Goal: Information Seeking & Learning: Find contact information

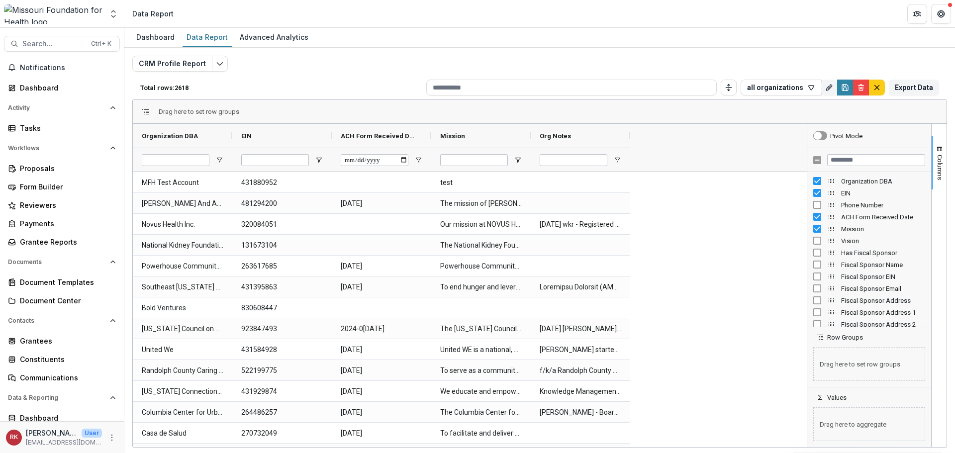
scroll to position [41, 0]
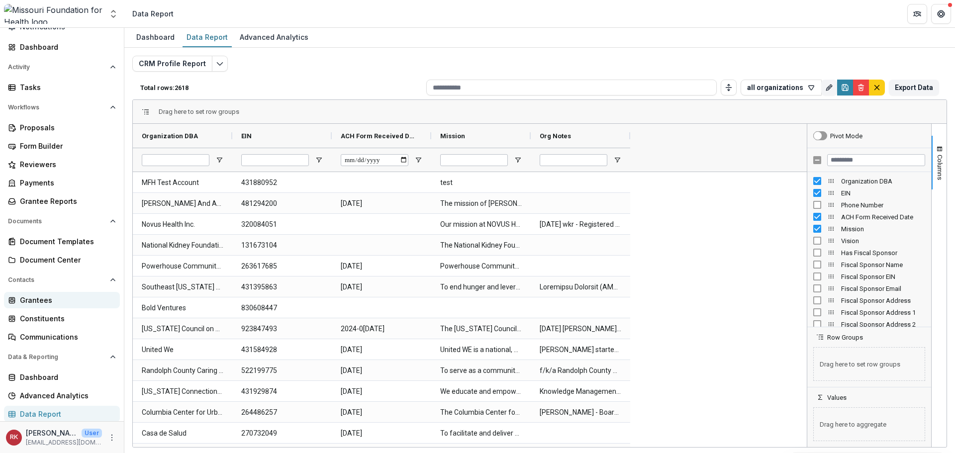
click at [32, 297] on div "Grantees" at bounding box center [66, 300] width 92 height 10
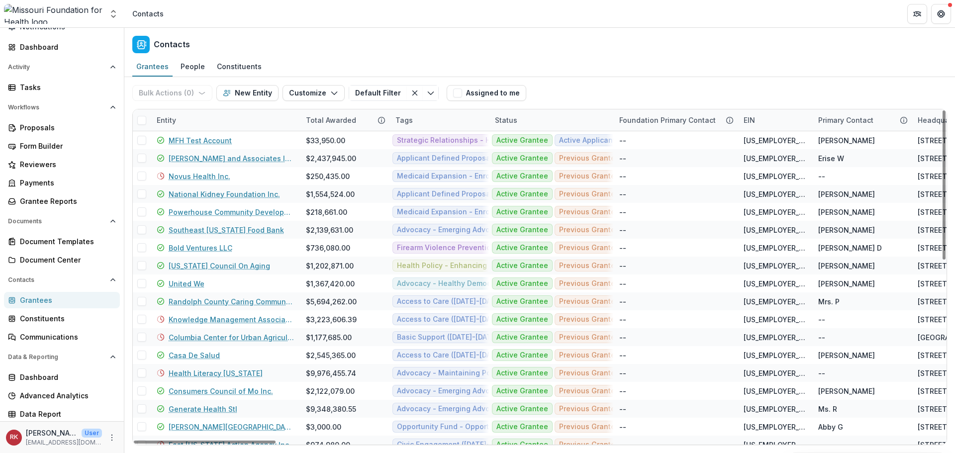
click at [173, 125] on div "Entity" at bounding box center [225, 119] width 149 height 21
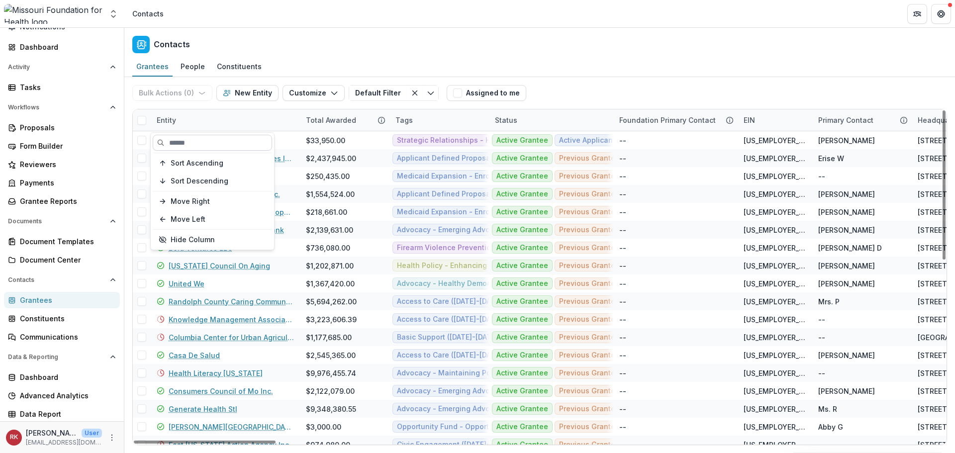
click at [183, 138] on input at bounding box center [212, 143] width 119 height 16
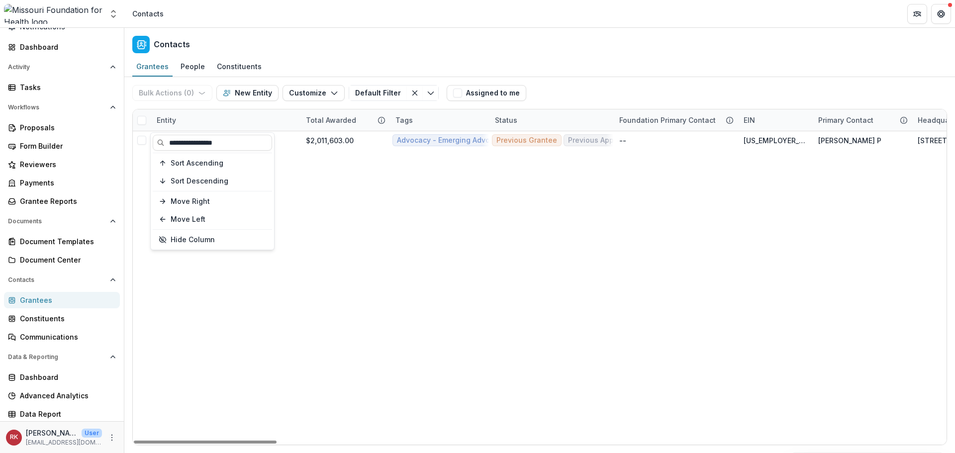
type input "**********"
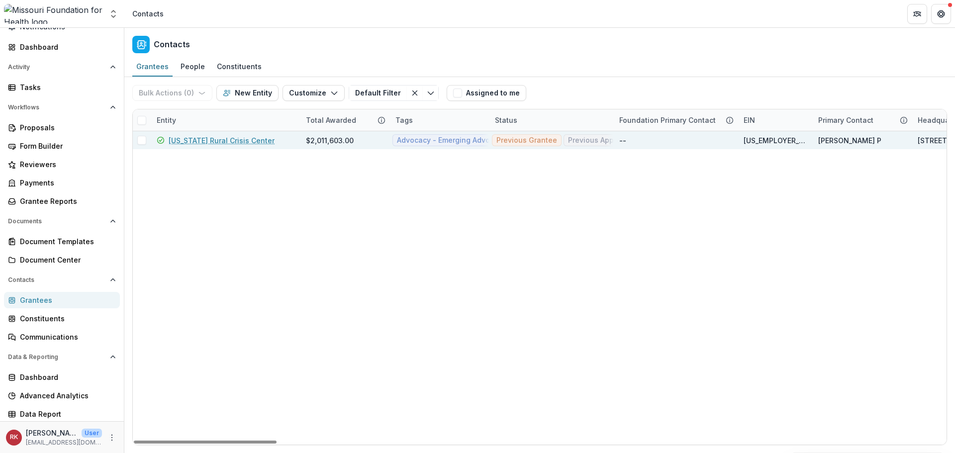
click at [211, 140] on link "Missouri Rural Crisis Center" at bounding box center [222, 140] width 106 height 10
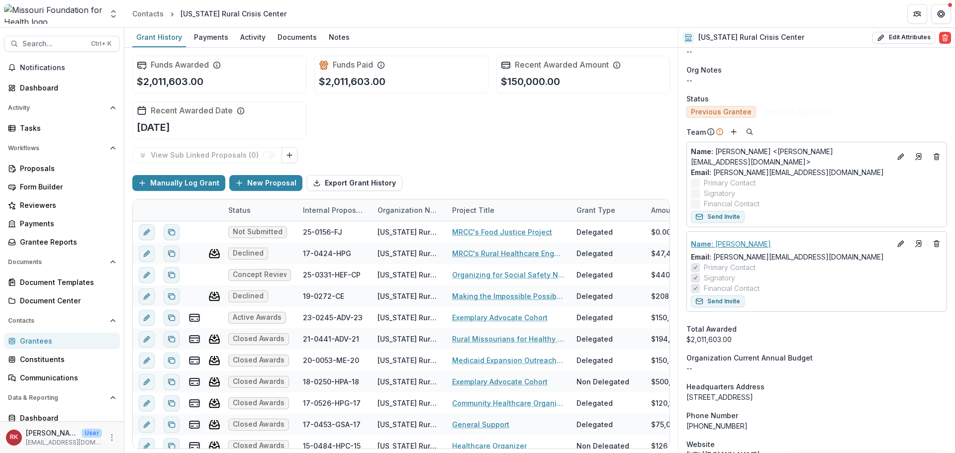
scroll to position [425, 0]
click at [54, 344] on div "Grantees" at bounding box center [66, 341] width 92 height 10
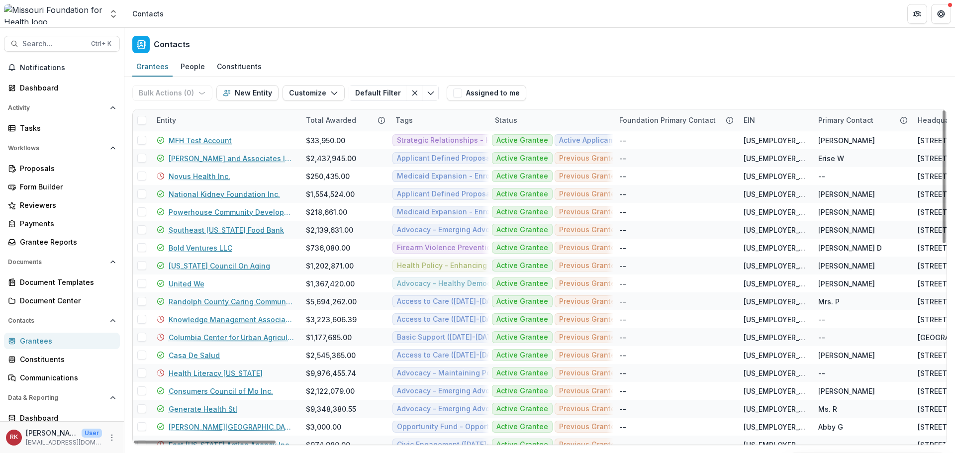
click at [160, 119] on div "Entity" at bounding box center [166, 120] width 31 height 10
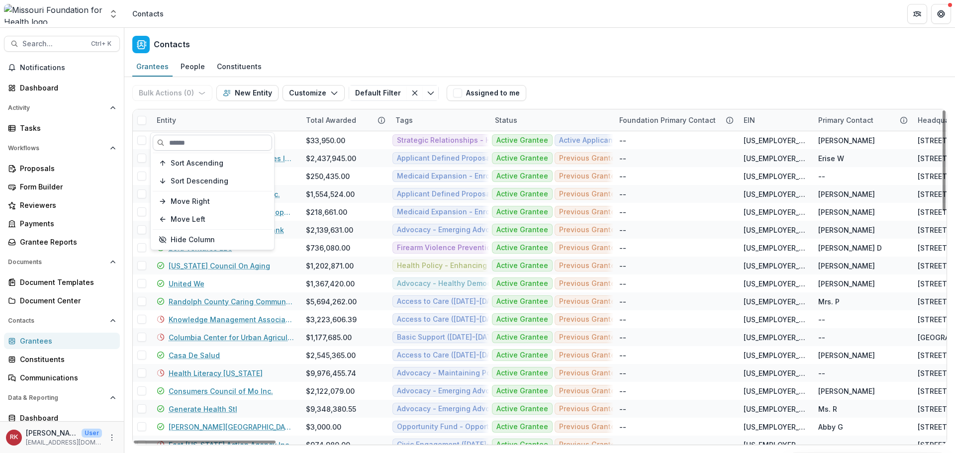
click at [189, 138] on input at bounding box center [212, 143] width 119 height 16
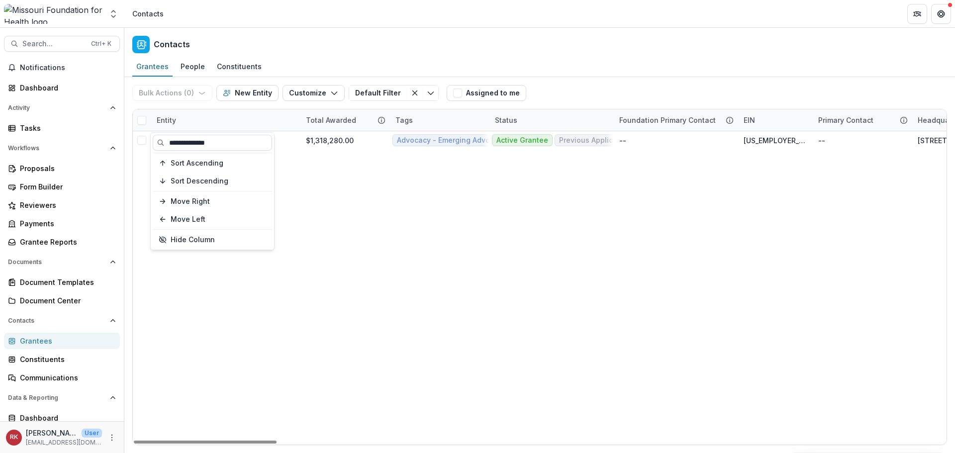
type input "**********"
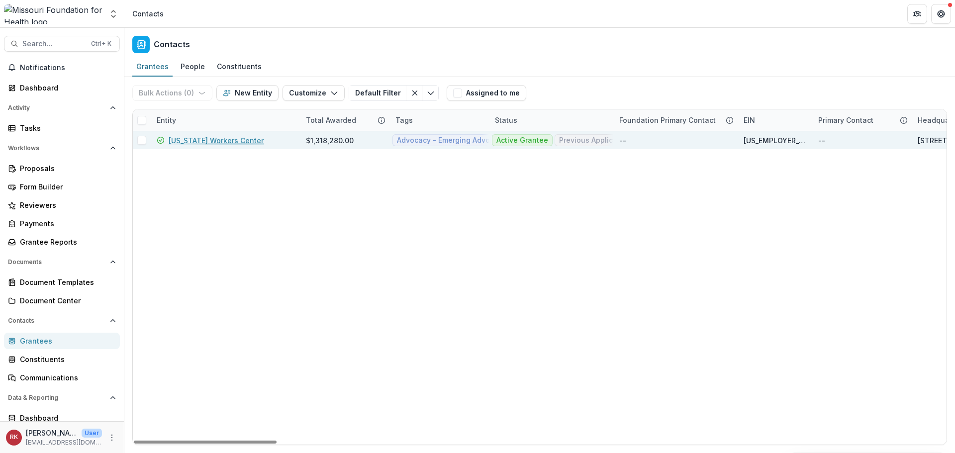
click at [233, 139] on link "Missouri Workers Center" at bounding box center [216, 140] width 95 height 10
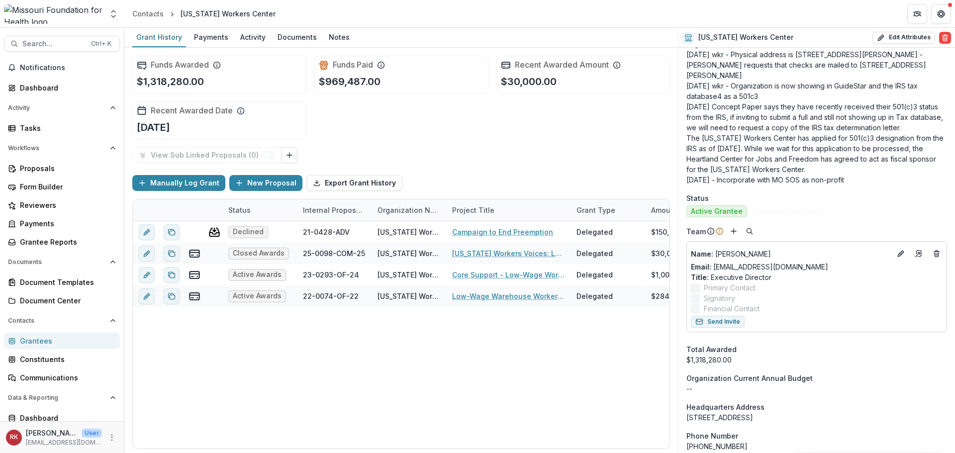
scroll to position [498, 0]
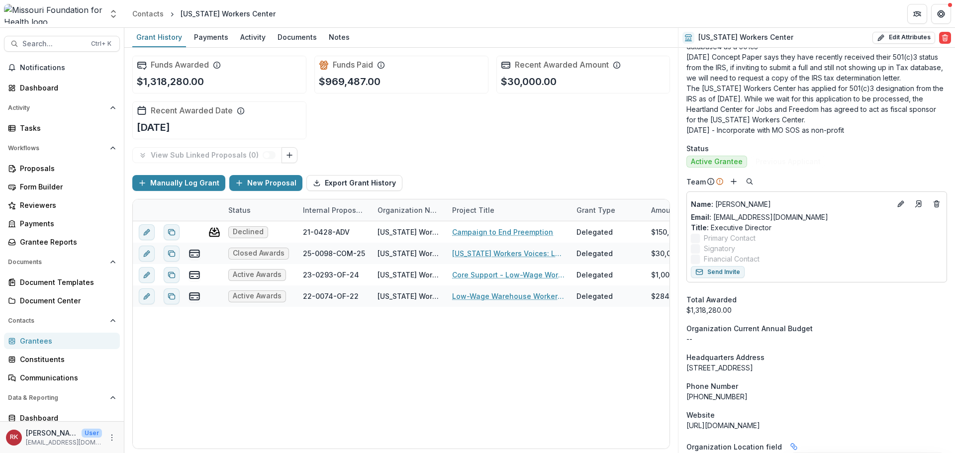
click at [21, 345] on div "Grantees" at bounding box center [66, 341] width 92 height 10
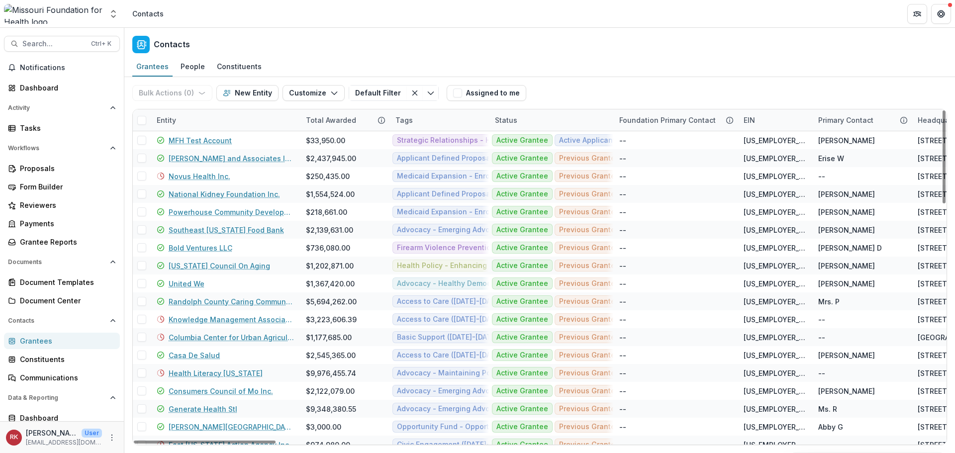
click at [174, 118] on div "Entity" at bounding box center [166, 120] width 31 height 10
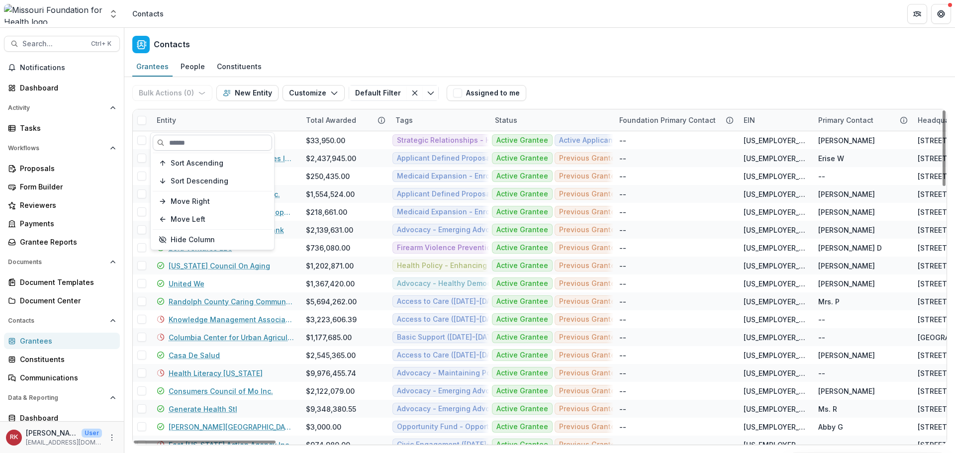
click at [184, 140] on input at bounding box center [212, 143] width 119 height 16
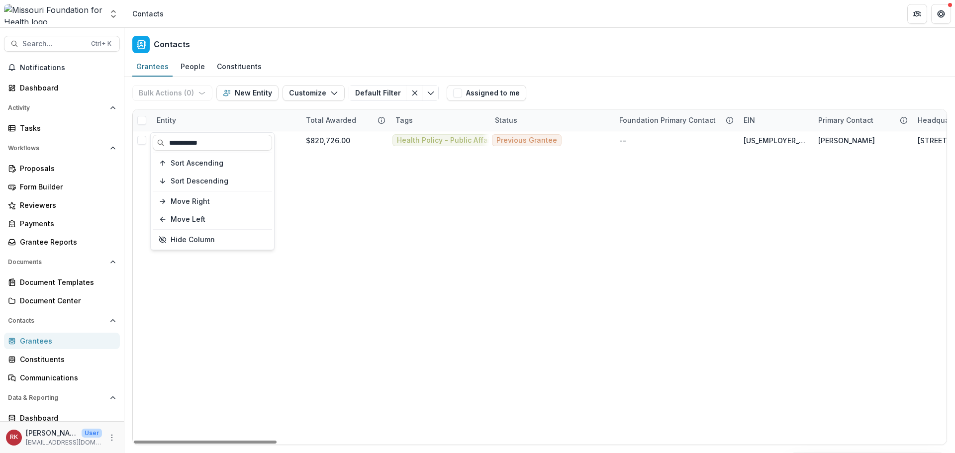
type input "**********"
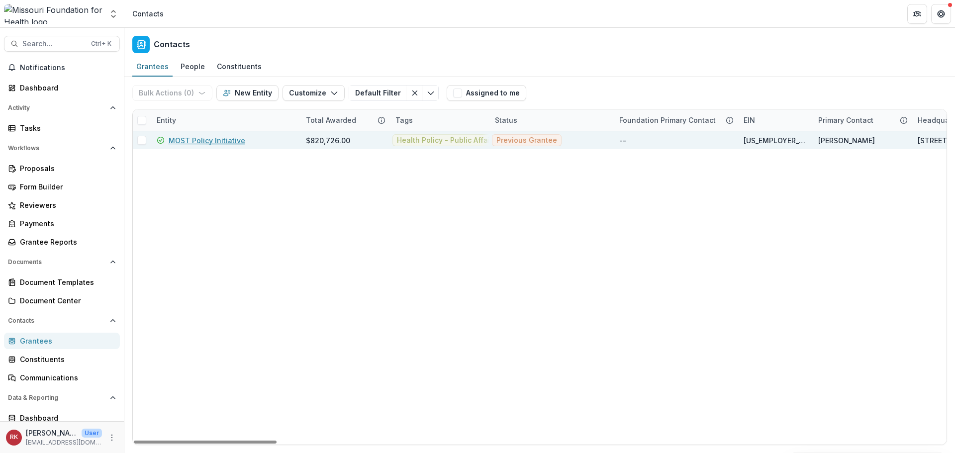
click at [200, 137] on link "MOST Policy Initiative" at bounding box center [207, 140] width 77 height 10
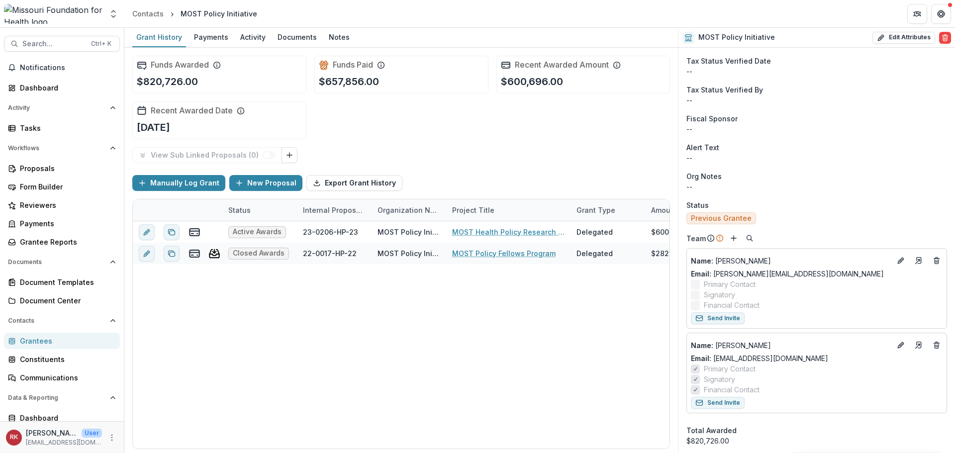
scroll to position [216, 0]
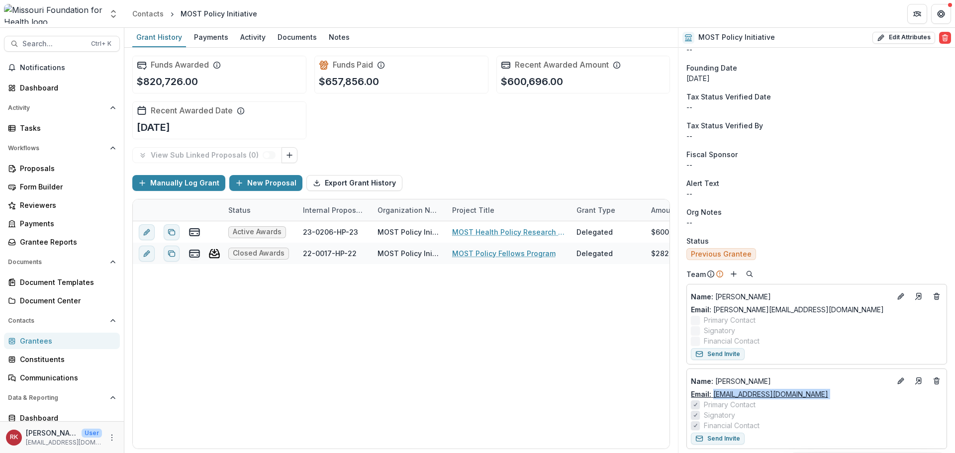
drag, startPoint x: 845, startPoint y: 404, endPoint x: 714, endPoint y: 395, distance: 131.6
click at [714, 395] on div "Name : Allison Davis Email: adavis@mostpolicyinitiative.org Primary Contact Sig…" at bounding box center [817, 402] width 252 height 58
copy div "adavis@mostpolicyinitiative.org Primary Contact"
click at [835, 393] on div "Email: adavis@mostpolicyinitiative.org" at bounding box center [817, 394] width 252 height 10
drag, startPoint x: 822, startPoint y: 396, endPoint x: 715, endPoint y: 395, distance: 107.0
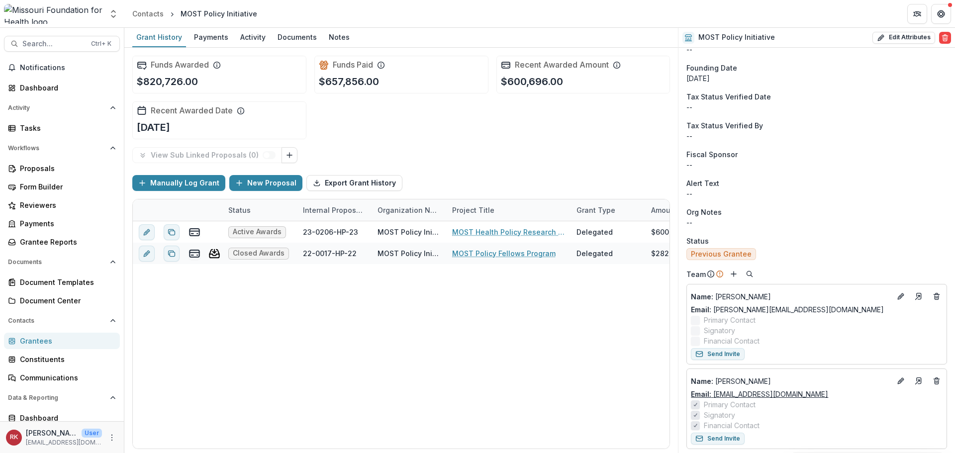
click at [715, 395] on div "Email: adavis@mostpolicyinitiative.org" at bounding box center [817, 394] width 252 height 10
copy link "adavis@mostpolicyinitiative.org"
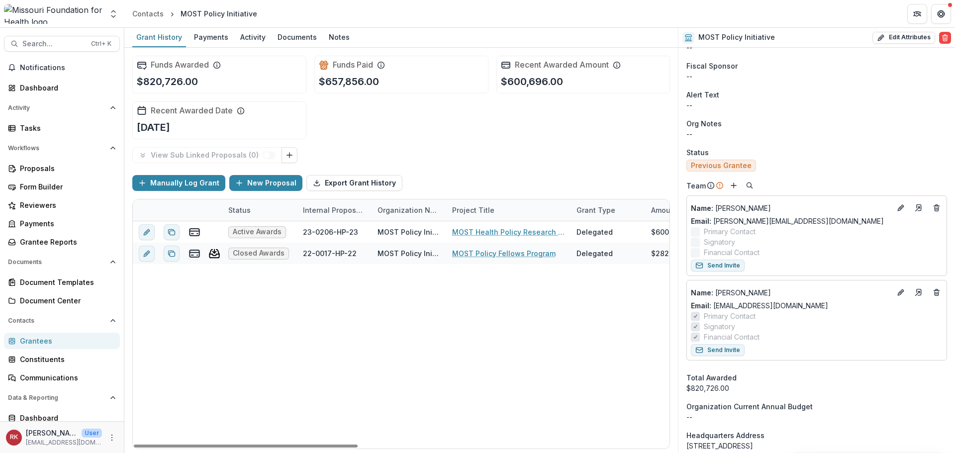
scroll to position [316, 0]
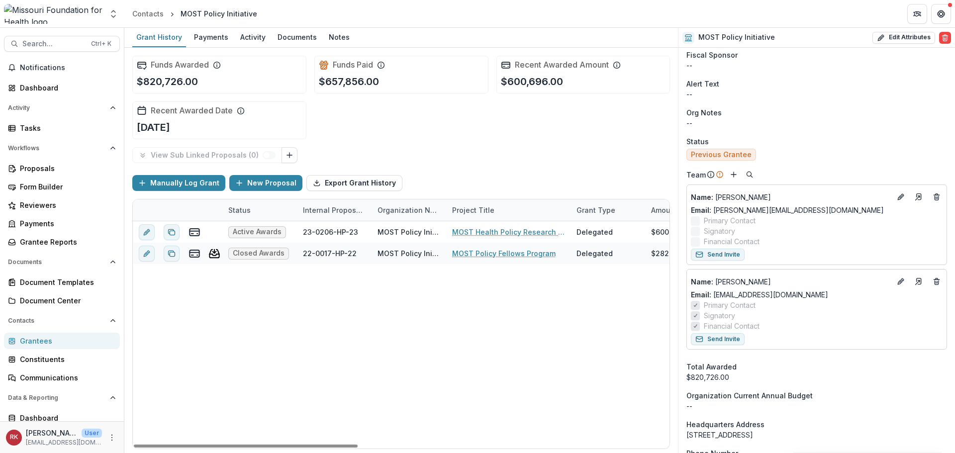
click at [859, 297] on div "Email: adavis@mostpolicyinitiative.org" at bounding box center [817, 295] width 252 height 10
drag, startPoint x: 826, startPoint y: 297, endPoint x: 714, endPoint y: 300, distance: 112.5
click at [714, 300] on div "Email: adavis@mostpolicyinitiative.org" at bounding box center [817, 295] width 252 height 10
copy link "adavis@mostpolicyinitiative.org"
click at [33, 343] on div "Grantees" at bounding box center [66, 341] width 92 height 10
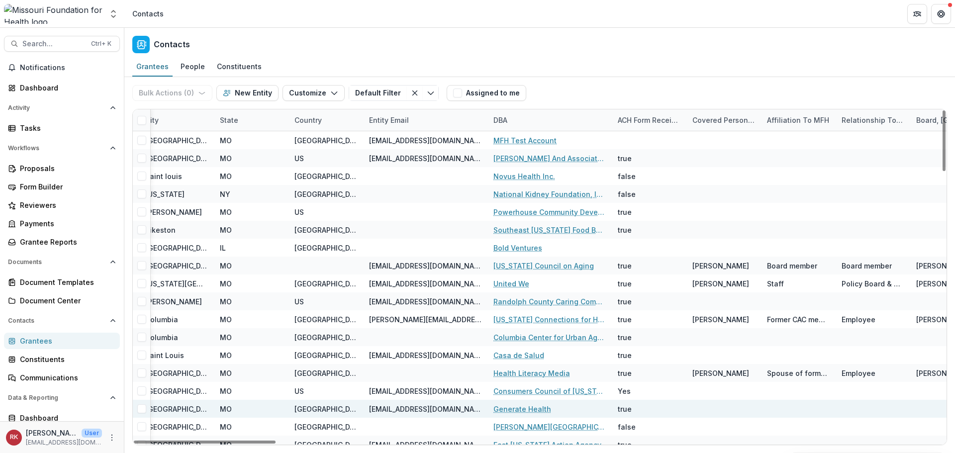
drag, startPoint x: 255, startPoint y: 440, endPoint x: 435, endPoint y: 412, distance: 182.8
click at [276, 444] on div at bounding box center [205, 442] width 142 height 3
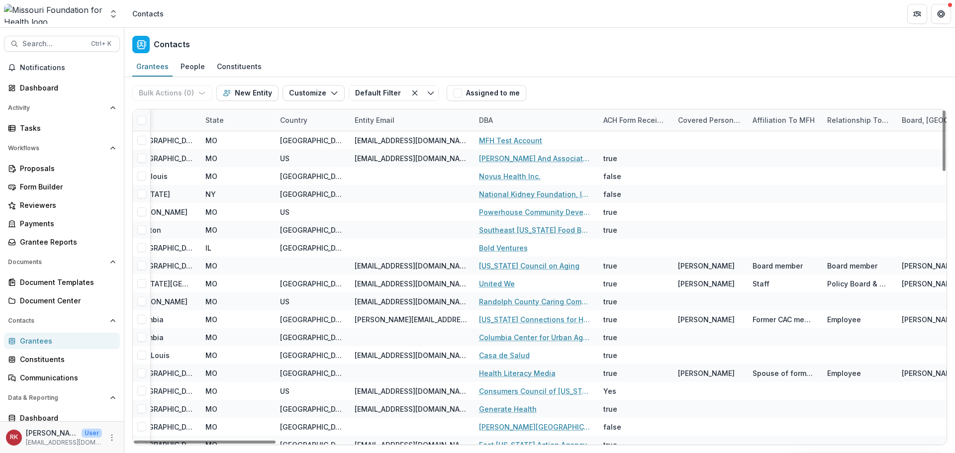
click at [486, 127] on div "DBA" at bounding box center [535, 119] width 124 height 21
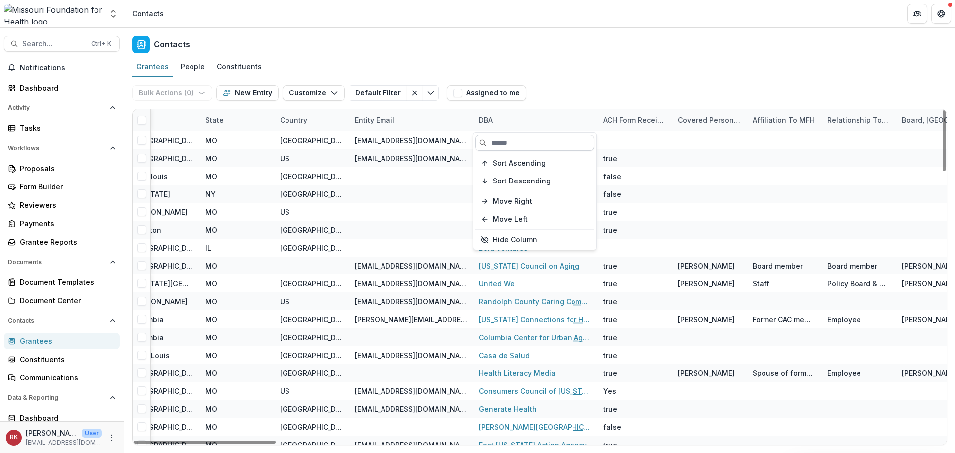
click at [490, 143] on input at bounding box center [534, 143] width 119 height 16
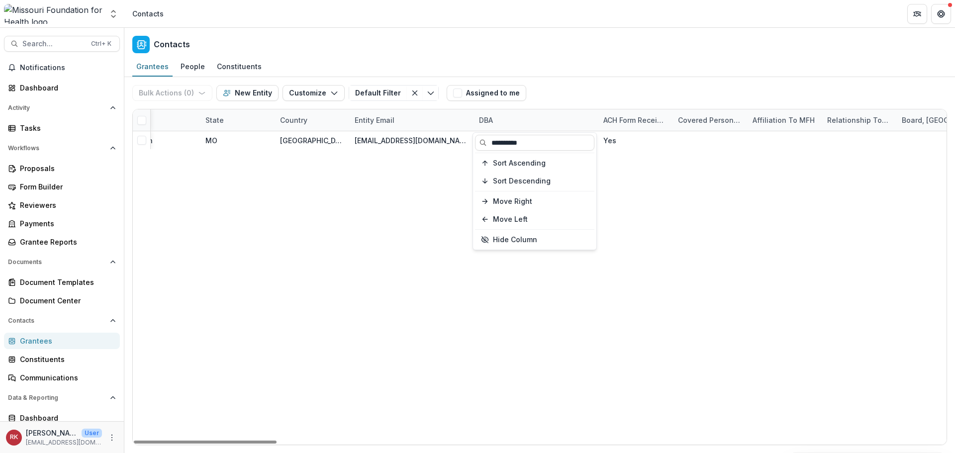
type input "**********"
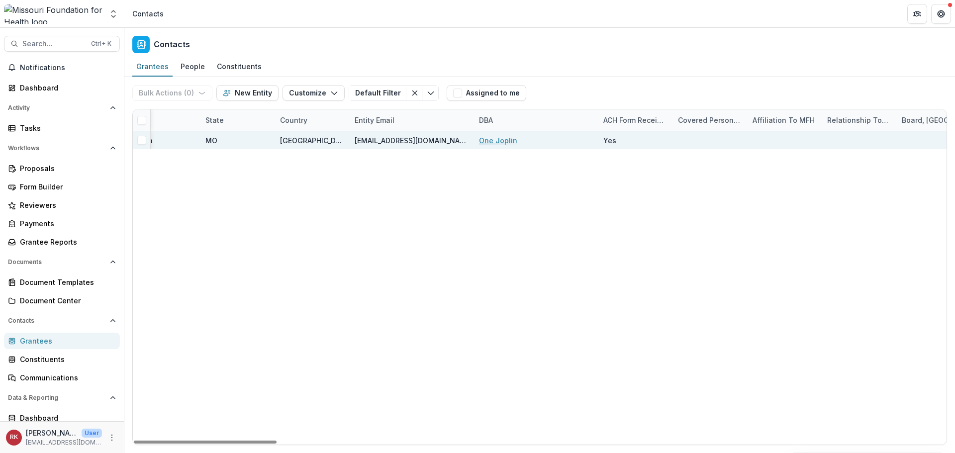
click at [499, 143] on link "One Joplin" at bounding box center [498, 140] width 38 height 10
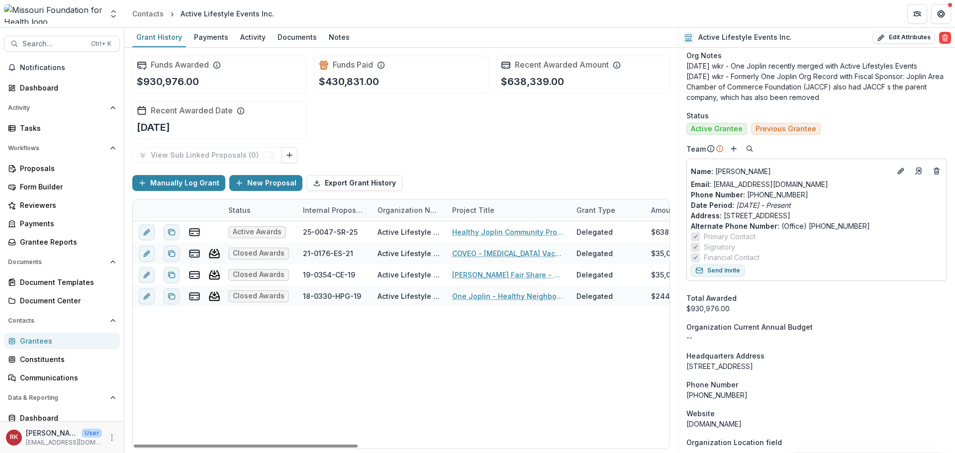
scroll to position [448, 0]
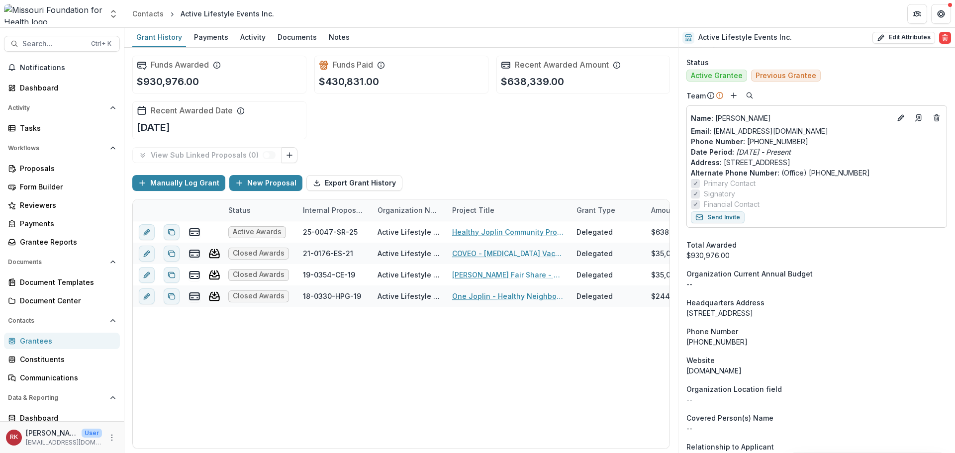
click at [35, 339] on div "Grantees" at bounding box center [66, 341] width 92 height 10
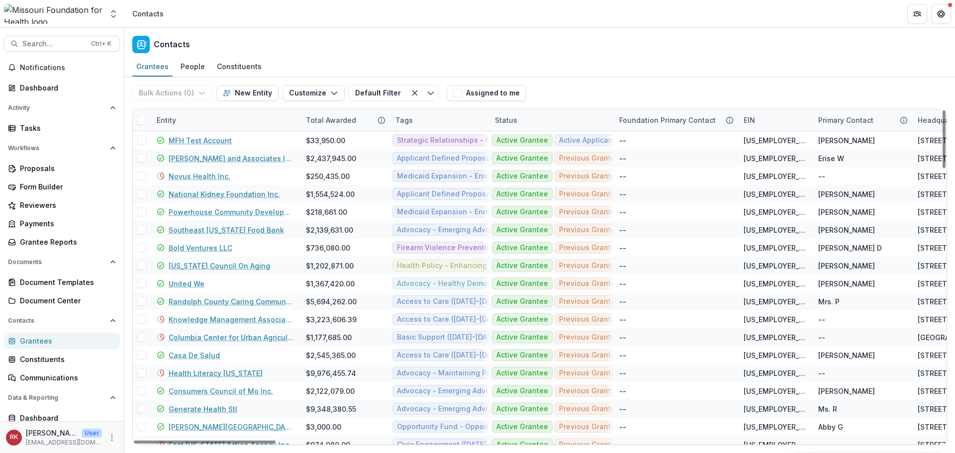
click at [173, 120] on div "Entity" at bounding box center [166, 120] width 31 height 10
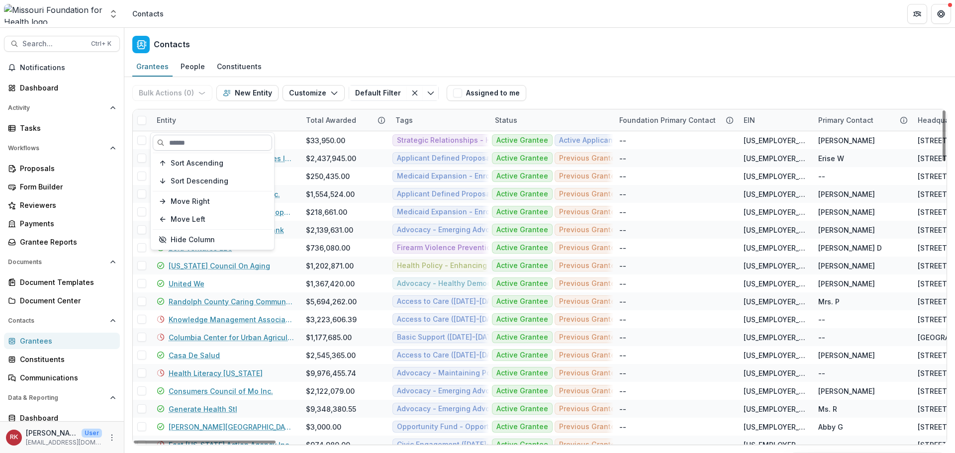
click at [203, 141] on input at bounding box center [212, 143] width 119 height 16
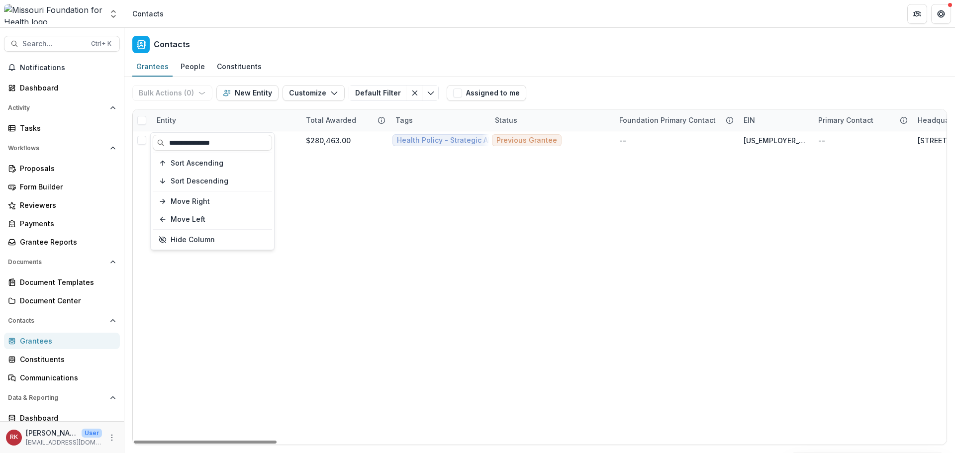
type input "**********"
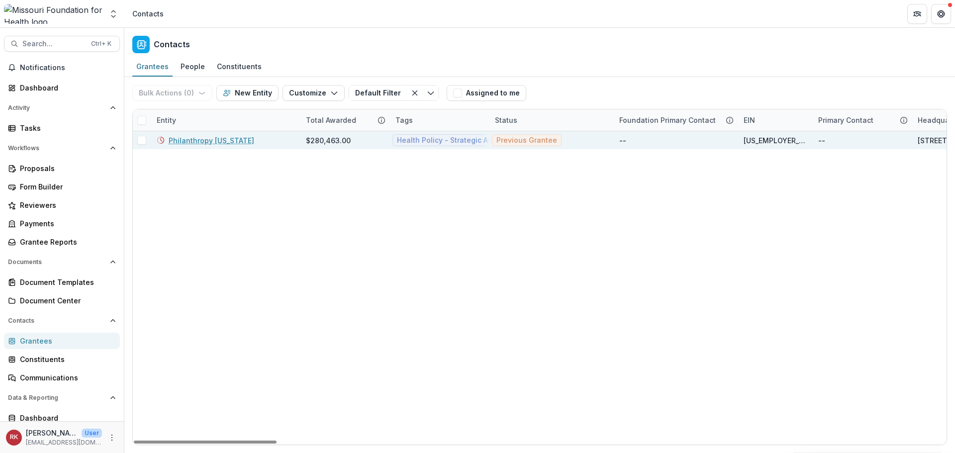
click at [210, 140] on link "Philanthropy Missouri" at bounding box center [212, 140] width 86 height 10
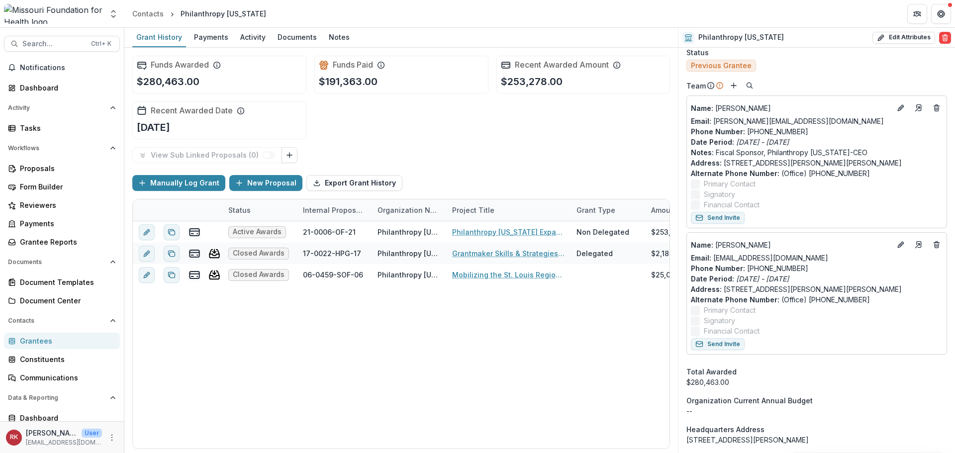
scroll to position [448, 0]
click at [38, 343] on div "Grantees" at bounding box center [66, 341] width 92 height 10
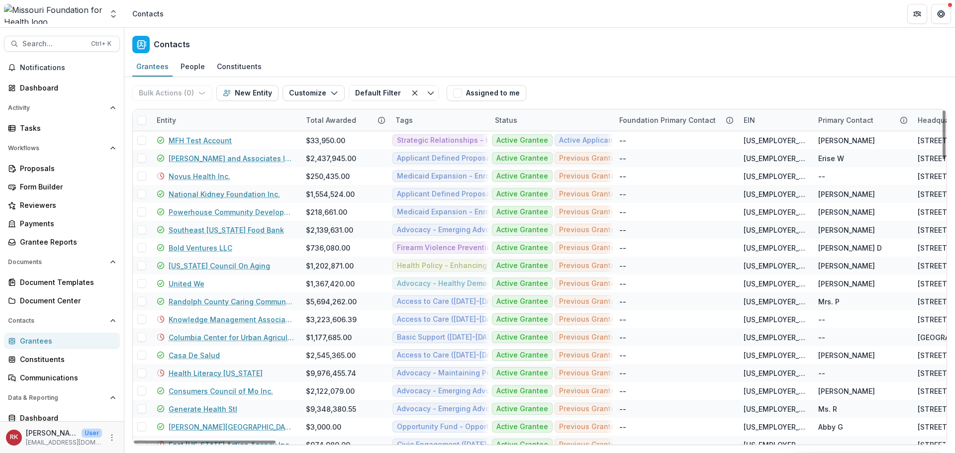
click at [160, 124] on div "Entity" at bounding box center [166, 120] width 31 height 10
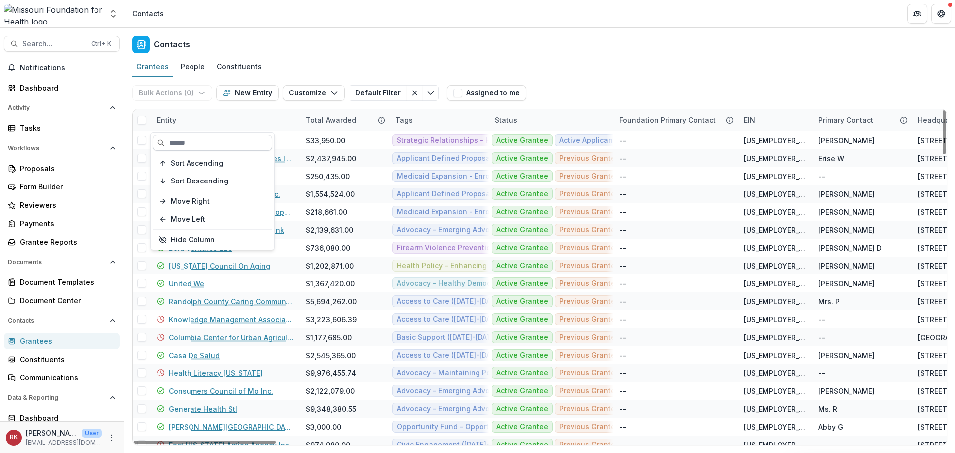
click at [199, 149] on input at bounding box center [212, 143] width 119 height 16
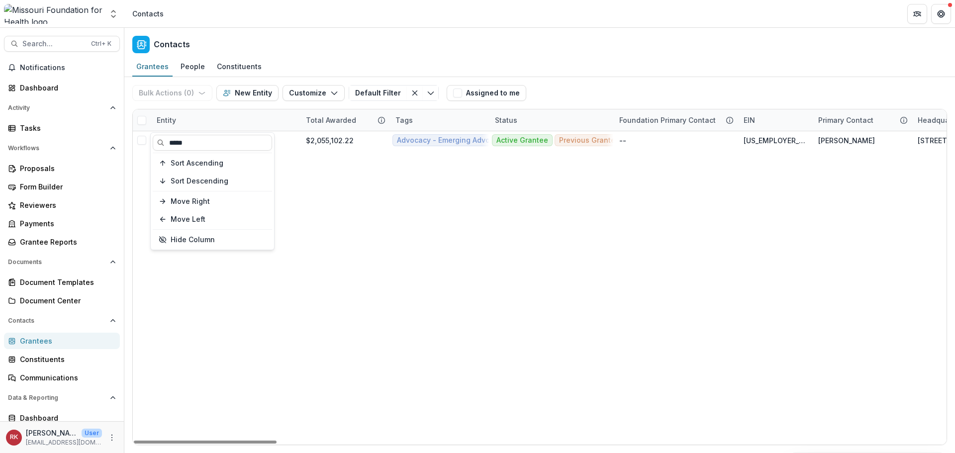
type input "*****"
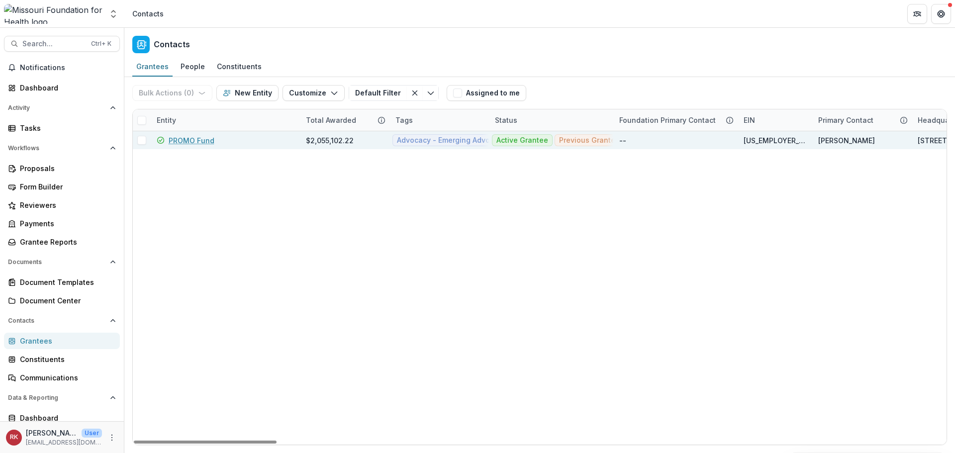
click at [186, 139] on link "PROMO Fund" at bounding box center [192, 140] width 46 height 10
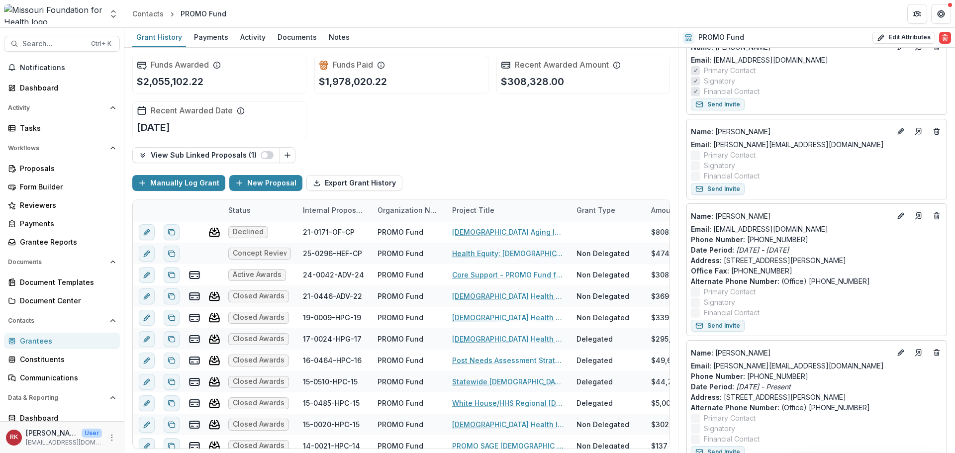
scroll to position [498, 0]
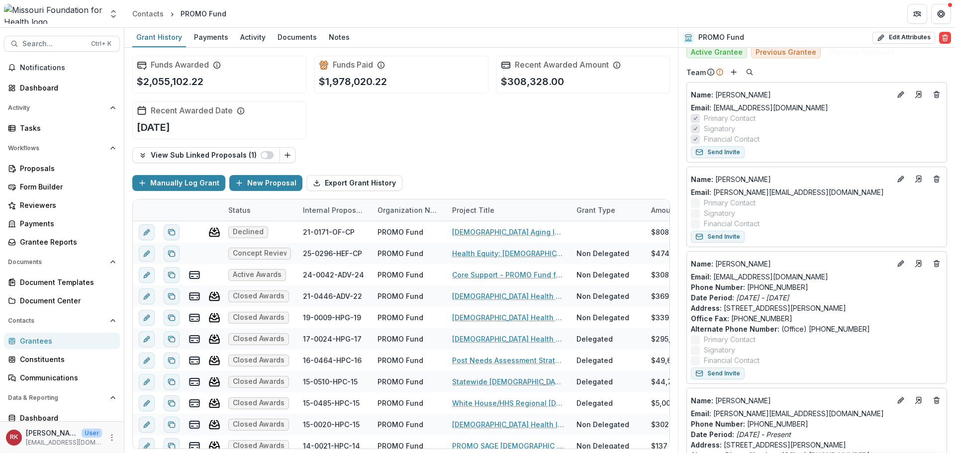
click at [31, 341] on div "Grantees" at bounding box center [66, 341] width 92 height 10
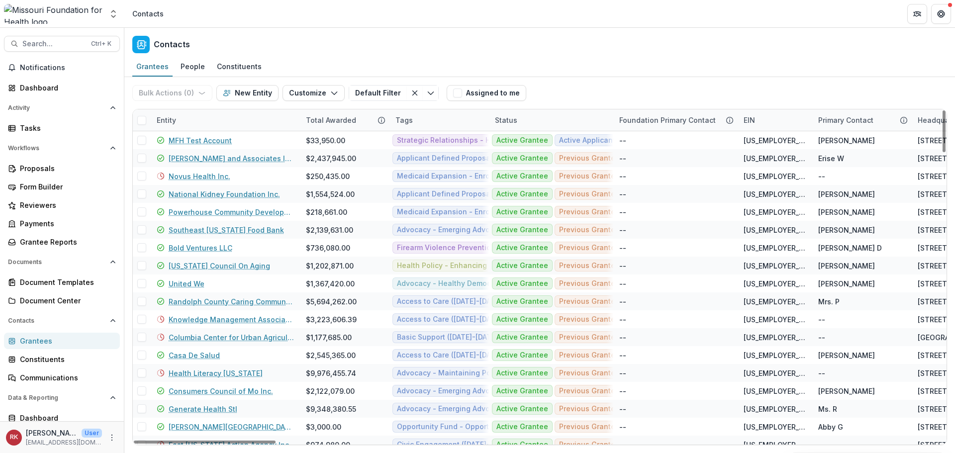
click at [164, 120] on div "Entity" at bounding box center [166, 120] width 31 height 10
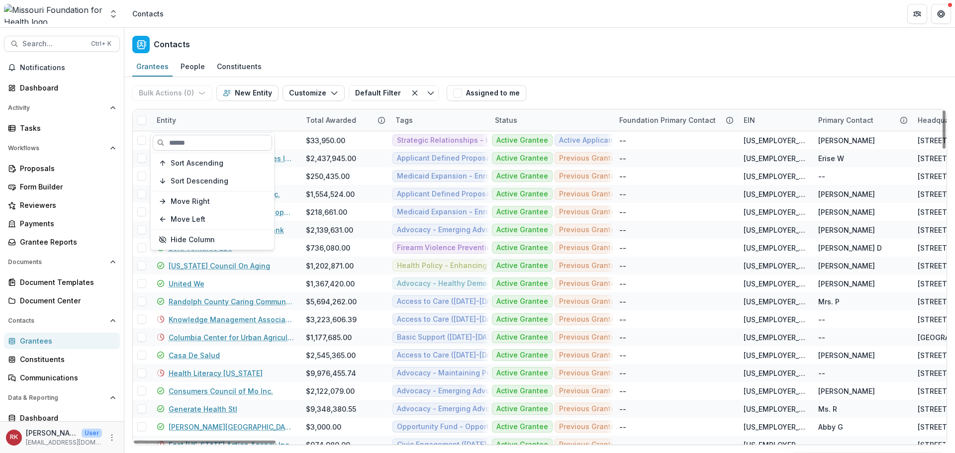
click at [188, 145] on input at bounding box center [212, 143] width 119 height 16
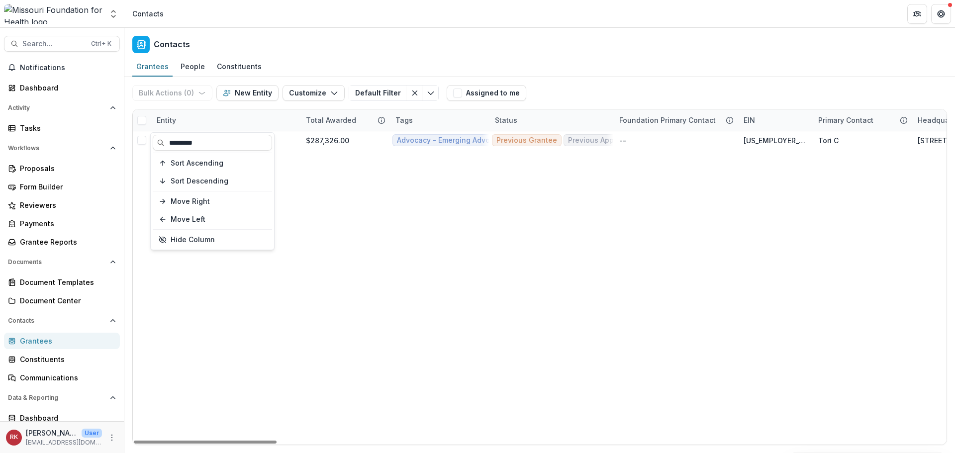
type input "*********"
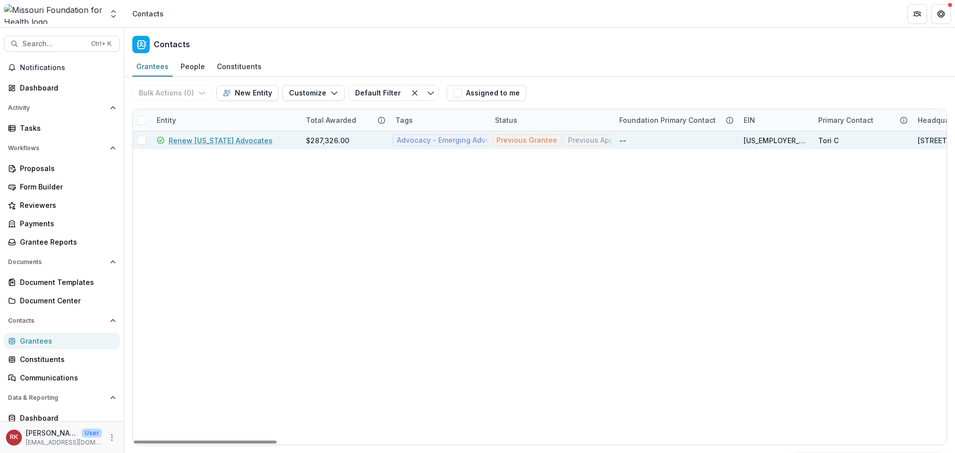
click at [232, 139] on link "Renew Missouri Advocates" at bounding box center [221, 140] width 104 height 10
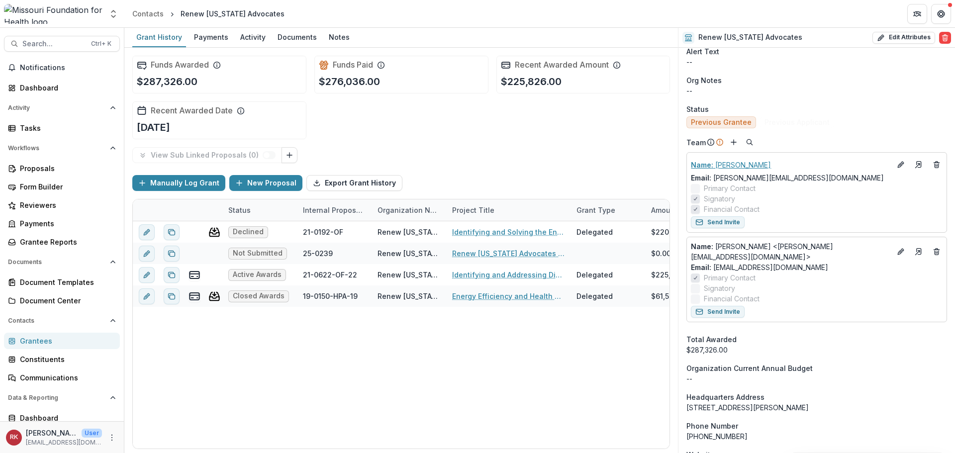
scroll to position [398, 0]
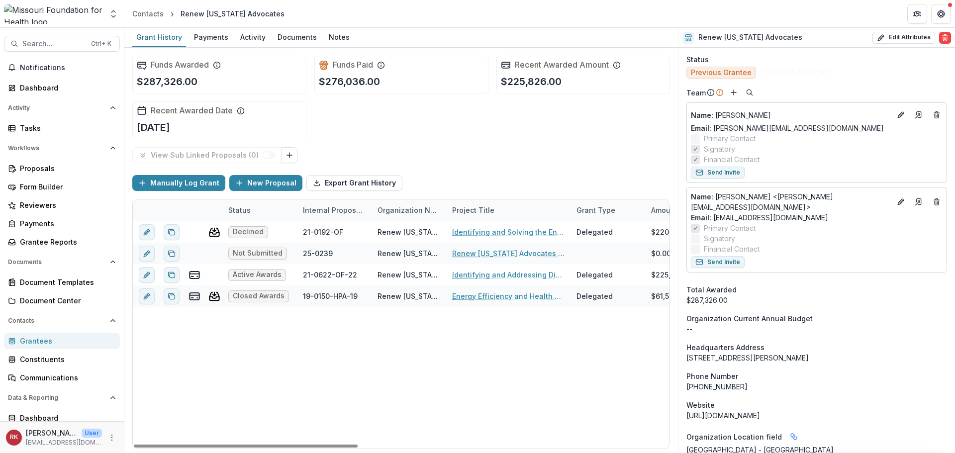
click at [37, 340] on div "Grantees" at bounding box center [66, 341] width 92 height 10
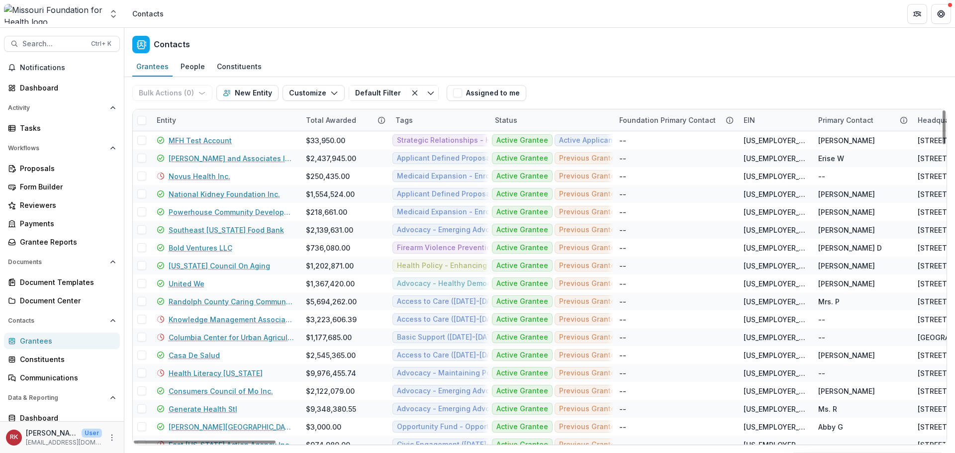
click at [180, 117] on div "Entity" at bounding box center [166, 120] width 31 height 10
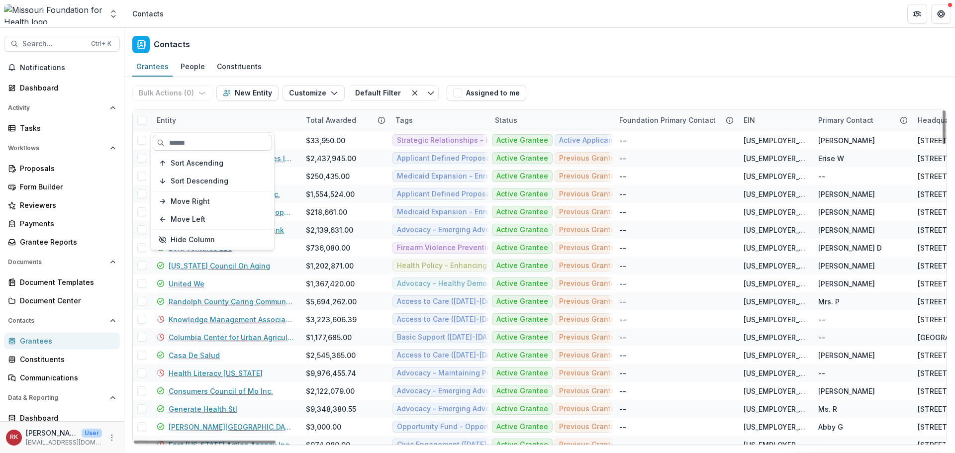
click at [187, 137] on input at bounding box center [212, 143] width 119 height 16
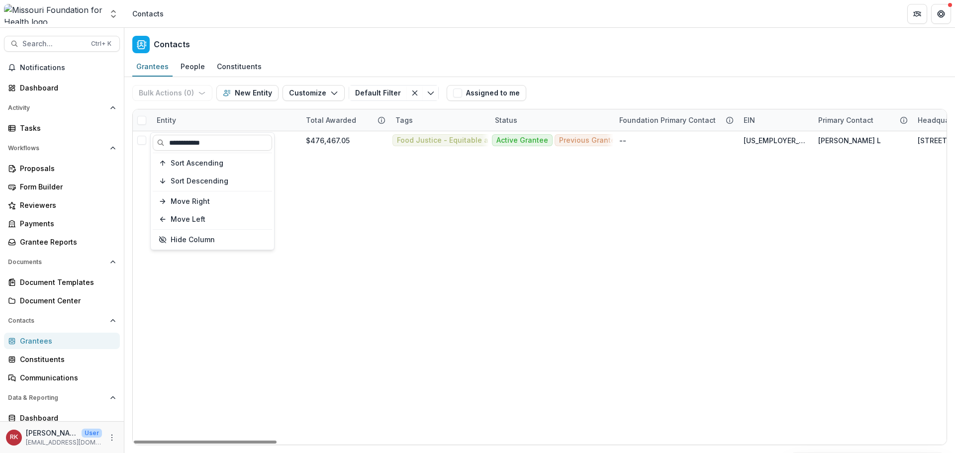
type input "**********"
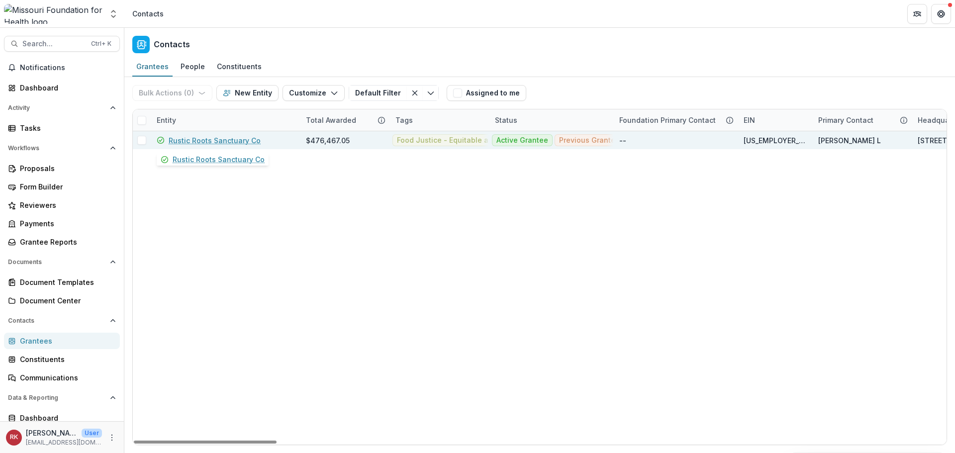
click at [242, 139] on link "Rustic Roots Sanctuary Co" at bounding box center [215, 140] width 92 height 10
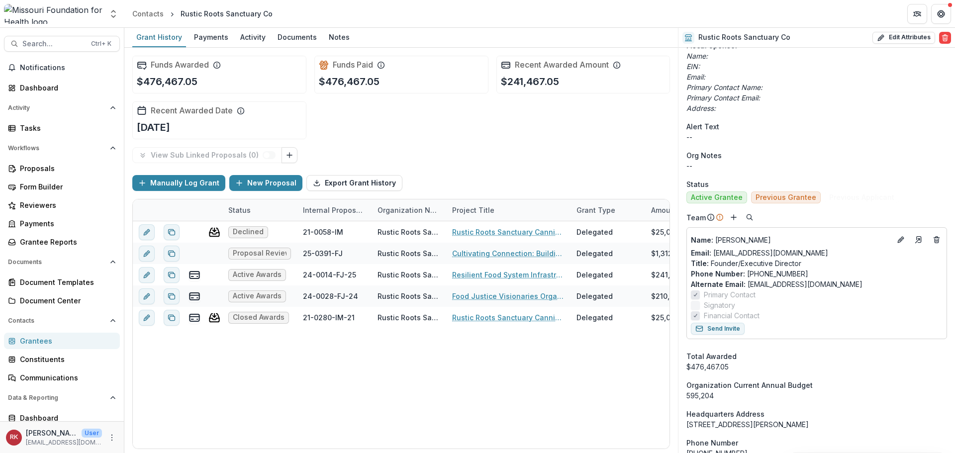
scroll to position [327, 0]
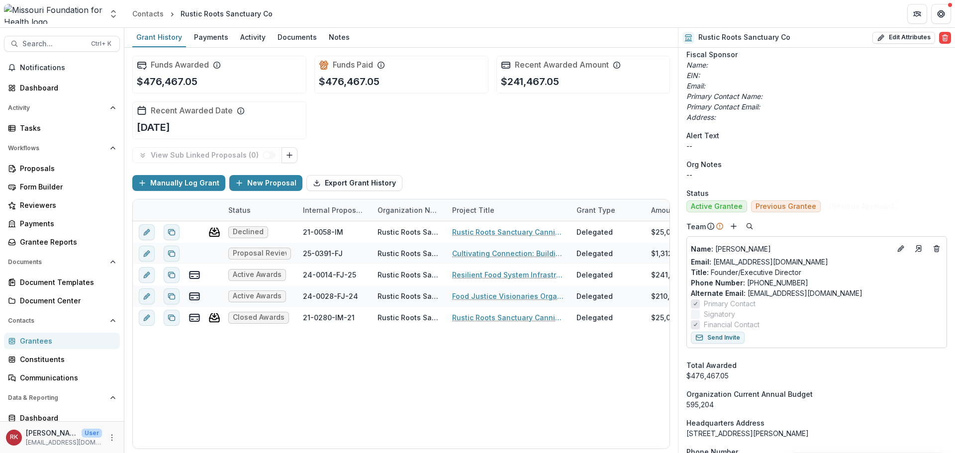
click at [43, 342] on div "Grantees" at bounding box center [66, 341] width 92 height 10
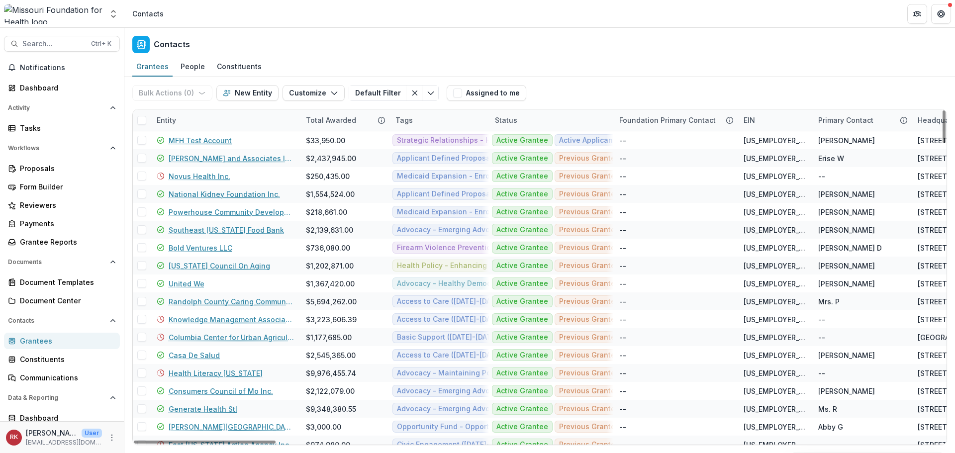
click at [164, 122] on div "Entity" at bounding box center [166, 120] width 31 height 10
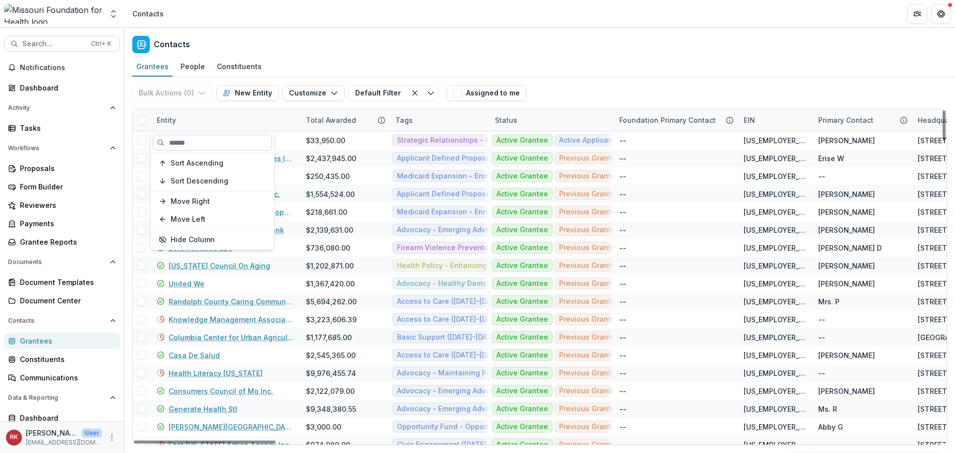
click at [185, 135] on input at bounding box center [212, 143] width 119 height 16
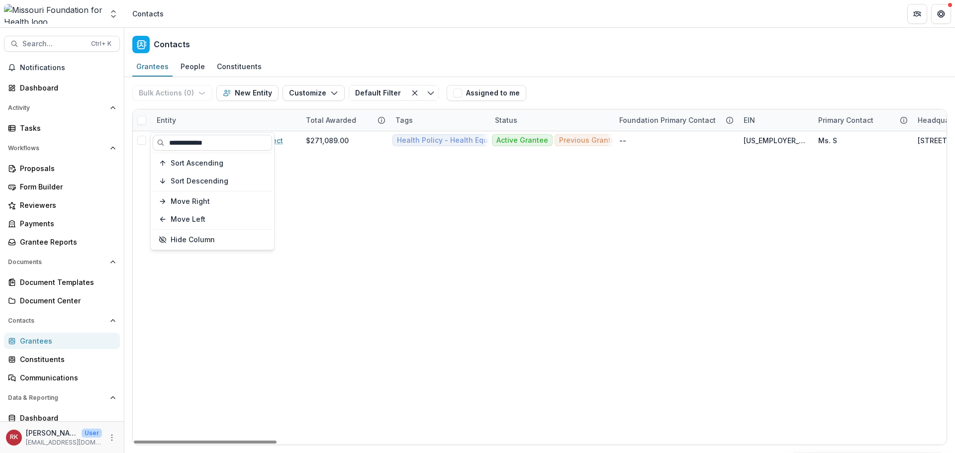
type input "**********"
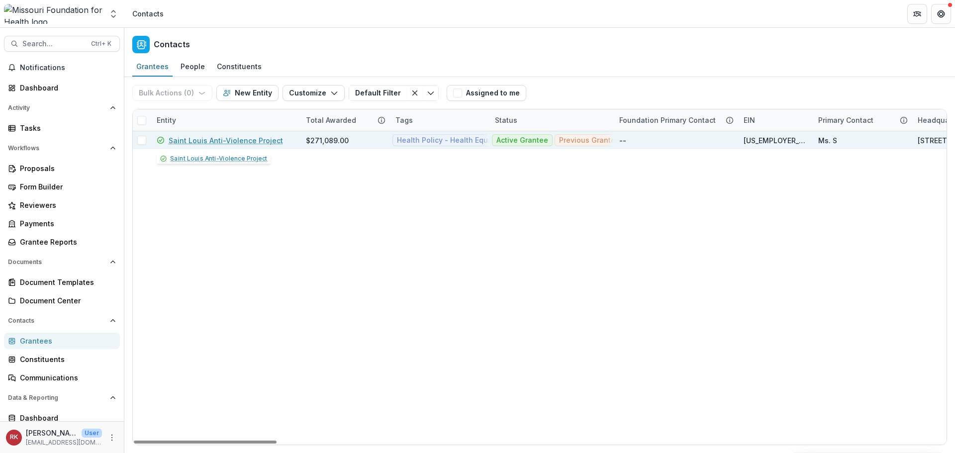
click at [252, 144] on link "Saint Louis Anti-Violence Project" at bounding box center [226, 140] width 114 height 10
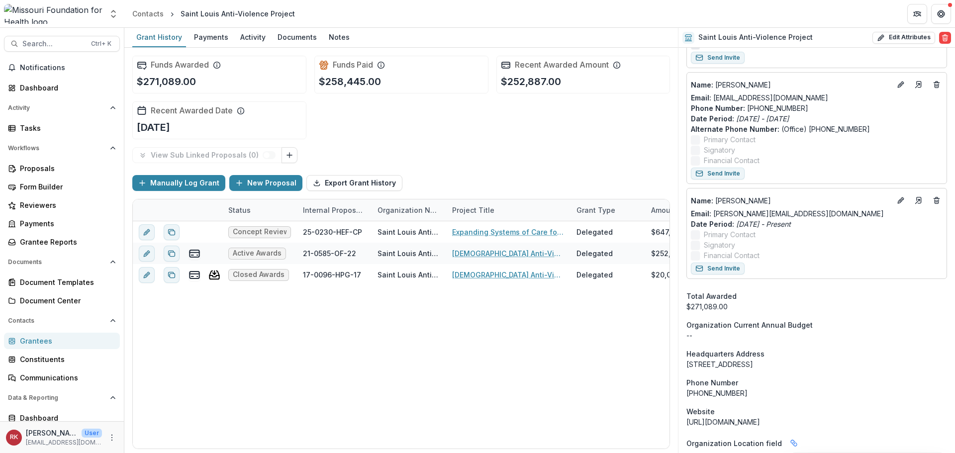
scroll to position [647, 0]
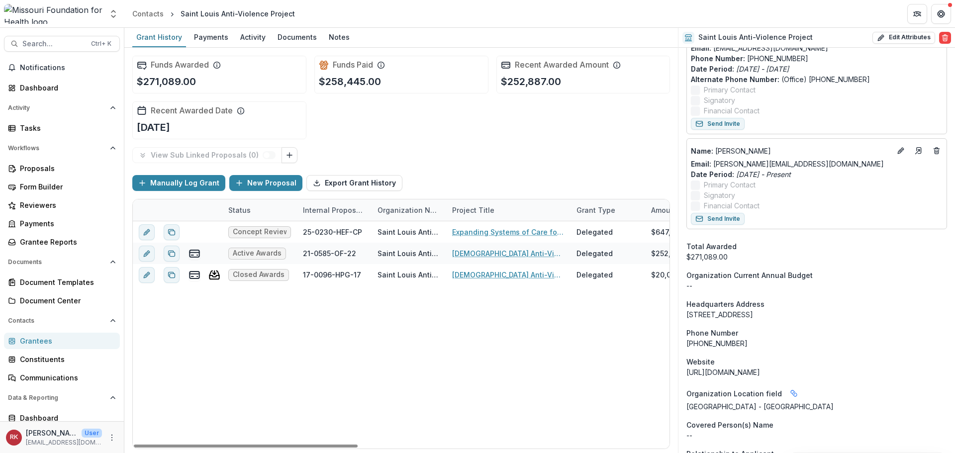
click at [35, 343] on div "Grantees" at bounding box center [66, 341] width 92 height 10
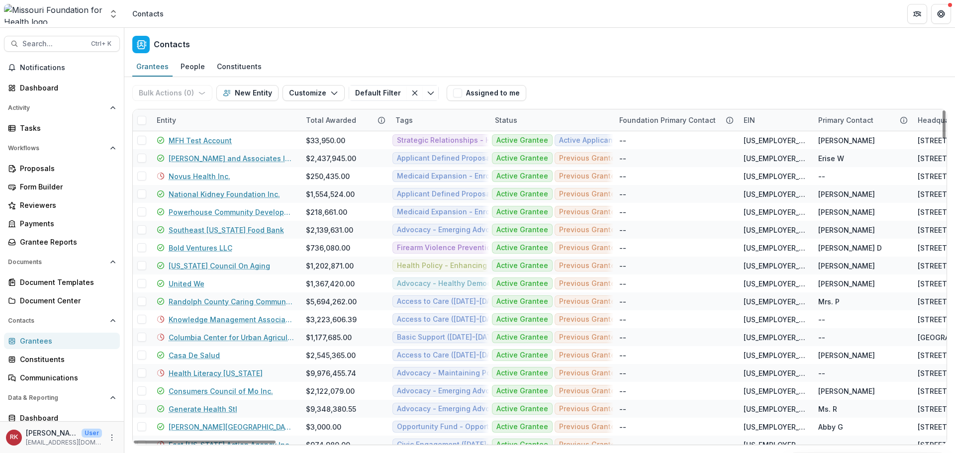
click at [171, 118] on div "Entity" at bounding box center [166, 120] width 31 height 10
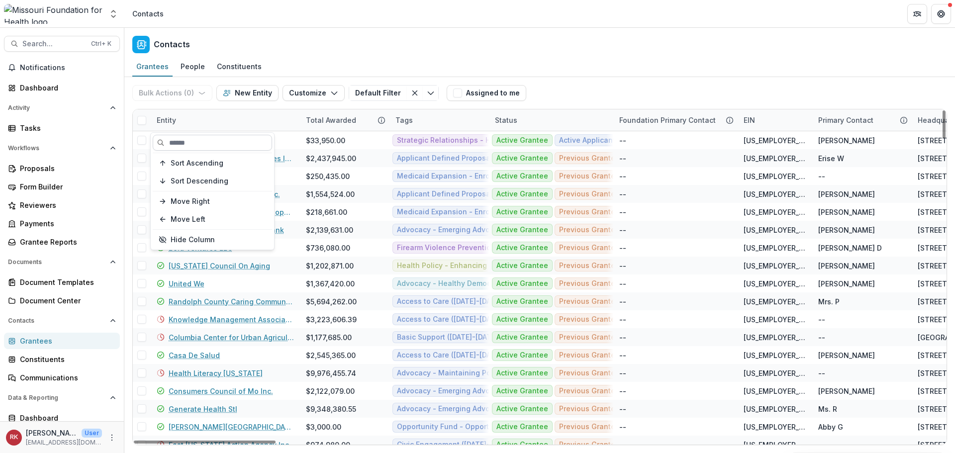
click at [195, 137] on input at bounding box center [212, 143] width 119 height 16
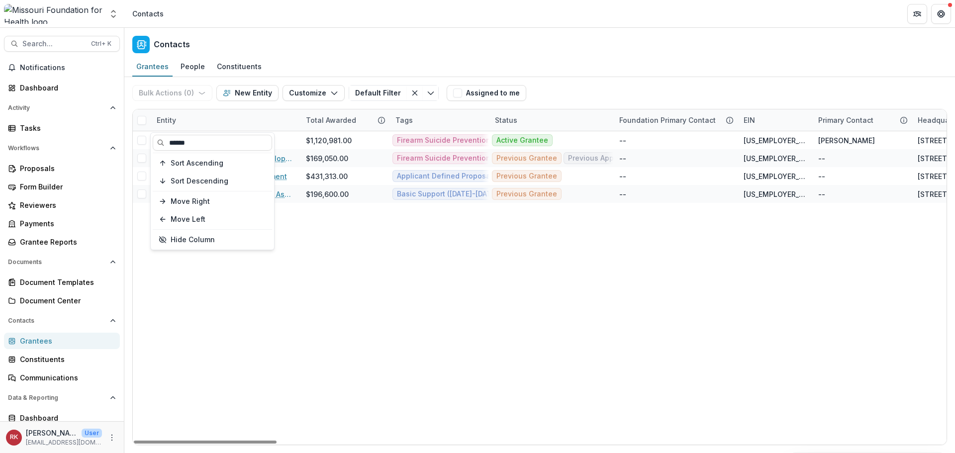
type input "******"
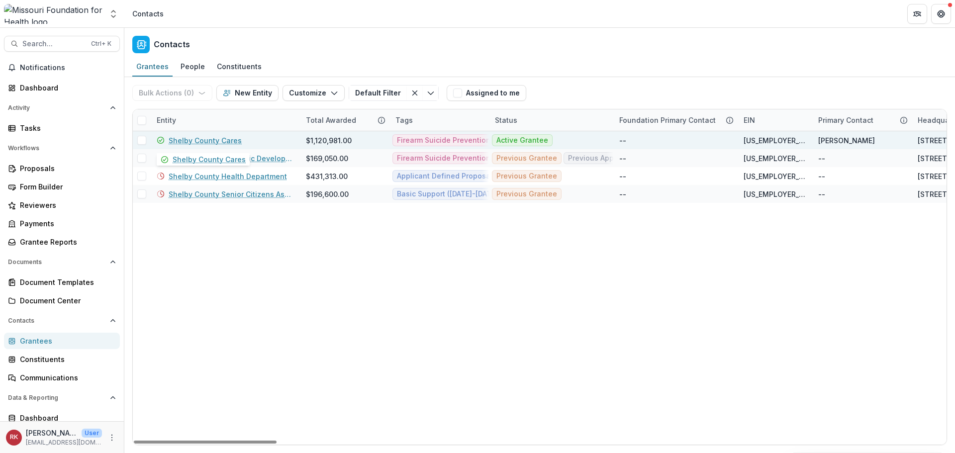
click at [214, 142] on link "Shelby County Cares" at bounding box center [205, 140] width 73 height 10
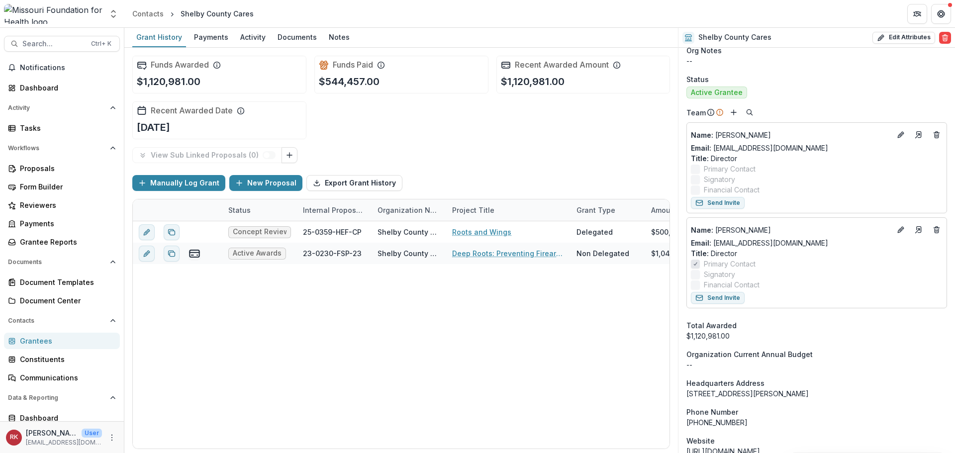
scroll to position [448, 0]
click at [24, 342] on div "Grantees" at bounding box center [66, 341] width 92 height 10
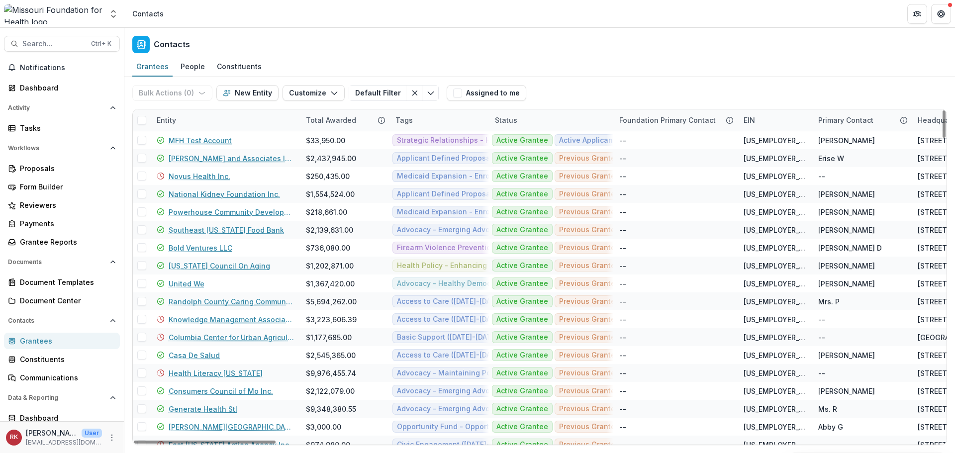
click at [161, 120] on div "Entity" at bounding box center [166, 120] width 31 height 10
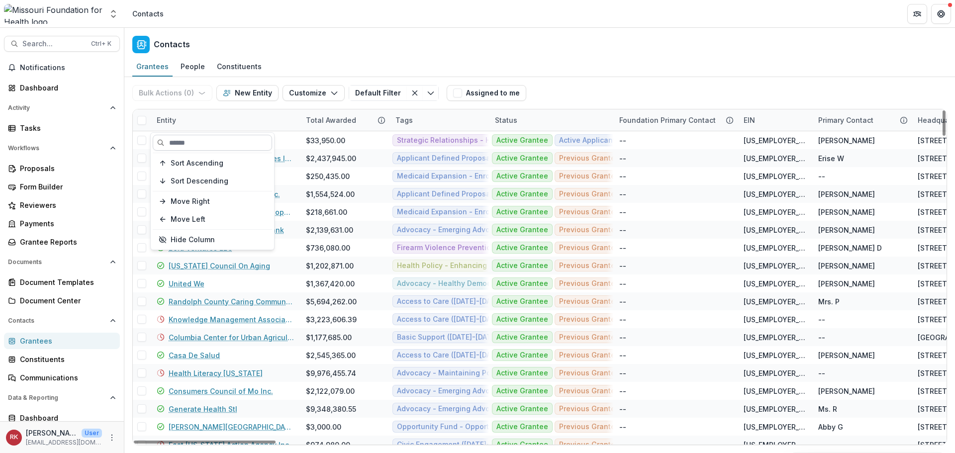
click at [186, 147] on input at bounding box center [212, 143] width 119 height 16
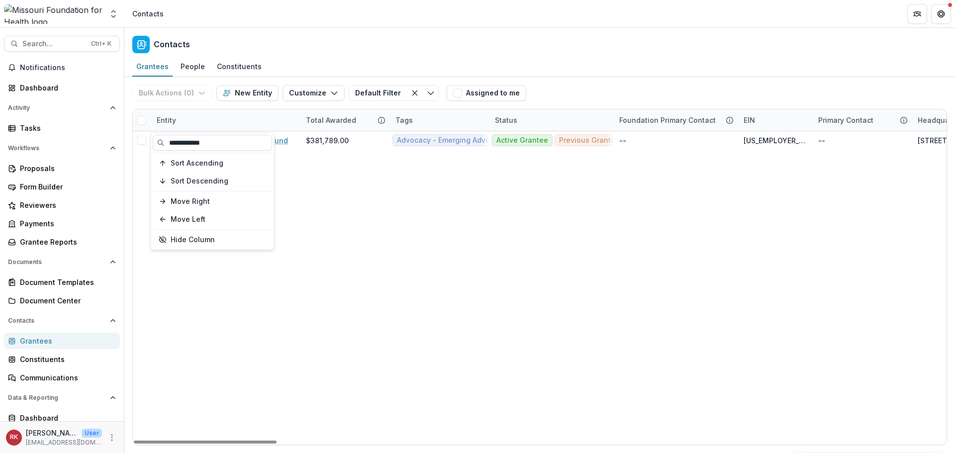
type input "**********"
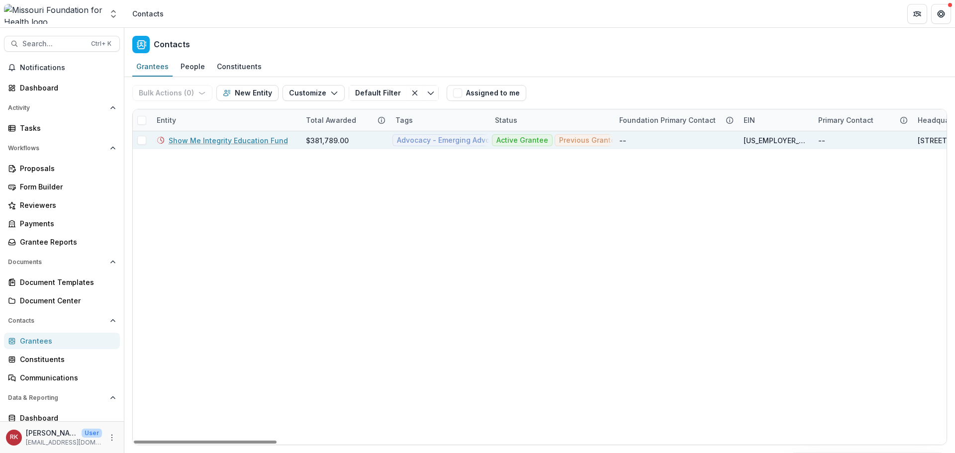
click at [210, 141] on link "Show Me Integrity Education Fund" at bounding box center [228, 140] width 119 height 10
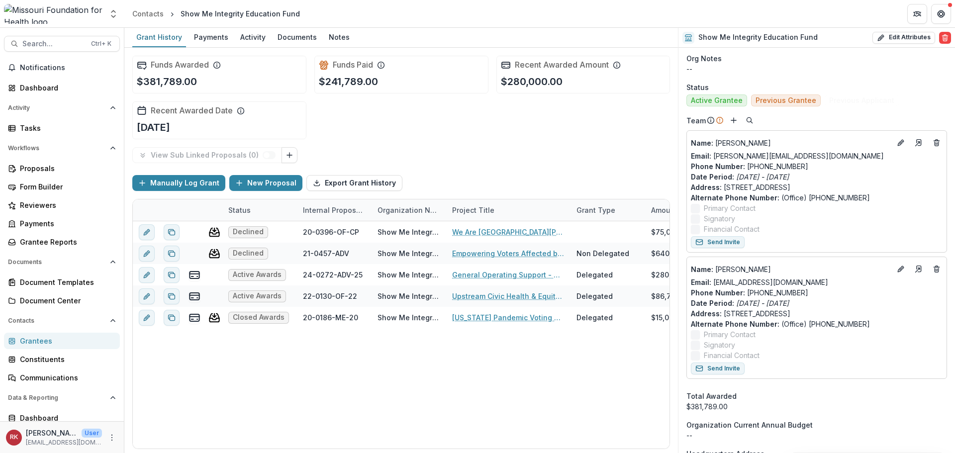
scroll to position [398, 0]
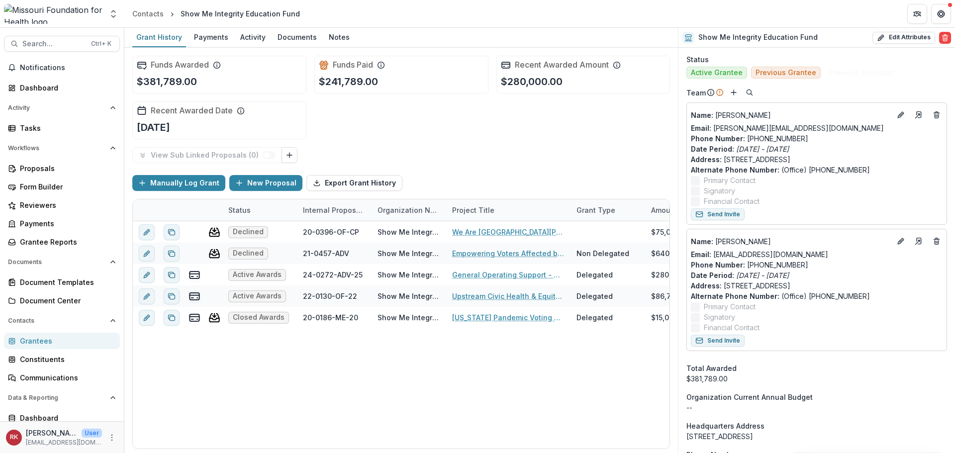
click at [41, 341] on div "Grantees" at bounding box center [66, 341] width 92 height 10
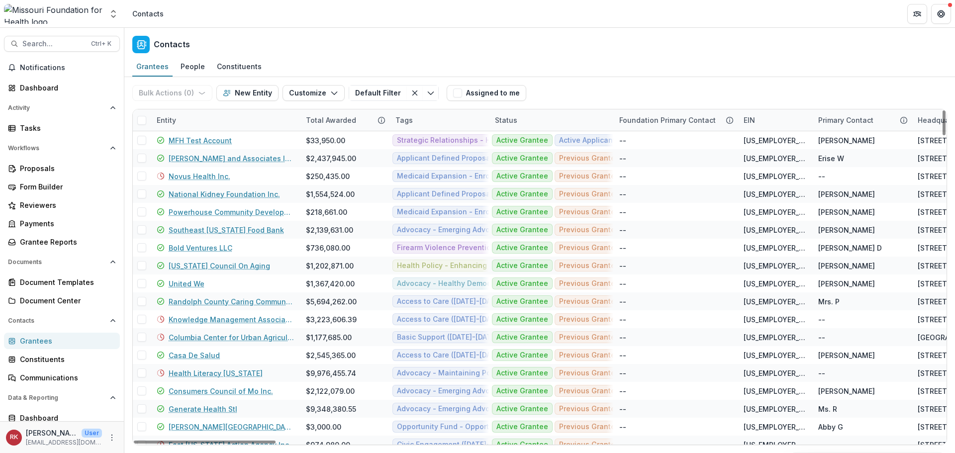
click at [172, 118] on div "Entity" at bounding box center [166, 120] width 31 height 10
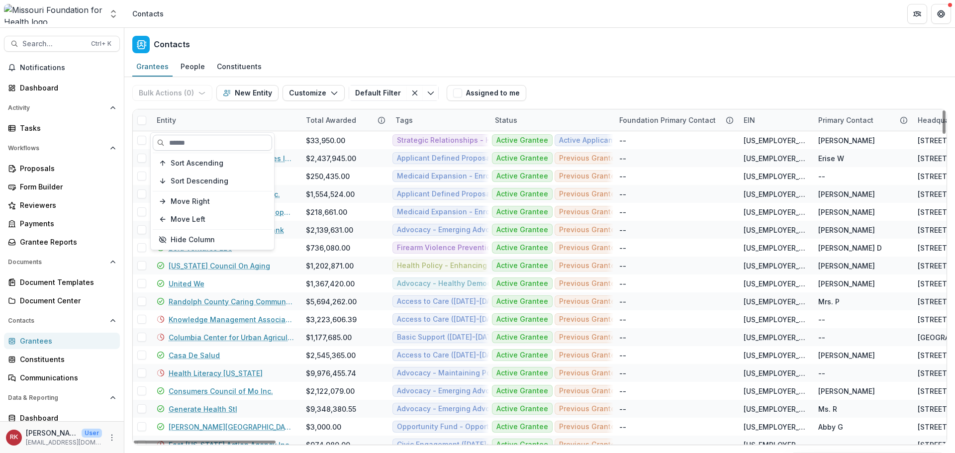
click at [183, 138] on input at bounding box center [212, 143] width 119 height 16
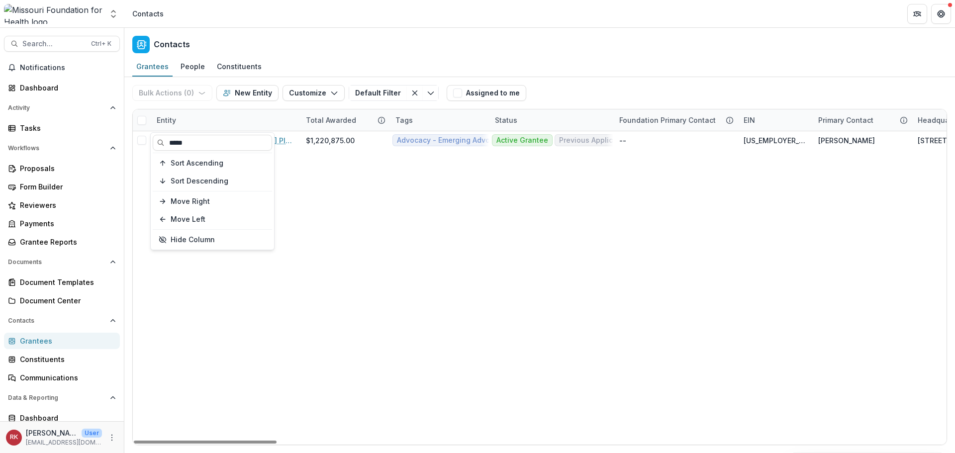
type input "*****"
drag, startPoint x: 345, startPoint y: 251, endPoint x: 291, endPoint y: 178, distance: 90.7
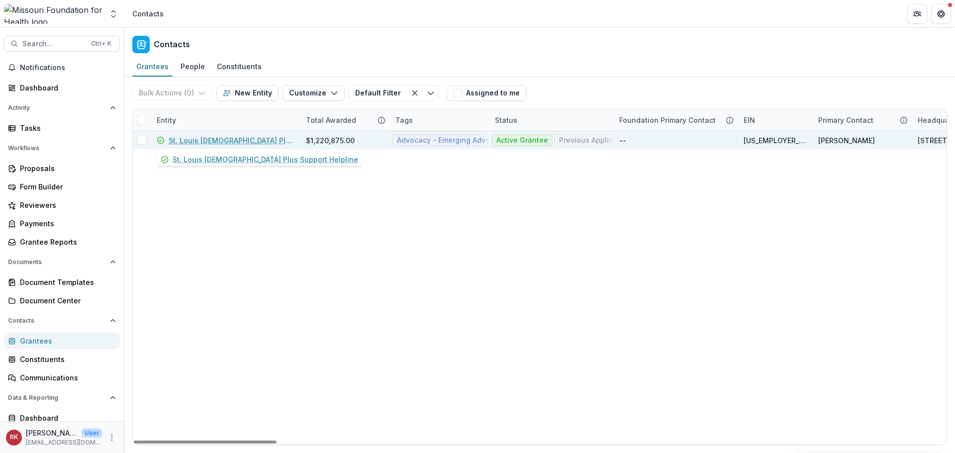
click at [255, 139] on link "St. Louis Queer Plus Support Helpline" at bounding box center [231, 140] width 125 height 10
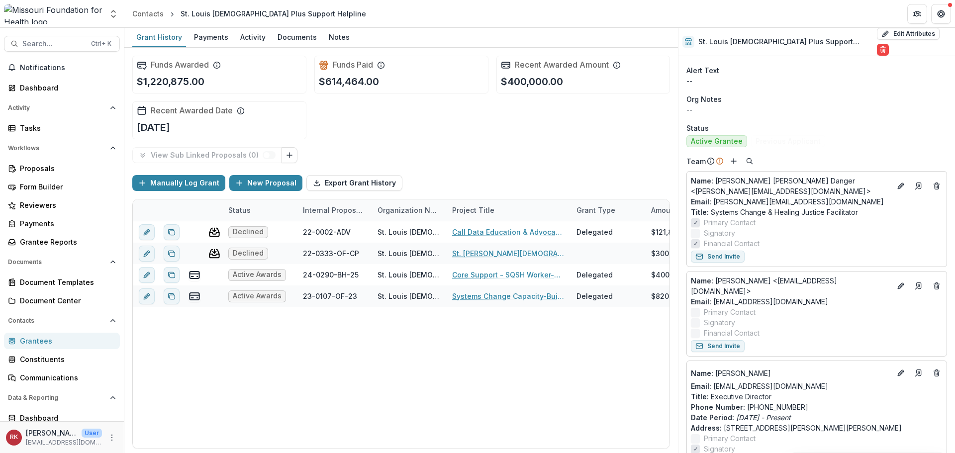
scroll to position [398, 0]
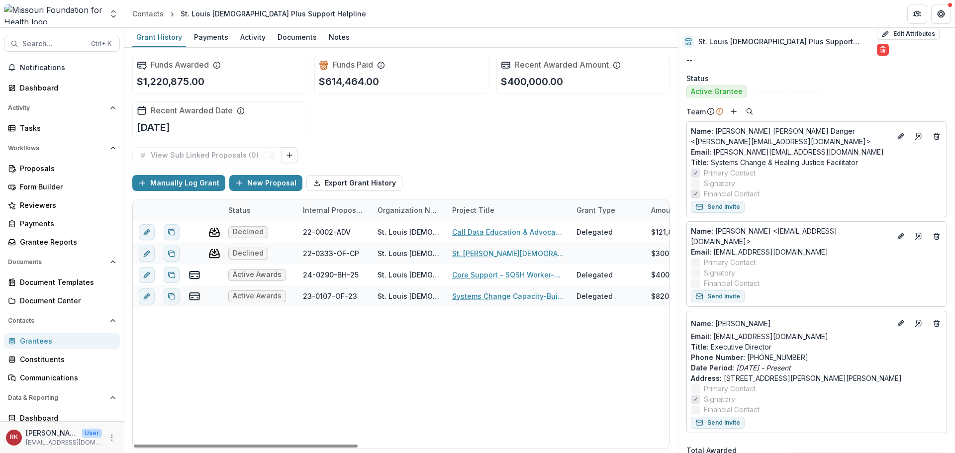
click at [39, 344] on div "Grantees" at bounding box center [66, 341] width 92 height 10
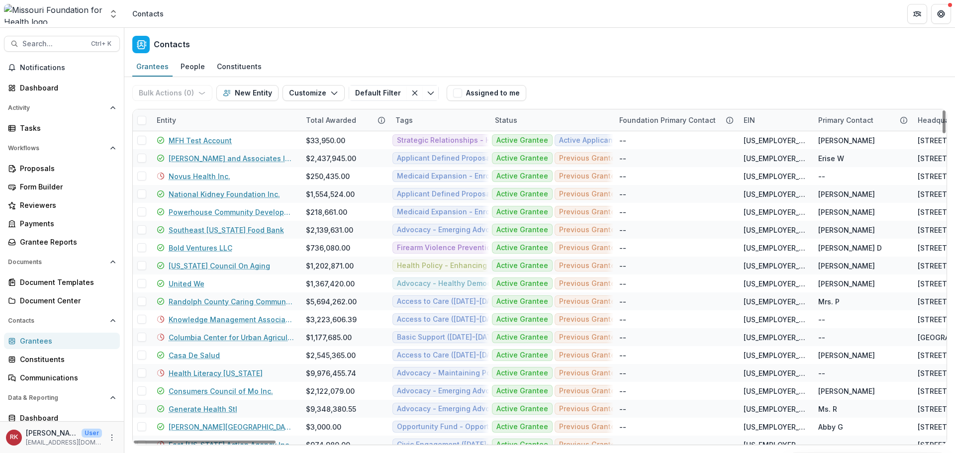
click at [168, 124] on div "Entity" at bounding box center [166, 120] width 31 height 10
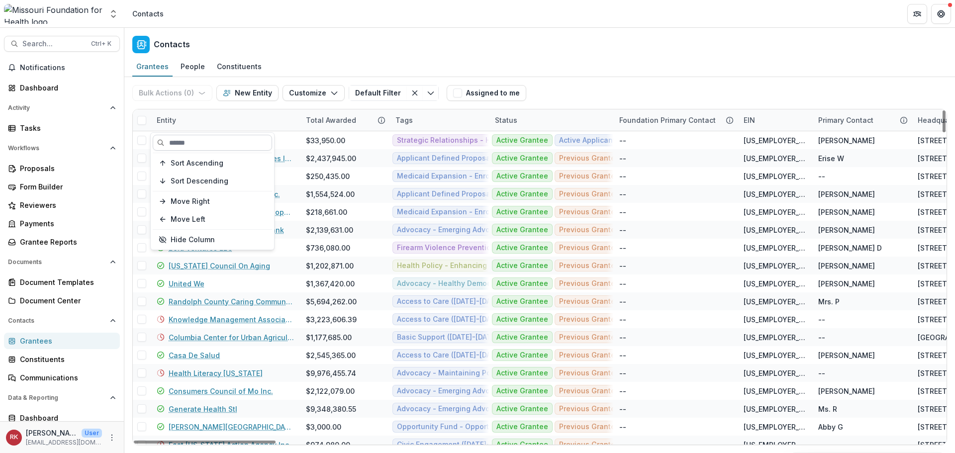
click at [189, 141] on input at bounding box center [212, 143] width 119 height 16
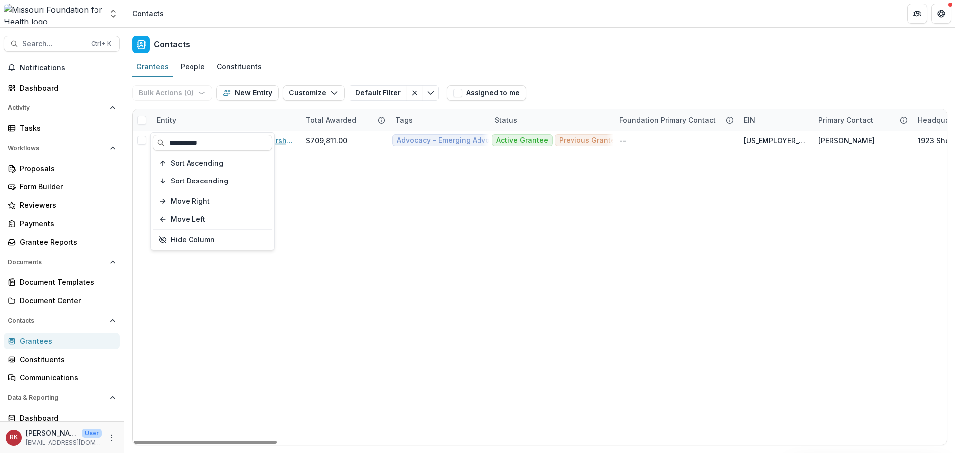
type input "**********"
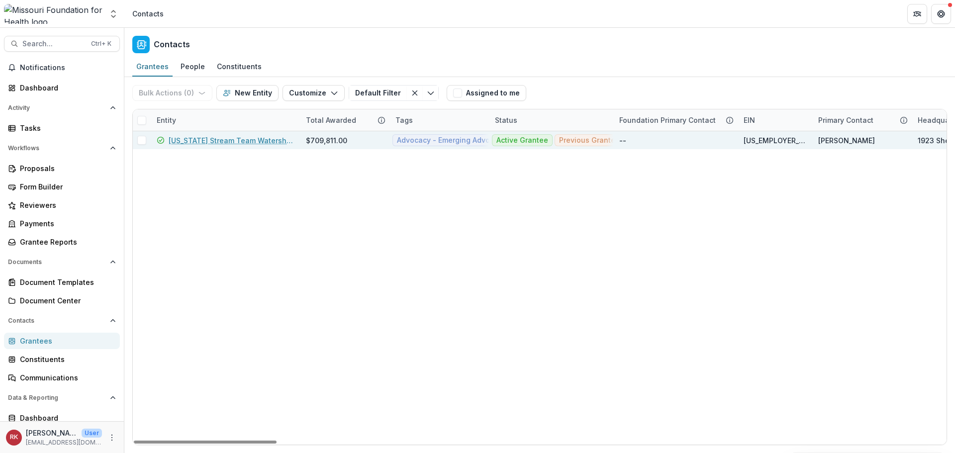
click at [236, 146] on div "Missouri Stream Team Watershed Coalition" at bounding box center [225, 140] width 137 height 18
click at [224, 138] on link "Missouri Stream Team Watershed Coalition" at bounding box center [231, 140] width 125 height 10
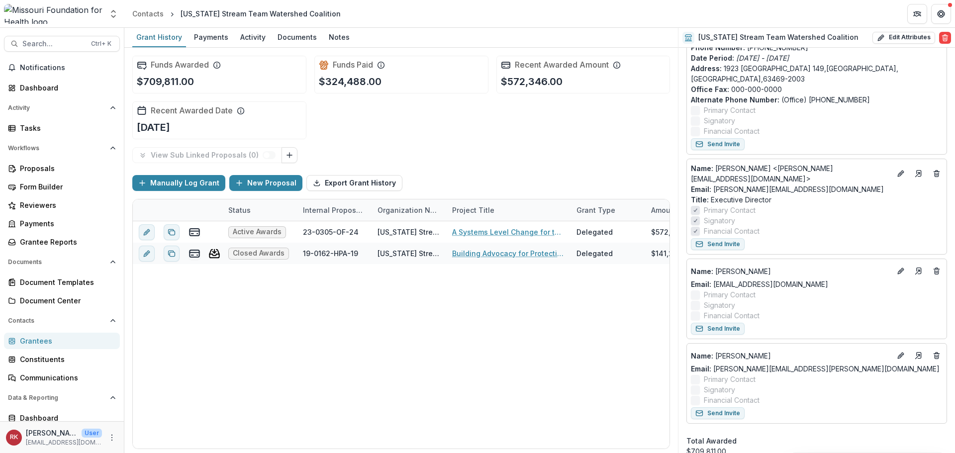
scroll to position [498, 0]
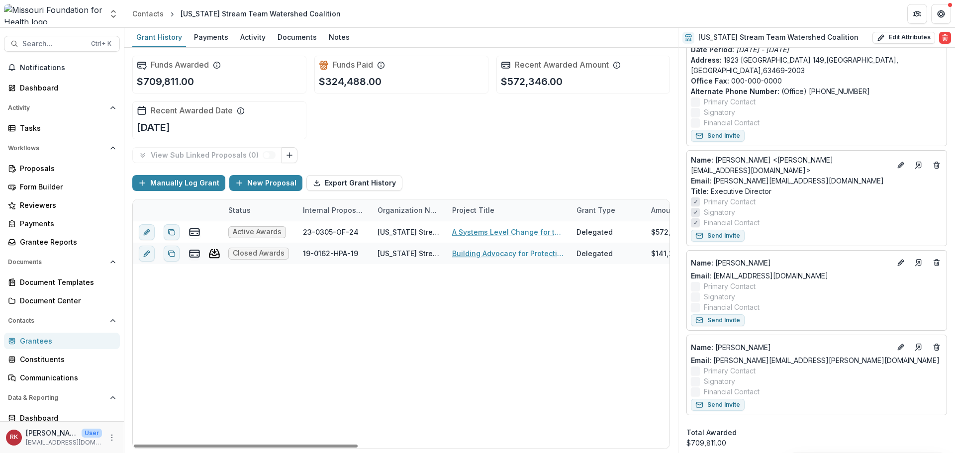
click at [28, 345] on div "Grantees" at bounding box center [66, 341] width 92 height 10
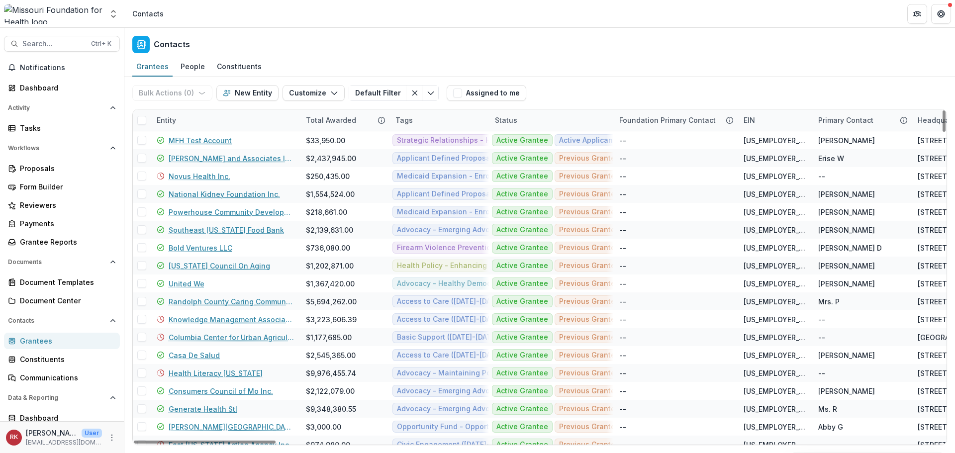
click at [164, 126] on div "Entity" at bounding box center [225, 119] width 149 height 21
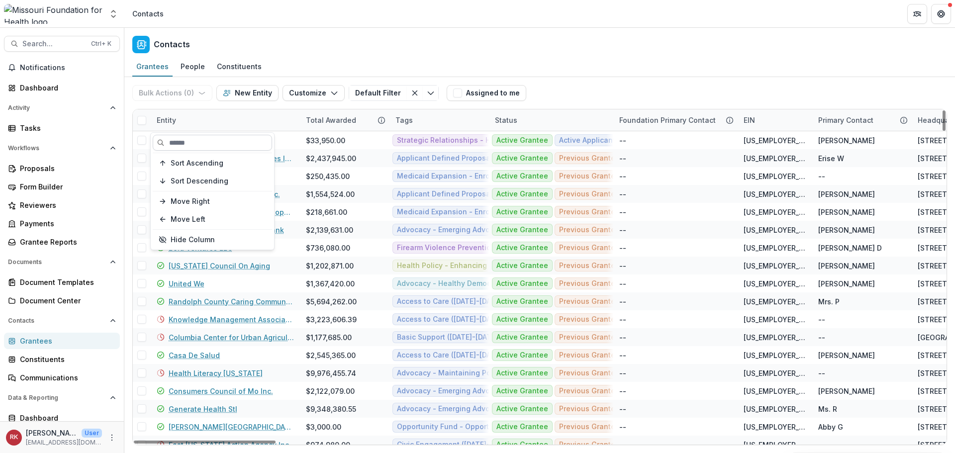
click at [218, 139] on input at bounding box center [212, 143] width 119 height 16
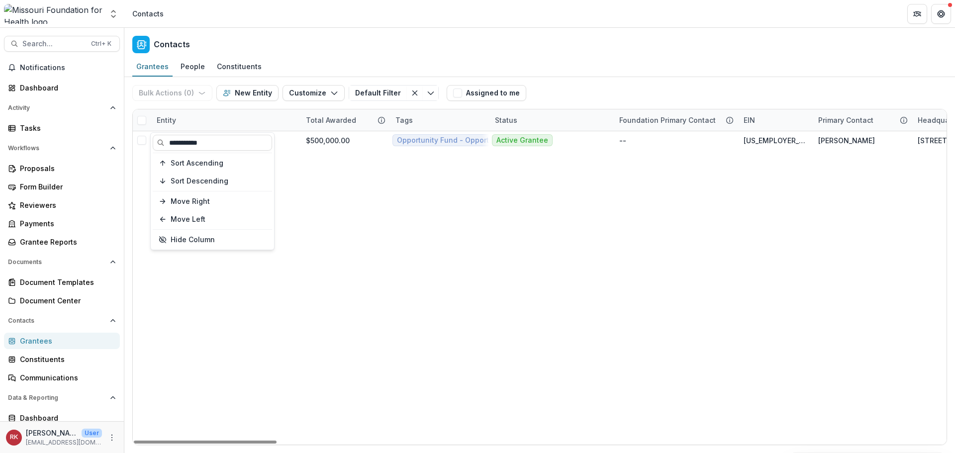
type input "**********"
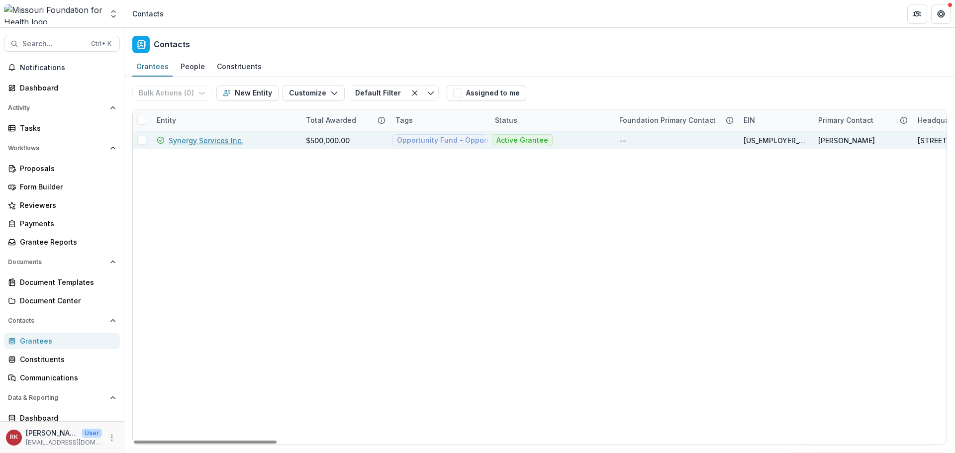
click at [195, 140] on link "Synergy Services Inc." at bounding box center [206, 140] width 75 height 10
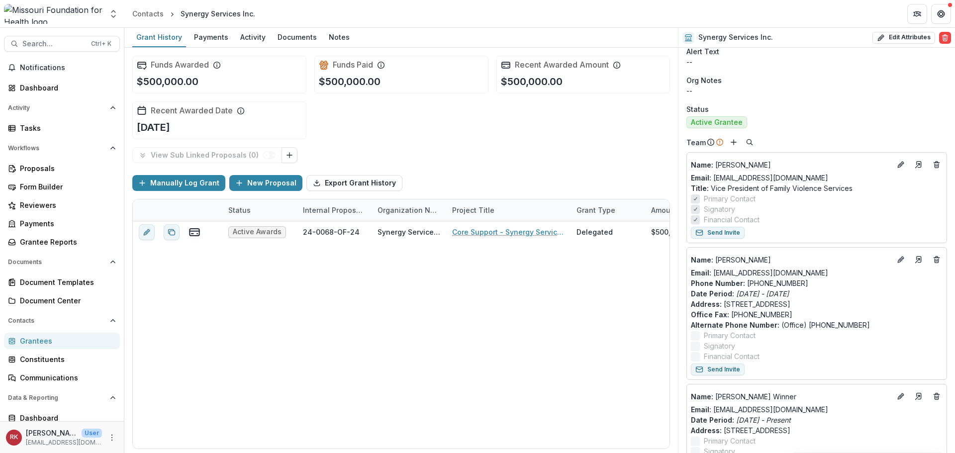
scroll to position [398, 0]
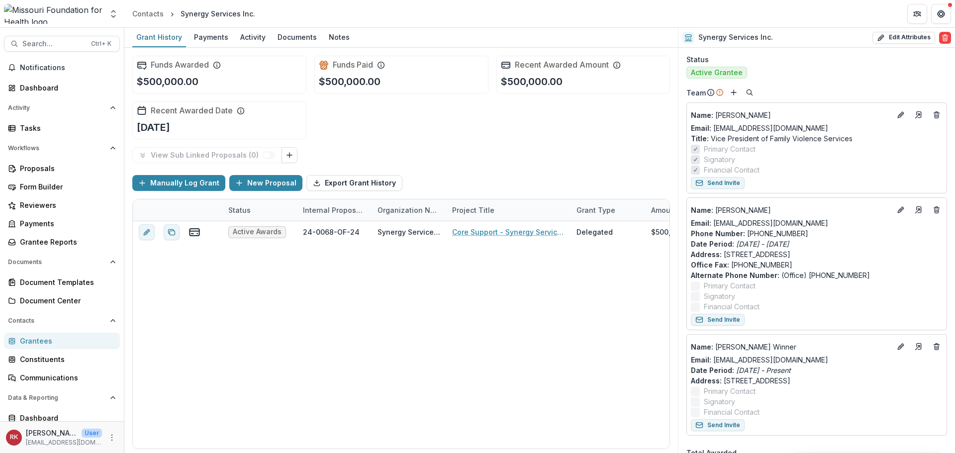
click at [58, 334] on link "Grantees" at bounding box center [62, 341] width 116 height 16
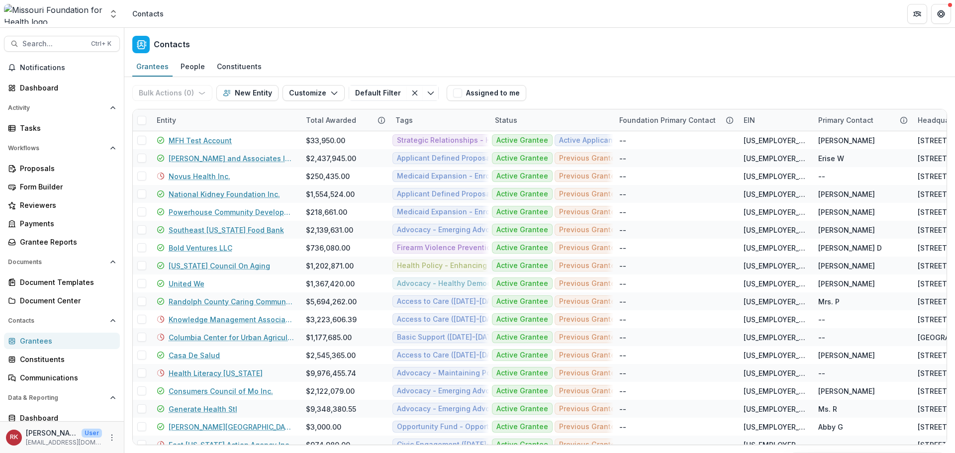
click at [176, 120] on div "Entity" at bounding box center [166, 120] width 31 height 10
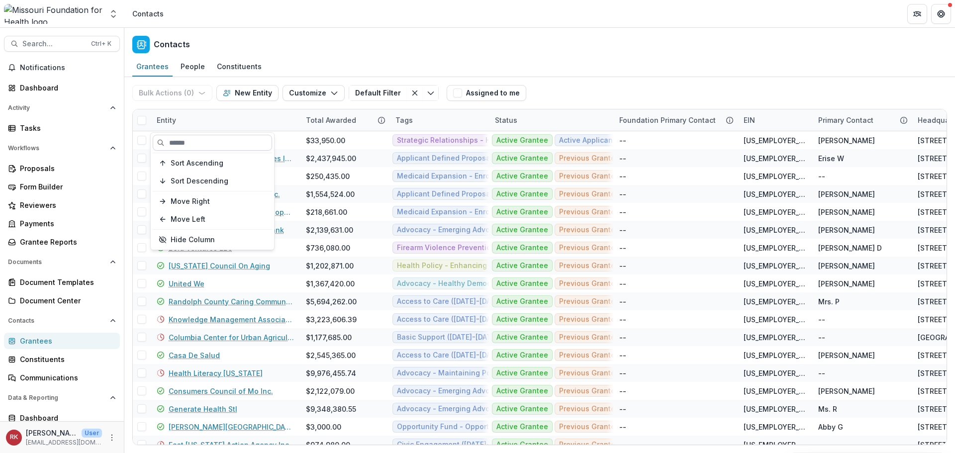
click at [202, 141] on input at bounding box center [212, 143] width 119 height 16
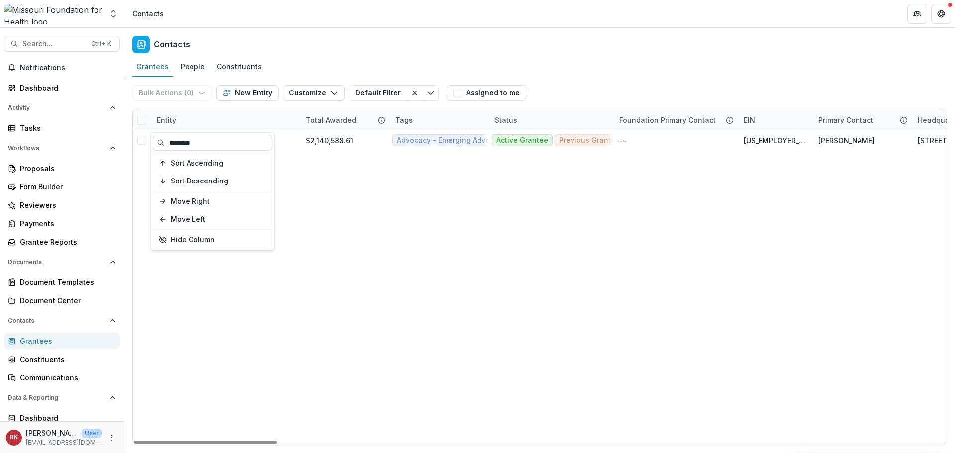
type input "********"
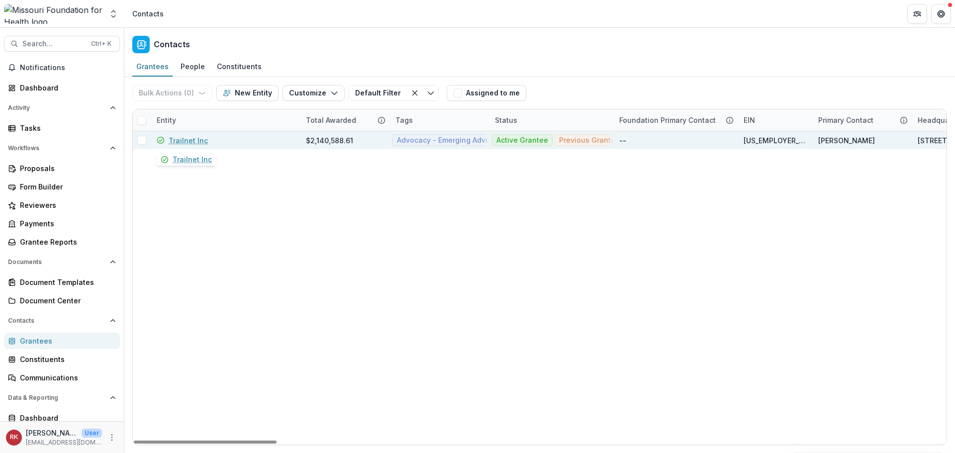
click at [189, 141] on link "Trailnet Inc" at bounding box center [188, 140] width 39 height 10
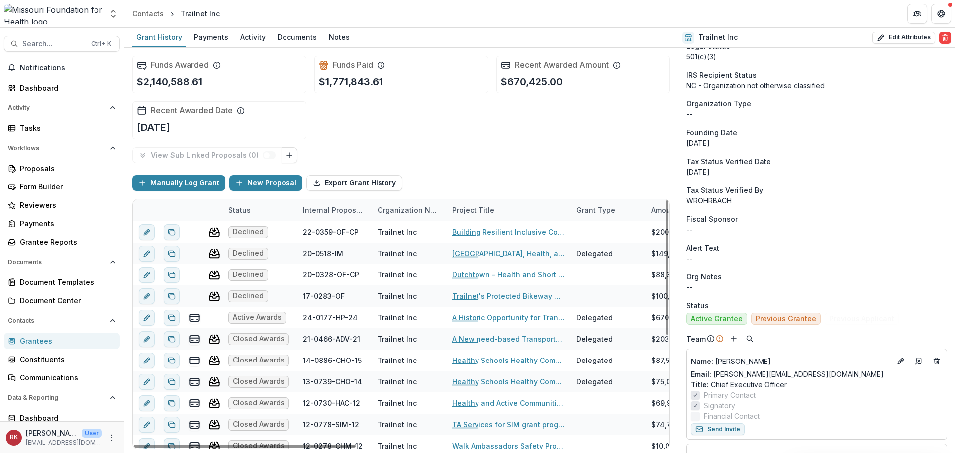
scroll to position [348, 0]
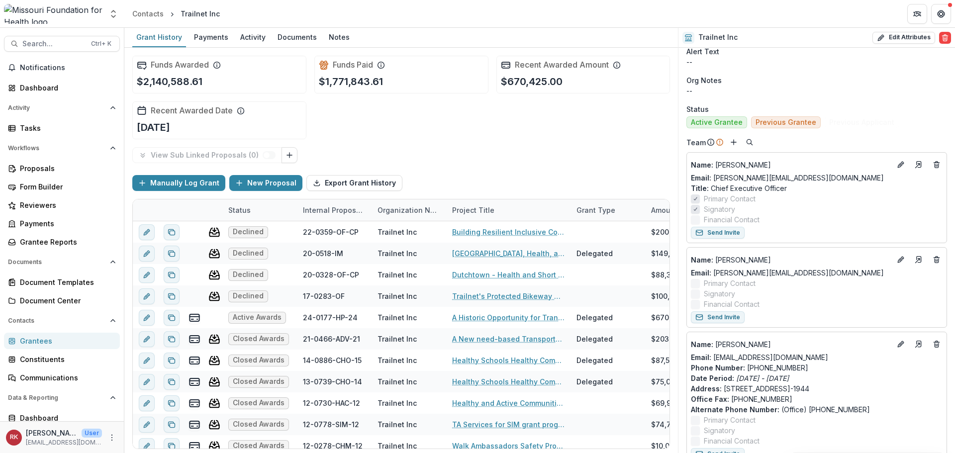
click at [41, 343] on div "Grantees" at bounding box center [66, 341] width 92 height 10
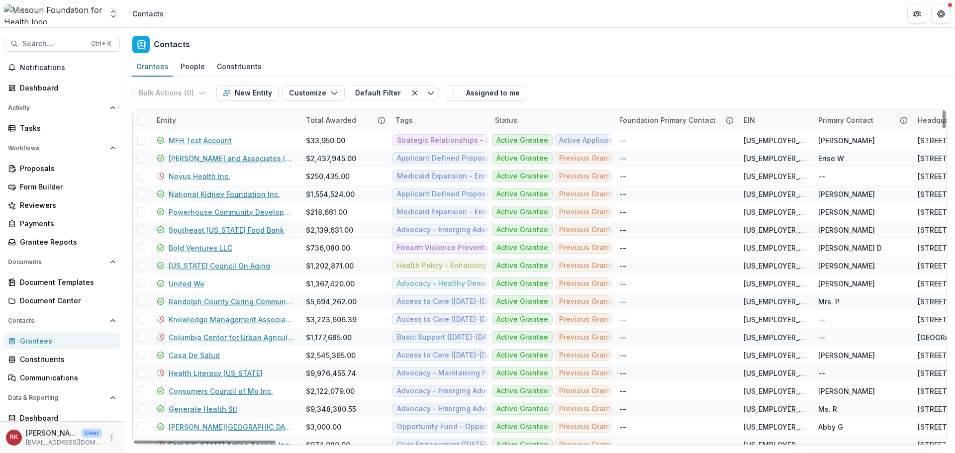
click at [172, 116] on div "Entity" at bounding box center [166, 120] width 31 height 10
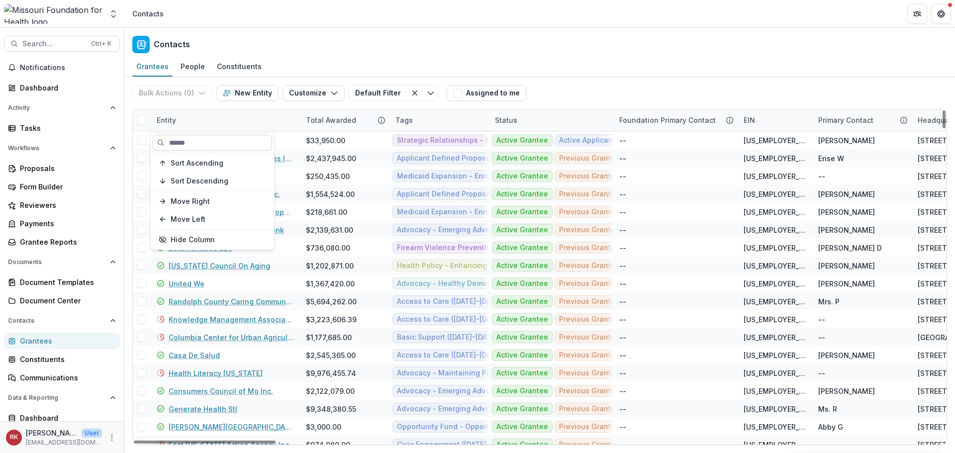
click at [191, 138] on input at bounding box center [212, 143] width 119 height 16
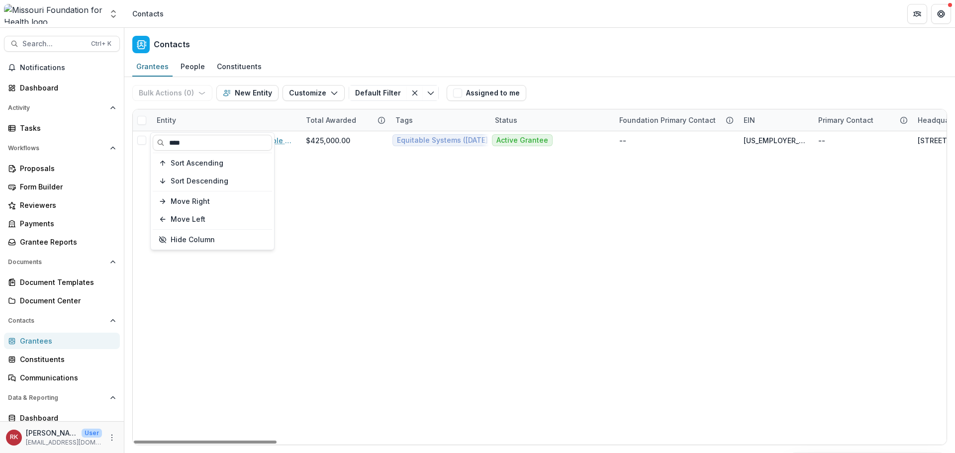
type input "****"
drag, startPoint x: 395, startPoint y: 258, endPoint x: 380, endPoint y: 247, distance: 18.1
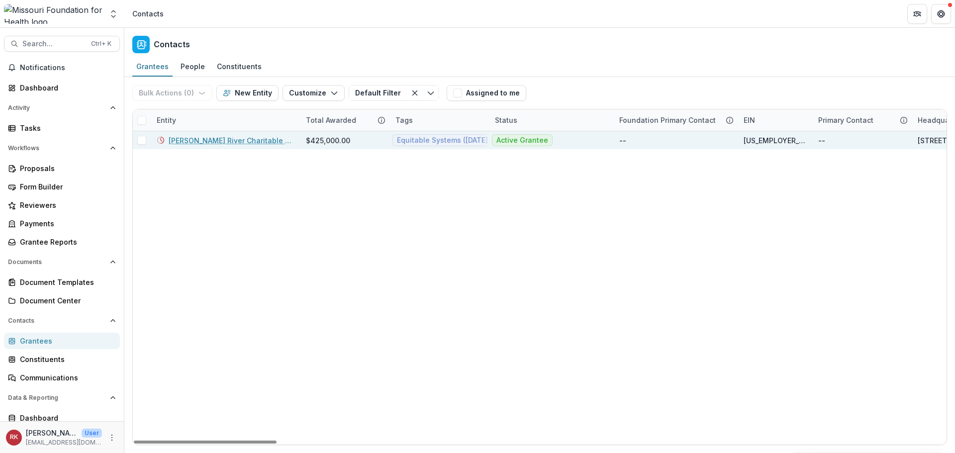
click at [214, 136] on link "Vose River Charitable Fund" at bounding box center [231, 140] width 125 height 10
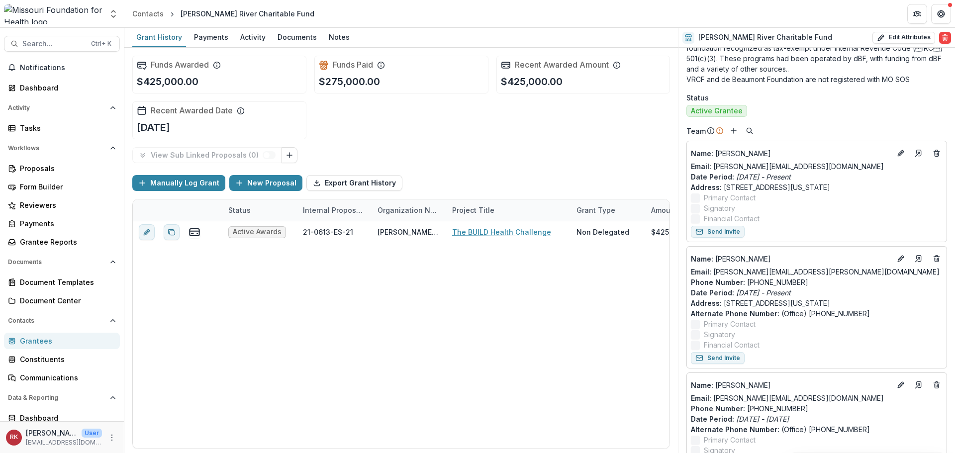
scroll to position [398, 0]
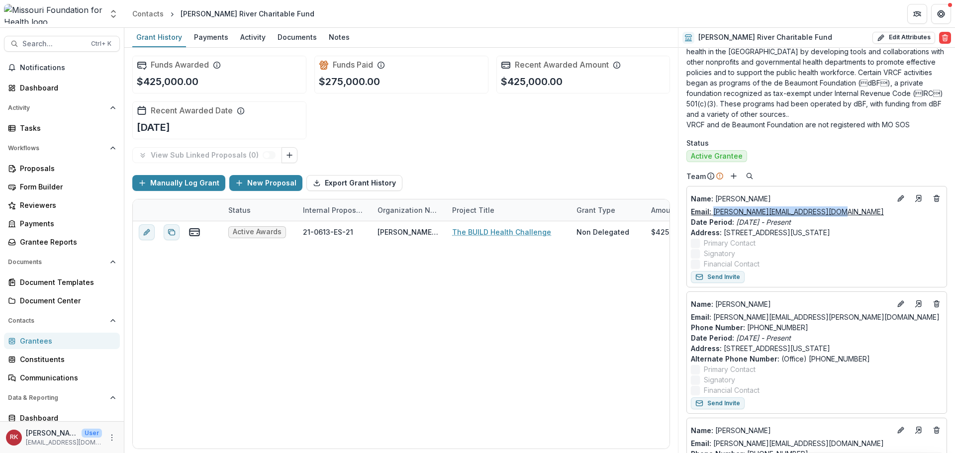
drag, startPoint x: 841, startPoint y: 203, endPoint x: 715, endPoint y: 198, distance: 126.0
click at [715, 206] on div "Email: melissa@buildhealthchallenge.org" at bounding box center [817, 211] width 252 height 10
copy link "melissa@buildhealthchallenge.org"
click at [841, 206] on div "Email: melissa@buildhealthchallenge.org" at bounding box center [817, 211] width 252 height 10
drag, startPoint x: 840, startPoint y: 204, endPoint x: 716, endPoint y: 204, distance: 124.4
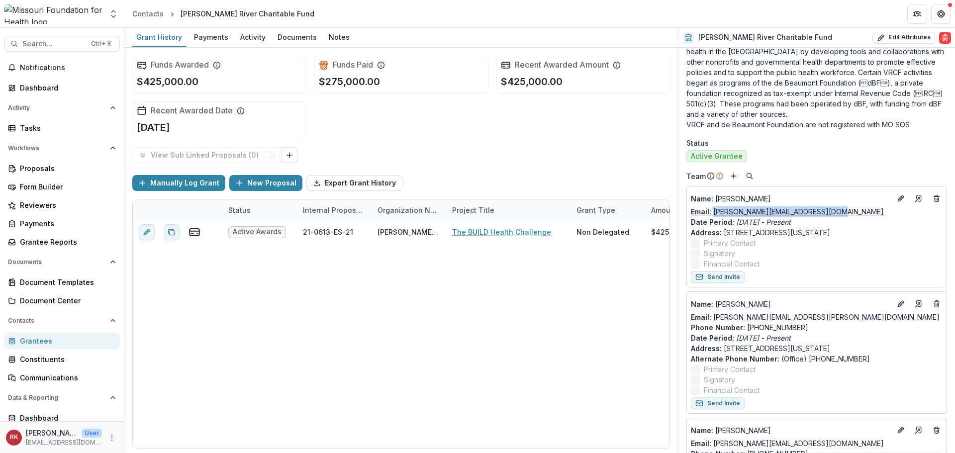
click at [716, 206] on div "Email: melissa@buildhealthchallenge.org" at bounding box center [817, 211] width 252 height 10
copy link "melissa@buildhealthchallenge.org"
click at [42, 338] on div "Grantees" at bounding box center [66, 341] width 92 height 10
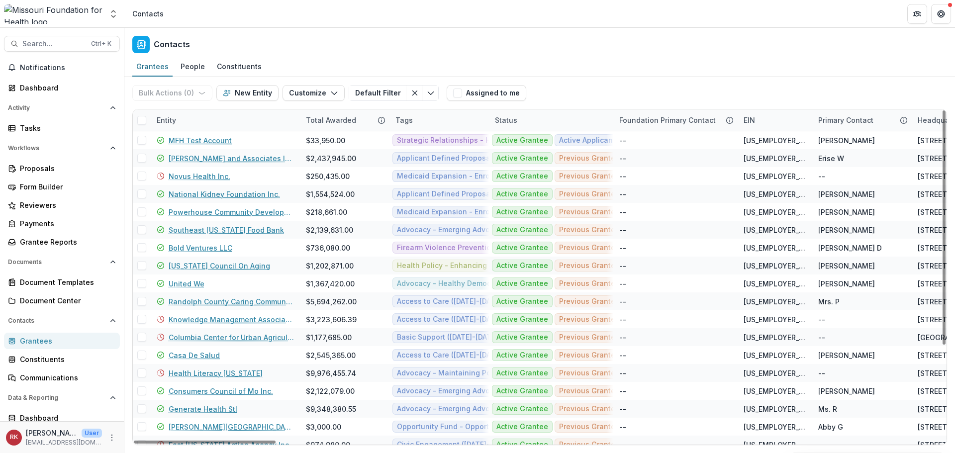
click at [164, 120] on div "Entity" at bounding box center [166, 120] width 31 height 10
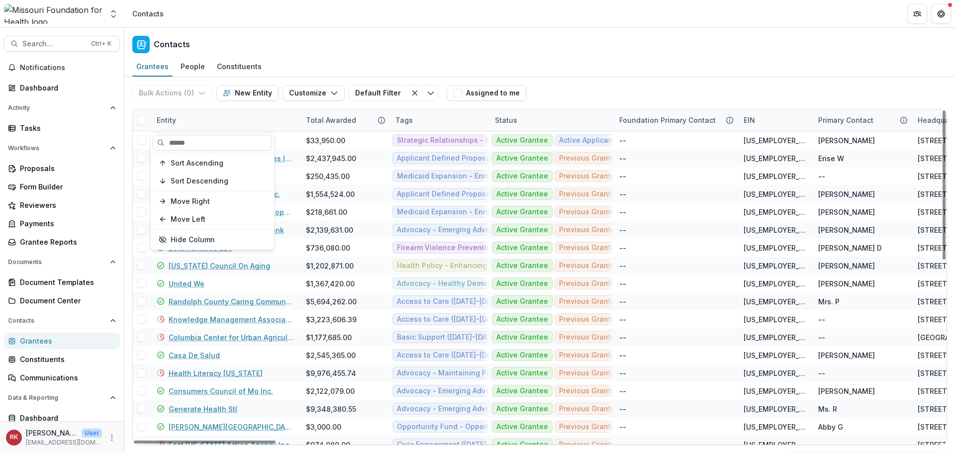
click at [181, 151] on div "Sort Ascending Sort Descending Move Right Move Left Hide Column" at bounding box center [212, 191] width 123 height 117
click at [179, 141] on input at bounding box center [212, 143] width 119 height 16
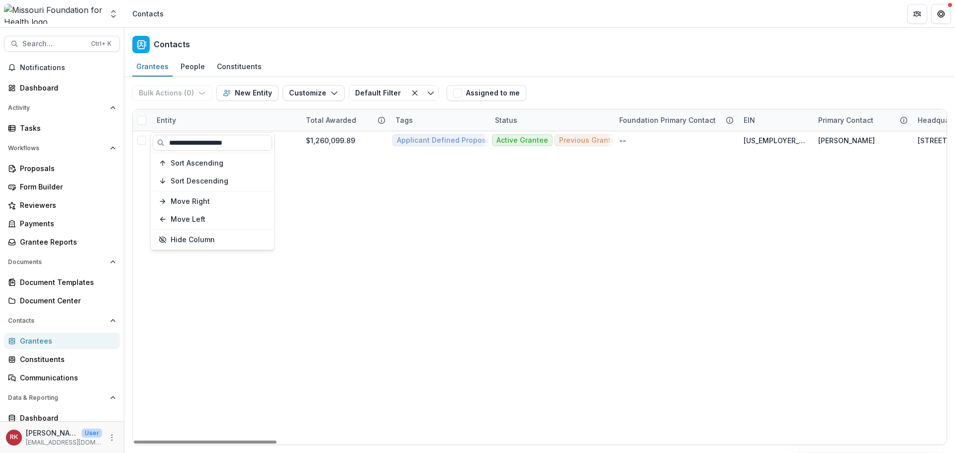
type input "**********"
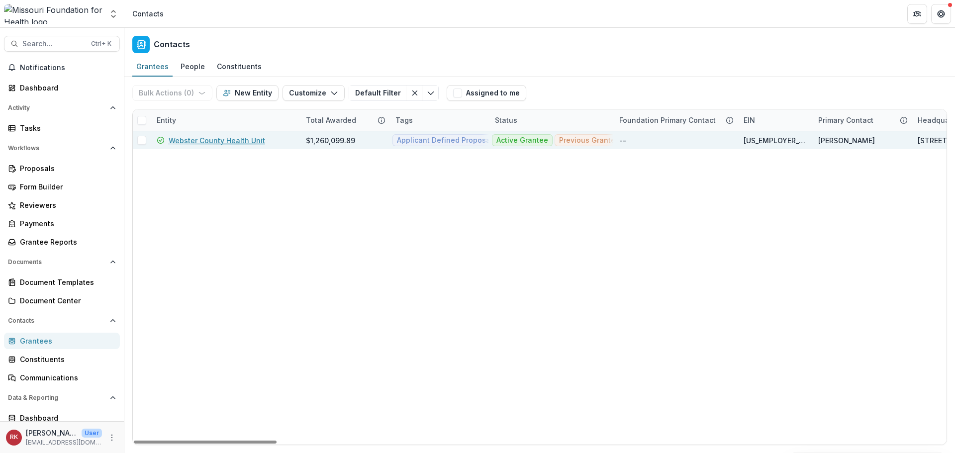
click at [239, 139] on link "Webster County Health Unit" at bounding box center [217, 140] width 97 height 10
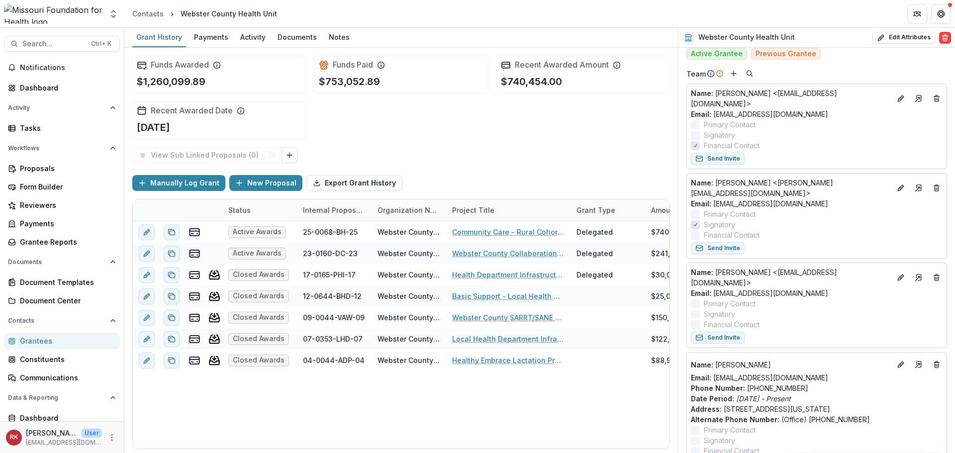
scroll to position [448, 0]
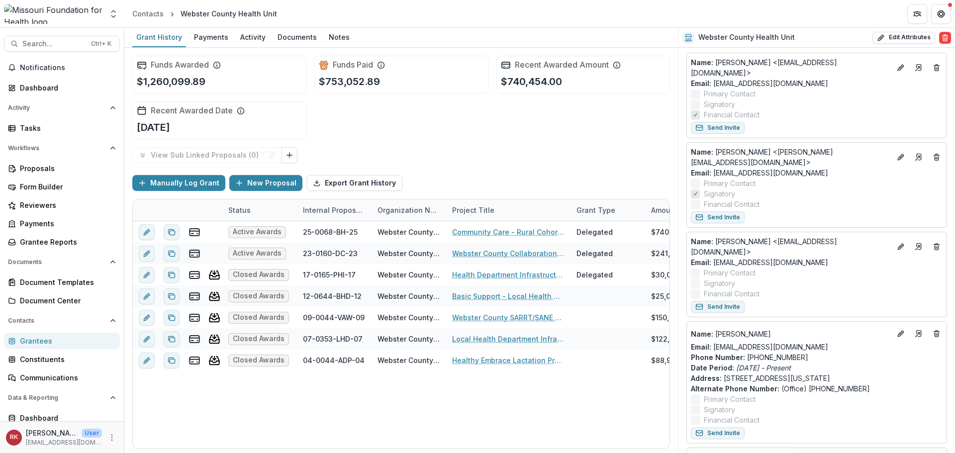
click at [31, 340] on div "Grantees" at bounding box center [66, 341] width 92 height 10
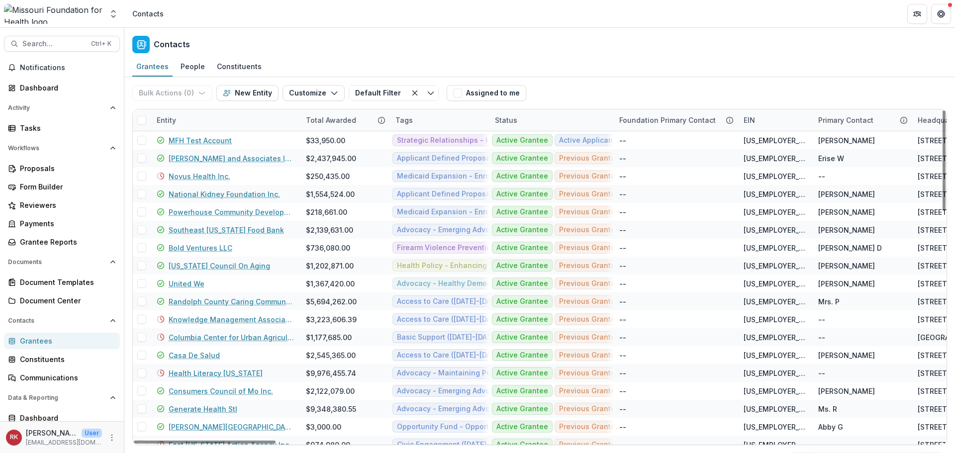
click at [164, 118] on div "Entity" at bounding box center [166, 120] width 31 height 10
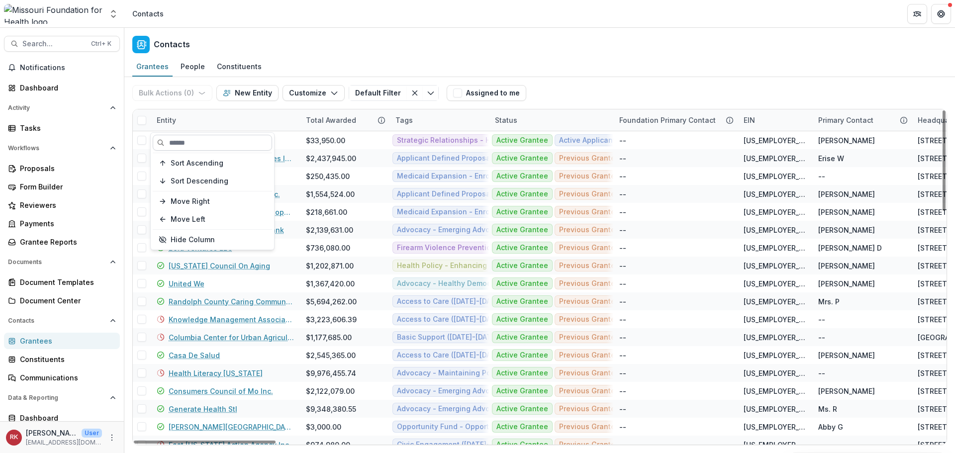
click at [187, 144] on input at bounding box center [212, 143] width 119 height 16
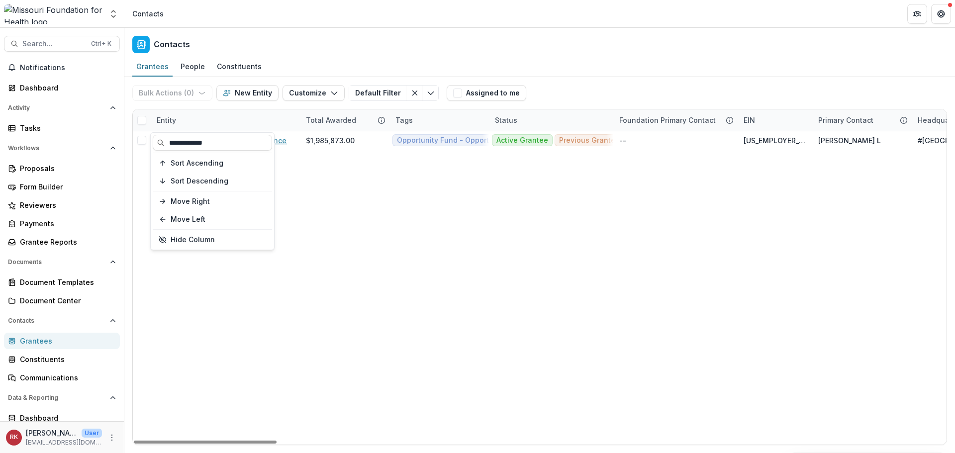
type input "**********"
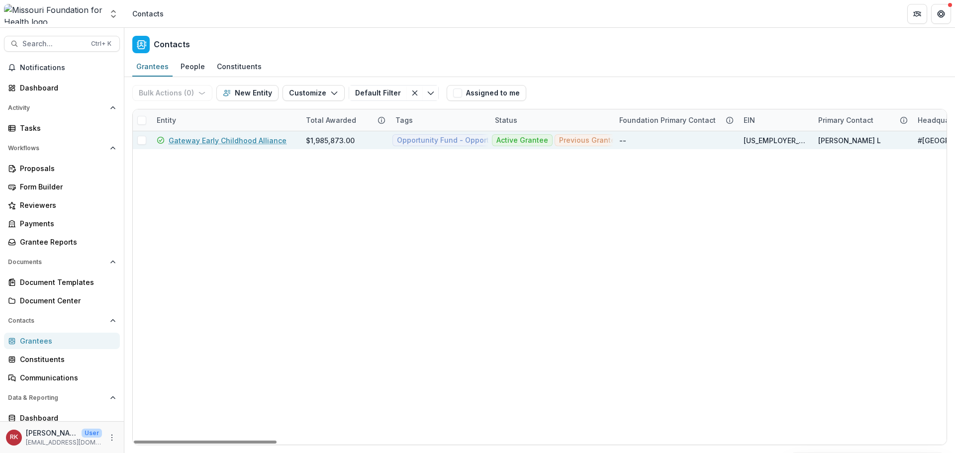
click at [239, 141] on link "Gateway Early Childhood Alliance" at bounding box center [228, 140] width 118 height 10
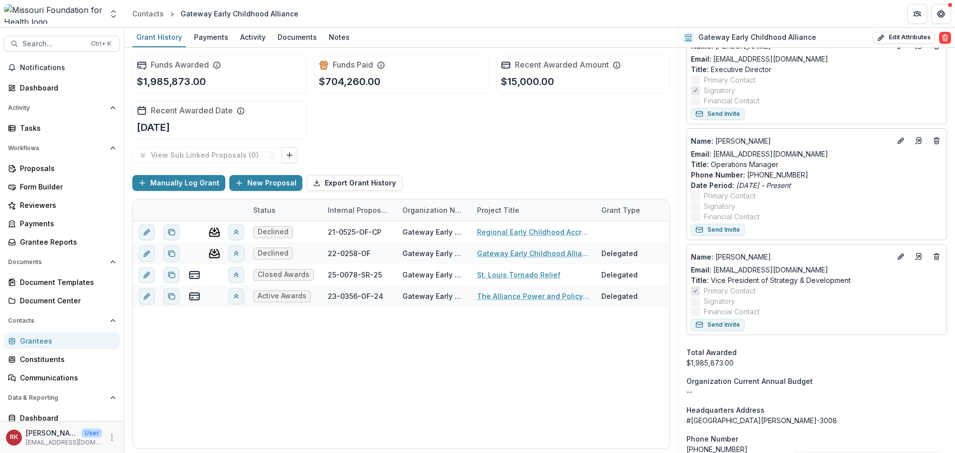
scroll to position [547, 0]
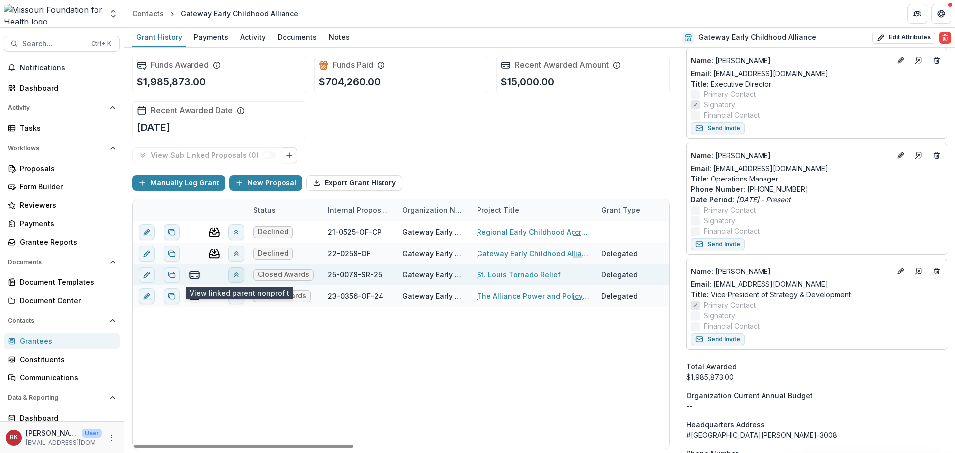
click at [238, 276] on icon "View linked parent" at bounding box center [236, 275] width 8 height 8
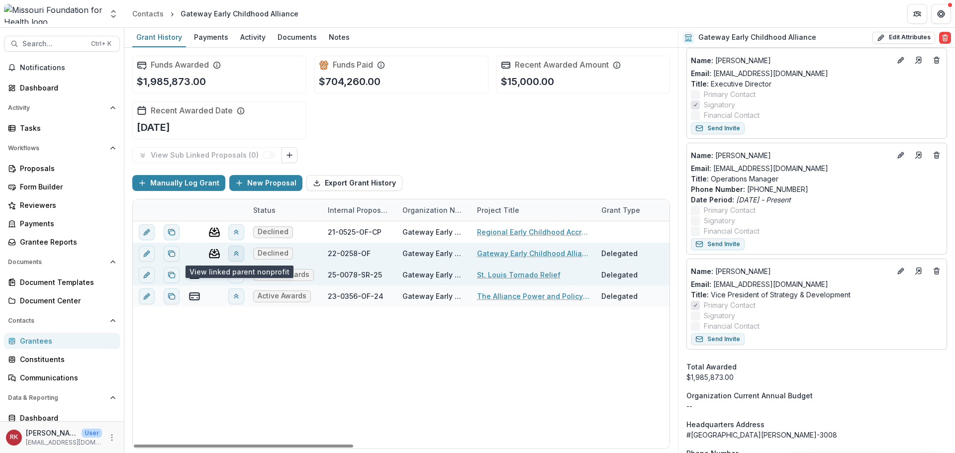
click at [236, 256] on icon "View linked parent" at bounding box center [236, 254] width 8 height 8
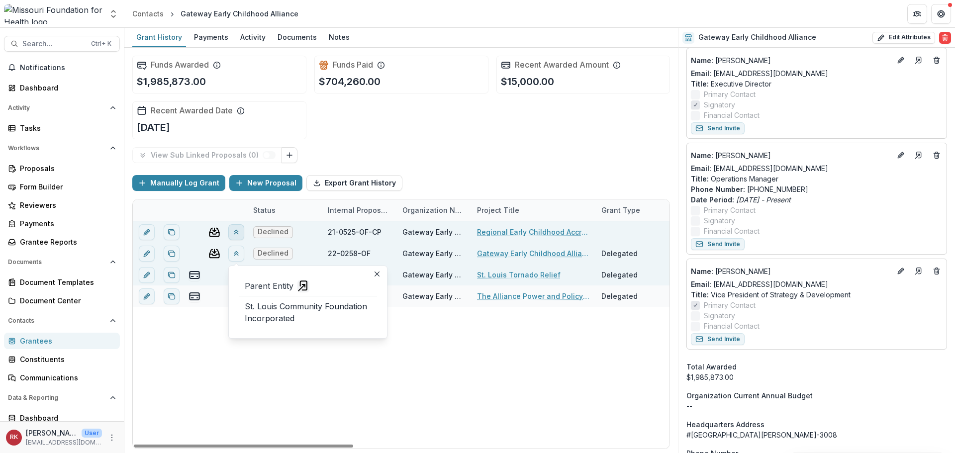
click at [238, 238] on button "View linked parent" at bounding box center [236, 232] width 16 height 16
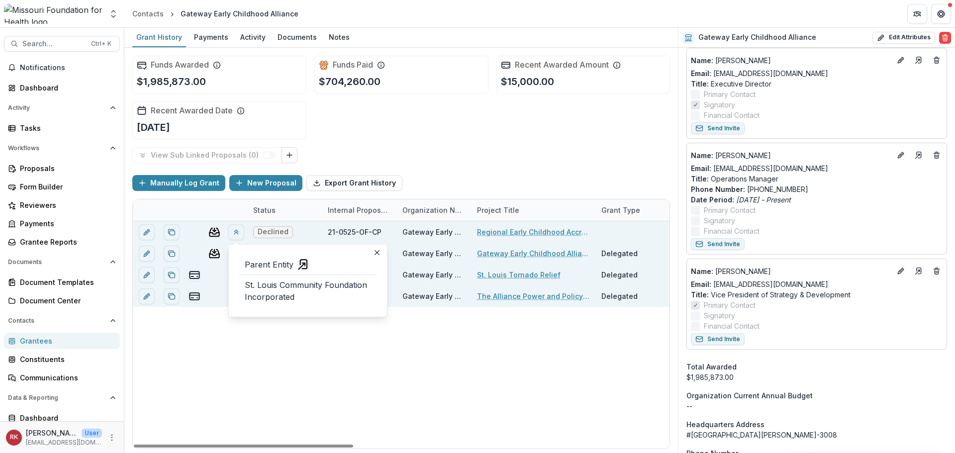
click at [219, 299] on div at bounding box center [213, 296] width 20 height 21
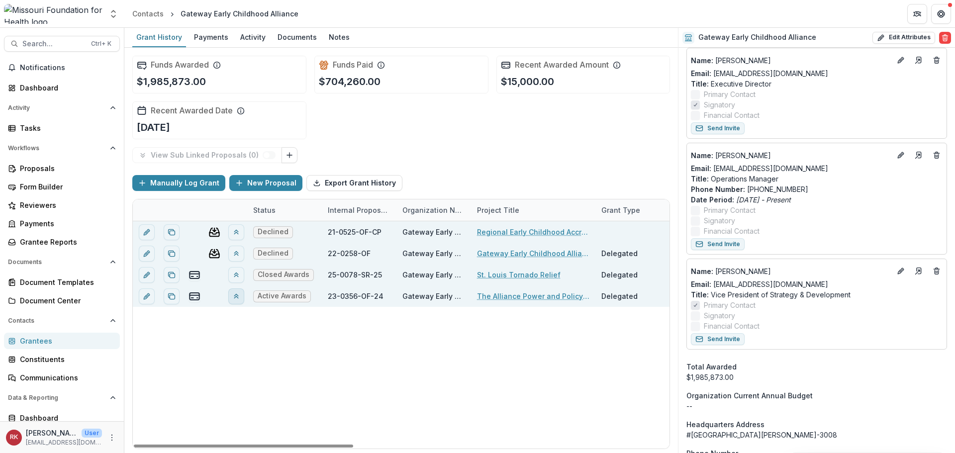
click at [233, 297] on icon "View linked parent" at bounding box center [236, 297] width 8 height 8
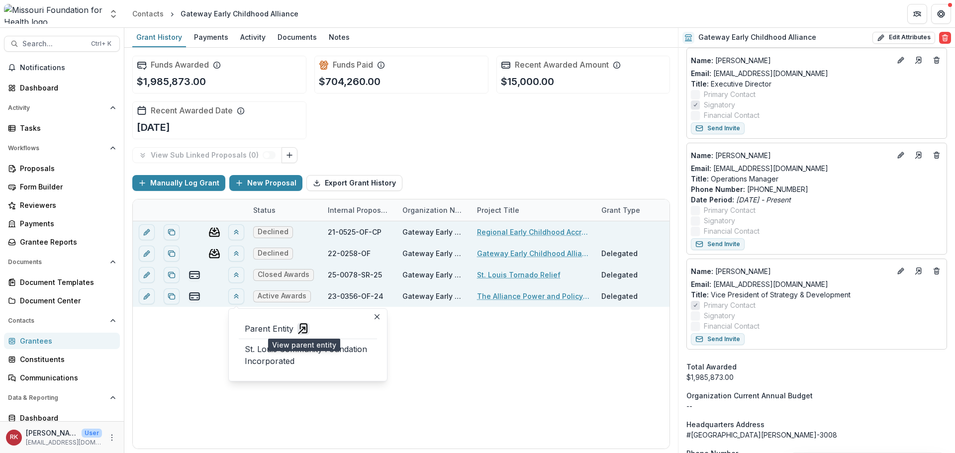
click at [305, 327] on icon "view-parent-entity" at bounding box center [304, 329] width 12 height 12
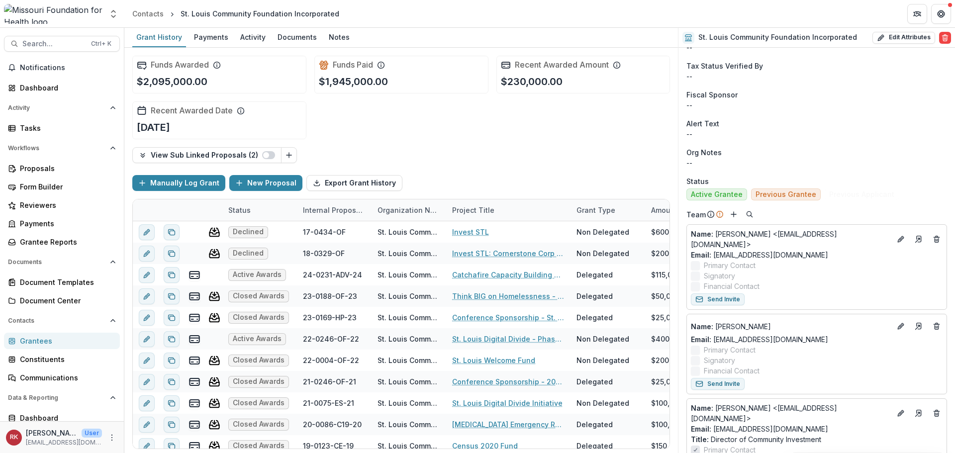
scroll to position [547, 0]
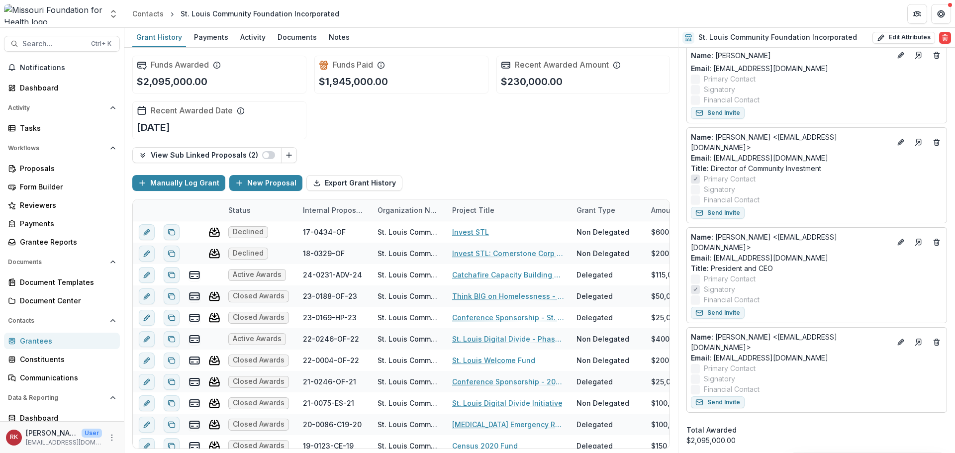
click at [39, 337] on div "Grantees" at bounding box center [66, 341] width 92 height 10
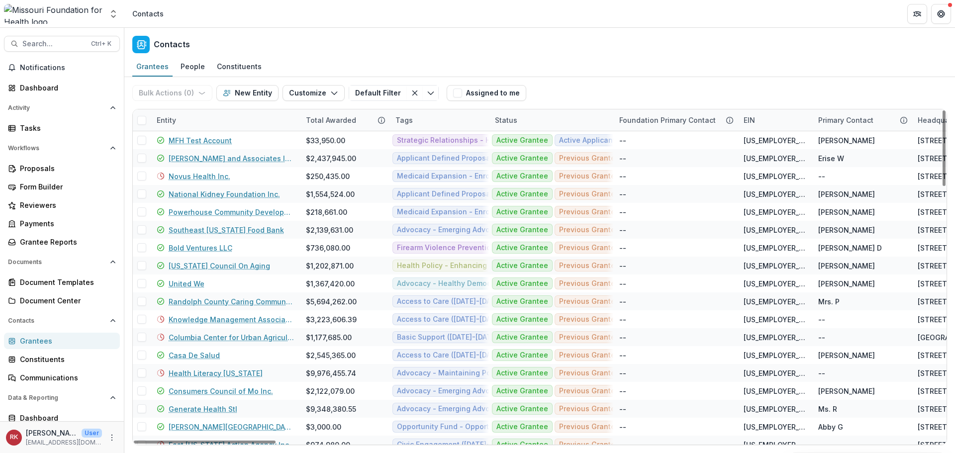
click at [177, 114] on div "Entity" at bounding box center [225, 119] width 149 height 21
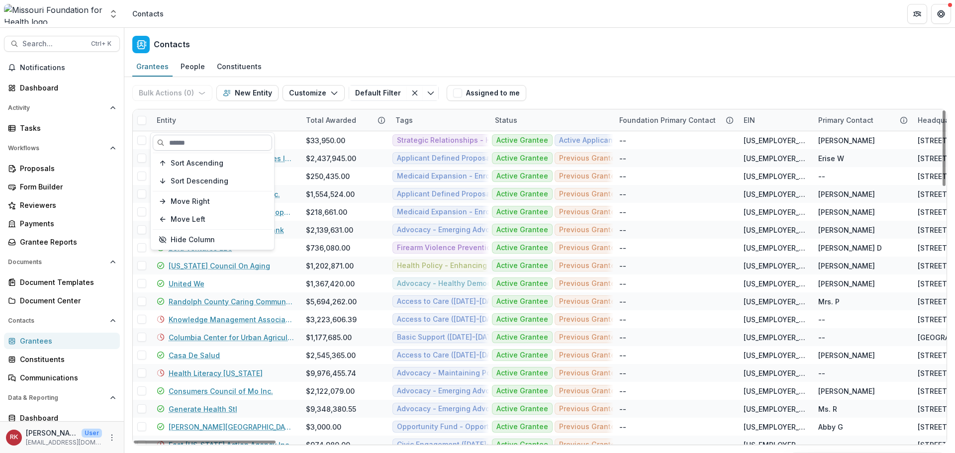
click at [186, 140] on input at bounding box center [212, 143] width 119 height 16
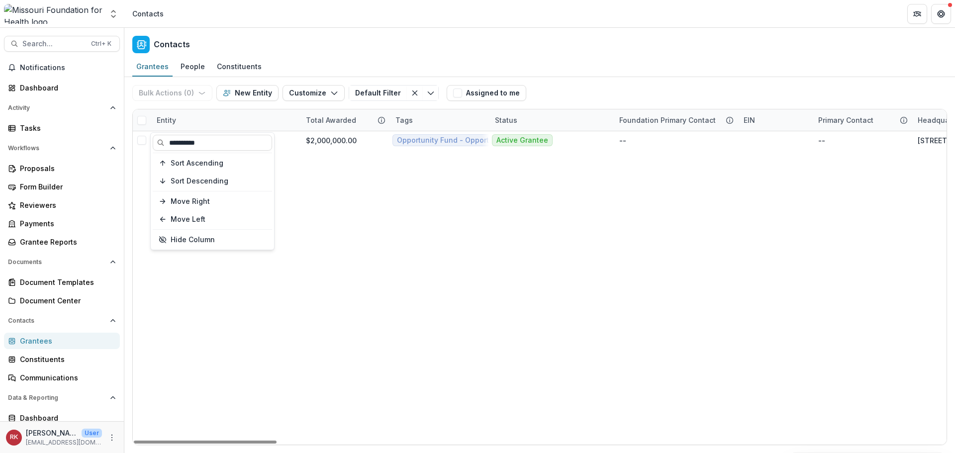
type input "**********"
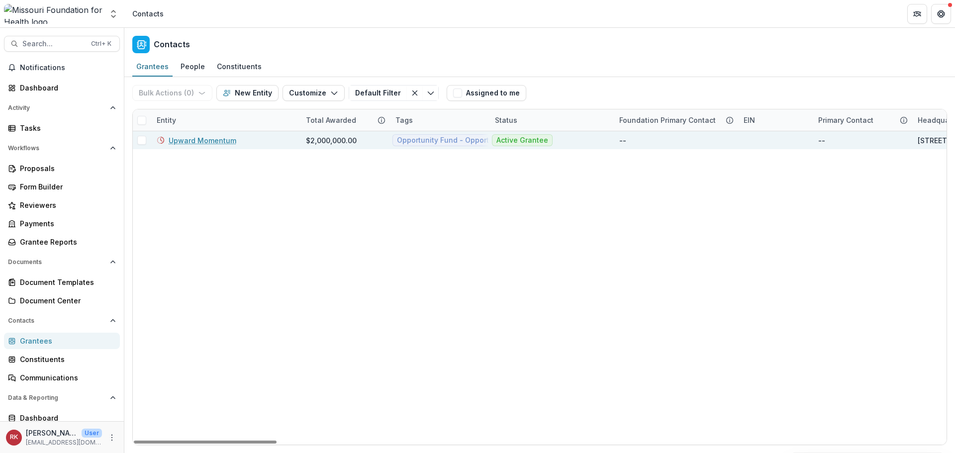
click at [204, 140] on link "Upward Momentum" at bounding box center [203, 140] width 68 height 10
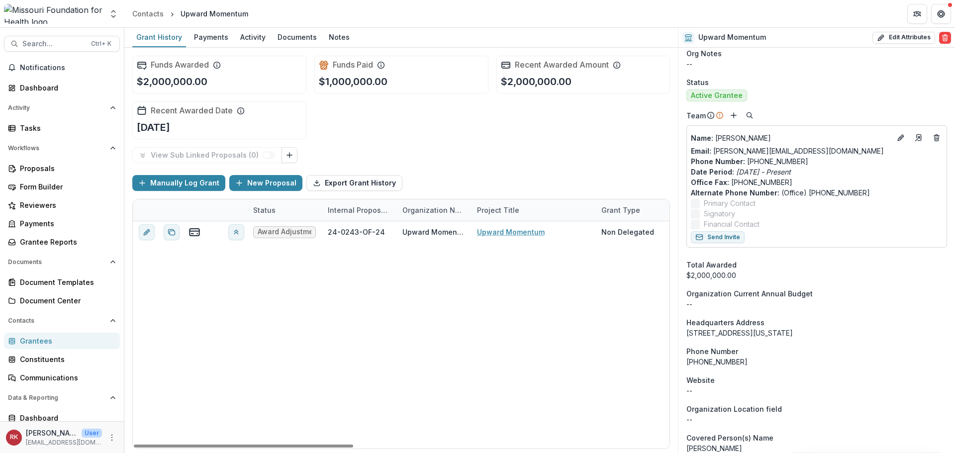
scroll to position [448, 0]
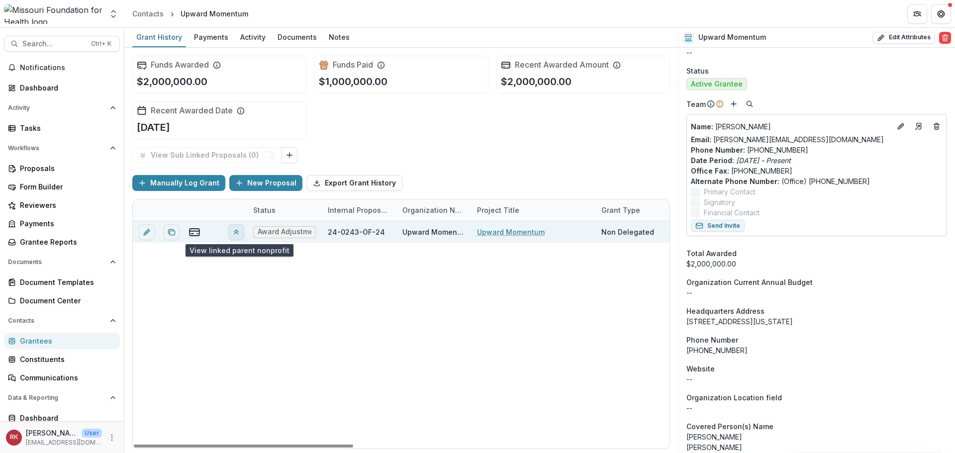
click at [239, 237] on button "View linked parent" at bounding box center [236, 232] width 16 height 16
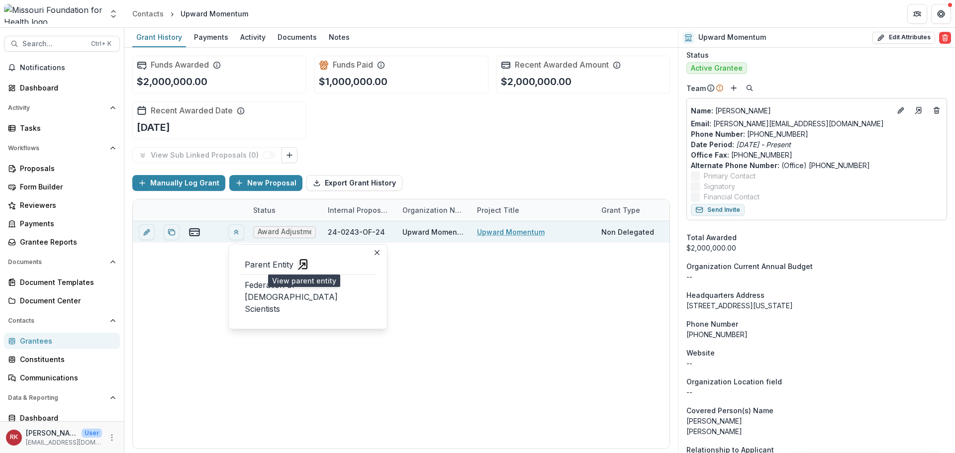
scroll to position [447, 0]
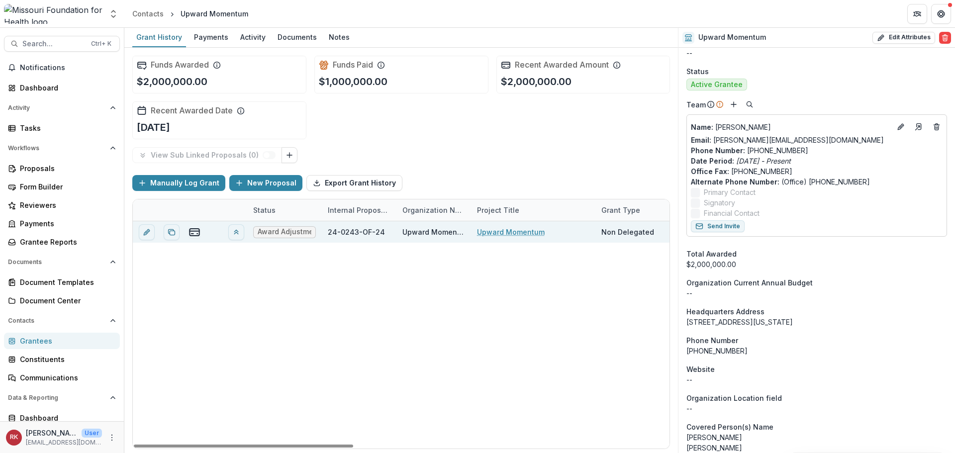
click at [462, 281] on div "Award Adjustment 24-0243-OF-24 Upward Momentum Upward Momentum Non Delegated $2…" at bounding box center [787, 334] width 1309 height 227
click at [239, 234] on icon "View linked parent" at bounding box center [236, 232] width 8 height 8
click at [502, 303] on div "Award Adjustment 24-0243-OF-24 Upward Momentum Upward Momentum Non Delegated $2…" at bounding box center [787, 334] width 1309 height 227
click at [38, 344] on div "Grantees" at bounding box center [66, 341] width 92 height 10
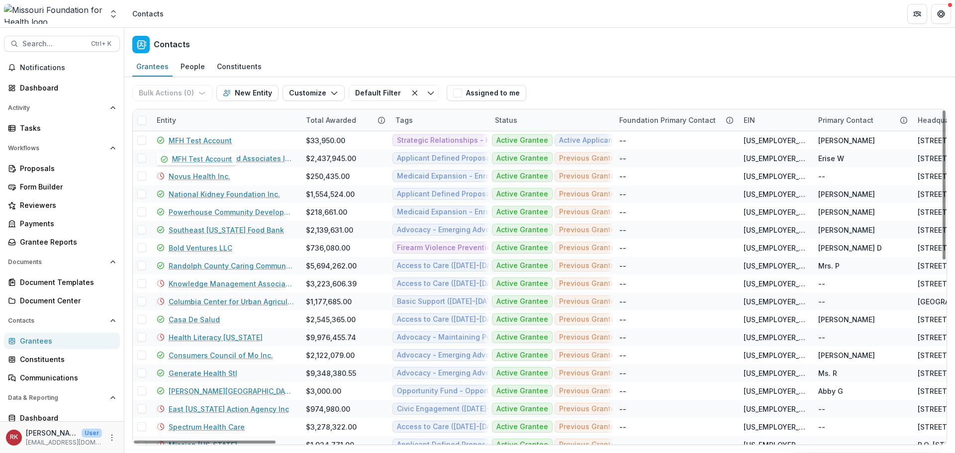
click at [170, 124] on div "Entity" at bounding box center [166, 120] width 31 height 10
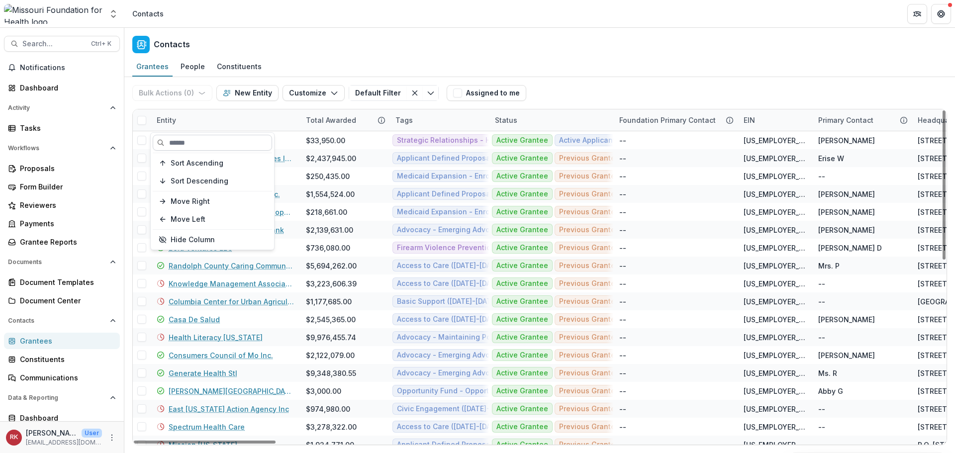
click at [182, 148] on input at bounding box center [212, 143] width 119 height 16
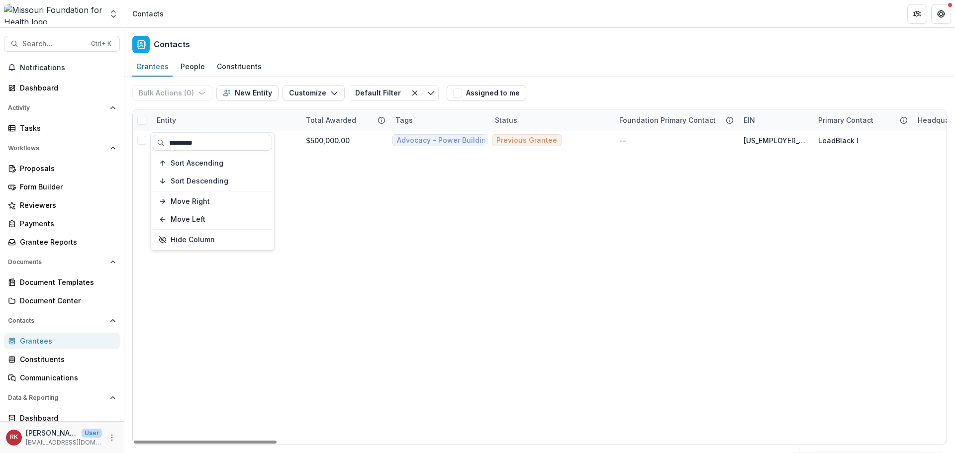
type input "*********"
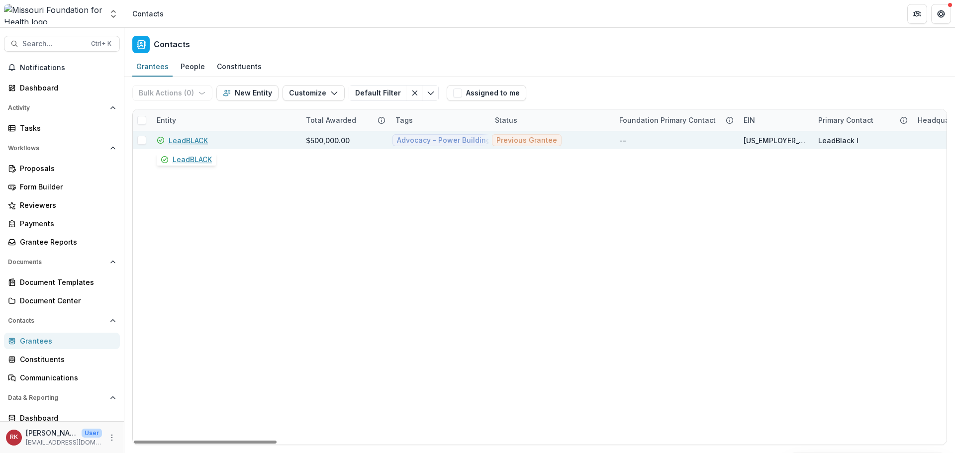
click at [184, 140] on link "LeadBLACK" at bounding box center [188, 140] width 39 height 10
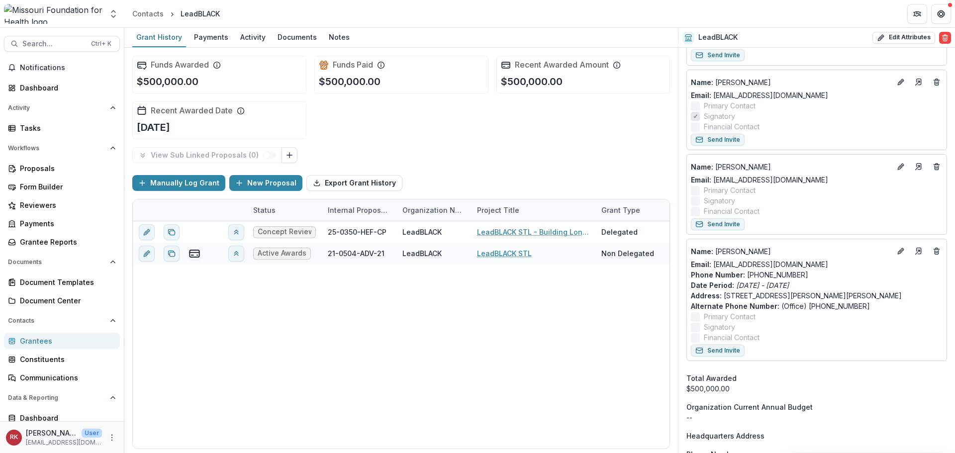
scroll to position [697, 0]
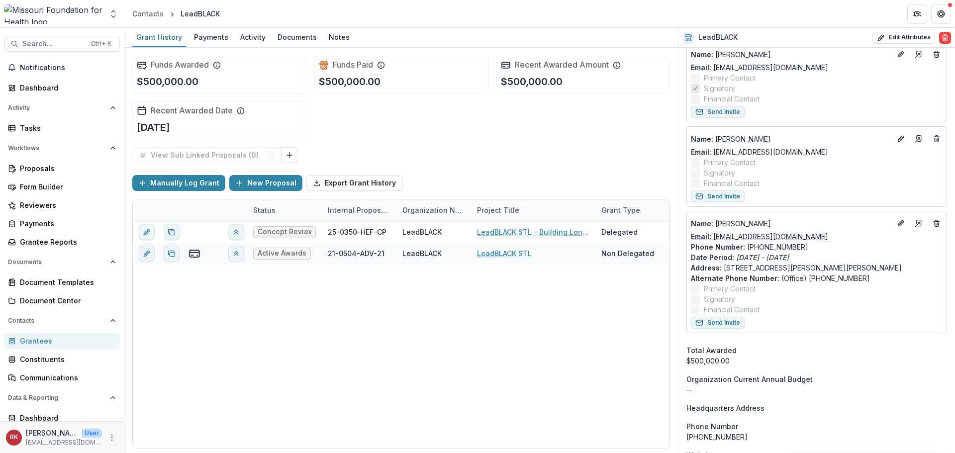
click at [766, 235] on link "Email: jenniferldrake@gmail.com" at bounding box center [759, 236] width 137 height 10
drag, startPoint x: 820, startPoint y: 234, endPoint x: 714, endPoint y: 235, distance: 106.5
click at [714, 235] on div "Email: jenniferldrake@gmail.com" at bounding box center [817, 236] width 252 height 10
copy link "jenniferldrake@gmail.com"
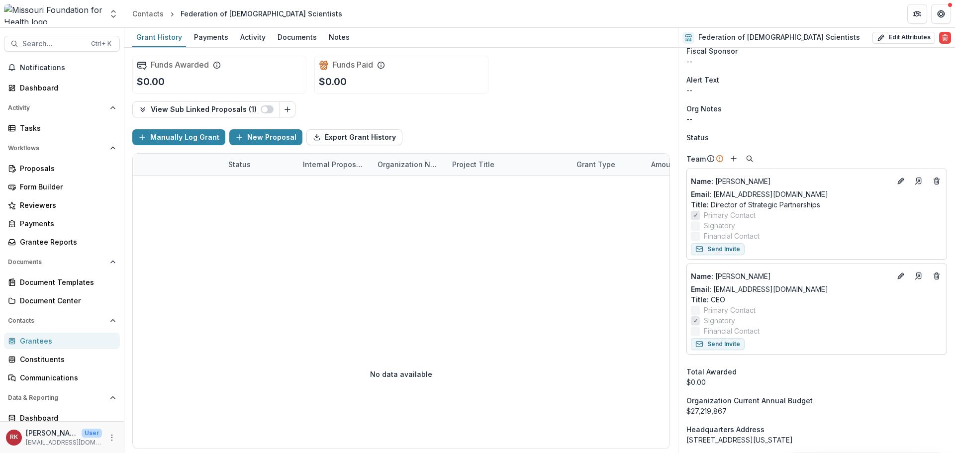
scroll to position [330, 0]
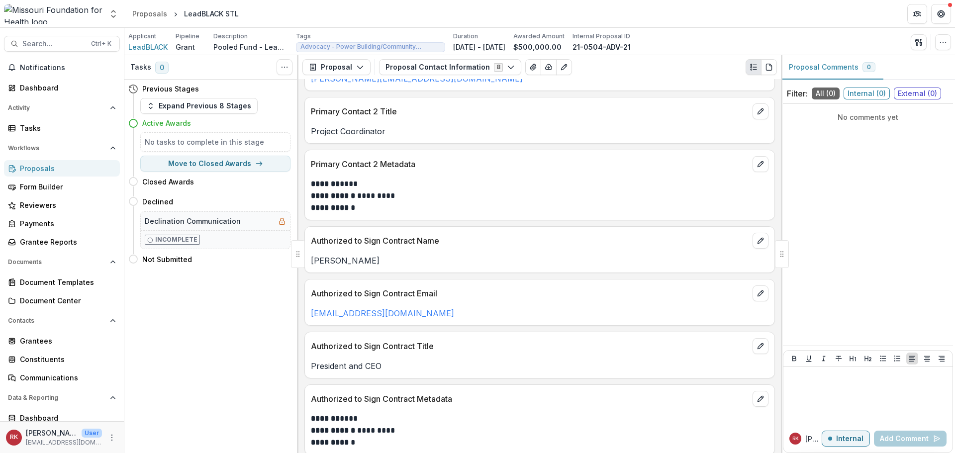
scroll to position [337, 0]
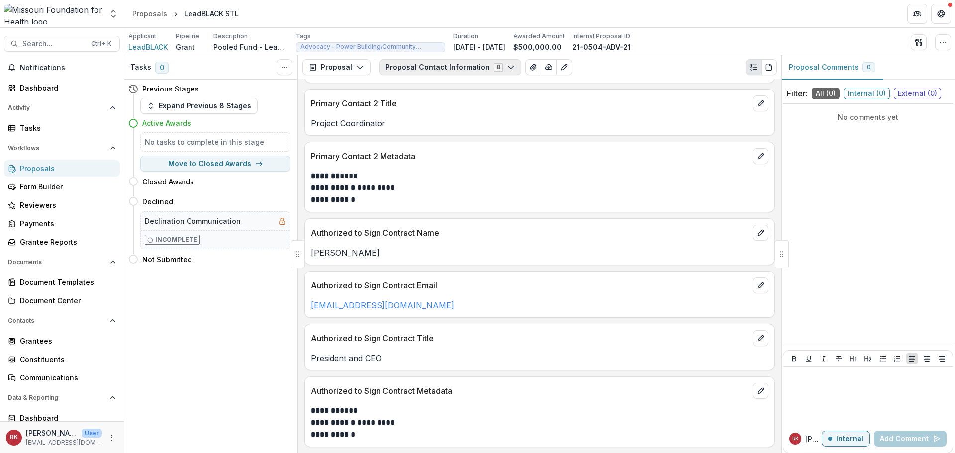
click at [437, 66] on button "Proposal Contact Information 8" at bounding box center [450, 67] width 142 height 16
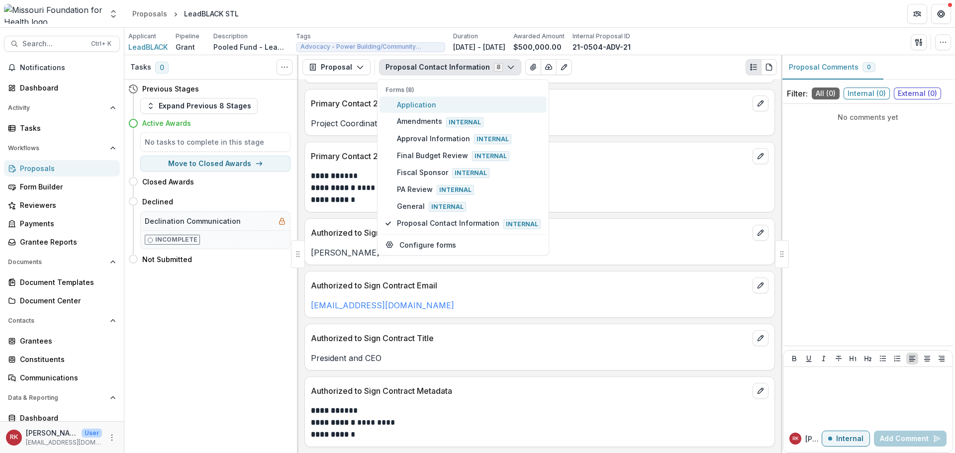
click at [423, 103] on span "Application" at bounding box center [469, 105] width 144 height 10
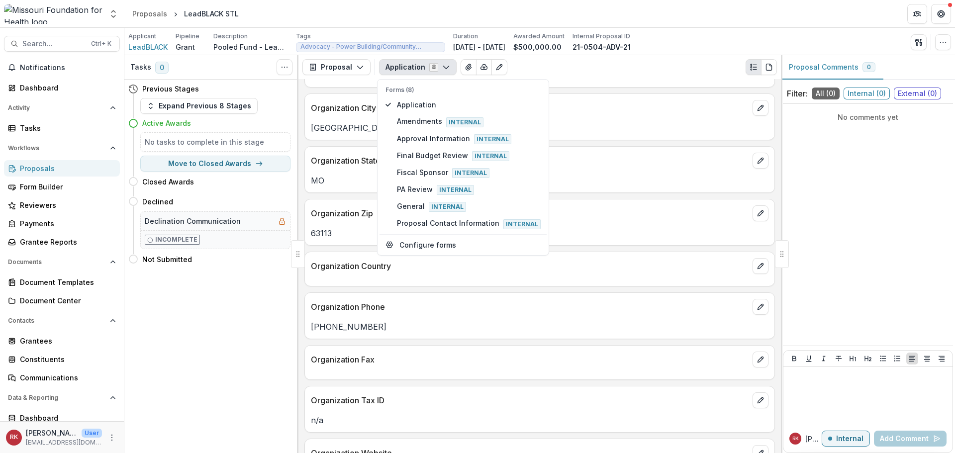
click at [325, 167] on p "Organization State" at bounding box center [530, 161] width 438 height 12
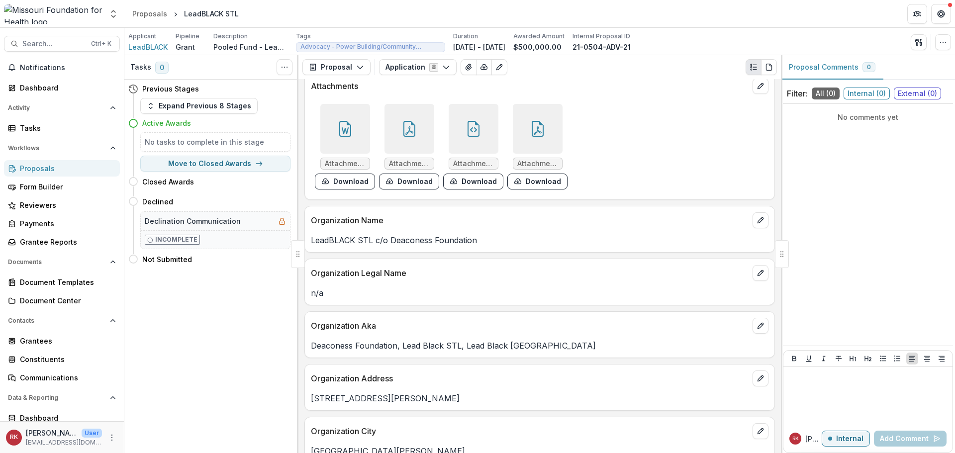
scroll to position [0, 0]
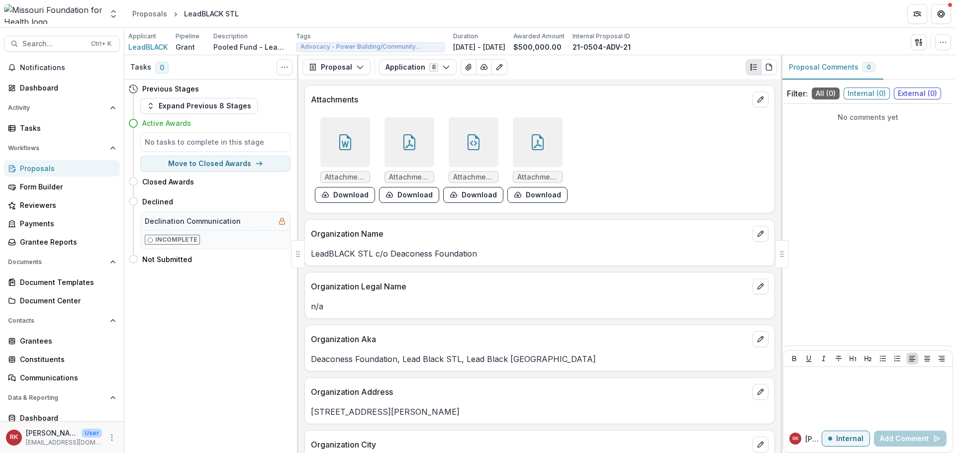
click at [342, 146] on icon at bounding box center [344, 144] width 7 height 7
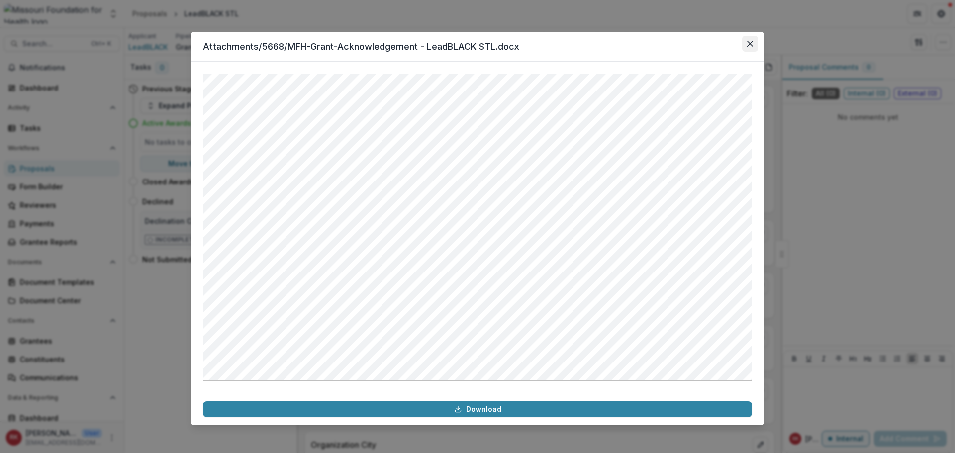
click at [749, 40] on button "Close" at bounding box center [750, 44] width 16 height 16
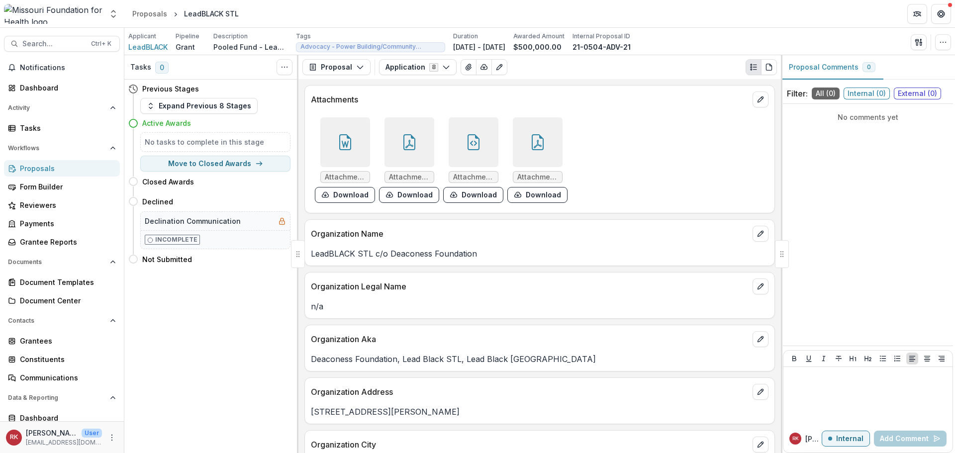
click at [402, 147] on icon at bounding box center [410, 142] width 16 height 16
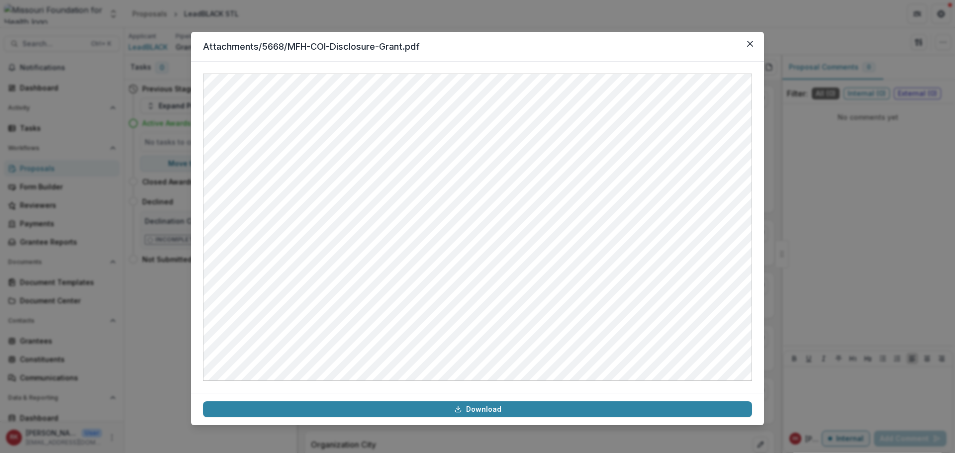
click at [776, 197] on div "Attachments/5668/MFH-COI-Disclosure-Grant.pdf Download" at bounding box center [477, 226] width 955 height 453
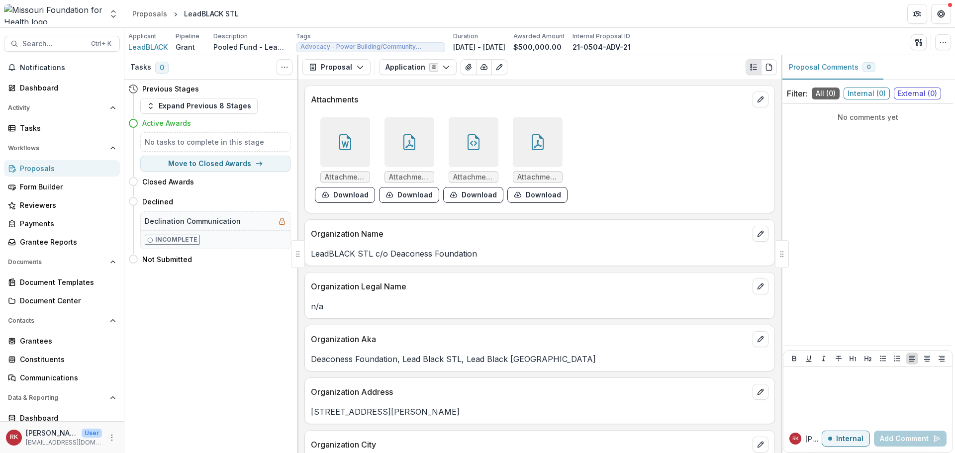
click at [496, 142] on div at bounding box center [474, 142] width 58 height 50
click at [484, 142] on div at bounding box center [474, 142] width 50 height 50
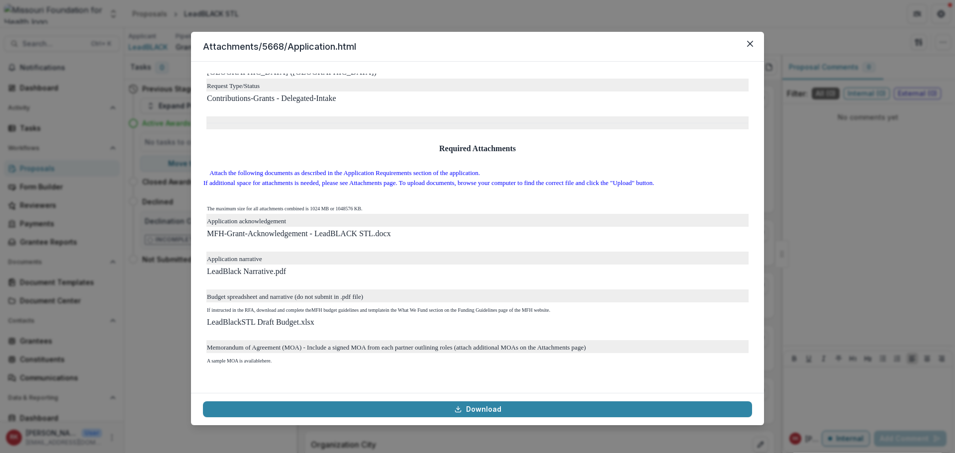
scroll to position [2659, 0]
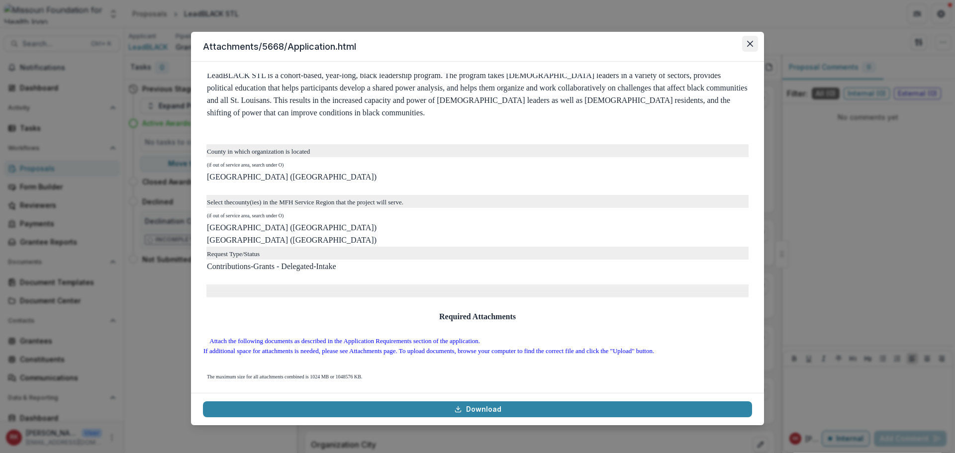
click at [749, 48] on button "Close" at bounding box center [750, 44] width 16 height 16
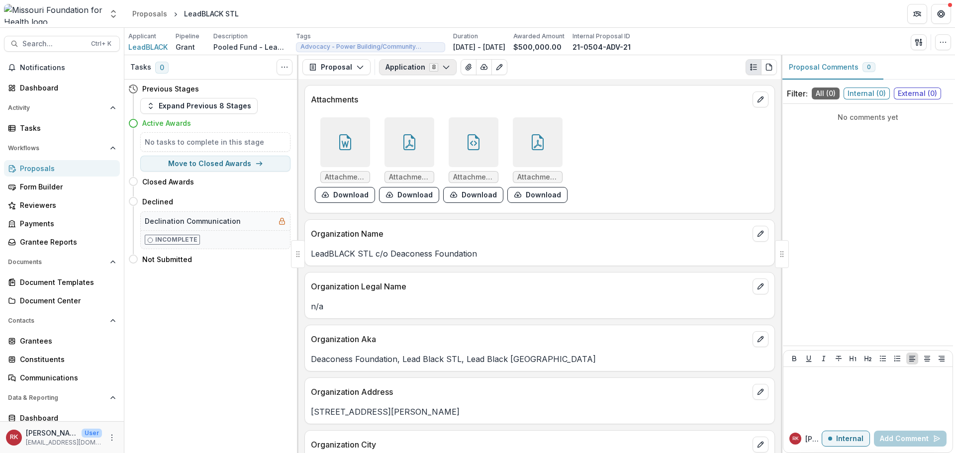
click at [410, 68] on button "Application 8" at bounding box center [418, 67] width 78 height 16
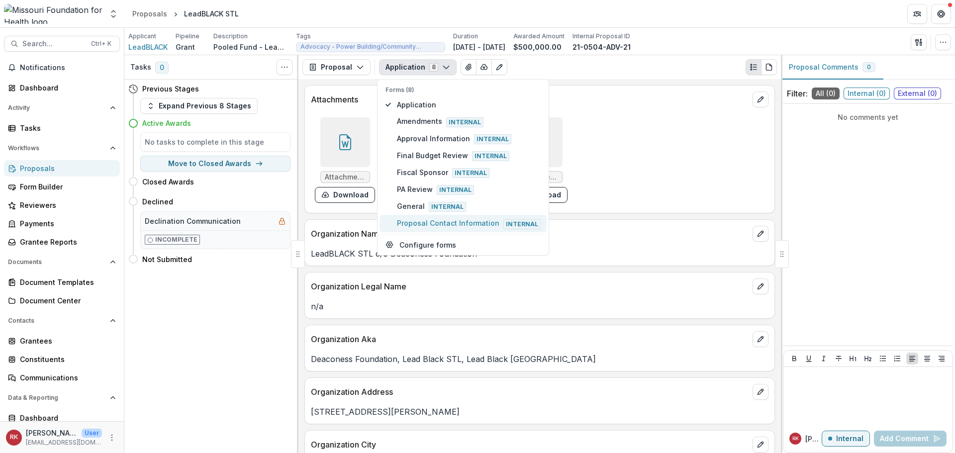
click at [419, 223] on span "Proposal Contact Information Internal" at bounding box center [469, 223] width 144 height 11
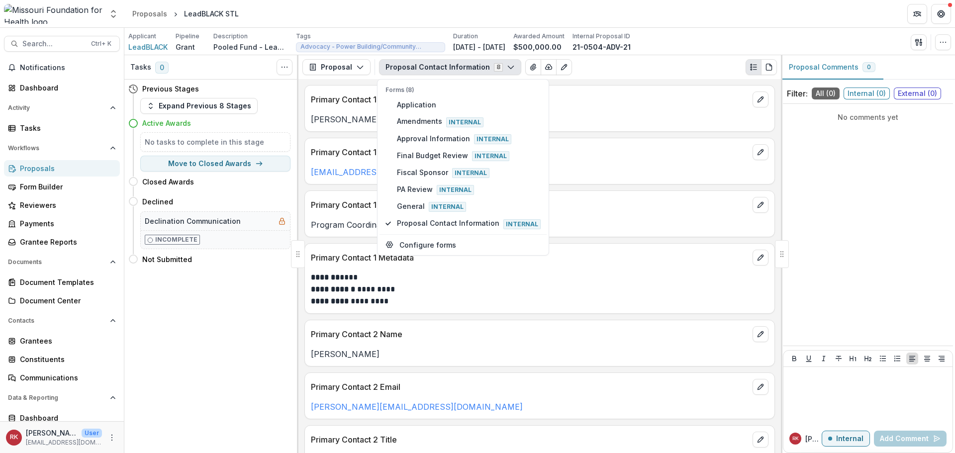
click at [315, 204] on p "Primary Contact 1 Title" at bounding box center [530, 205] width 438 height 12
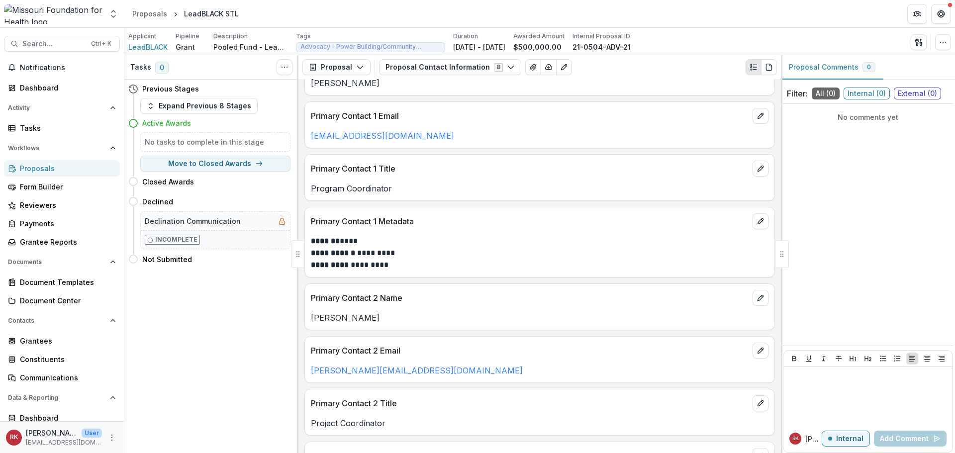
scroll to position [0, 0]
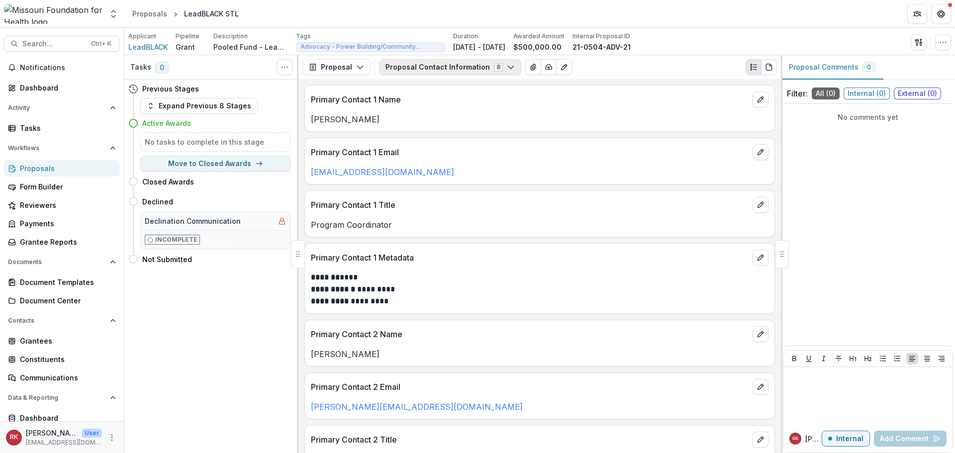
click at [450, 67] on button "Proposal Contact Information 8" at bounding box center [450, 67] width 142 height 16
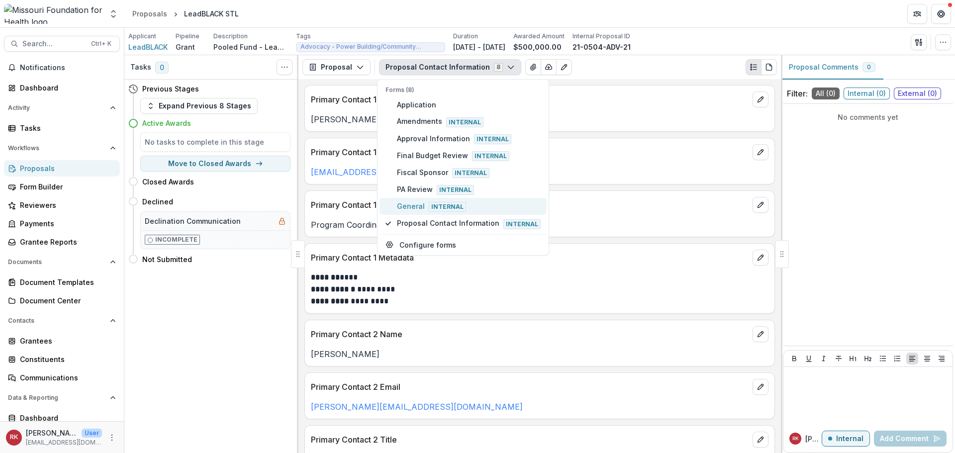
click at [401, 209] on span "General Internal" at bounding box center [469, 206] width 144 height 11
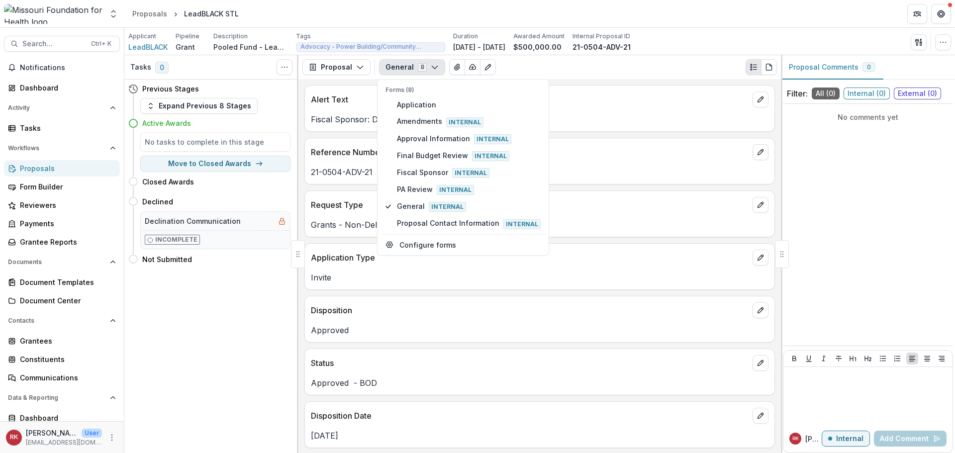
click at [329, 209] on p "Request Type" at bounding box center [530, 205] width 438 height 12
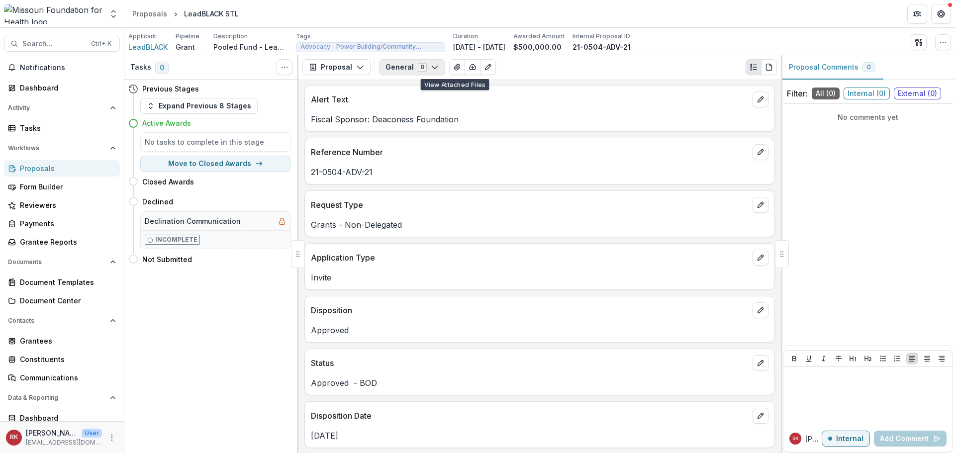
click at [419, 67] on button "General 8" at bounding box center [412, 67] width 66 height 16
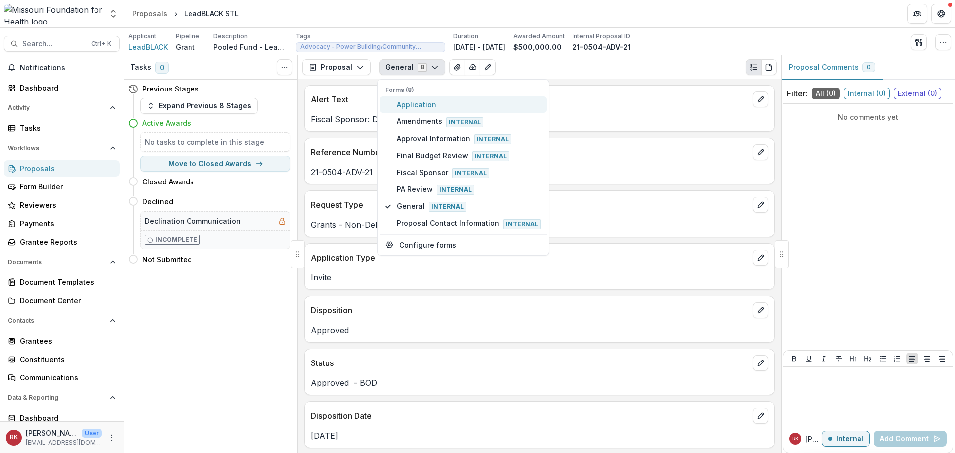
click at [410, 109] on span "Application" at bounding box center [469, 105] width 144 height 10
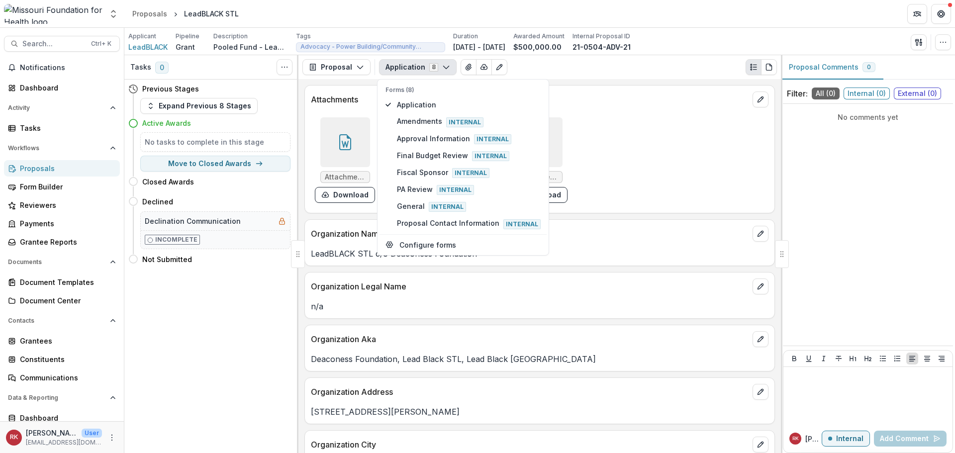
click at [348, 216] on div "Attachments Attachments/5668/MFH-Grant-Acknowledgement - LeadBLACK STL.docx Dow…" at bounding box center [540, 266] width 483 height 374
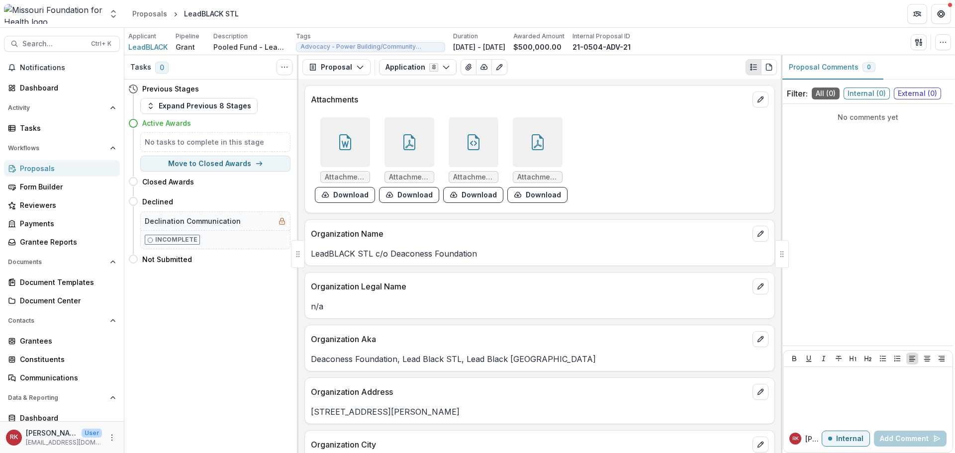
click at [354, 153] on div at bounding box center [345, 142] width 50 height 50
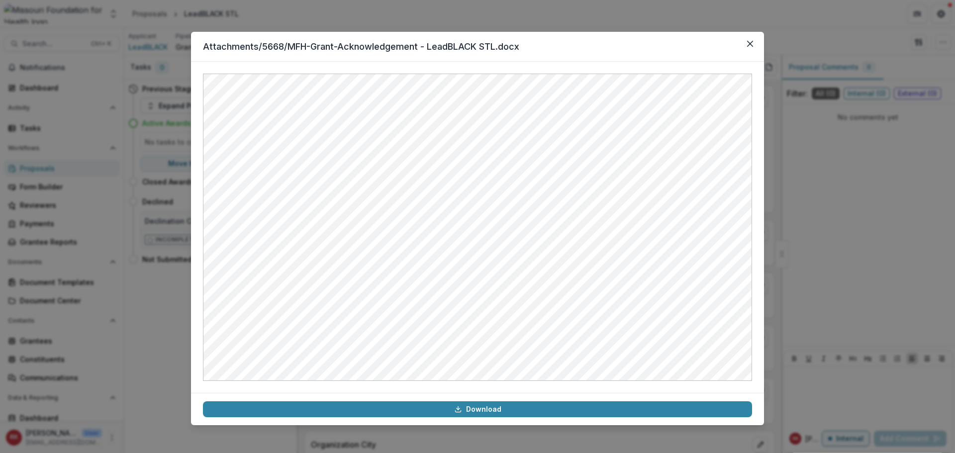
click at [828, 230] on div "Attachments/5668/MFH-Grant-Acknowledgement - LeadBLACK STL.docx Download" at bounding box center [477, 226] width 955 height 453
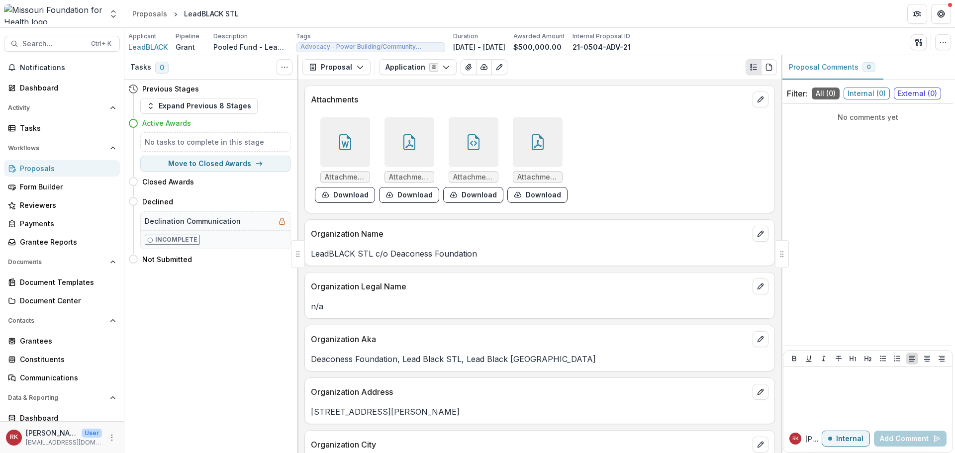
click at [516, 153] on div at bounding box center [538, 142] width 50 height 50
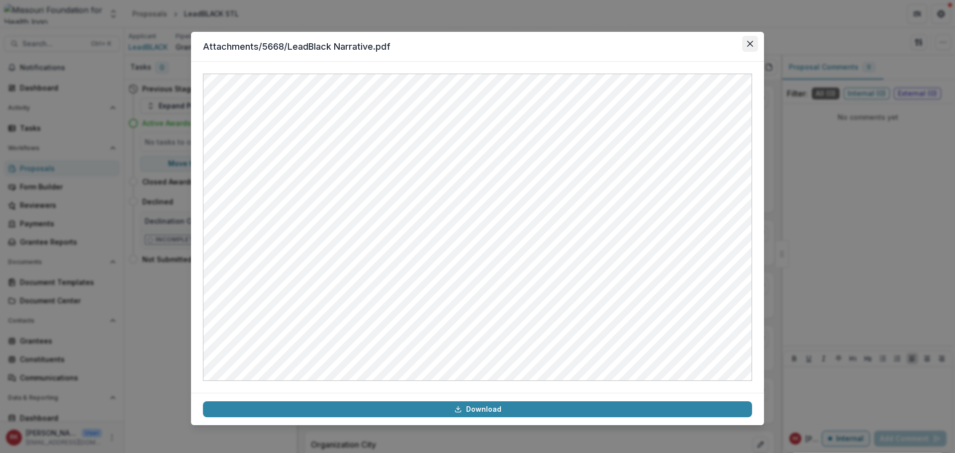
click at [751, 37] on button "Close" at bounding box center [750, 44] width 16 height 16
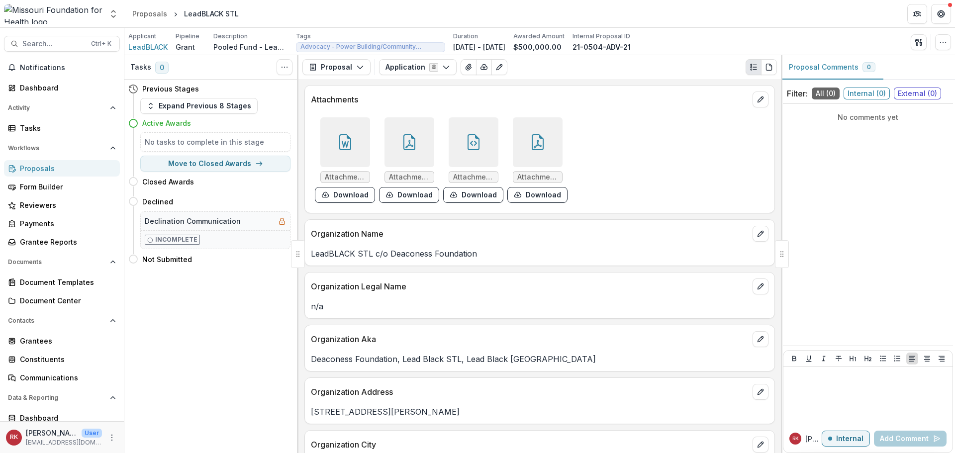
click at [536, 156] on div at bounding box center [538, 142] width 50 height 50
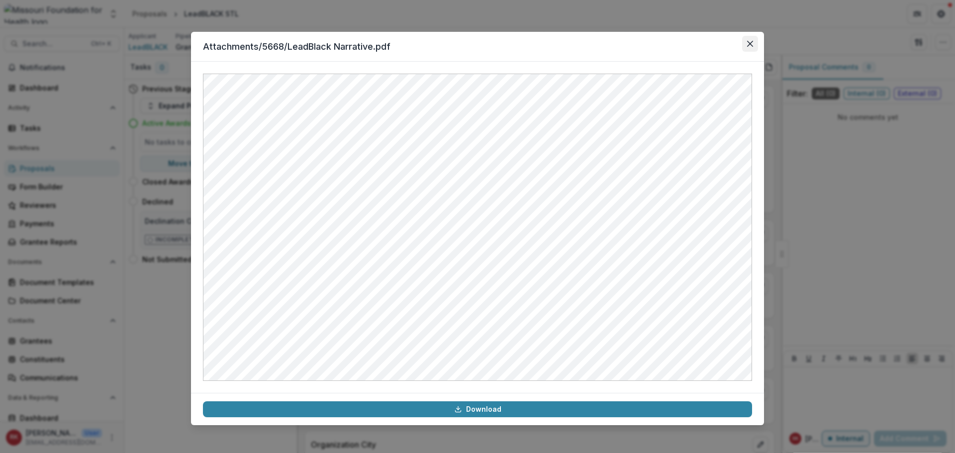
click at [747, 42] on icon "Close" at bounding box center [750, 44] width 6 height 6
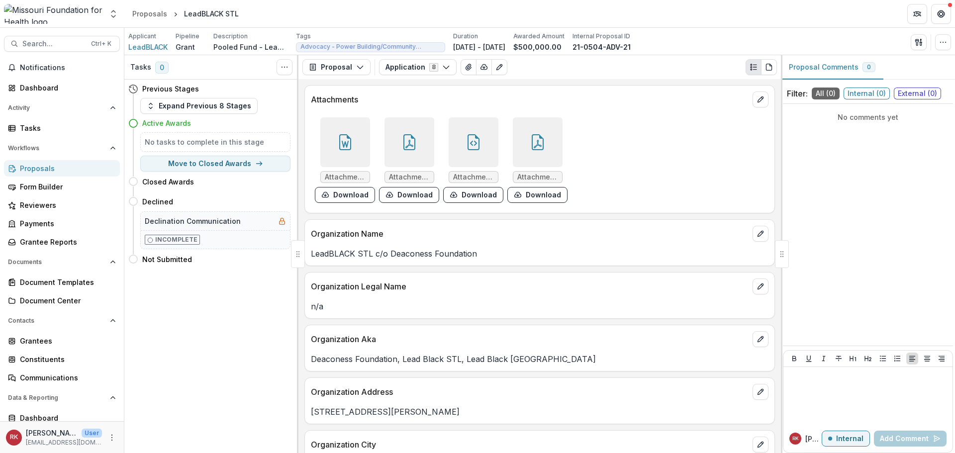
click at [353, 149] on div at bounding box center [345, 142] width 50 height 50
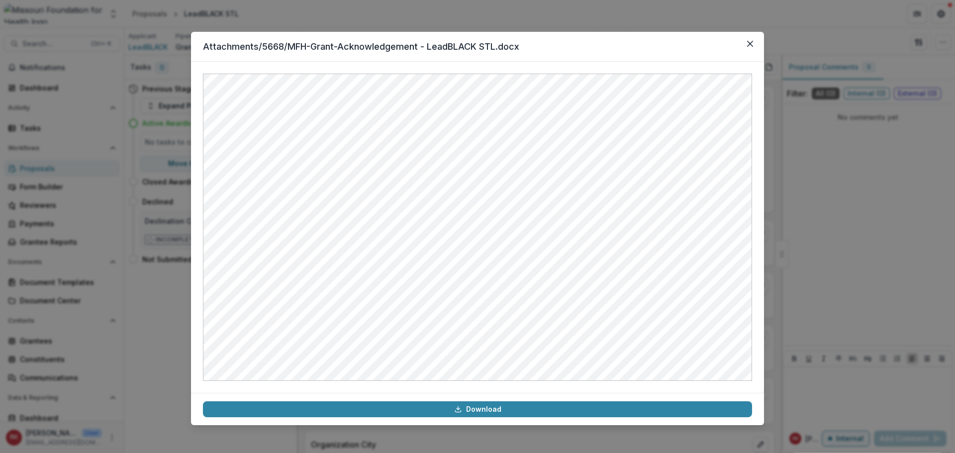
click at [842, 218] on div "Attachments/5668/MFH-Grant-Acknowledgement - LeadBLACK STL.docx Download" at bounding box center [477, 226] width 955 height 453
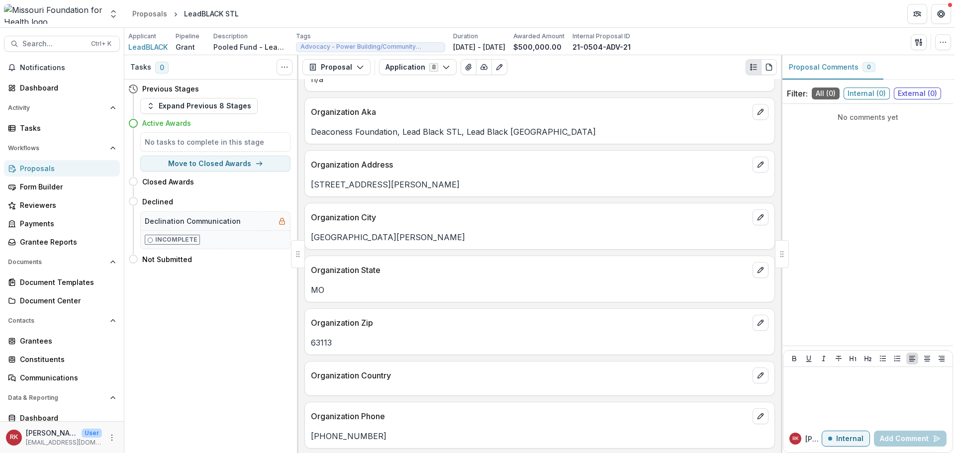
scroll to position [249, 0]
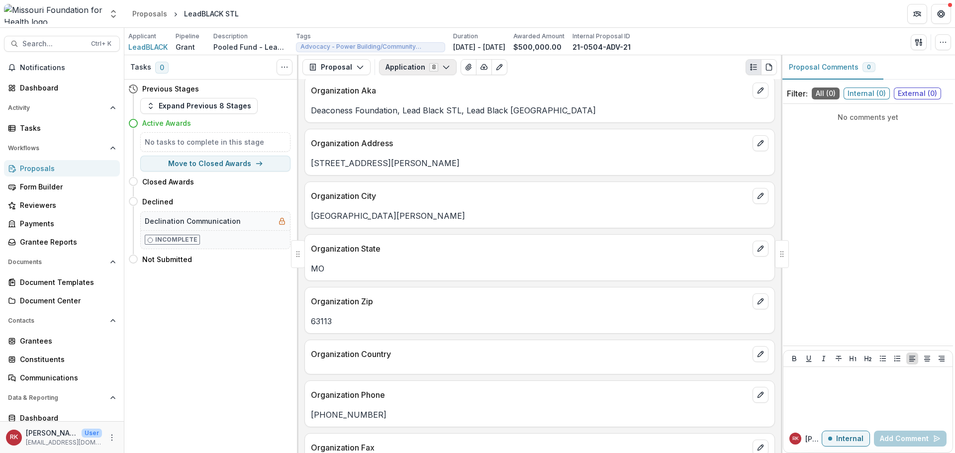
click at [421, 67] on button "Application 8" at bounding box center [418, 67] width 78 height 16
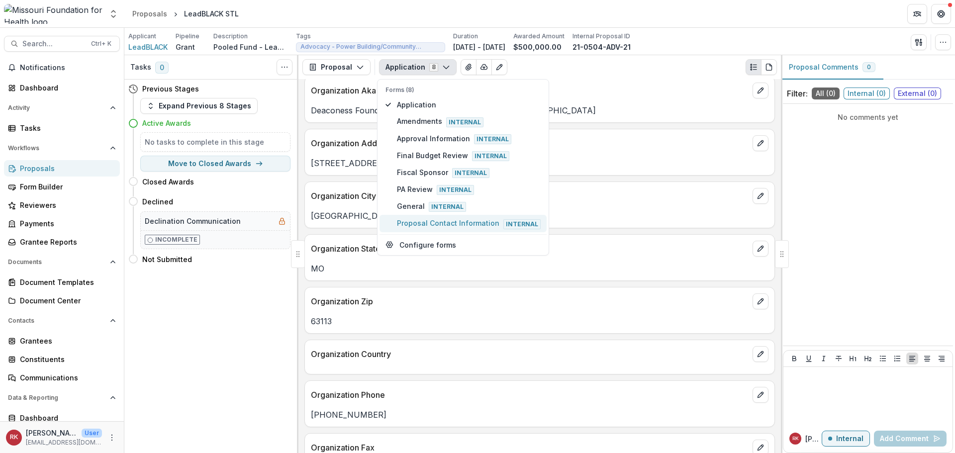
click at [429, 225] on span "Proposal Contact Information Internal" at bounding box center [469, 223] width 144 height 11
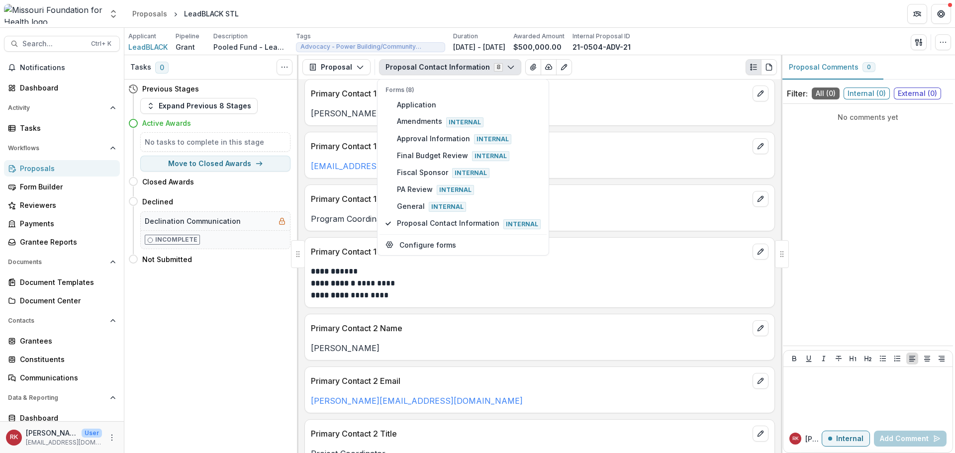
scroll to position [0, 0]
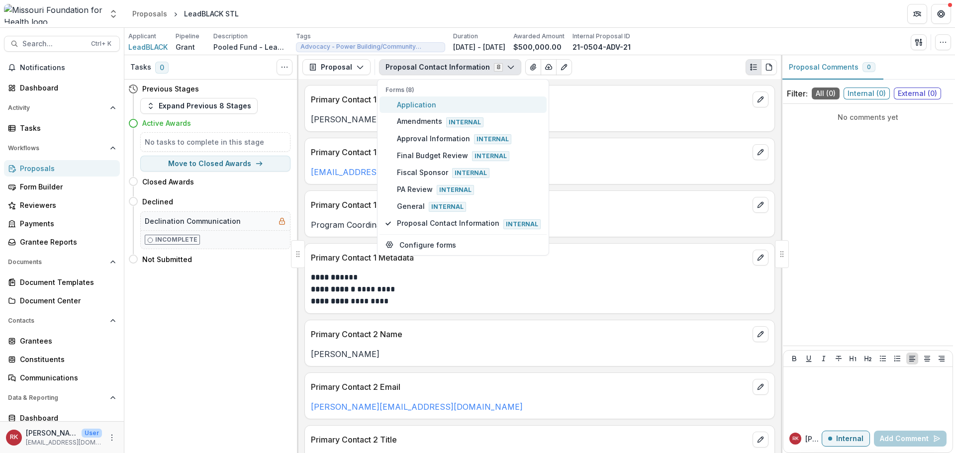
click at [408, 105] on span "Application" at bounding box center [469, 105] width 144 height 10
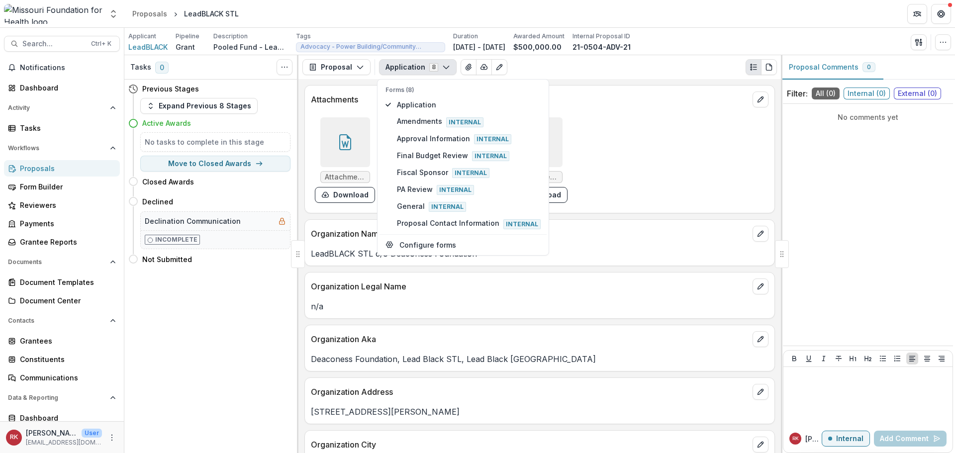
click at [316, 318] on div "Organization Legal Name n/a" at bounding box center [540, 295] width 471 height 47
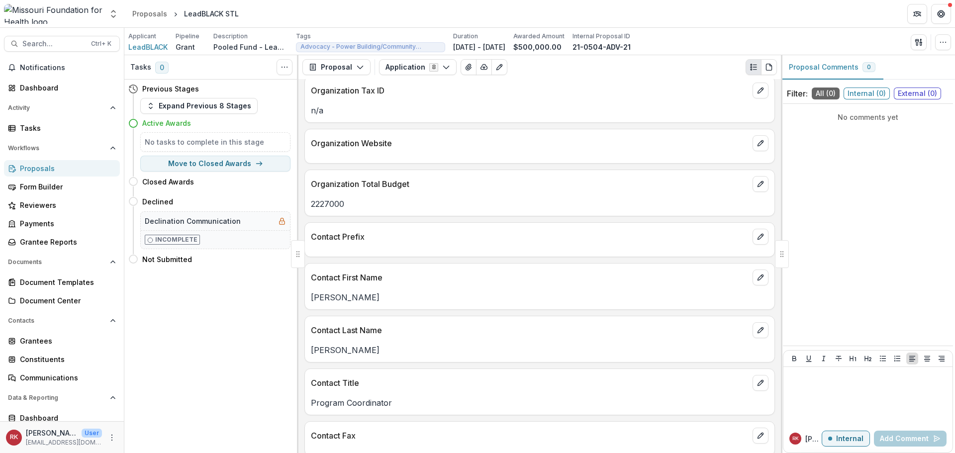
scroll to position [896, 0]
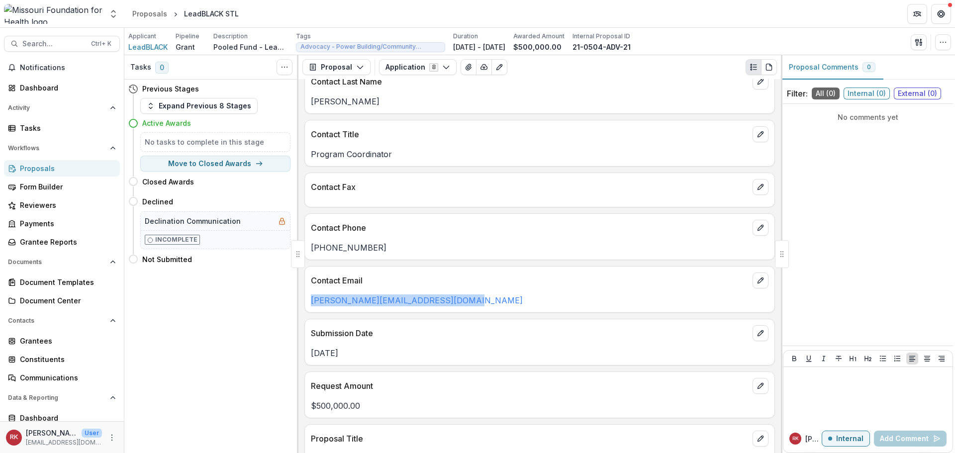
drag, startPoint x: 467, startPoint y: 295, endPoint x: 308, endPoint y: 296, distance: 159.2
click at [308, 296] on div "[PERSON_NAME][EMAIL_ADDRESS][DOMAIN_NAME]" at bounding box center [540, 298] width 470 height 18
copy link "[PERSON_NAME][EMAIL_ADDRESS][DOMAIN_NAME]"
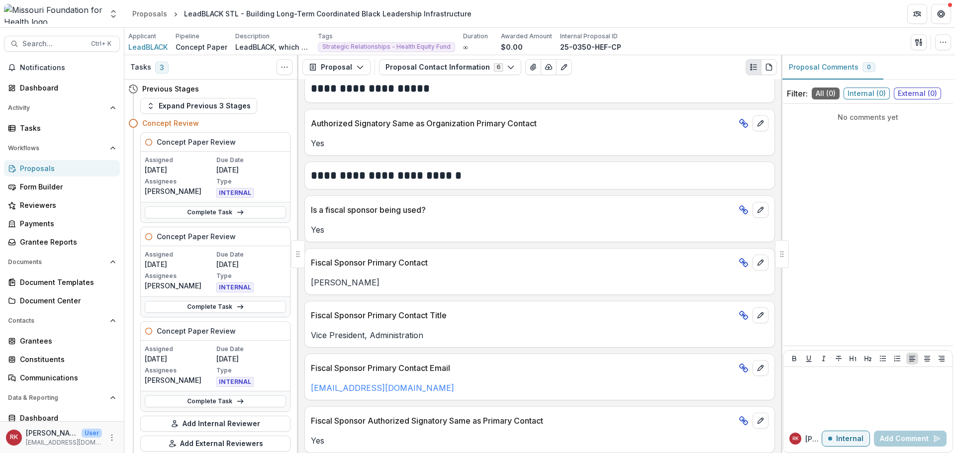
scroll to position [576, 0]
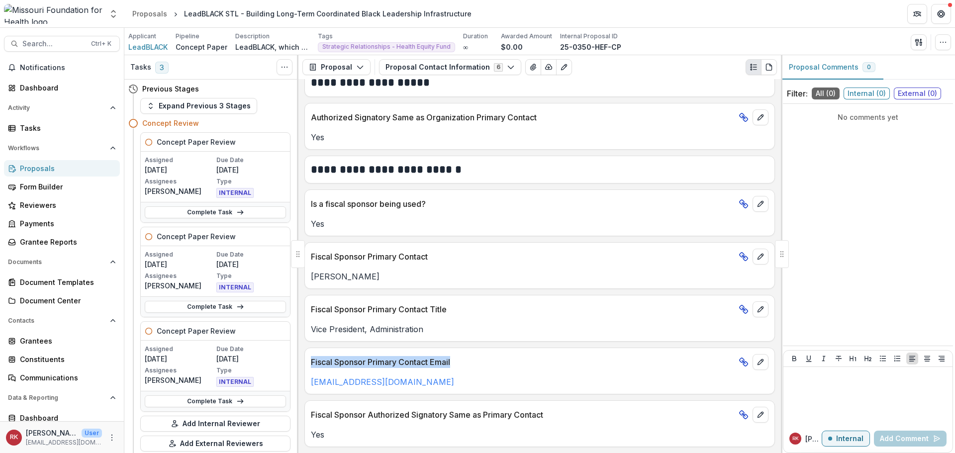
drag, startPoint x: 310, startPoint y: 359, endPoint x: 490, endPoint y: 355, distance: 179.7
click at [489, 355] on div "Fiscal Sponsor Primary Contact Email" at bounding box center [540, 359] width 470 height 22
click at [369, 327] on p "Vice President, Administration" at bounding box center [540, 329] width 458 height 12
click at [40, 338] on div "Grantees" at bounding box center [66, 341] width 92 height 10
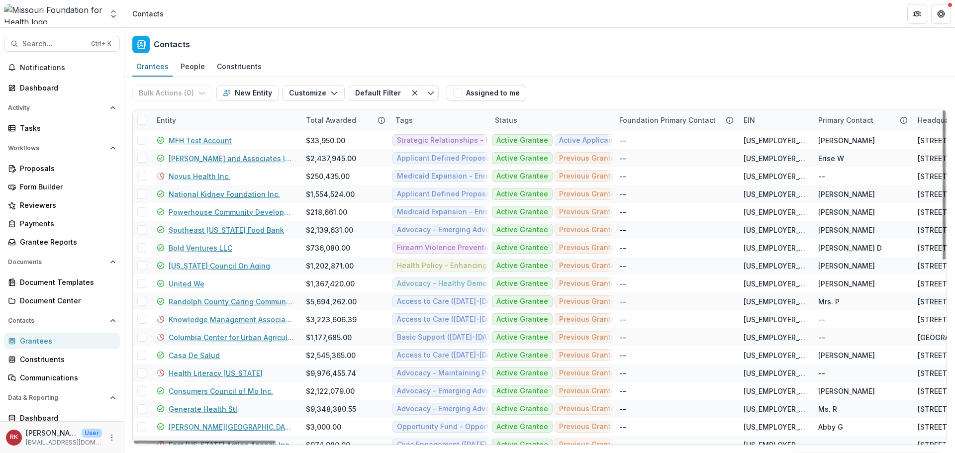
click at [169, 119] on div "Entity" at bounding box center [166, 120] width 31 height 10
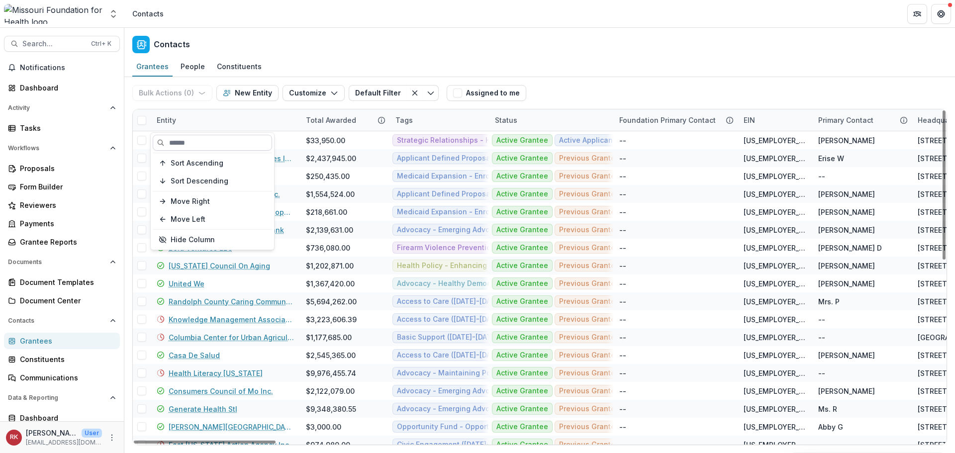
click at [185, 147] on input at bounding box center [212, 143] width 119 height 16
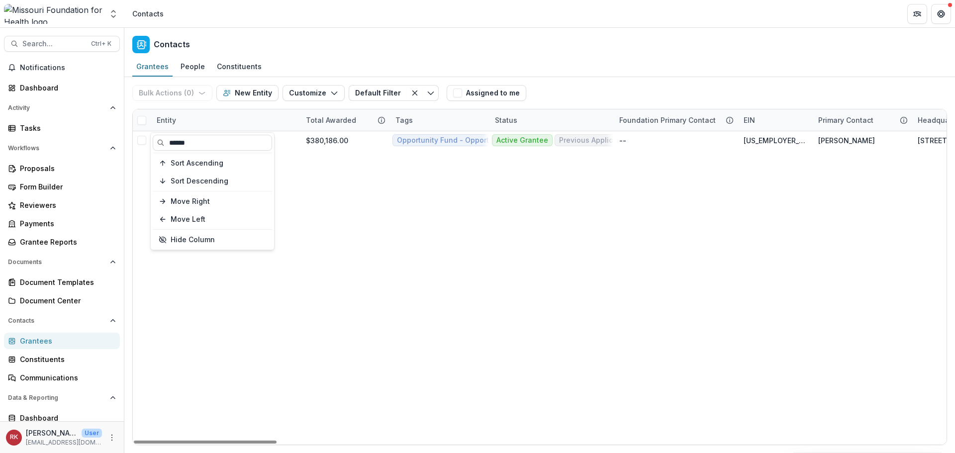
type input "******"
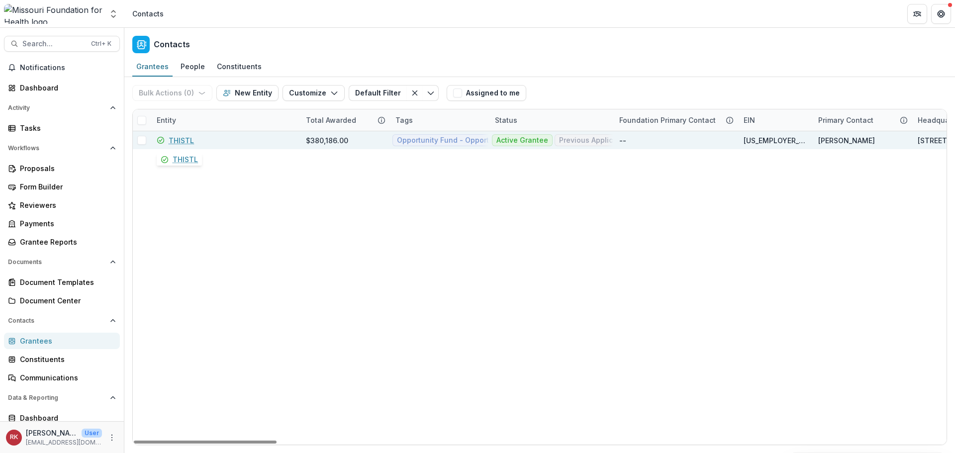
click at [185, 135] on link "THISTL" at bounding box center [181, 140] width 25 height 10
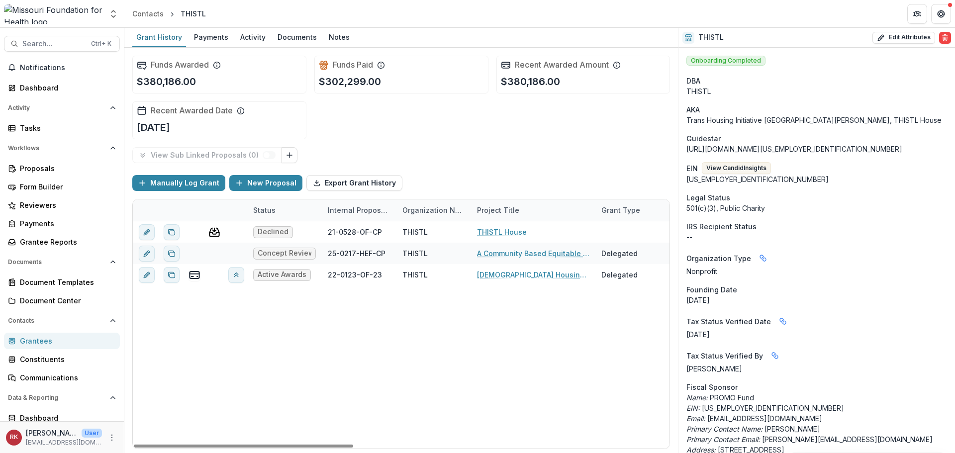
click at [23, 338] on div "Grantees" at bounding box center [66, 341] width 92 height 10
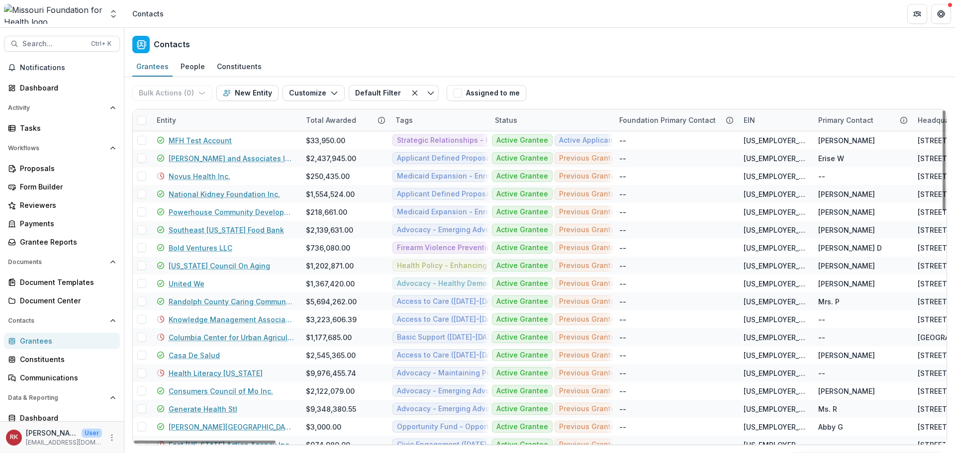
click at [168, 120] on div "Entity" at bounding box center [166, 120] width 31 height 10
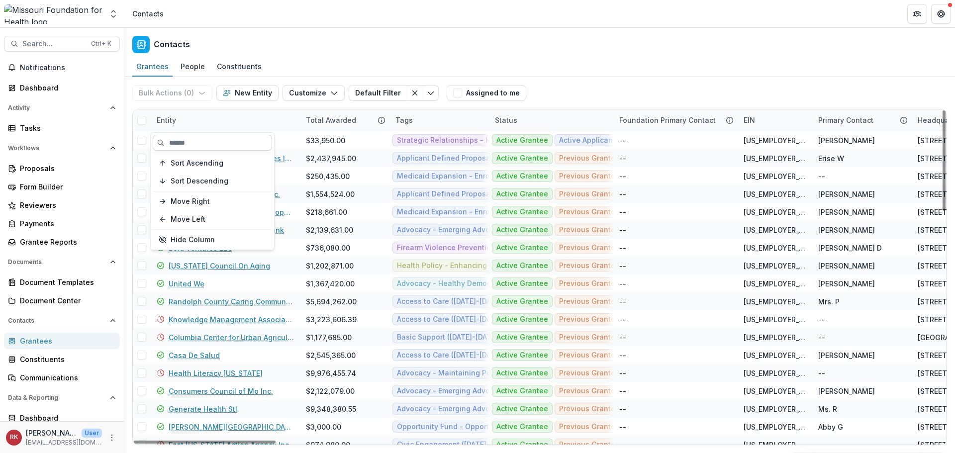
click at [195, 139] on input at bounding box center [212, 143] width 119 height 16
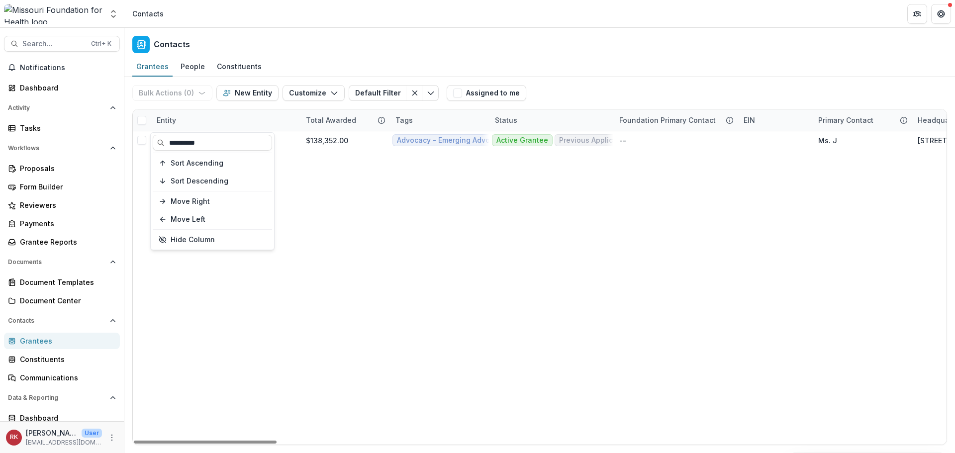
type input "**********"
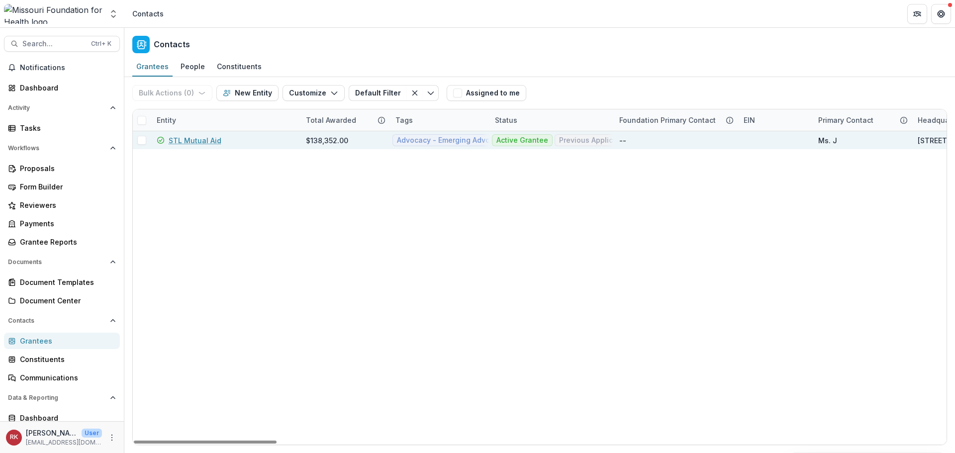
click at [186, 143] on link "STL Mutual Aid" at bounding box center [195, 140] width 53 height 10
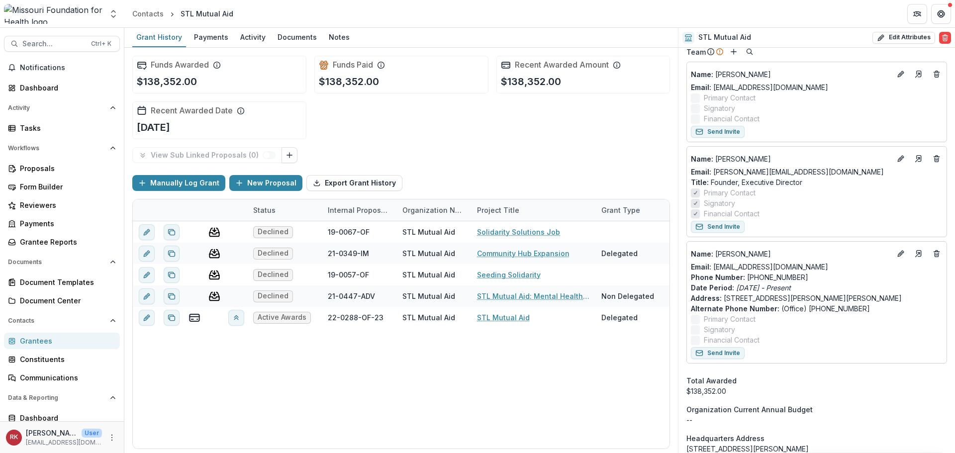
scroll to position [647, 0]
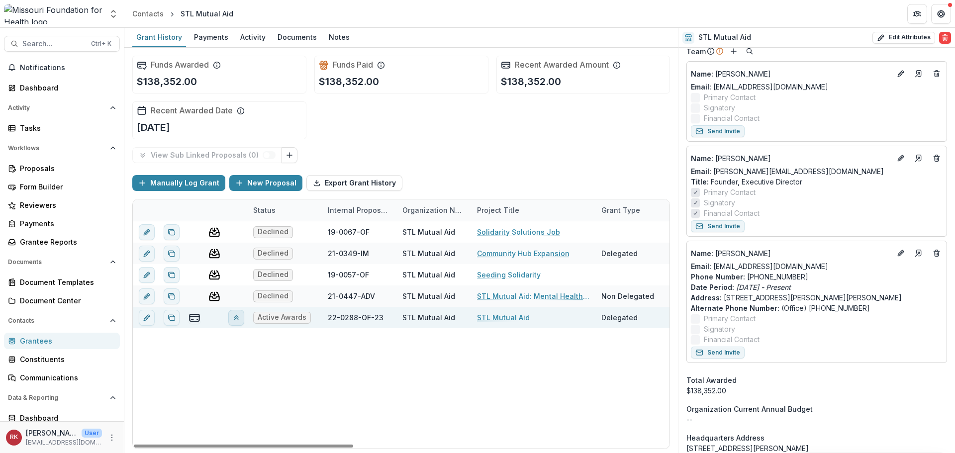
click at [233, 318] on icon "View linked parent" at bounding box center [236, 318] width 8 height 8
click at [302, 346] on icon "view-parent-entity" at bounding box center [304, 349] width 6 height 9
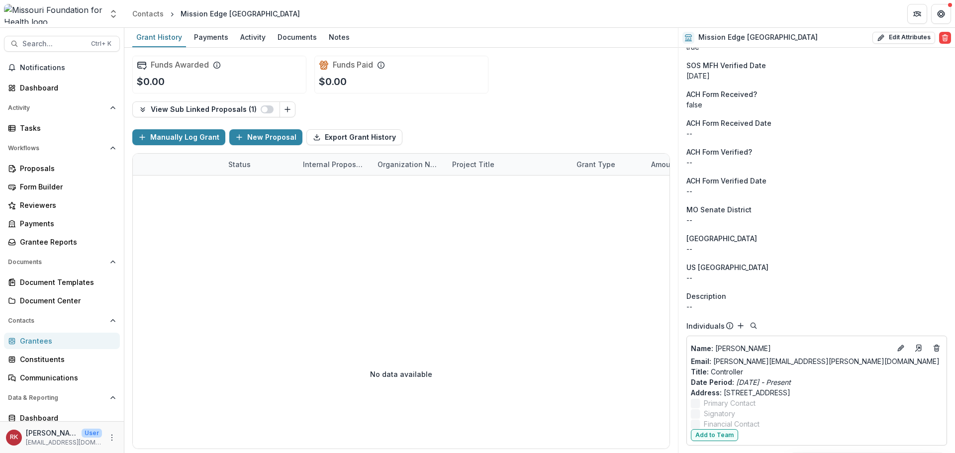
scroll to position [859, 0]
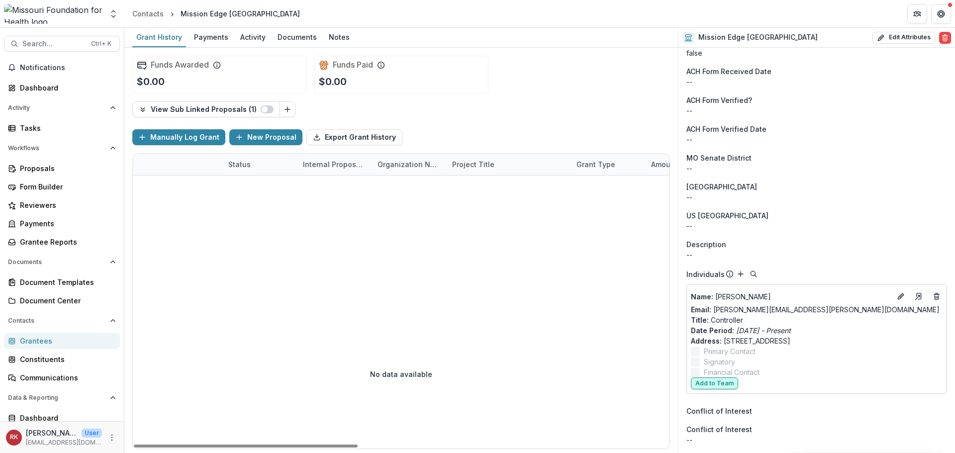
click at [712, 381] on button "Add to Team" at bounding box center [714, 384] width 47 height 12
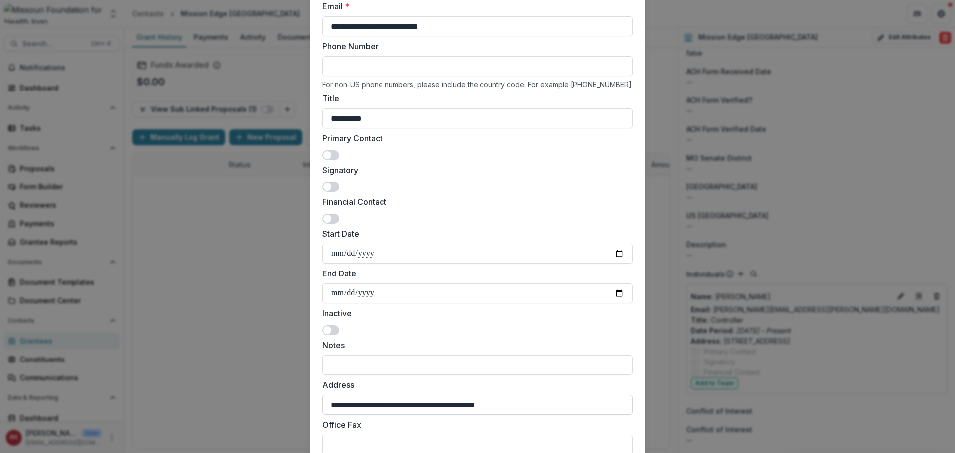
scroll to position [302, 0]
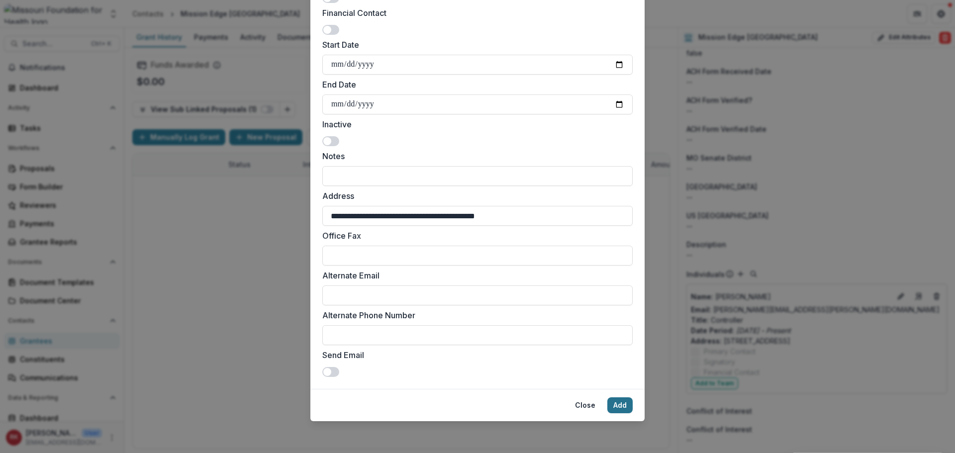
click at [618, 403] on button "Add" at bounding box center [620, 406] width 25 height 16
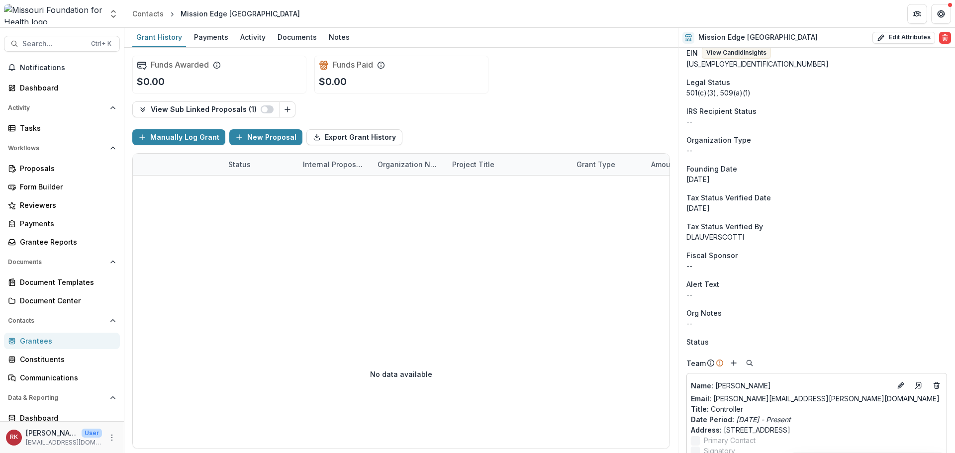
scroll to position [115, 0]
click at [89, 344] on div "Grantees" at bounding box center [66, 341] width 92 height 10
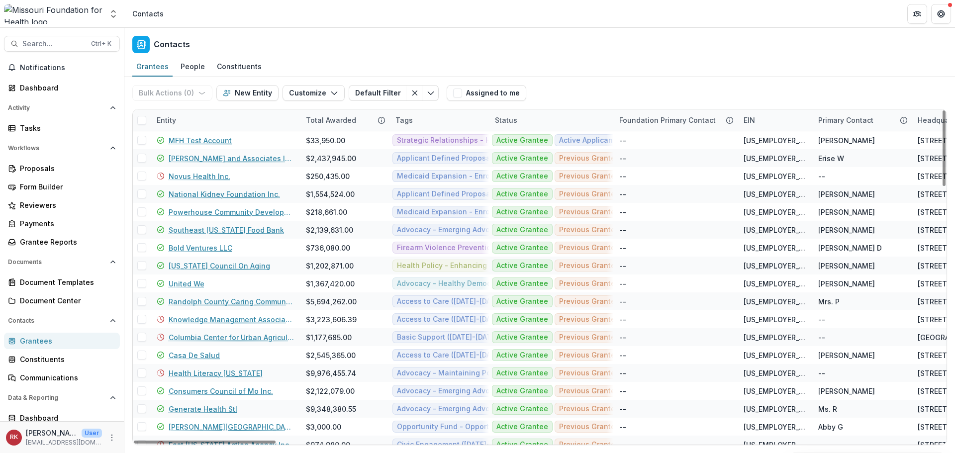
click at [171, 118] on div "Entity" at bounding box center [166, 120] width 31 height 10
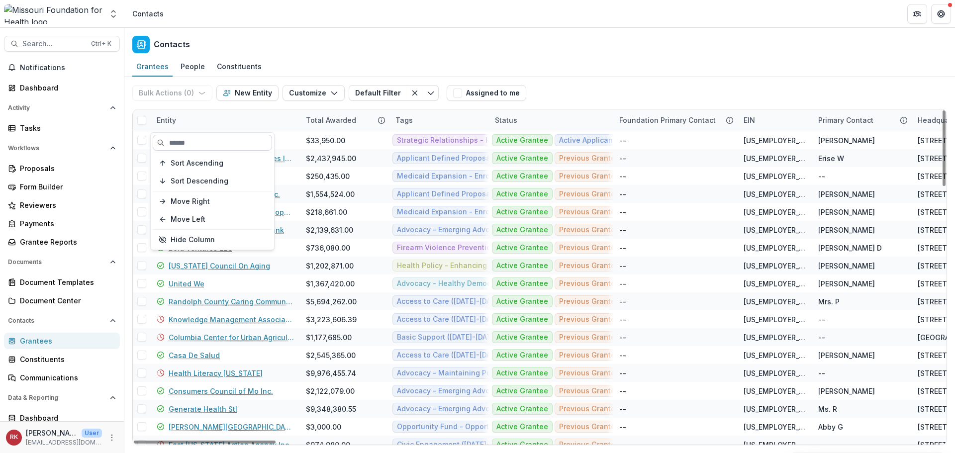
click at [200, 136] on input at bounding box center [212, 143] width 119 height 16
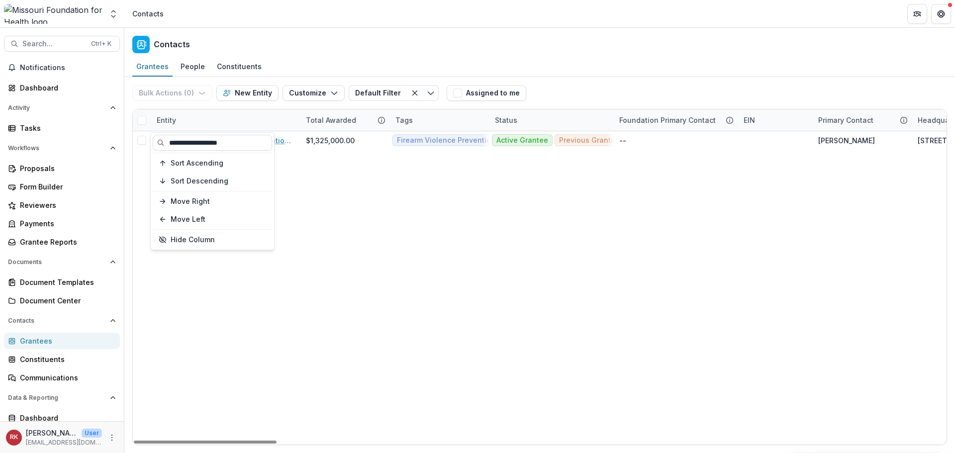
type input "**********"
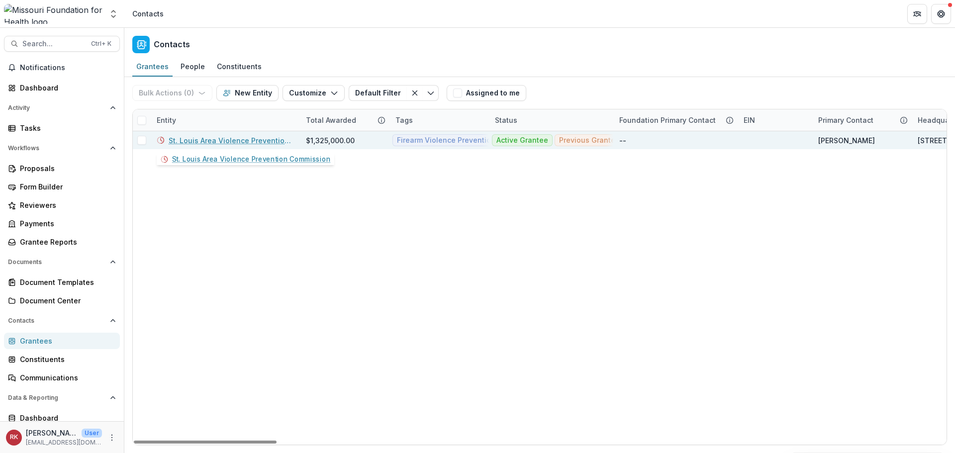
click at [223, 138] on link "St. Louis Area Violence Prevention Commission" at bounding box center [231, 140] width 125 height 10
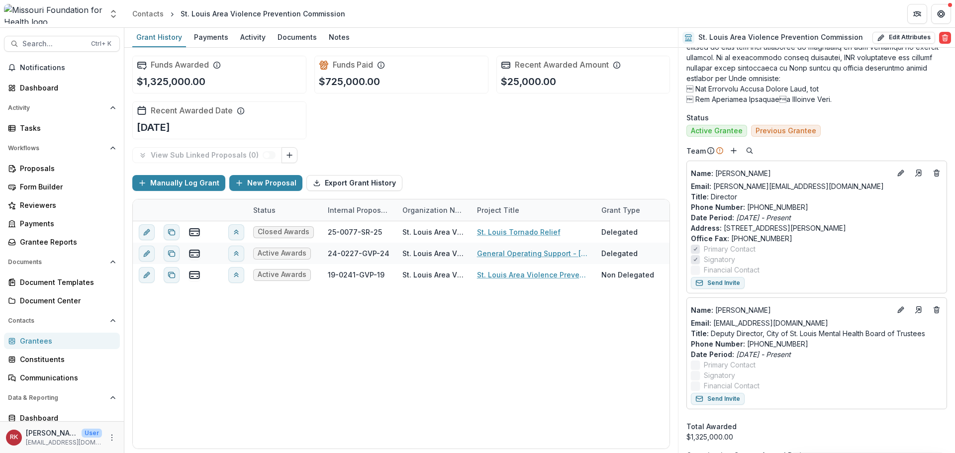
scroll to position [697, 0]
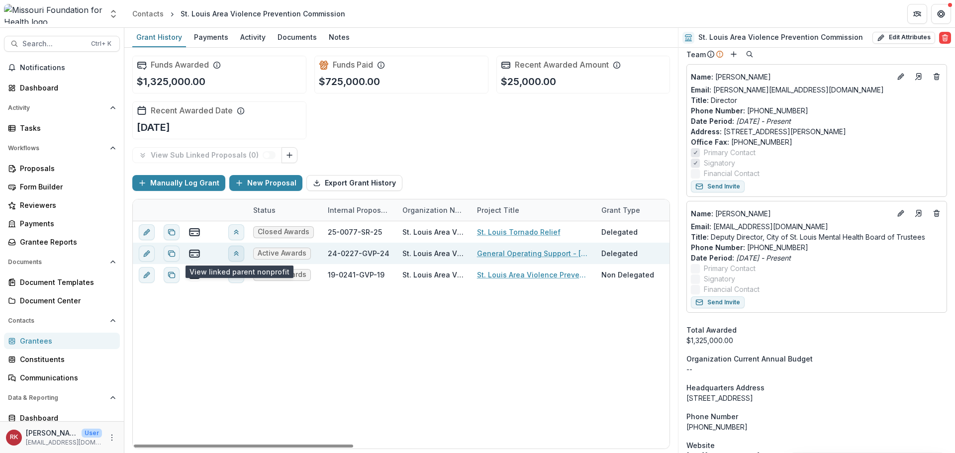
click at [243, 253] on button "View linked parent" at bounding box center [236, 254] width 16 height 16
click at [463, 358] on div "Closed Awards 25-0077-SR-25 St. Louis Area Violence Prevention Commission St. L…" at bounding box center [787, 334] width 1309 height 227
drag, startPoint x: 32, startPoint y: 340, endPoint x: 113, endPoint y: 317, distance: 84.3
click at [32, 340] on div "Grantees" at bounding box center [66, 341] width 92 height 10
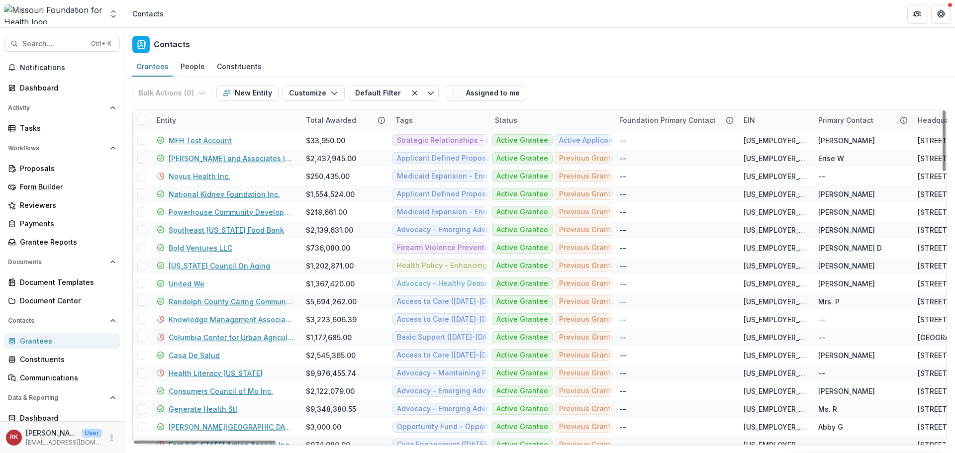
click at [159, 119] on div "Entity" at bounding box center [166, 120] width 31 height 10
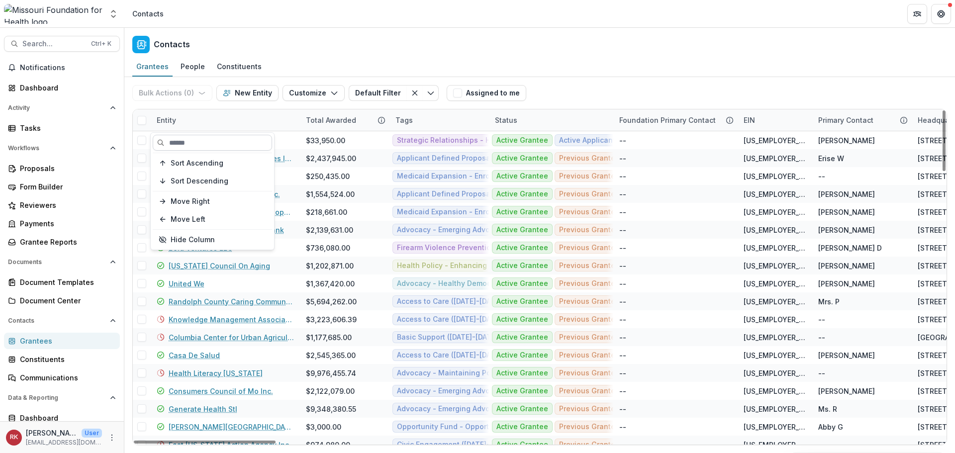
click at [174, 138] on input at bounding box center [212, 143] width 119 height 16
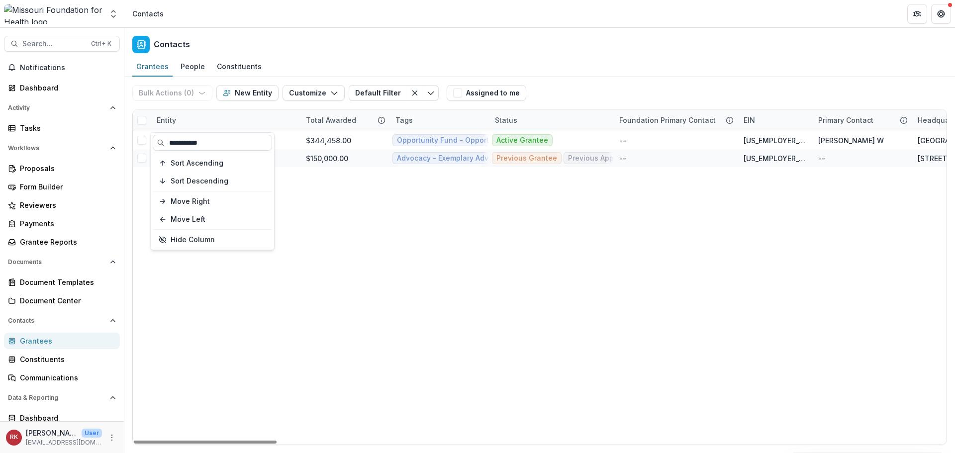
type input "**********"
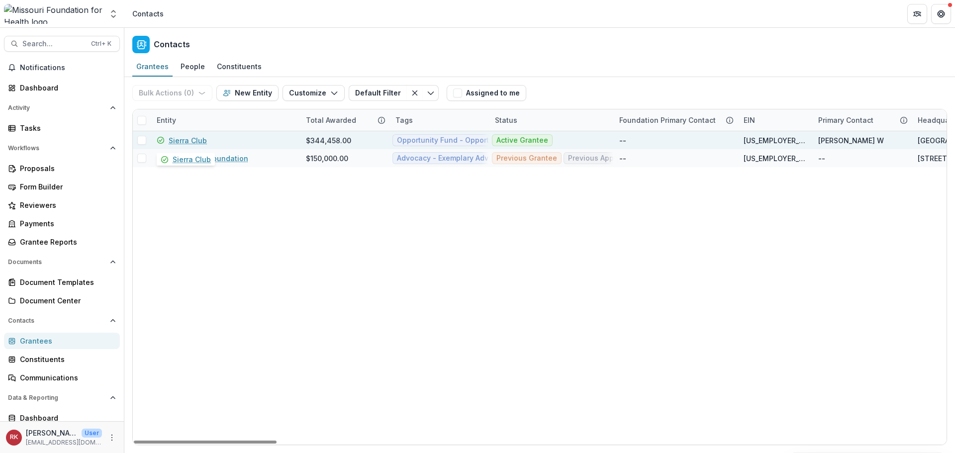
click at [191, 143] on link "Sierra Club" at bounding box center [188, 140] width 38 height 10
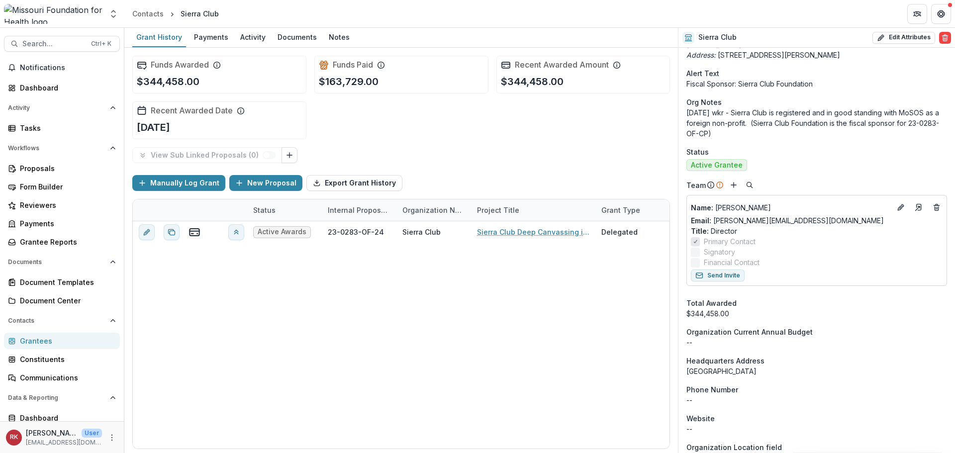
scroll to position [398, 0]
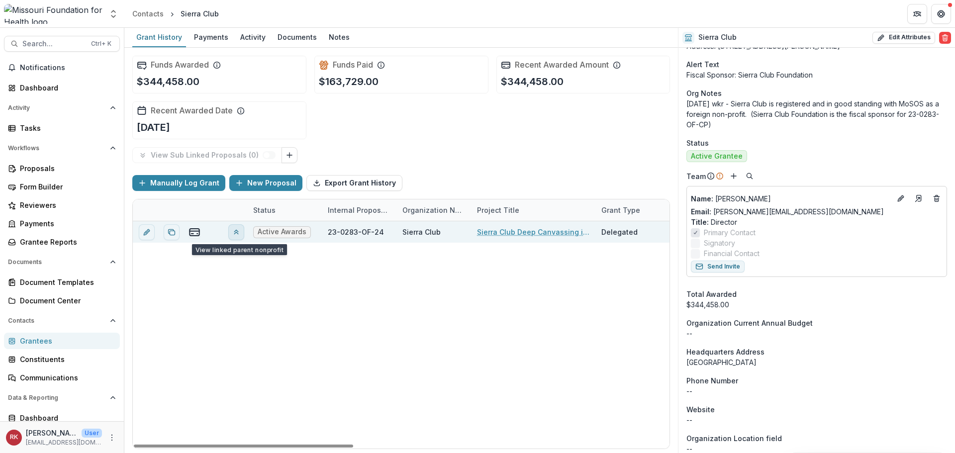
click at [233, 230] on icon "View linked parent" at bounding box center [236, 232] width 8 height 8
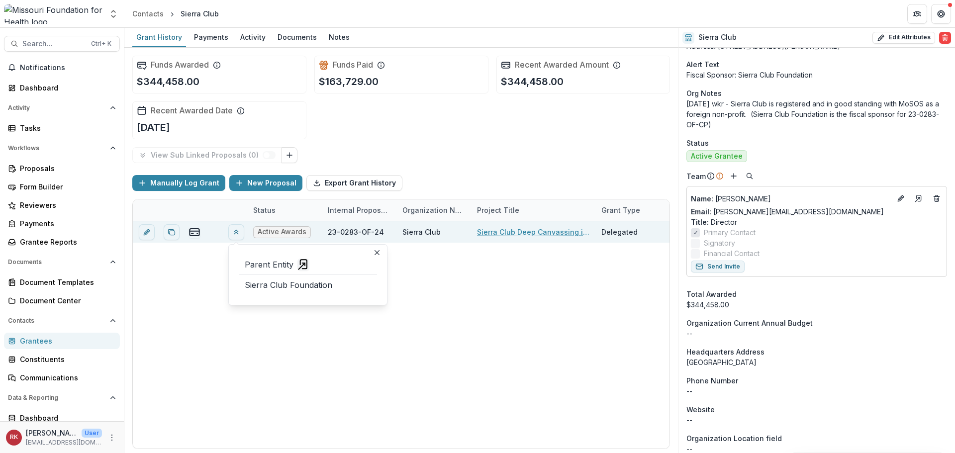
click at [77, 336] on div "Grantees" at bounding box center [66, 341] width 92 height 10
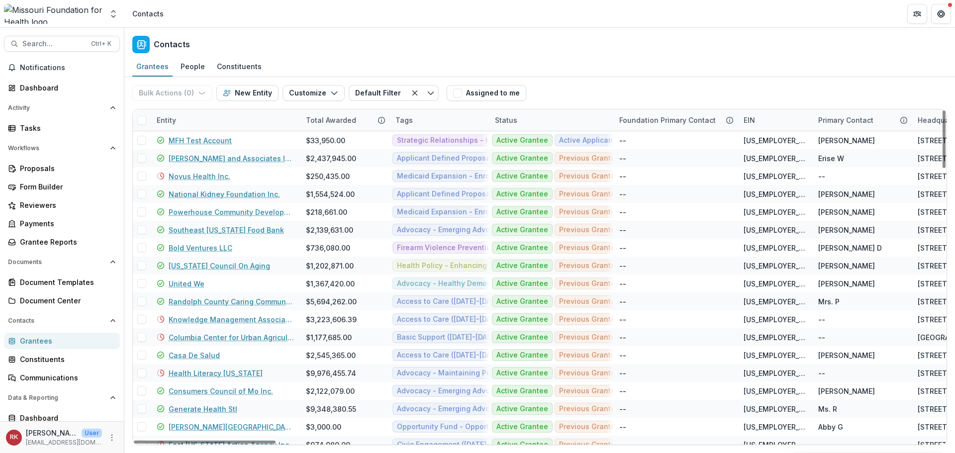
click at [175, 119] on div "Entity" at bounding box center [166, 120] width 31 height 10
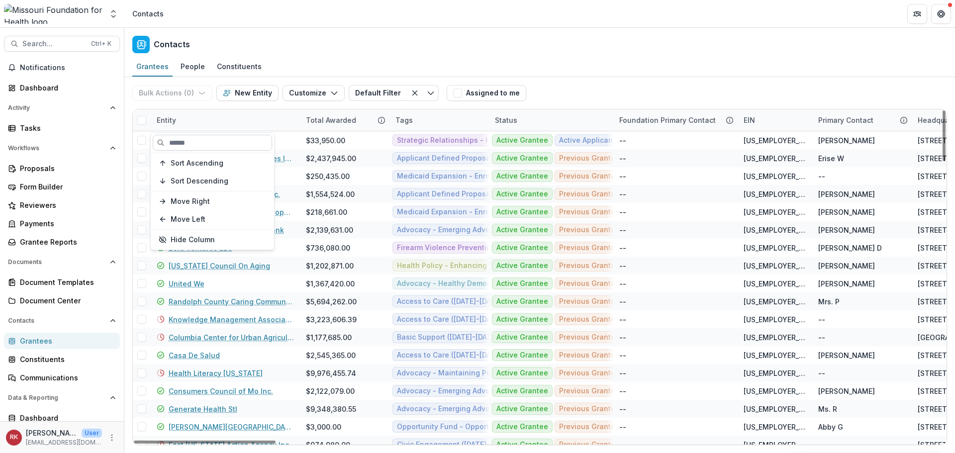
click at [206, 139] on input at bounding box center [212, 143] width 119 height 16
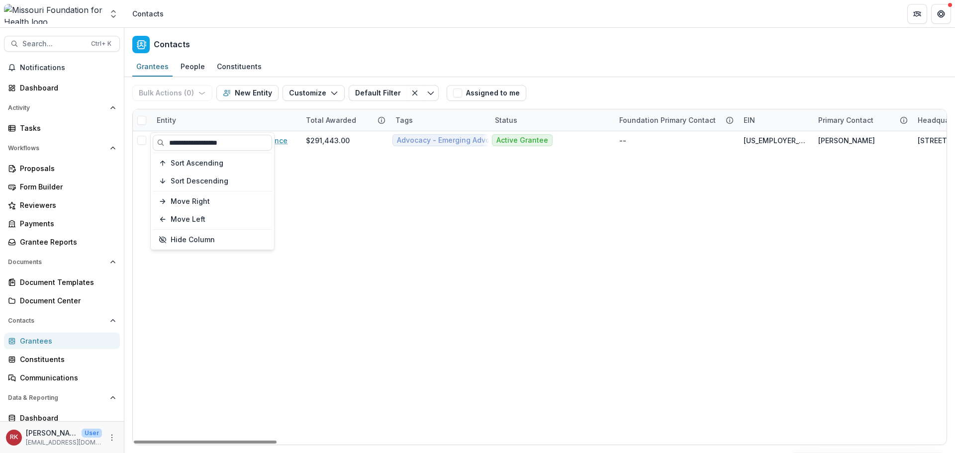
type input "**********"
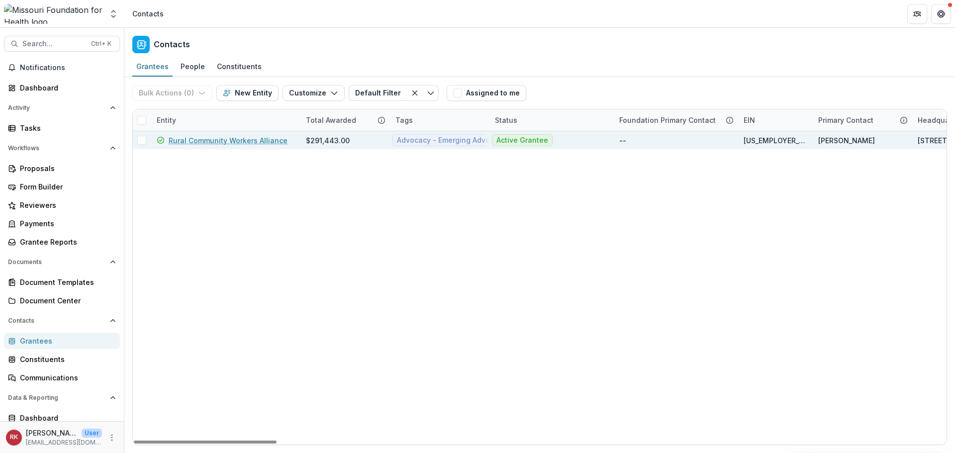
click at [227, 138] on link "Rural Community Workers Alliance" at bounding box center [228, 140] width 119 height 10
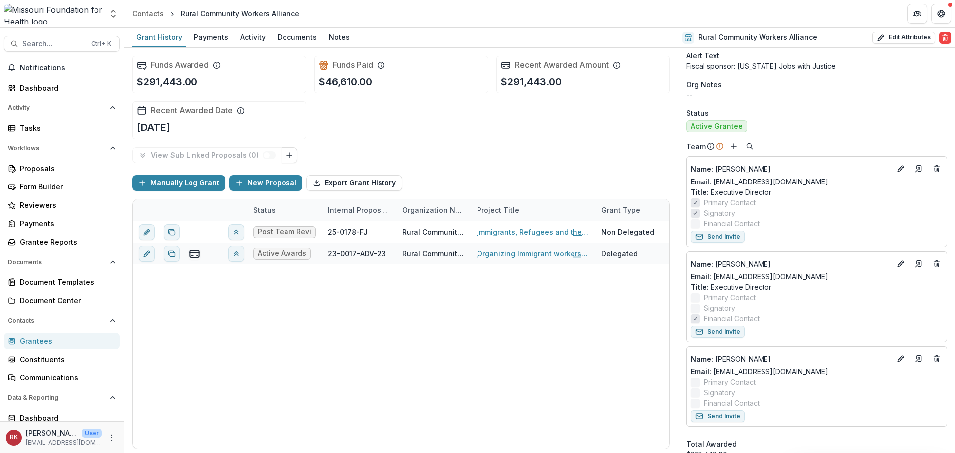
scroll to position [448, 0]
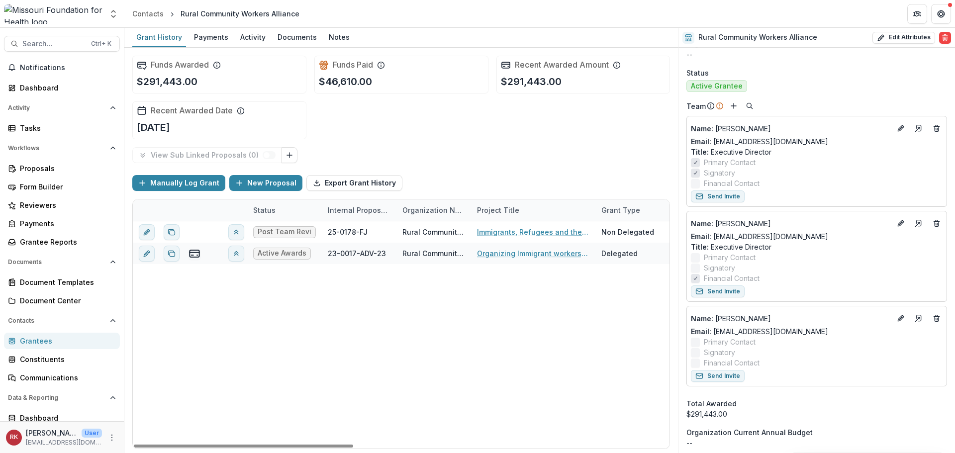
click at [35, 337] on div "Grantees" at bounding box center [66, 341] width 92 height 10
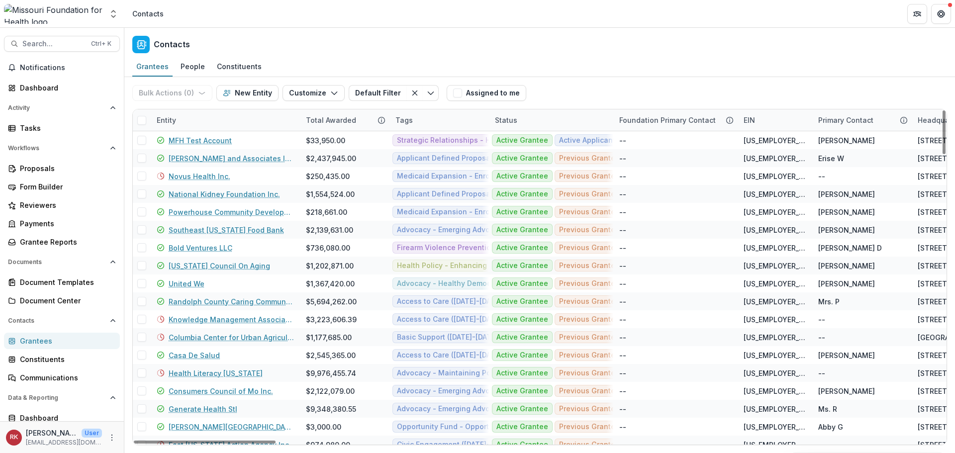
click at [161, 125] on div "Entity" at bounding box center [225, 119] width 149 height 21
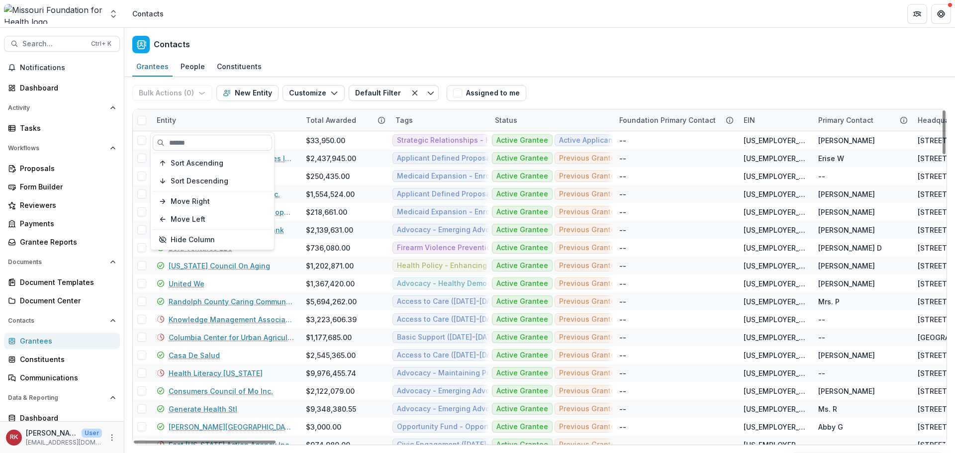
click at [209, 151] on div "Sort Ascending Sort Descending Move Right Move Left Hide Column" at bounding box center [212, 191] width 123 height 117
click at [204, 144] on input at bounding box center [212, 143] width 119 height 16
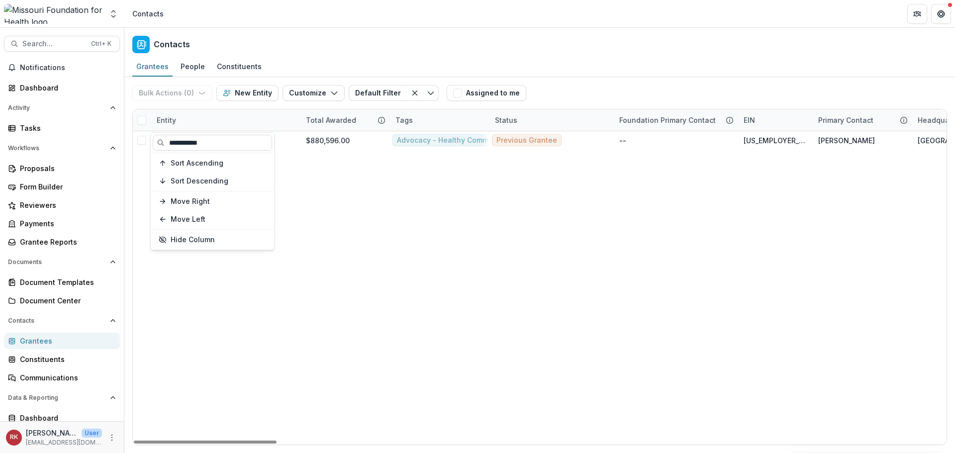
type input "**********"
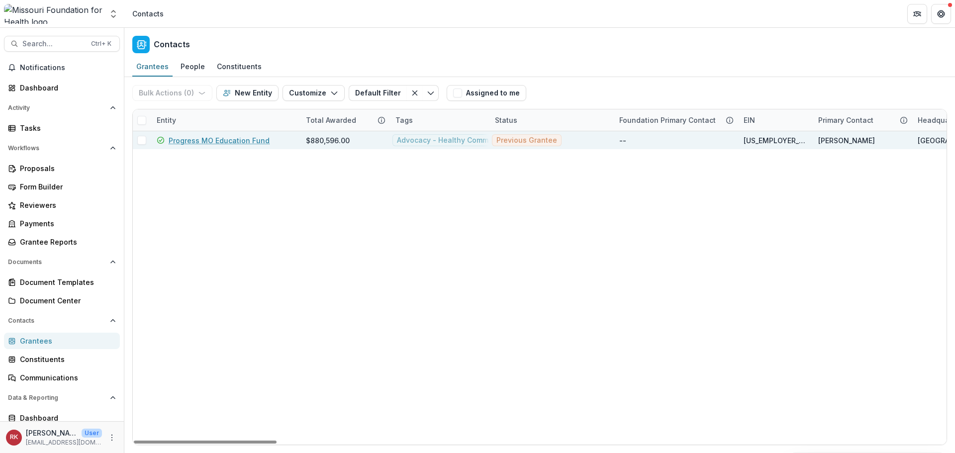
click at [231, 137] on link "Progress MO Education Fund" at bounding box center [219, 140] width 101 height 10
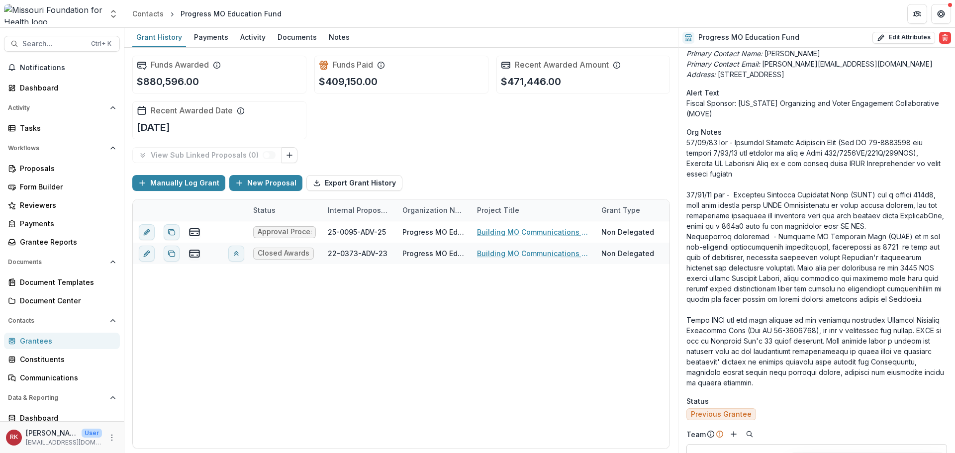
scroll to position [398, 0]
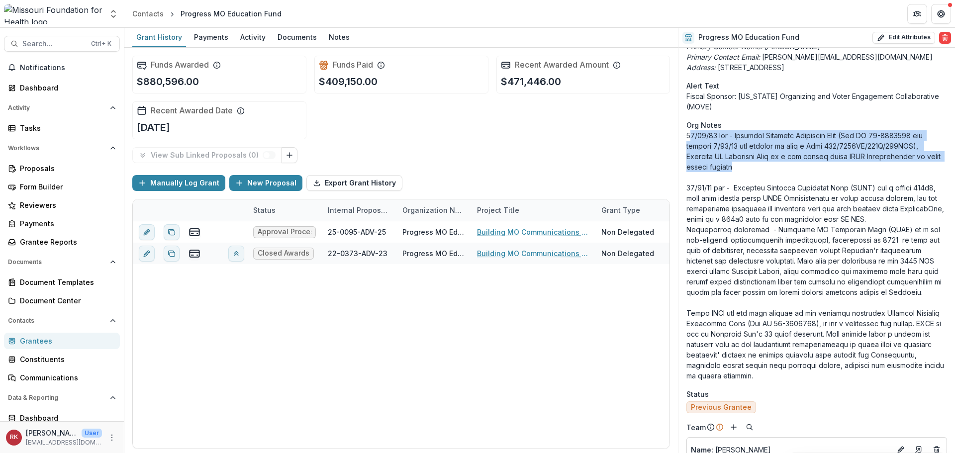
drag, startPoint x: 689, startPoint y: 134, endPoint x: 809, endPoint y: 169, distance: 124.4
click at [809, 169] on p at bounding box center [817, 255] width 261 height 251
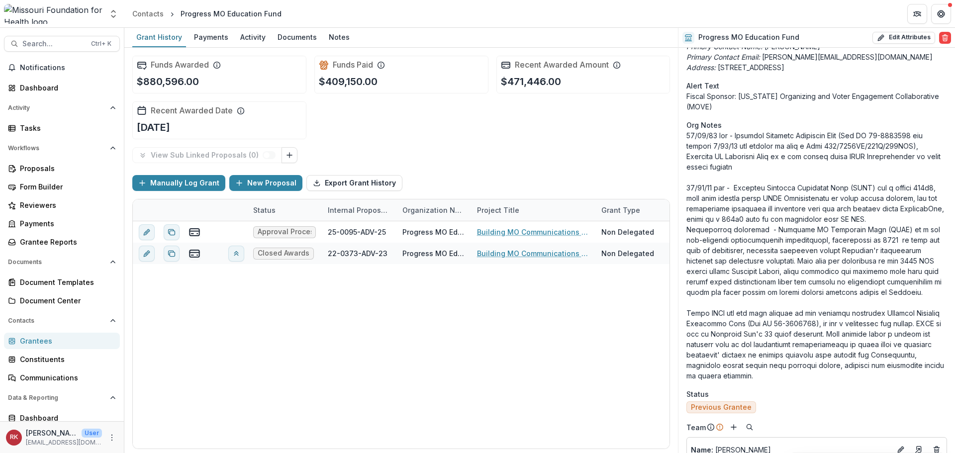
click at [757, 183] on p at bounding box center [817, 255] width 261 height 251
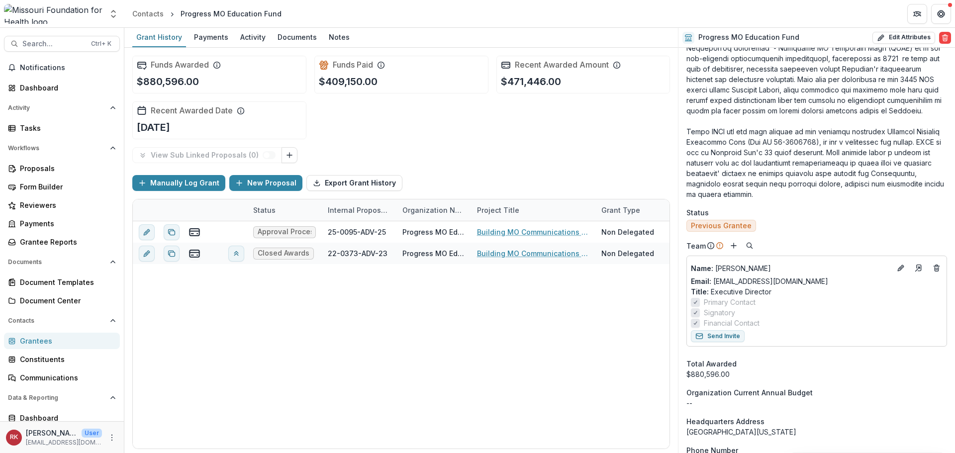
scroll to position [597, 0]
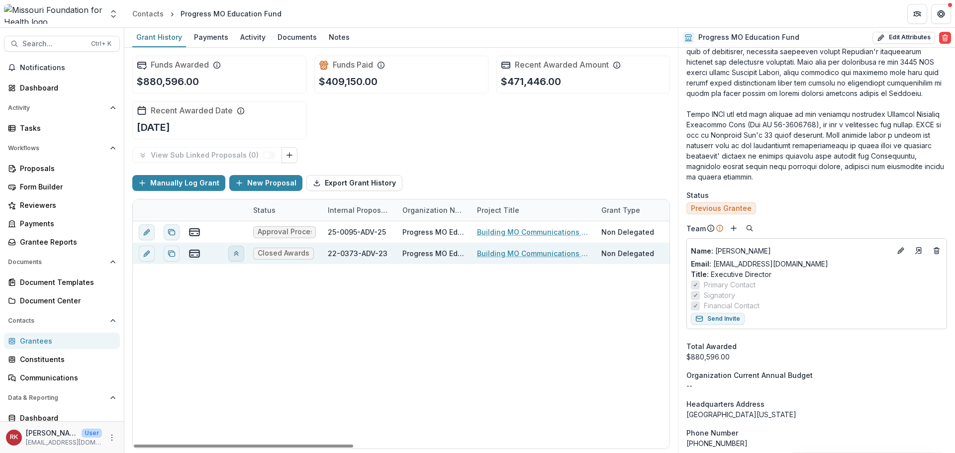
click at [235, 252] on icon "View linked parent" at bounding box center [236, 254] width 8 height 8
click at [46, 340] on div "Grantees" at bounding box center [66, 341] width 92 height 10
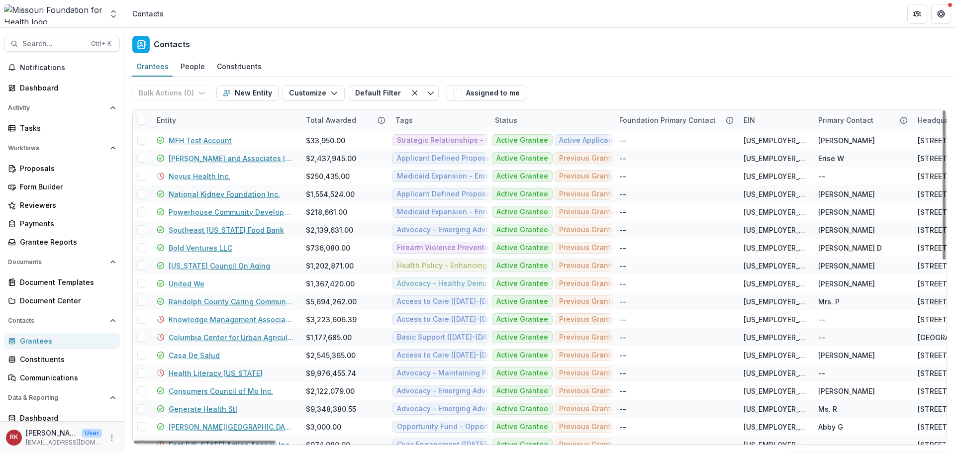
click at [174, 126] on div "Entity" at bounding box center [225, 119] width 149 height 21
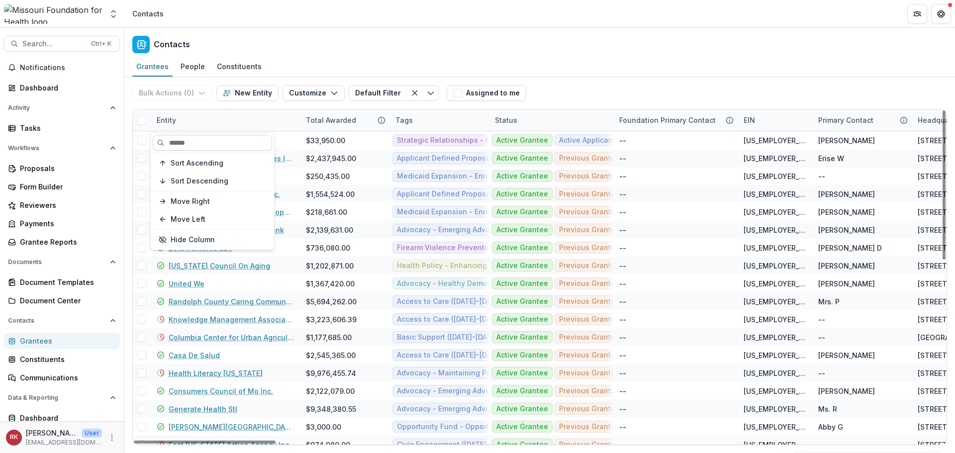
click at [187, 140] on input at bounding box center [212, 143] width 119 height 16
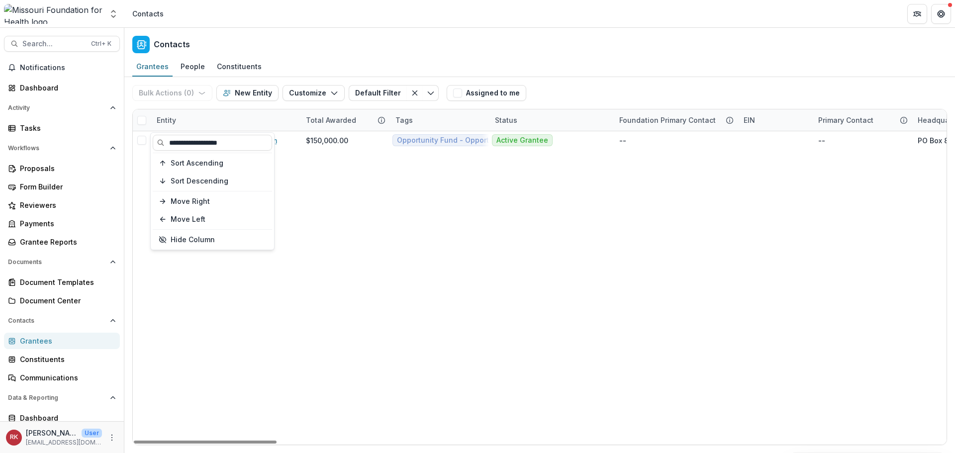
type input "**********"
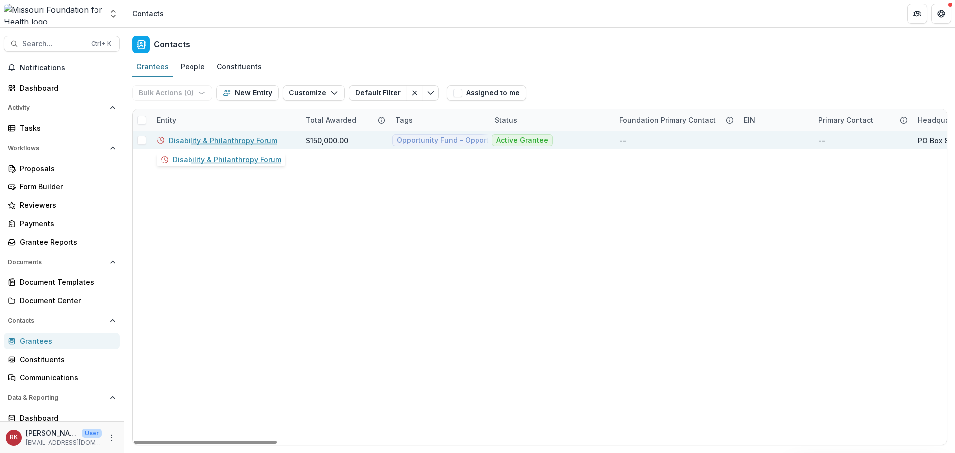
click at [214, 144] on link "Disability & Philanthropy Forum" at bounding box center [223, 140] width 108 height 10
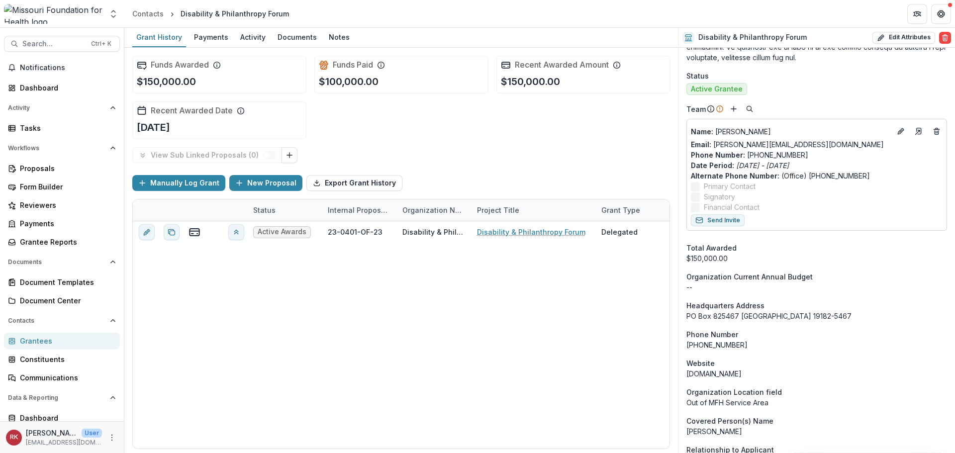
scroll to position [395, 0]
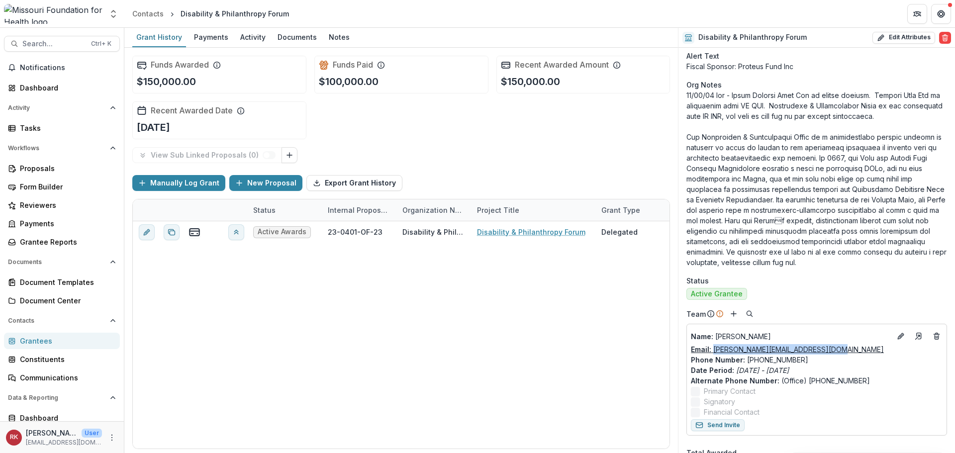
drag, startPoint x: 832, startPoint y: 353, endPoint x: 714, endPoint y: 349, distance: 118.5
click at [714, 349] on div "Email: sandy@disabilityphilanthropy.org" at bounding box center [817, 349] width 252 height 10
copy link "sandy@disabilityphilanthropy.org"
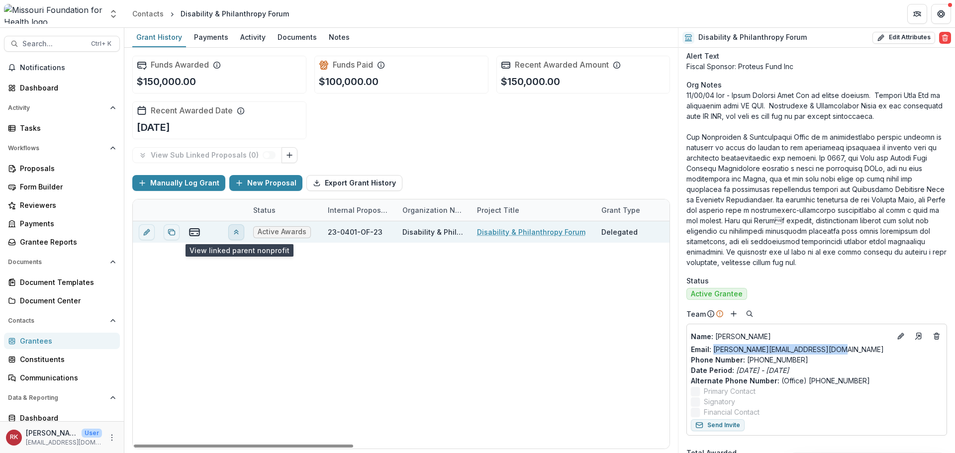
click at [233, 236] on icon "View linked parent" at bounding box center [236, 232] width 8 height 8
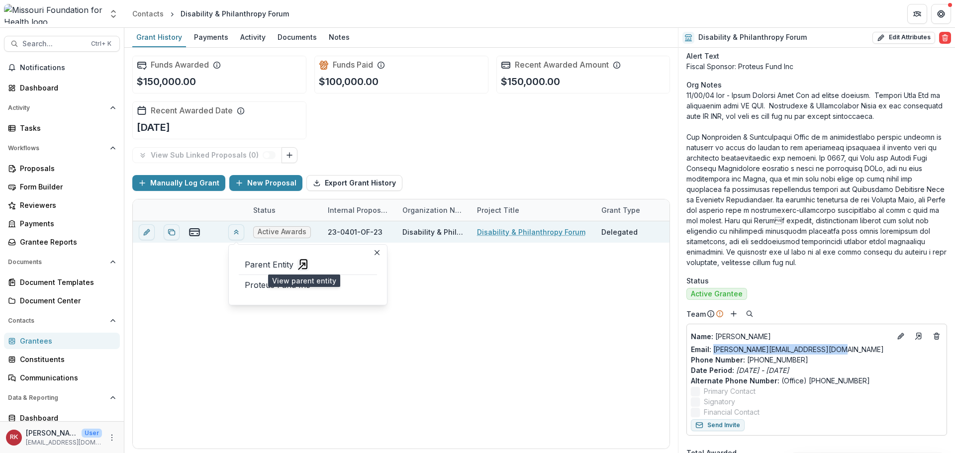
click at [845, 355] on p "Phone Number : 781-330-9530" at bounding box center [817, 360] width 252 height 10
drag, startPoint x: 835, startPoint y: 346, endPoint x: 714, endPoint y: 348, distance: 121.4
click at [714, 348] on div "Email: sandy@disabilityphilanthropy.org" at bounding box center [817, 349] width 252 height 10
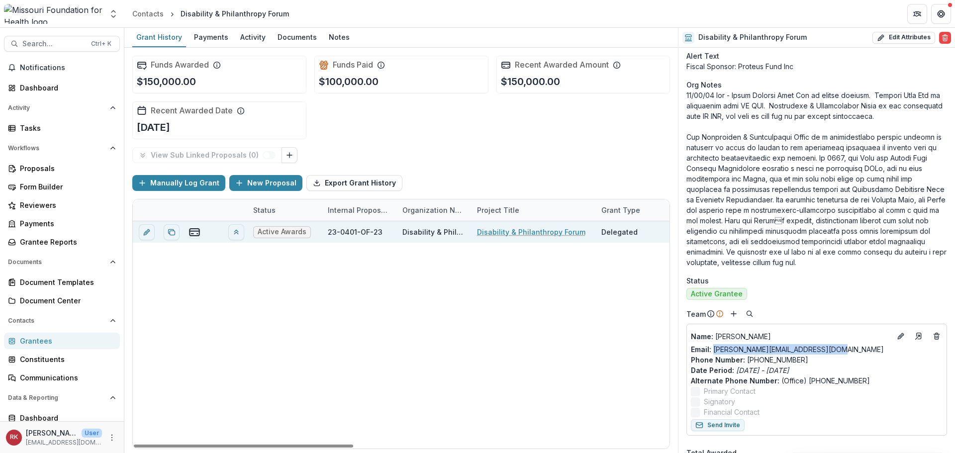
copy link "sandy@disabilityphilanthropy.org"
click at [37, 343] on div "Grantees" at bounding box center [66, 341] width 92 height 10
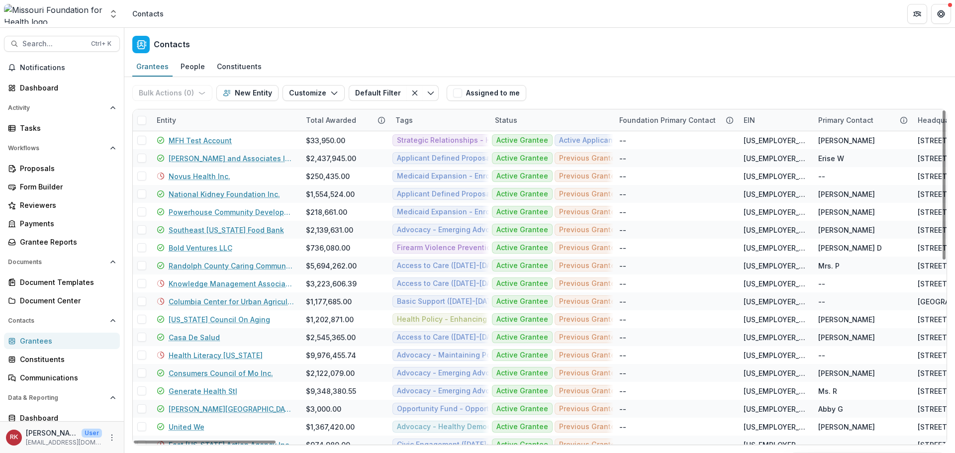
click at [163, 117] on div "Entity" at bounding box center [166, 120] width 31 height 10
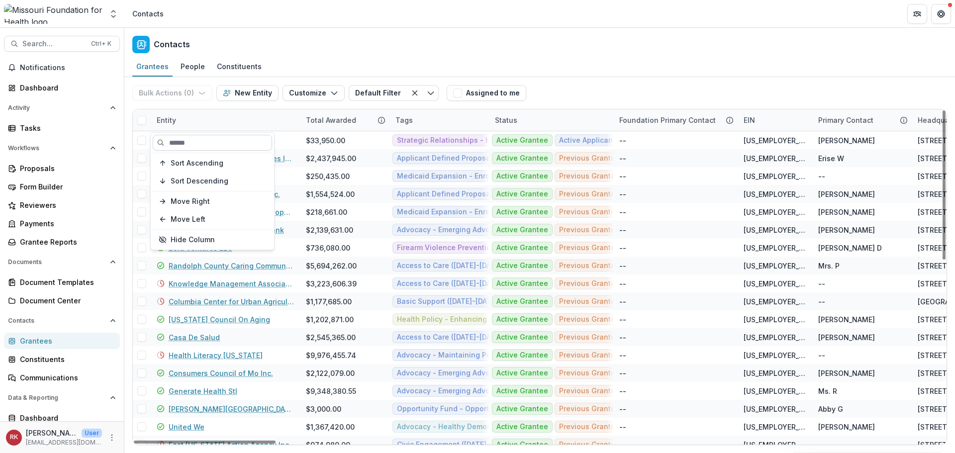
click at [181, 140] on input at bounding box center [212, 143] width 119 height 16
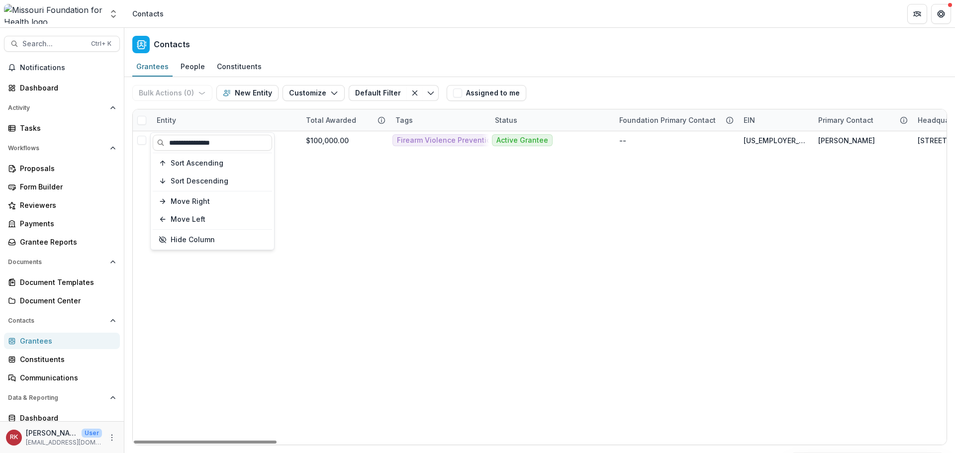
type input "**********"
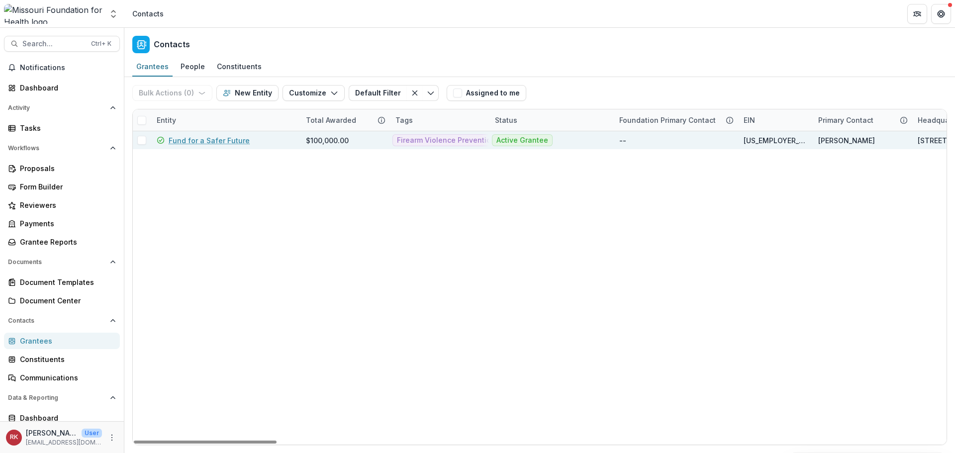
click at [216, 142] on link "Fund for a Safer Future" at bounding box center [209, 140] width 81 height 10
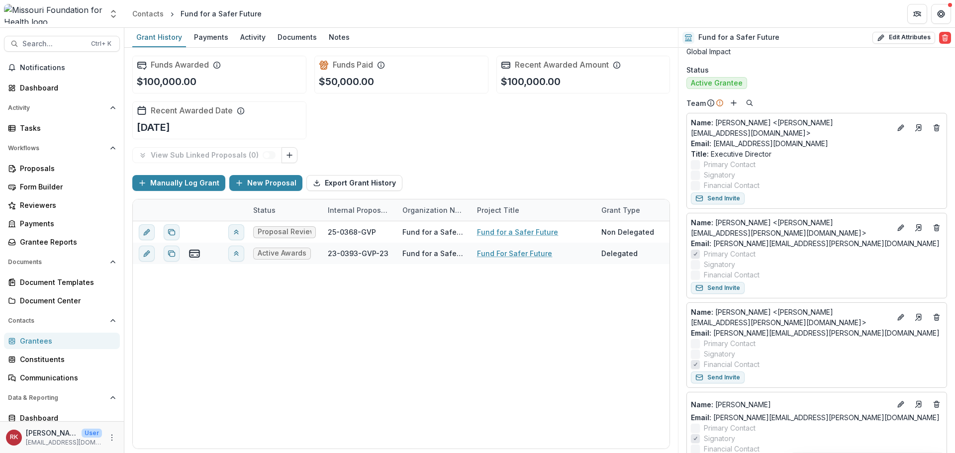
scroll to position [547, 0]
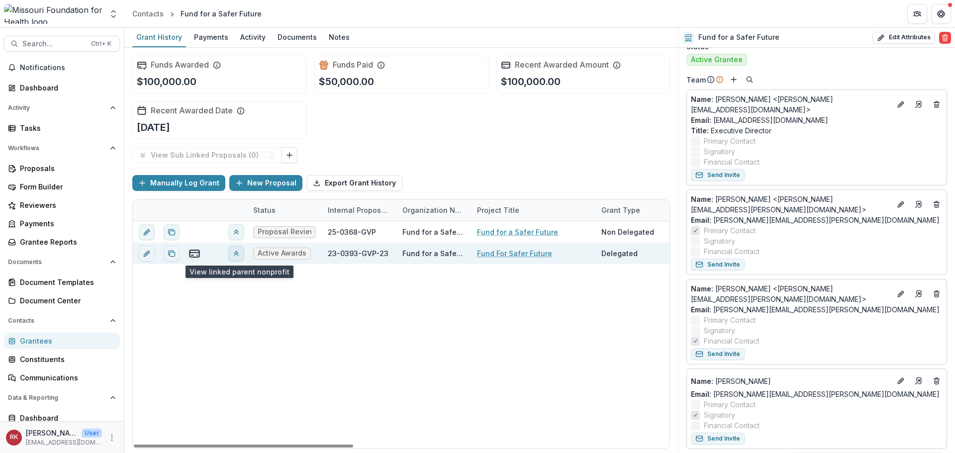
click at [232, 250] on icon "View linked parent" at bounding box center [236, 254] width 8 height 8
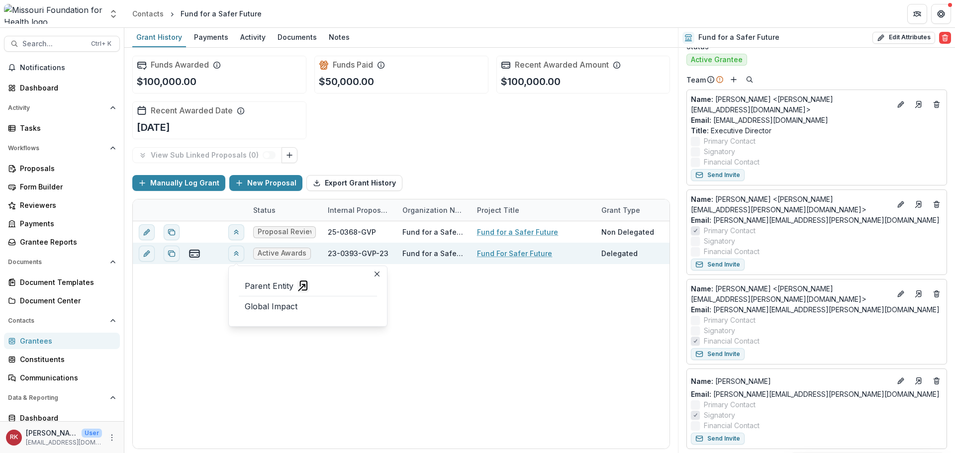
drag, startPoint x: 301, startPoint y: 287, endPoint x: 319, endPoint y: 293, distance: 20.0
click at [318, 292] on header "Parent Entity" at bounding box center [308, 286] width 138 height 20
click at [303, 287] on icon "view-parent-entity" at bounding box center [304, 286] width 12 height 12
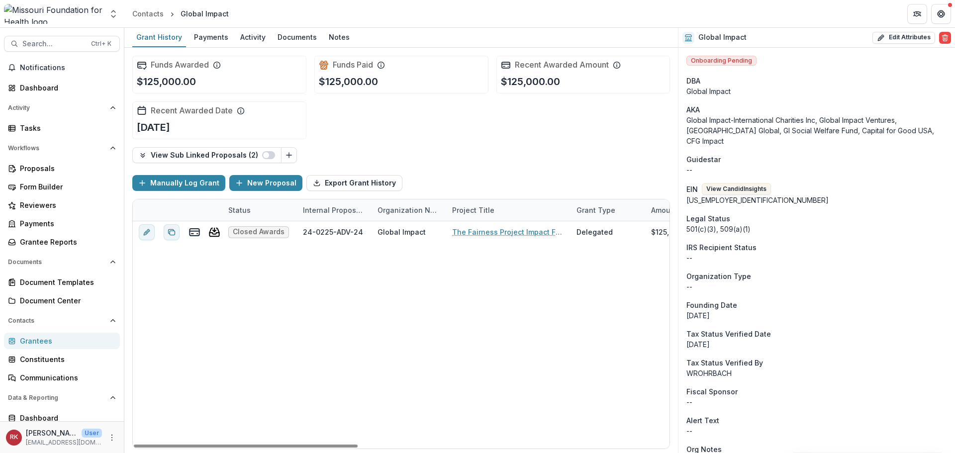
click at [55, 338] on div "Grantees" at bounding box center [66, 341] width 92 height 10
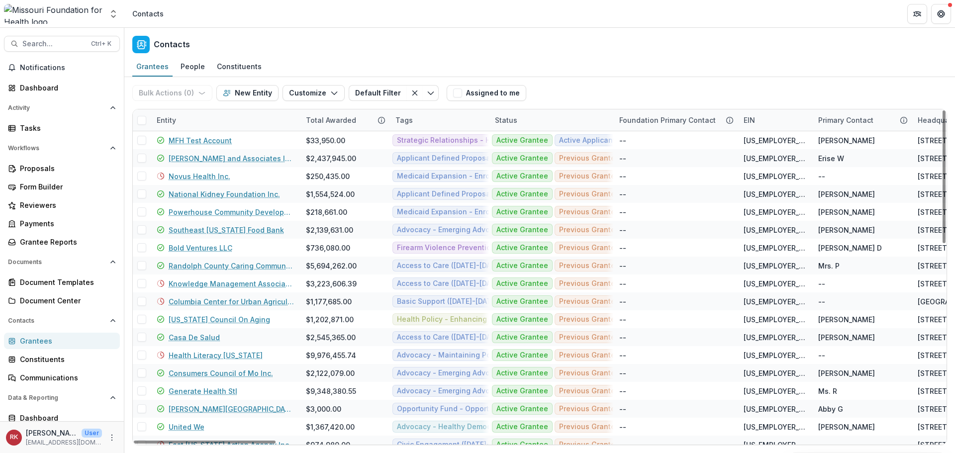
click at [169, 121] on div "Entity" at bounding box center [166, 120] width 31 height 10
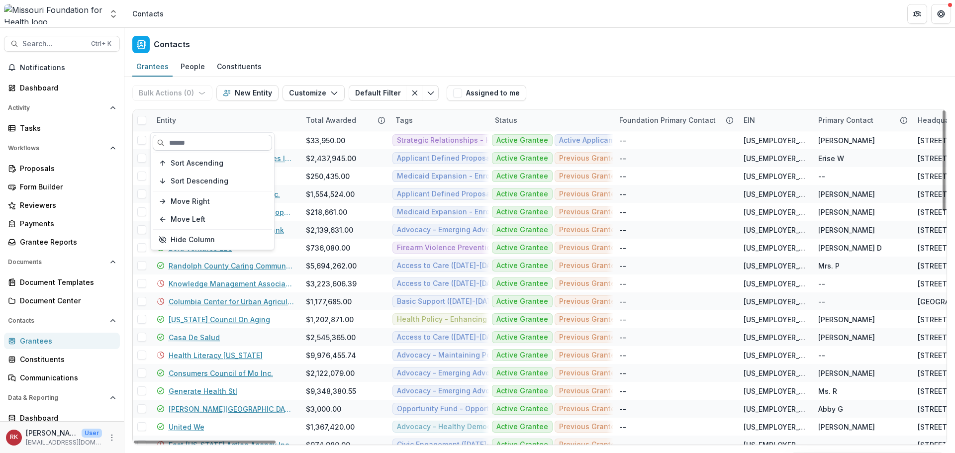
click at [216, 149] on input at bounding box center [212, 143] width 119 height 16
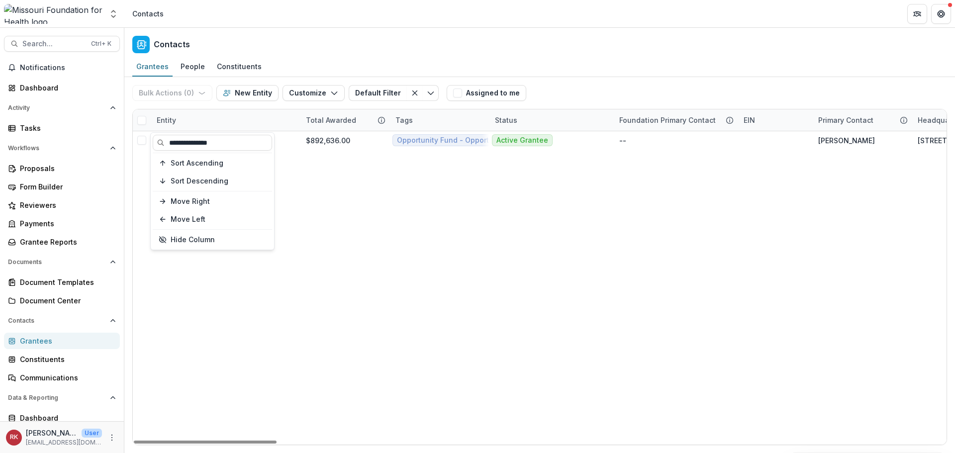
type input "**********"
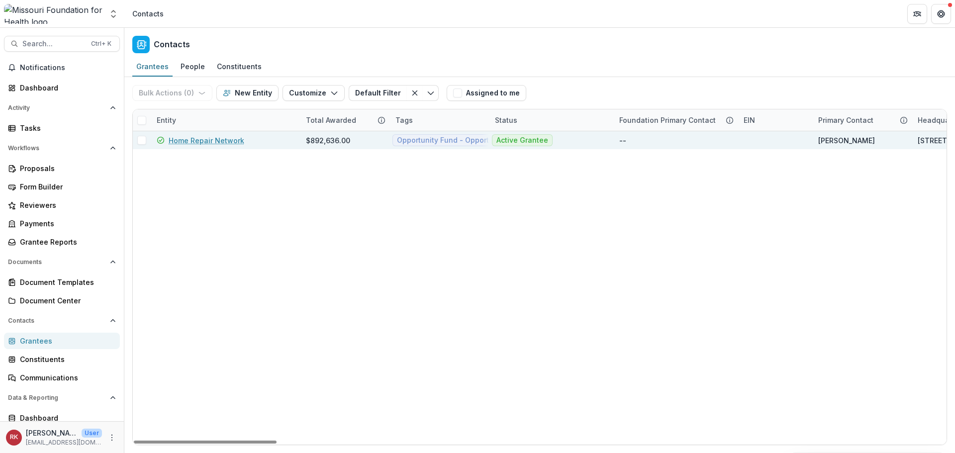
click at [223, 140] on link "Home Repair Network" at bounding box center [207, 140] width 76 height 10
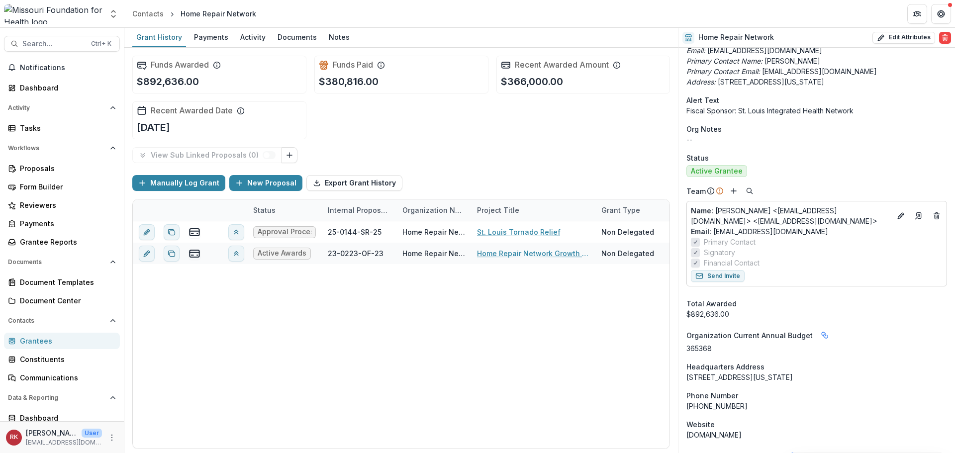
scroll to position [398, 0]
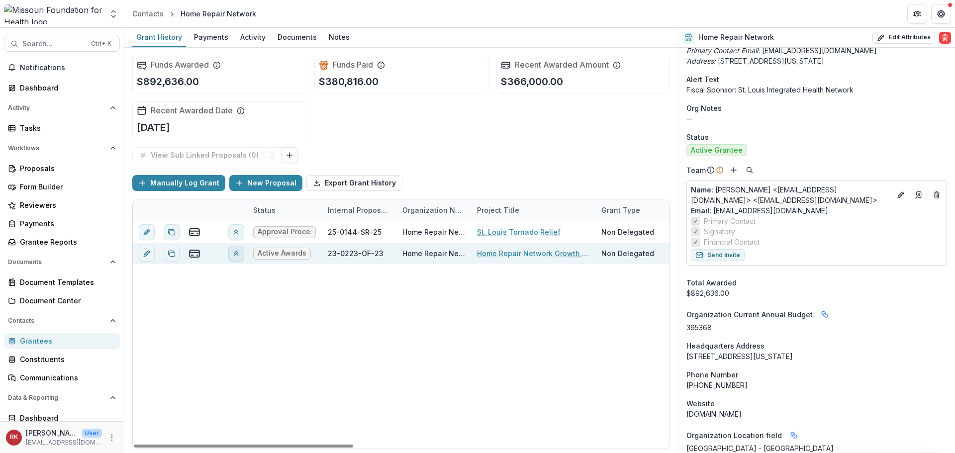
click at [234, 253] on icon "View linked parent" at bounding box center [236, 254] width 8 height 8
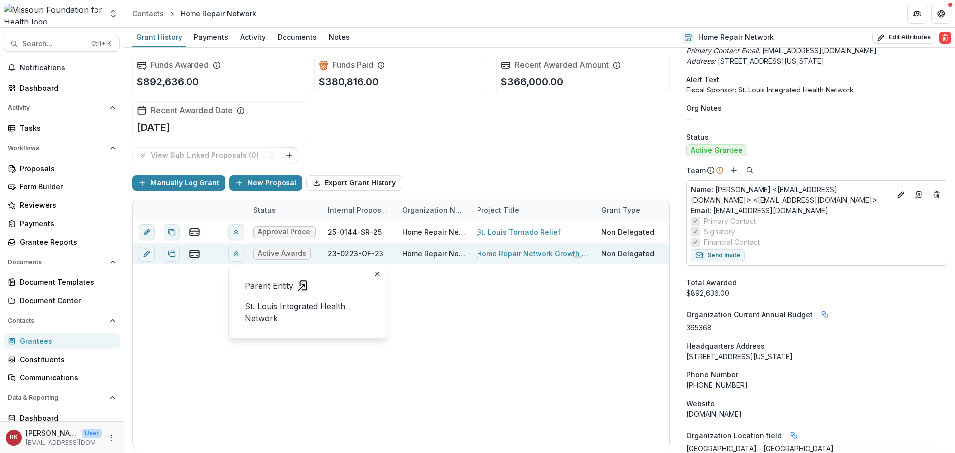
drag, startPoint x: 273, startPoint y: 313, endPoint x: 256, endPoint y: 282, distance: 35.4
drag, startPoint x: 256, startPoint y: 282, endPoint x: 301, endPoint y: 288, distance: 45.7
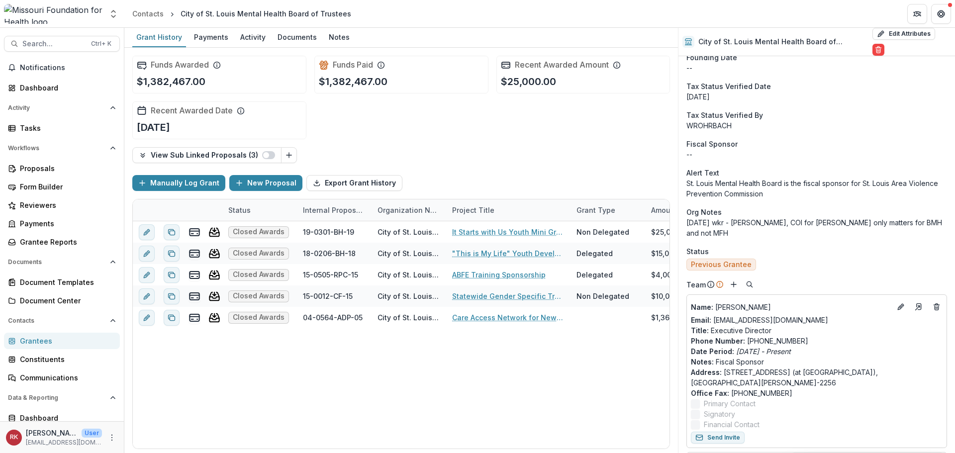
scroll to position [348, 0]
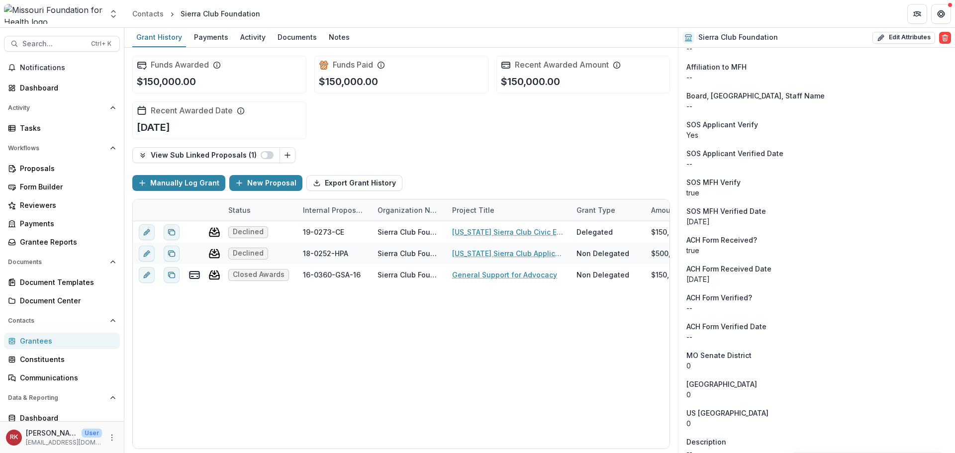
scroll to position [1194, 0]
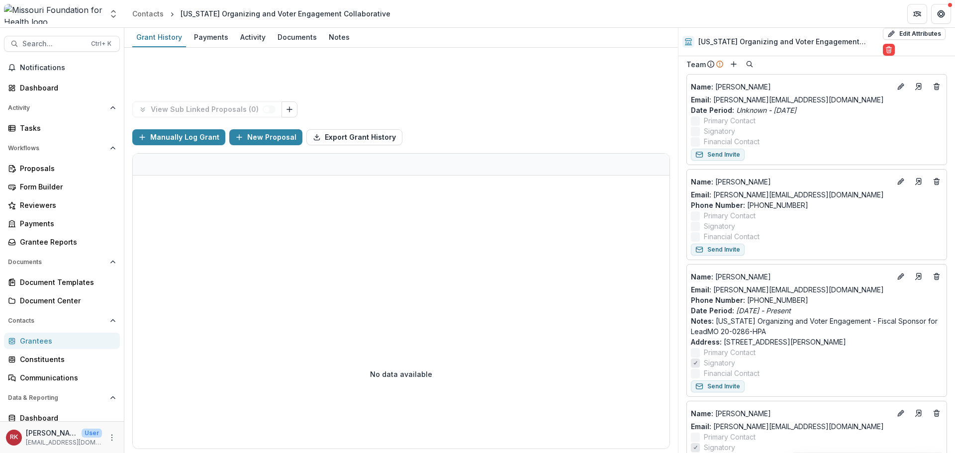
scroll to position [498, 0]
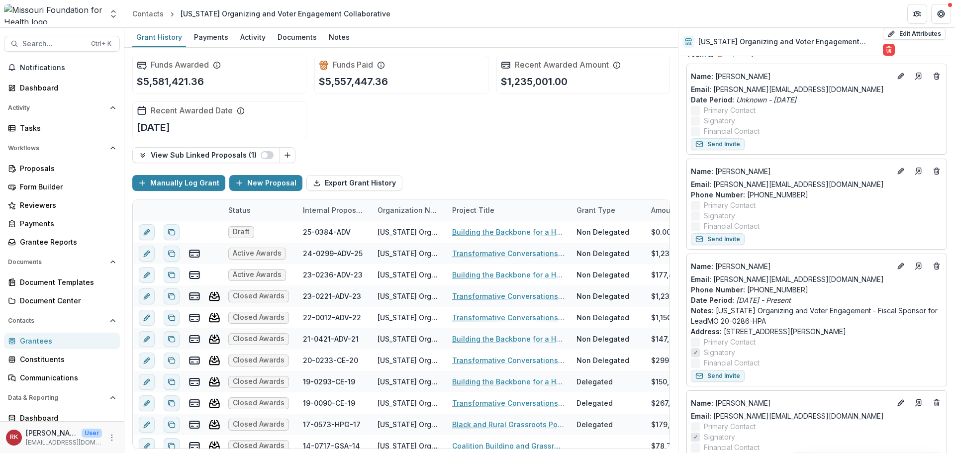
click at [56, 338] on div "Grantees" at bounding box center [66, 341] width 92 height 10
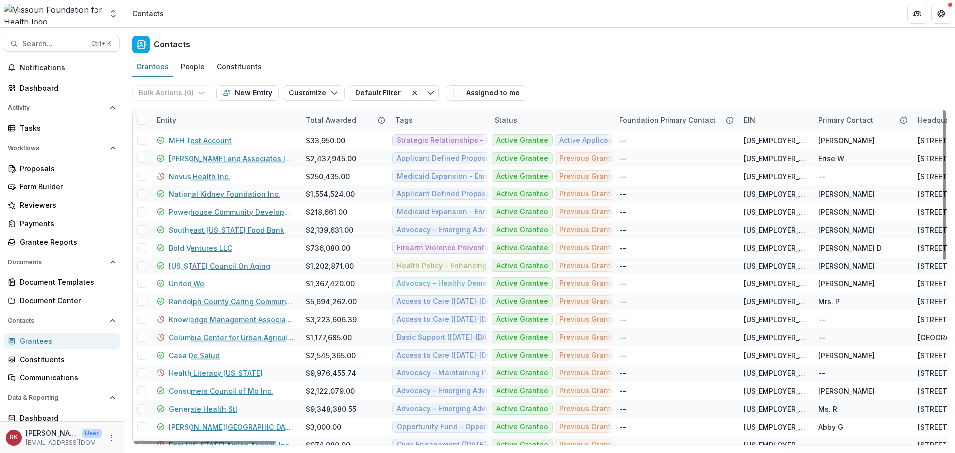
click at [164, 122] on div "Entity" at bounding box center [166, 120] width 31 height 10
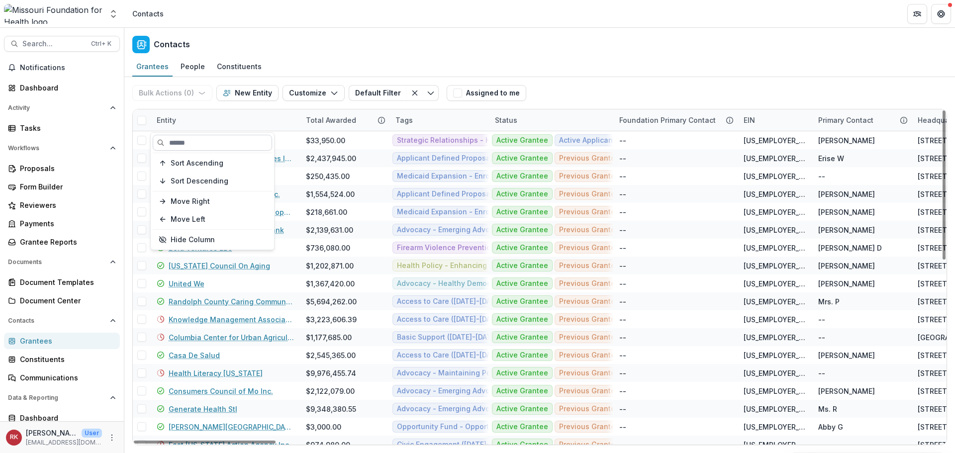
click at [197, 140] on input at bounding box center [212, 143] width 119 height 16
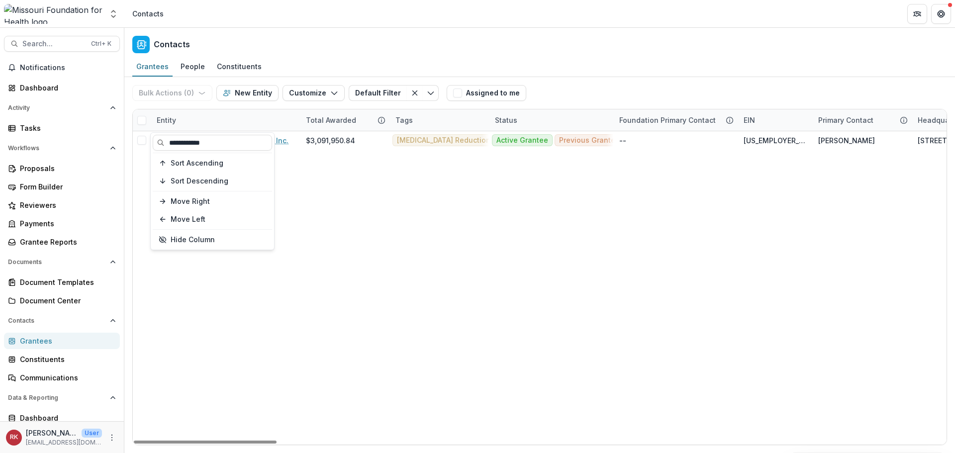
type input "**********"
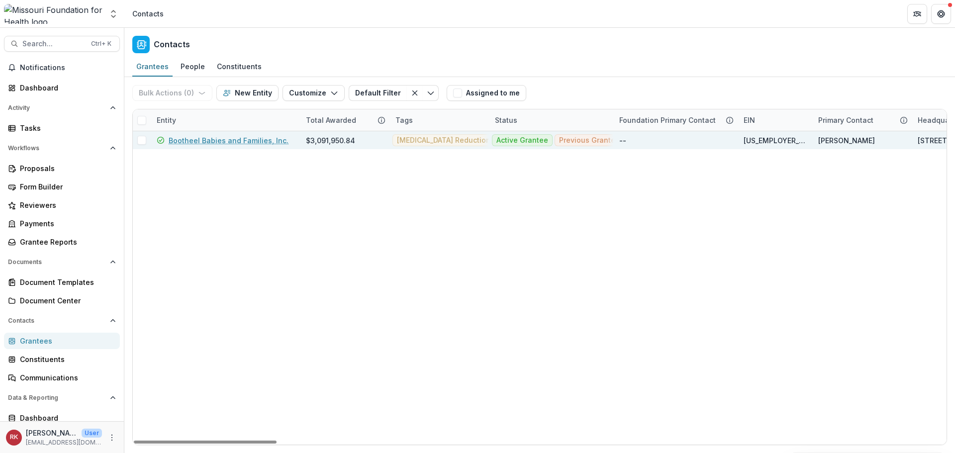
click at [217, 140] on link "Bootheel Babies and Families, Inc." at bounding box center [229, 140] width 120 height 10
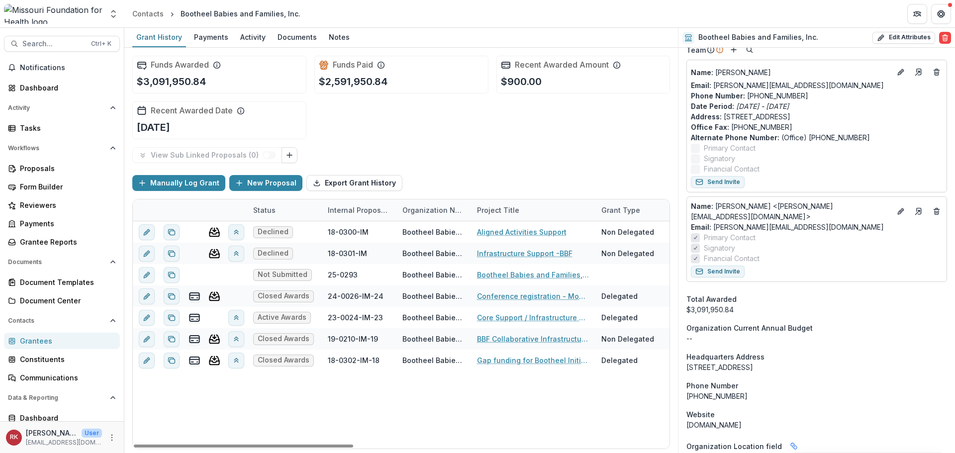
scroll to position [498, 0]
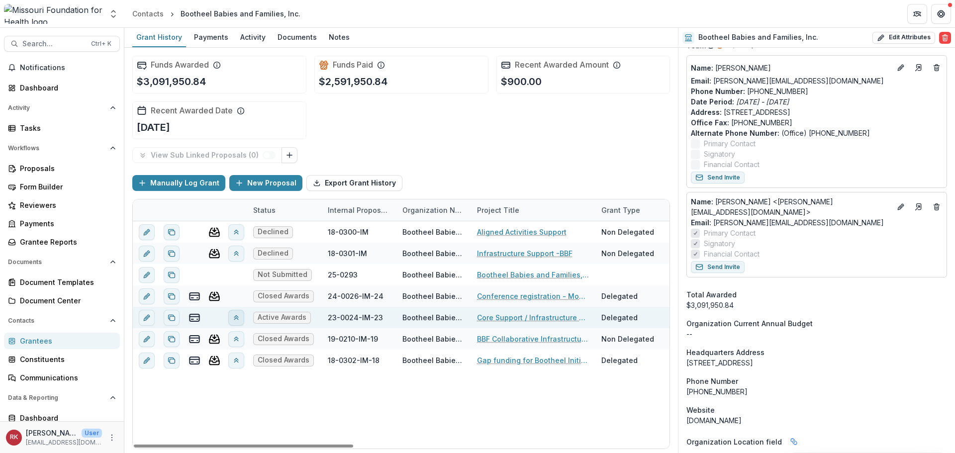
click at [237, 318] on polyline "View linked parent" at bounding box center [236, 318] width 4 height 2
click at [302, 354] on icon "view-parent-entity" at bounding box center [304, 350] width 12 height 12
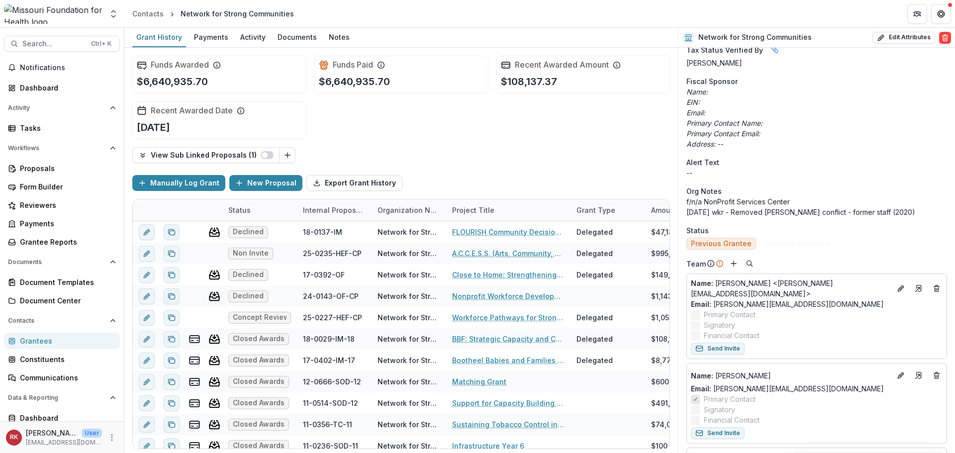
scroll to position [348, 0]
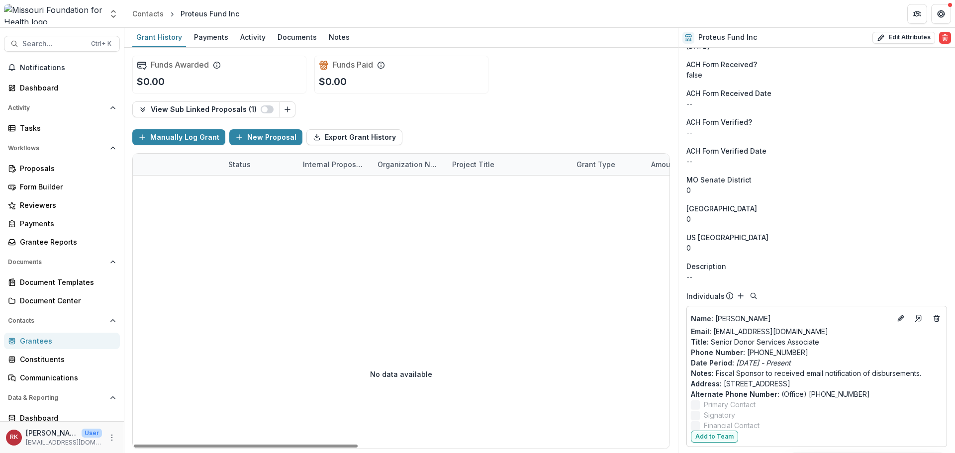
scroll to position [1189, 0]
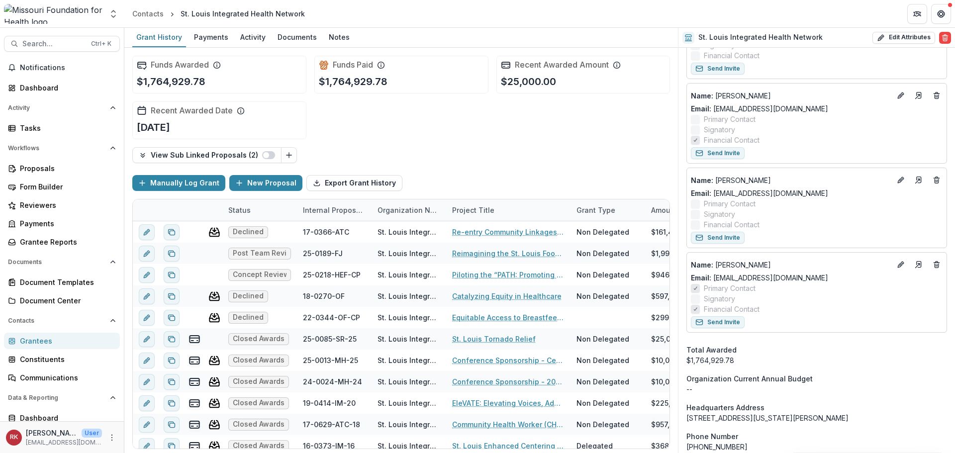
scroll to position [995, 0]
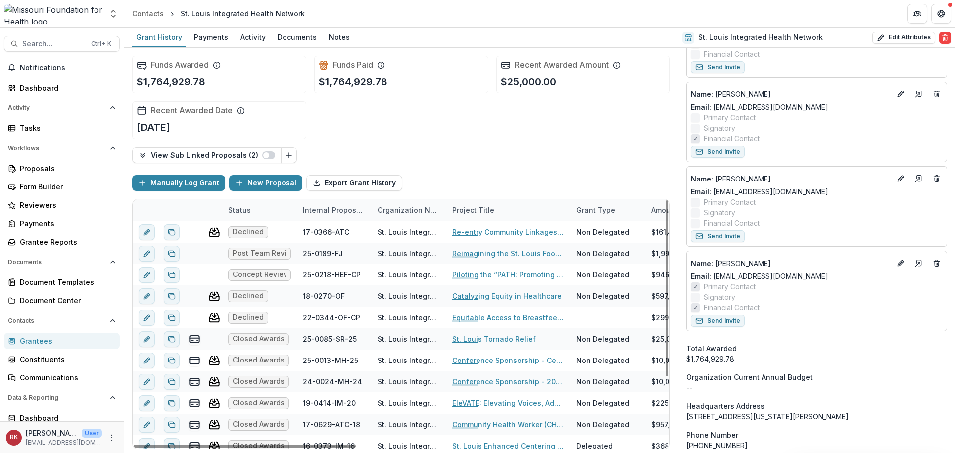
click at [41, 341] on div "Grantees" at bounding box center [66, 341] width 92 height 10
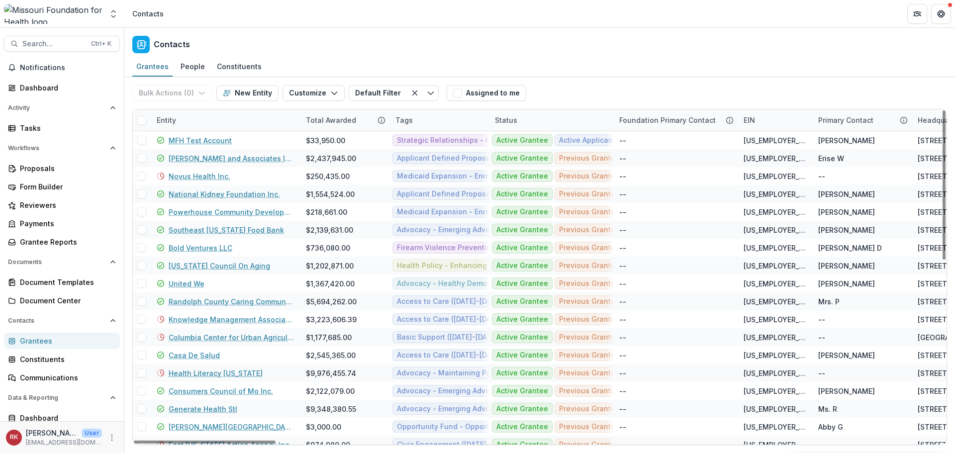
click at [173, 117] on div "Entity" at bounding box center [166, 120] width 31 height 10
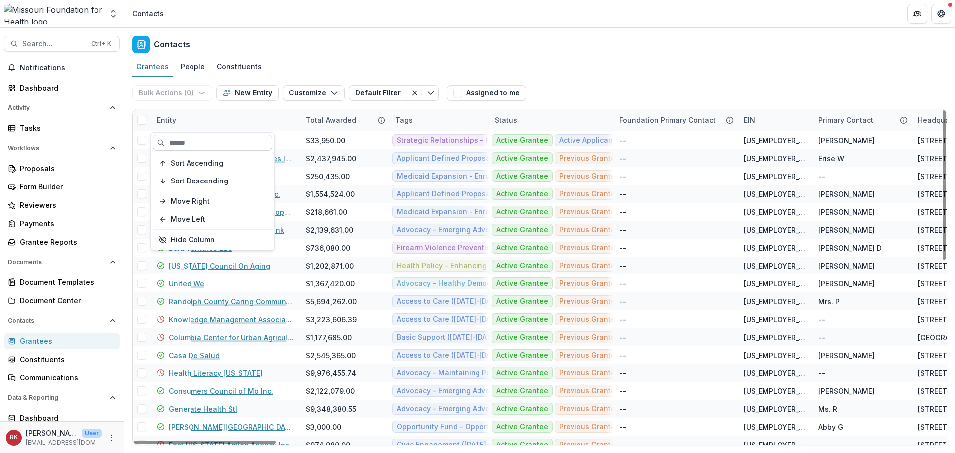
click at [193, 143] on input at bounding box center [212, 143] width 119 height 16
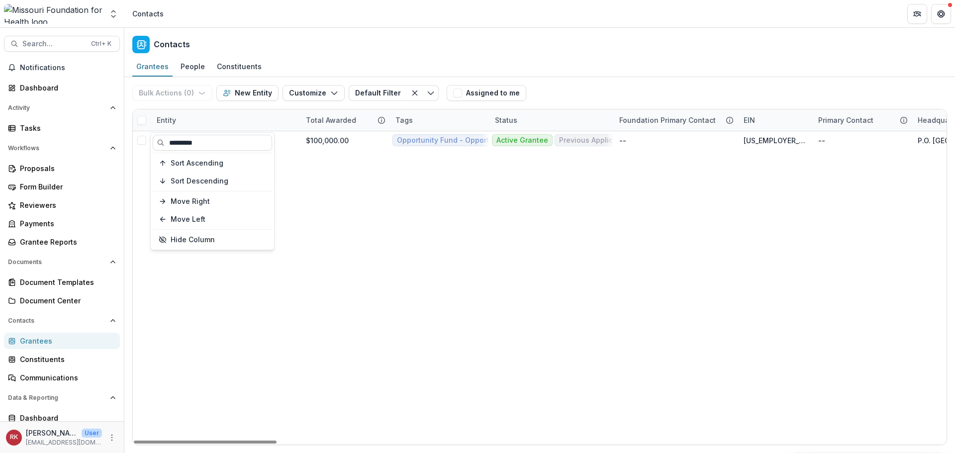
type input "*********"
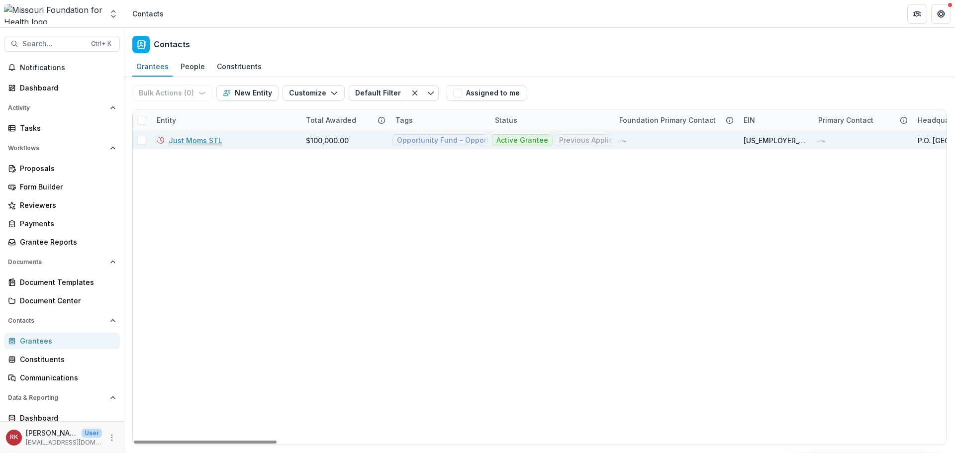
click at [200, 139] on link "Just Moms STL" at bounding box center [196, 140] width 54 height 10
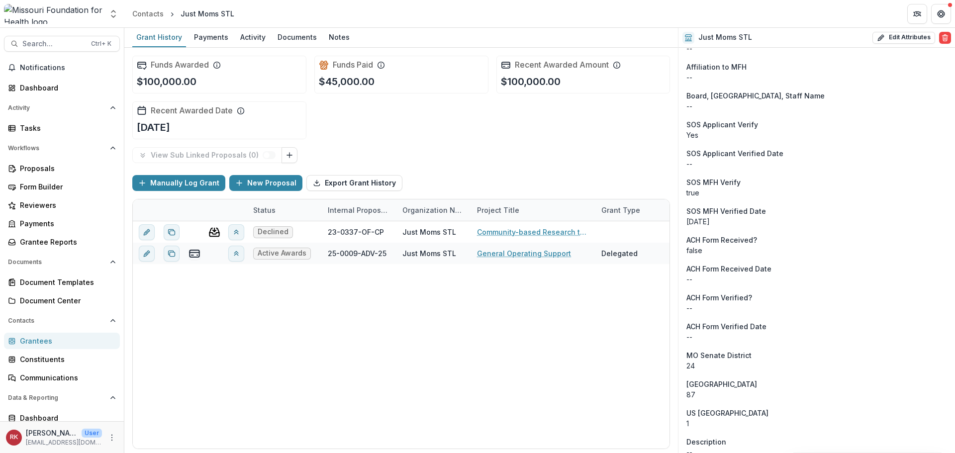
scroll to position [925, 0]
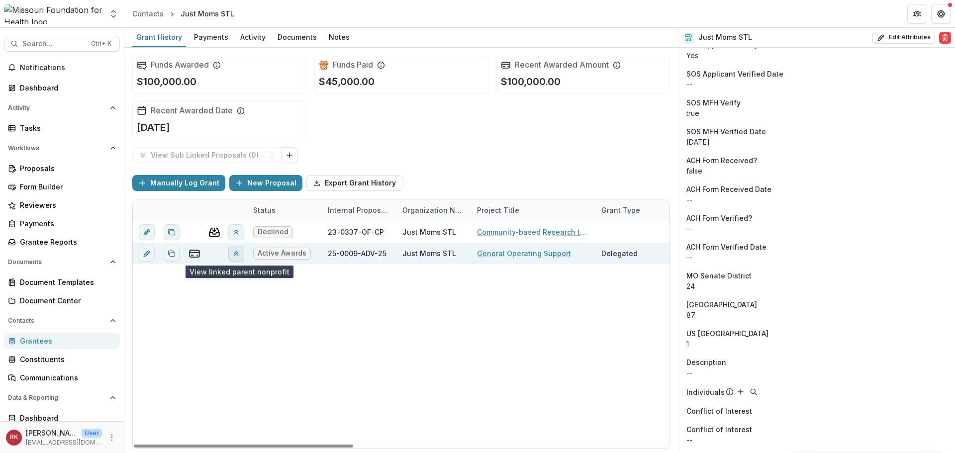
click at [235, 258] on button "View linked parent" at bounding box center [236, 254] width 16 height 16
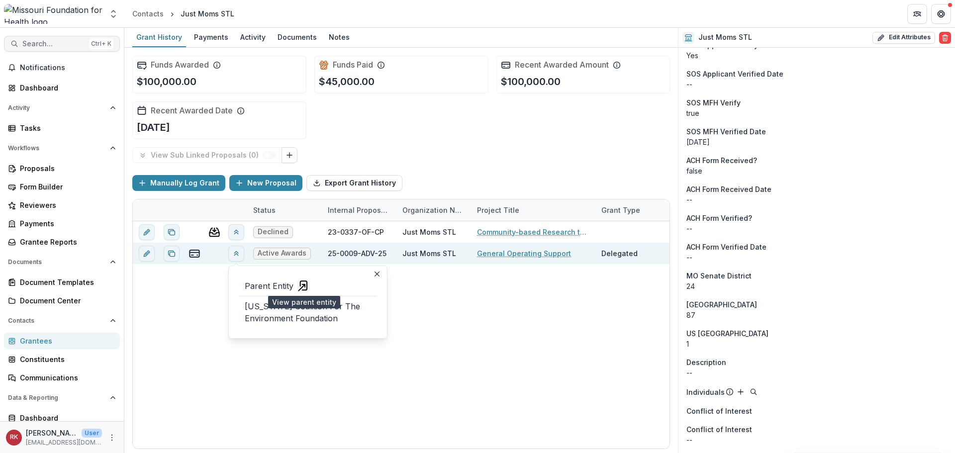
click at [31, 44] on span "Search..." at bounding box center [53, 44] width 63 height 8
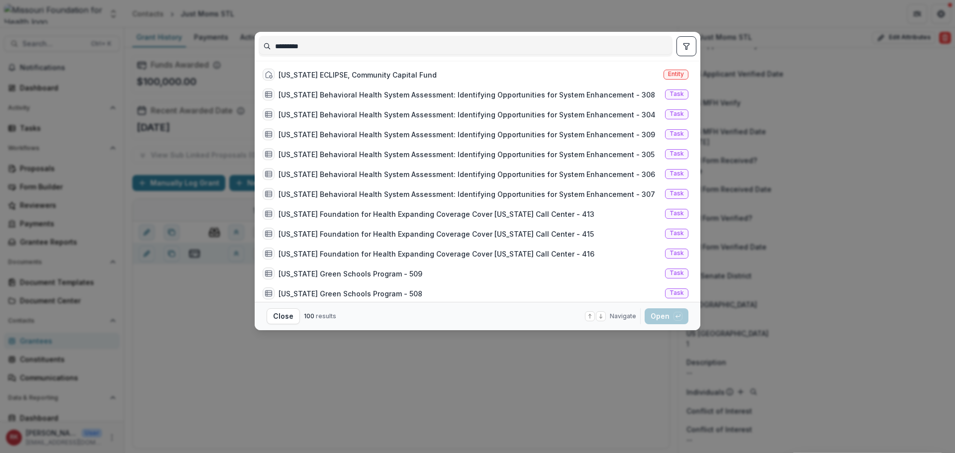
type input "********"
click at [180, 303] on div "******** [US_STATE] ECLIPSE, Community Capital Fund Entity [US_STATE] Behaviora…" at bounding box center [477, 226] width 955 height 453
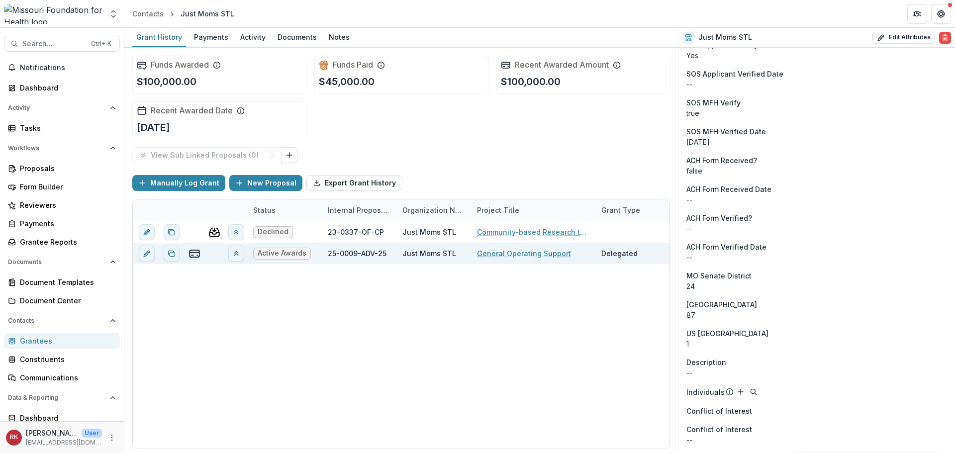
click at [23, 349] on link "Grantees" at bounding box center [62, 341] width 116 height 16
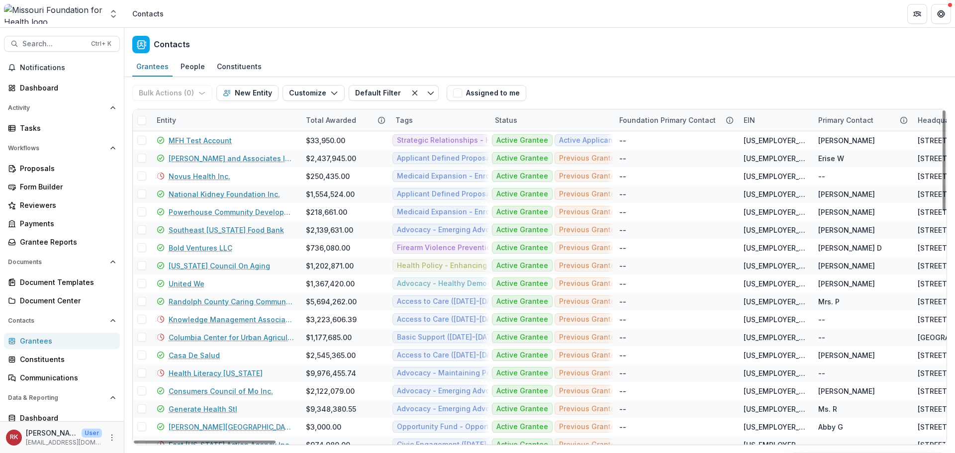
click at [171, 125] on div "Entity" at bounding box center [225, 119] width 149 height 21
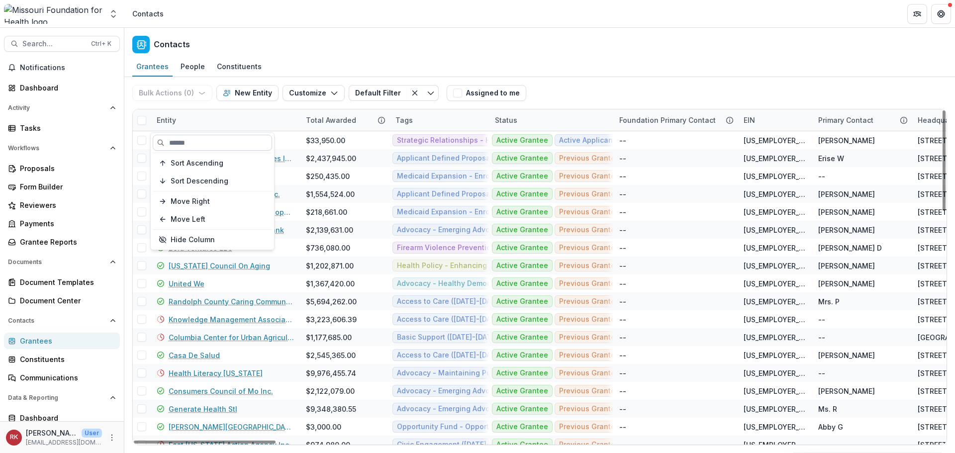
click at [187, 144] on input at bounding box center [212, 143] width 119 height 16
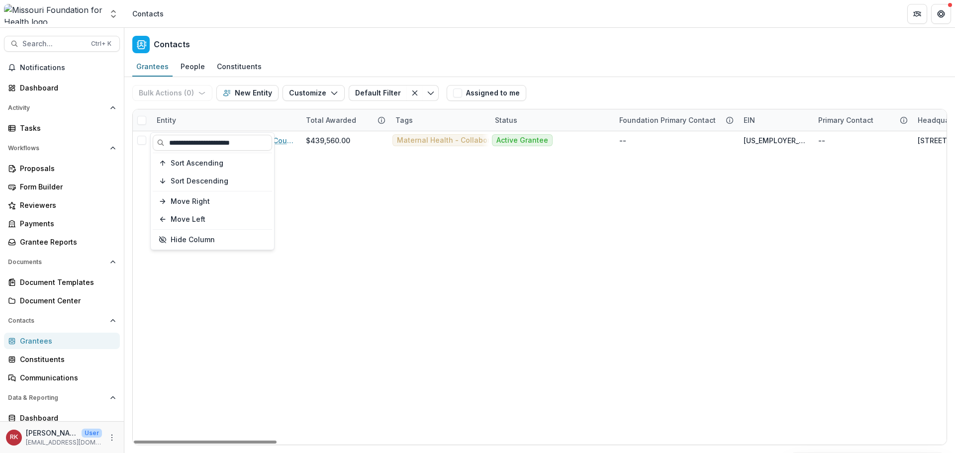
type input "**********"
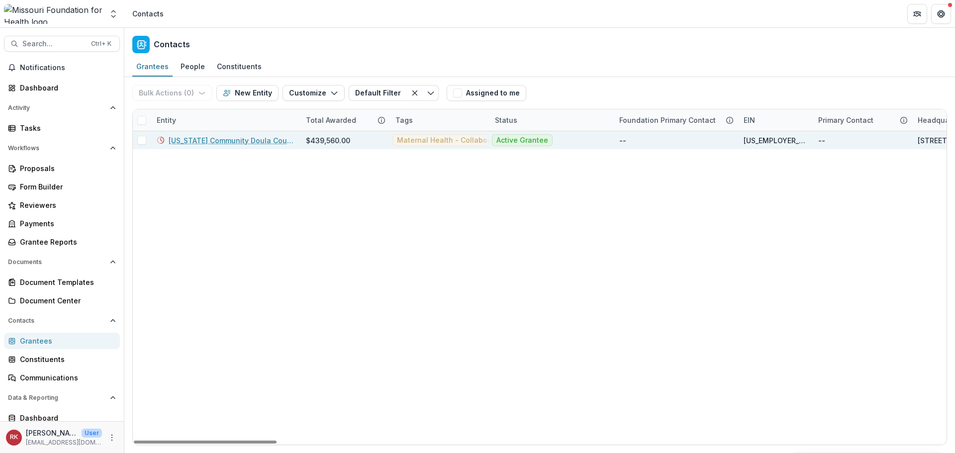
click at [226, 141] on link "[US_STATE] Community Doula Council, LLC" at bounding box center [231, 140] width 125 height 10
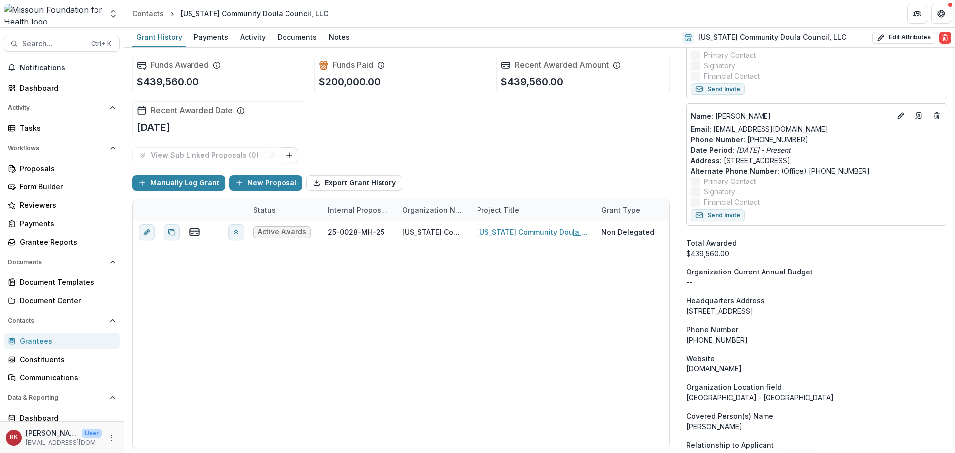
scroll to position [498, 0]
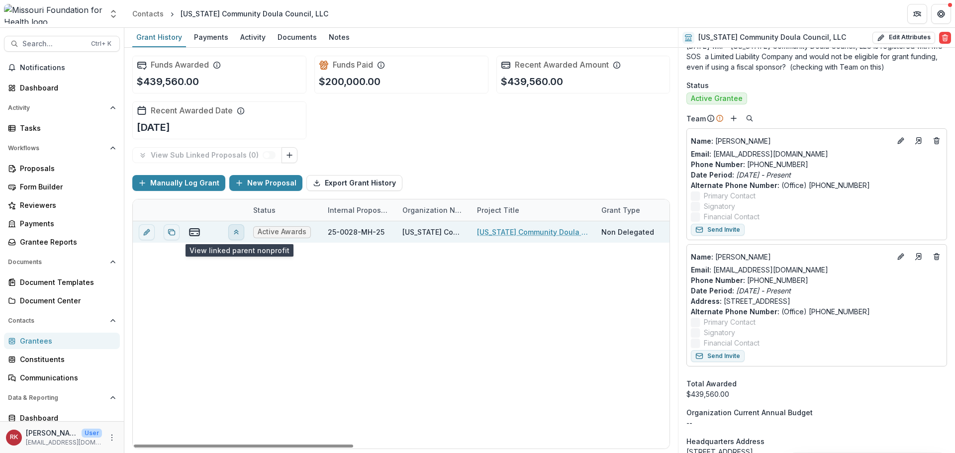
click at [233, 233] on icon "View linked parent" at bounding box center [236, 232] width 8 height 8
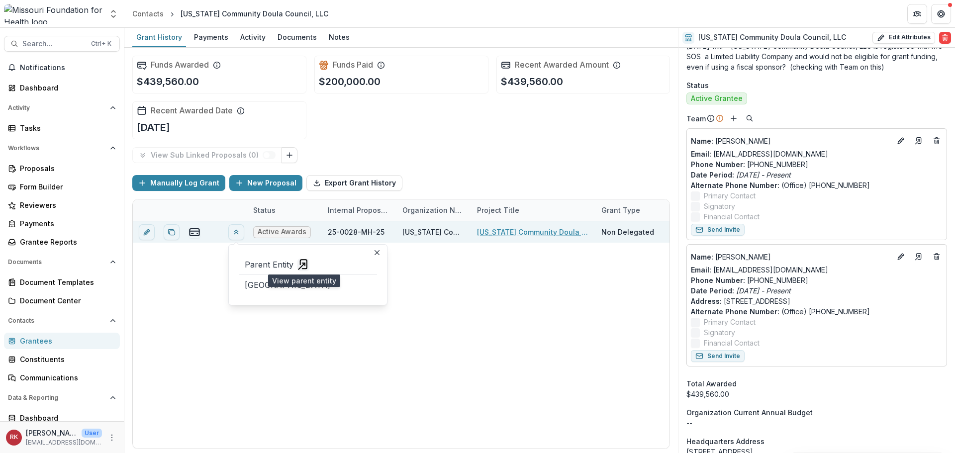
click at [35, 341] on div "Grantees" at bounding box center [66, 341] width 92 height 10
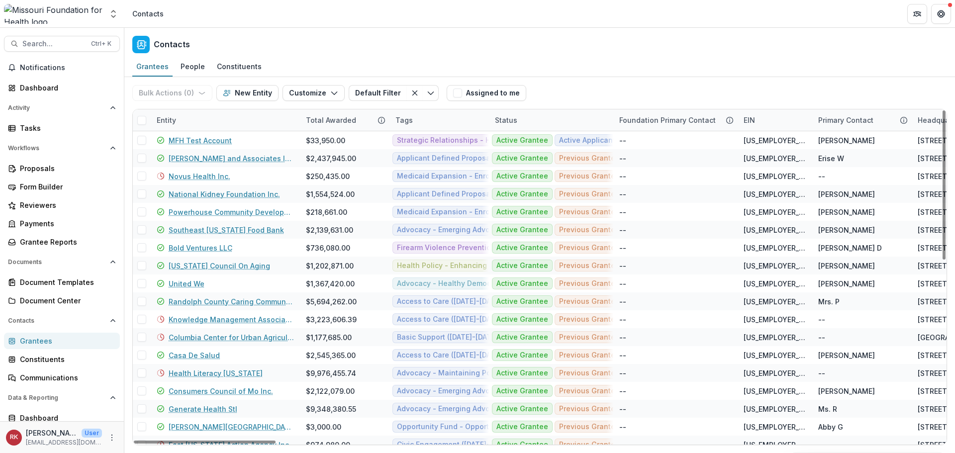
click at [171, 119] on div "Entity" at bounding box center [166, 120] width 31 height 10
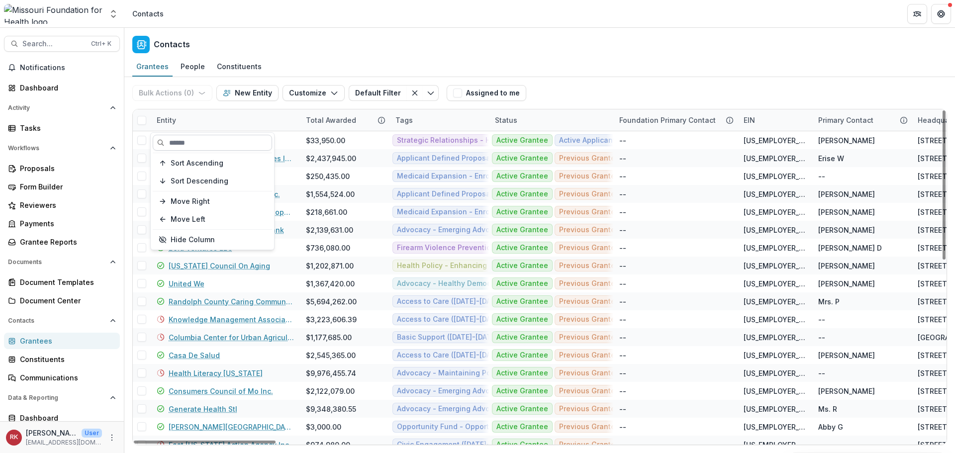
click at [198, 140] on input at bounding box center [212, 143] width 119 height 16
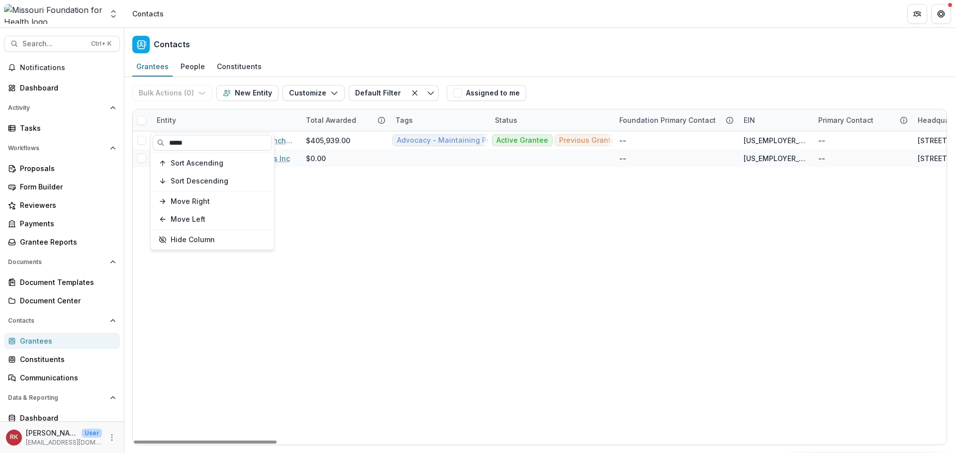
type input "*****"
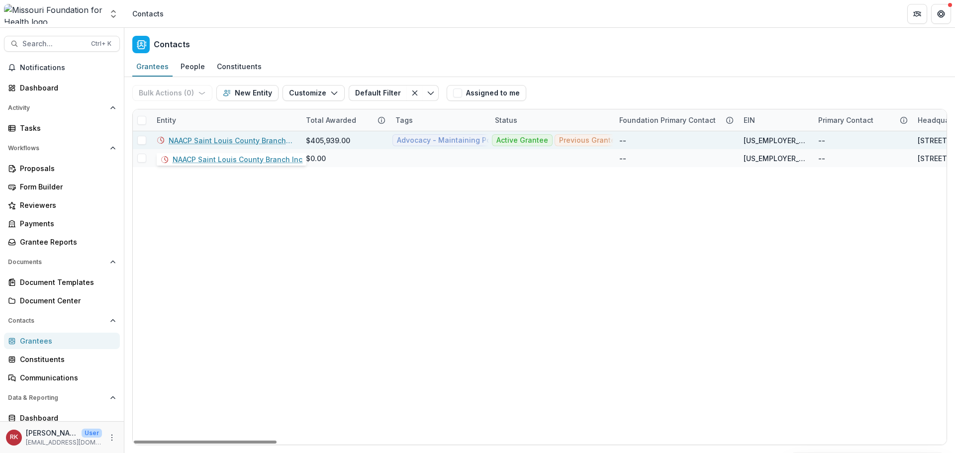
click at [232, 140] on link "NAACP Saint Louis County Branch Inc" at bounding box center [231, 140] width 125 height 10
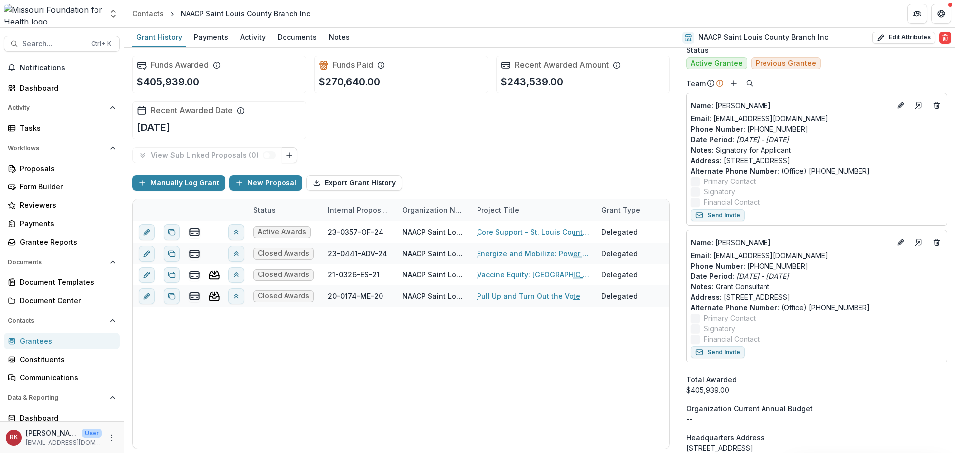
scroll to position [547, 0]
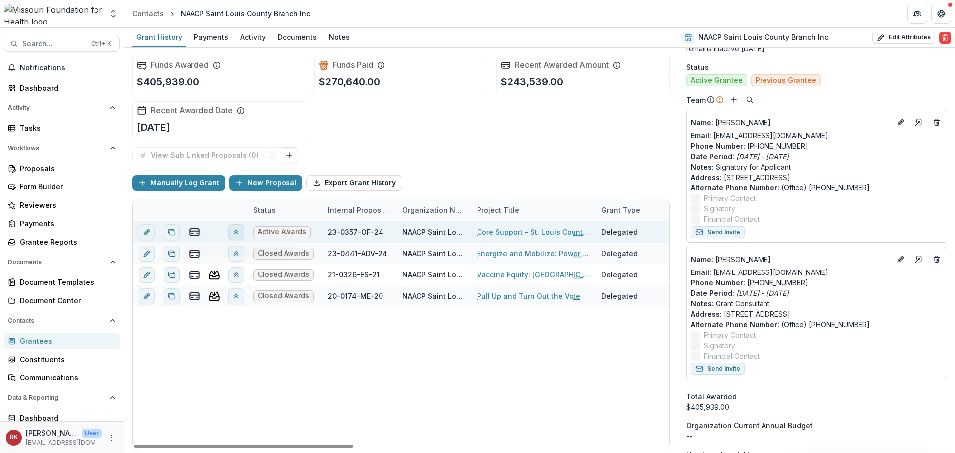
click at [233, 231] on icon "View linked parent" at bounding box center [236, 232] width 8 height 8
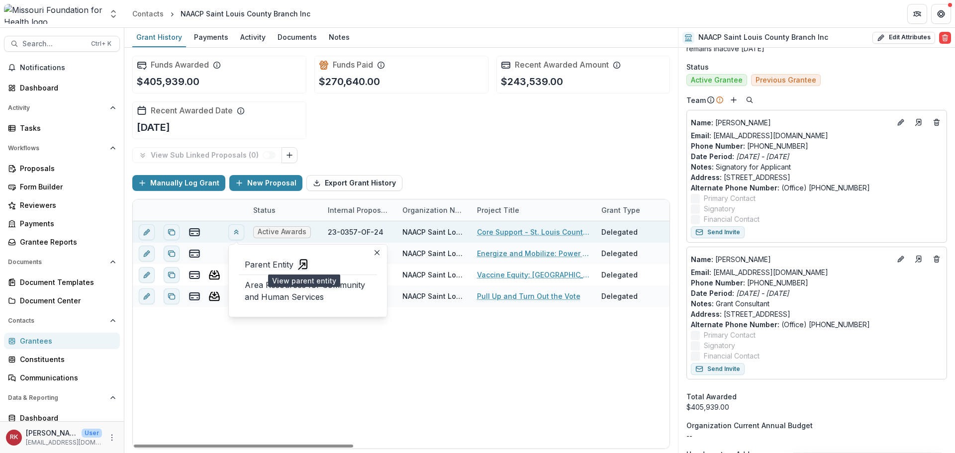
click at [448, 339] on div "Active Awards 23-0357-OF-24 NAACP Saint Louis County Branch Inc Core Support - …" at bounding box center [787, 334] width 1309 height 227
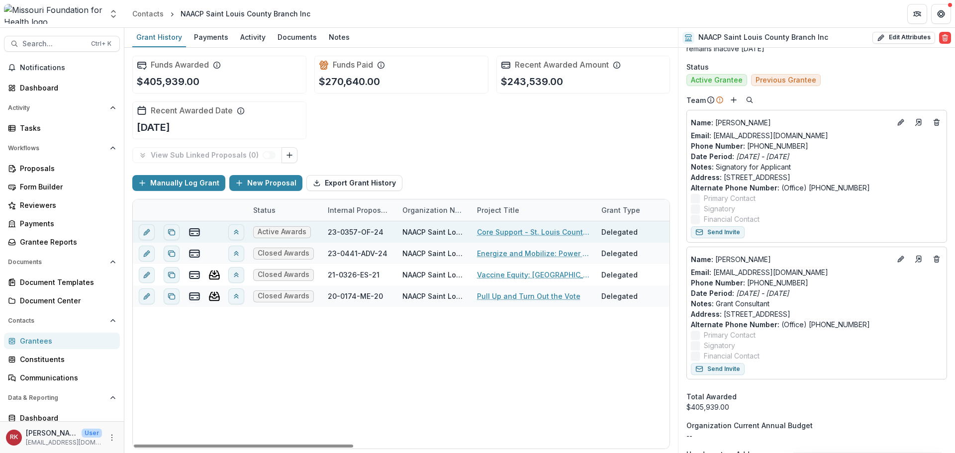
click at [55, 340] on div "Grantees" at bounding box center [66, 341] width 92 height 10
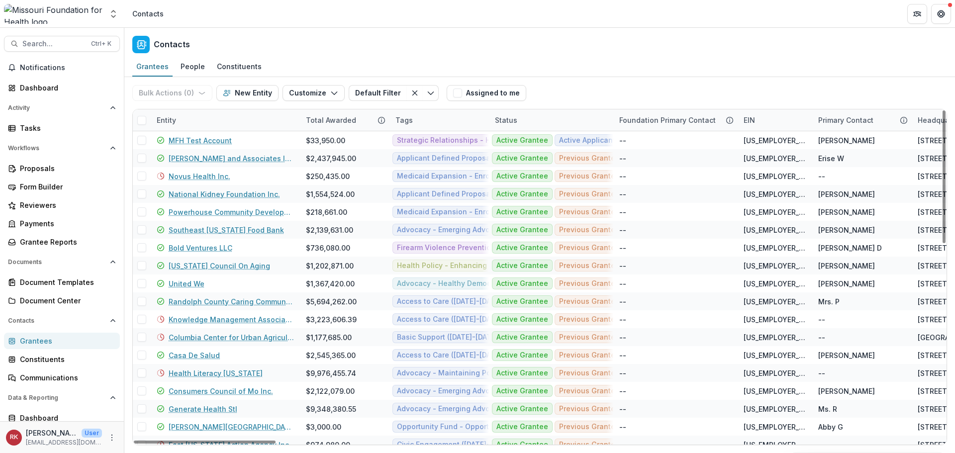
click at [181, 115] on div "Entity" at bounding box center [166, 120] width 31 height 10
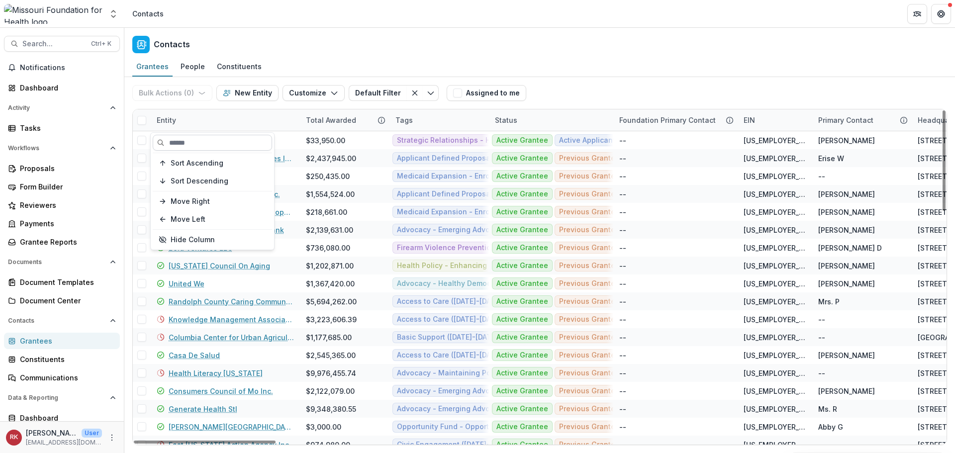
click at [187, 148] on input at bounding box center [212, 143] width 119 height 16
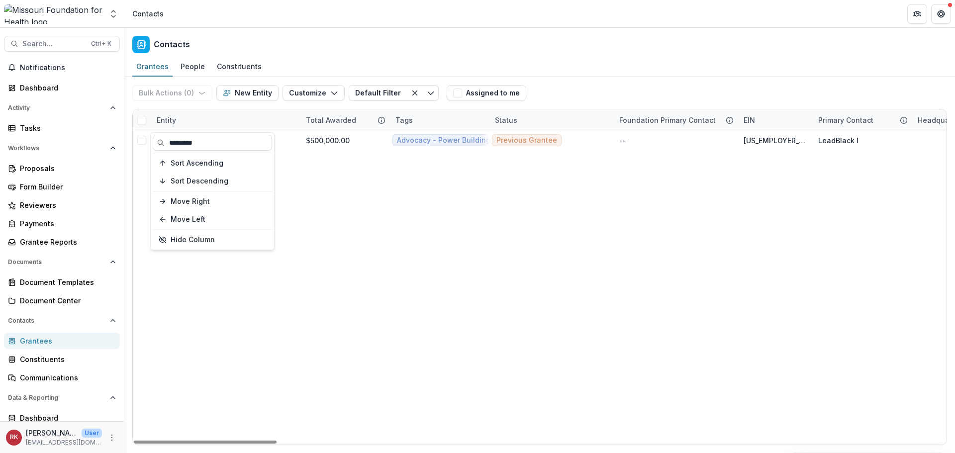
type input "*********"
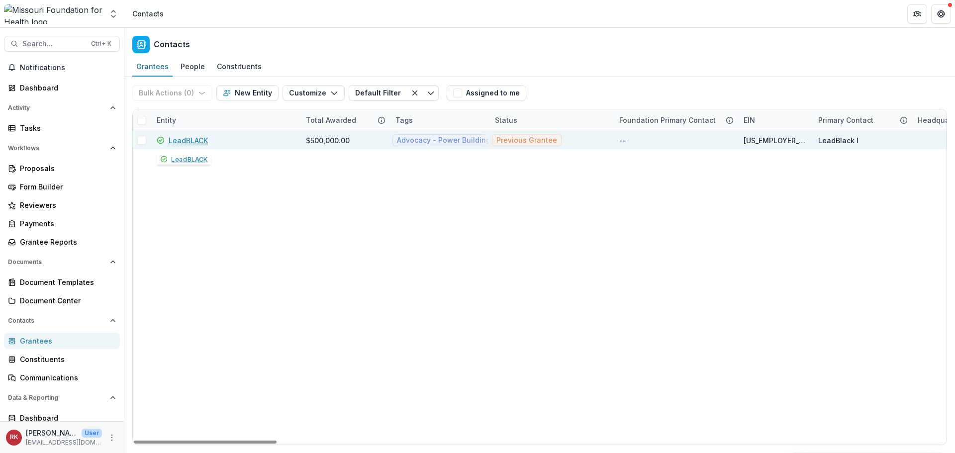
click at [197, 137] on link "LeadBLACK" at bounding box center [188, 140] width 39 height 10
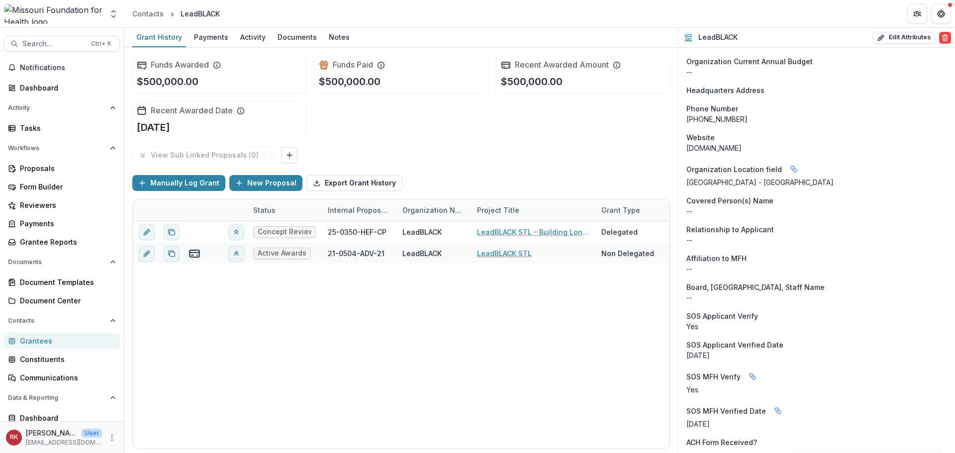
scroll to position [1313, 0]
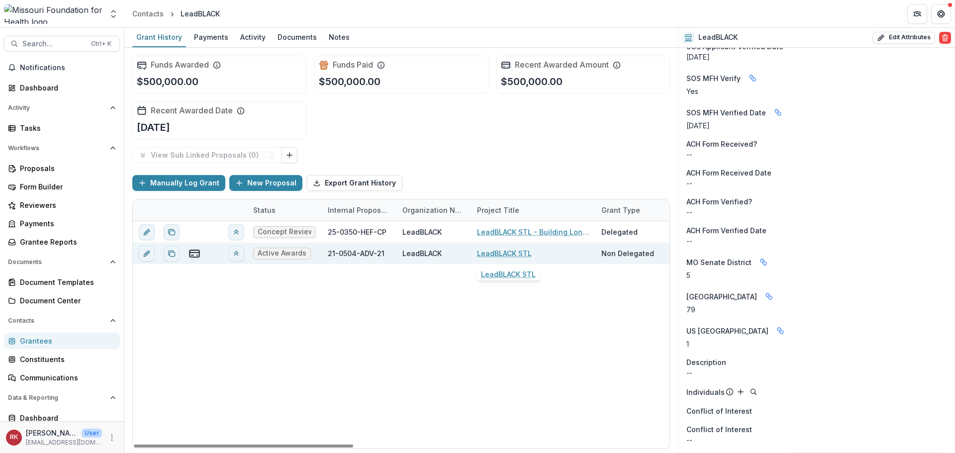
click at [492, 256] on link "LeadBLACK STL" at bounding box center [504, 253] width 55 height 10
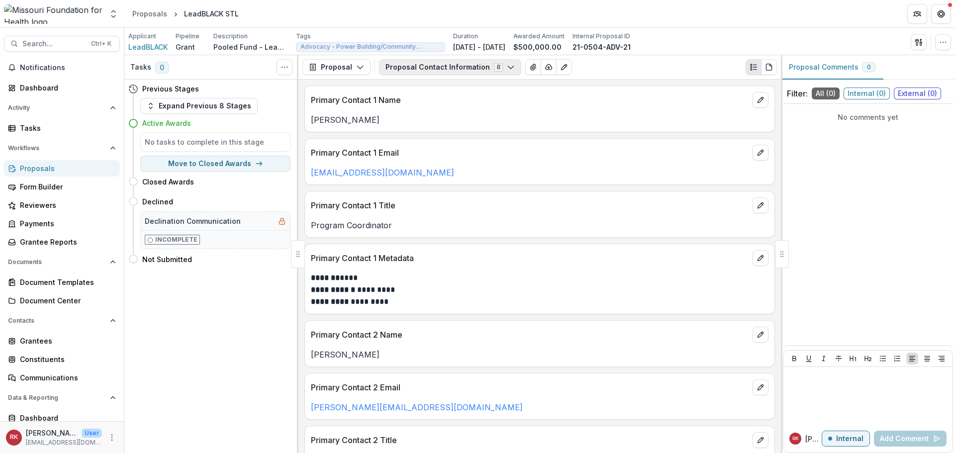
click at [437, 66] on button "Proposal Contact Information 8" at bounding box center [450, 67] width 142 height 16
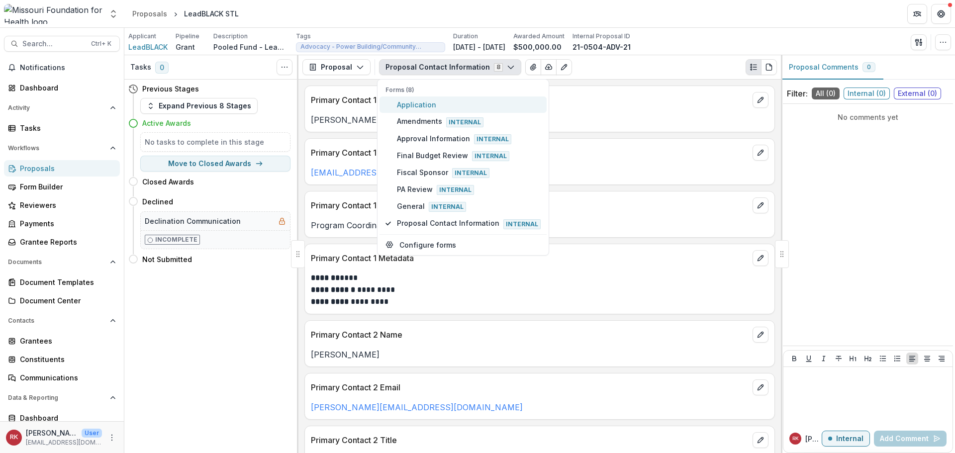
click at [434, 106] on span "Application" at bounding box center [469, 105] width 144 height 10
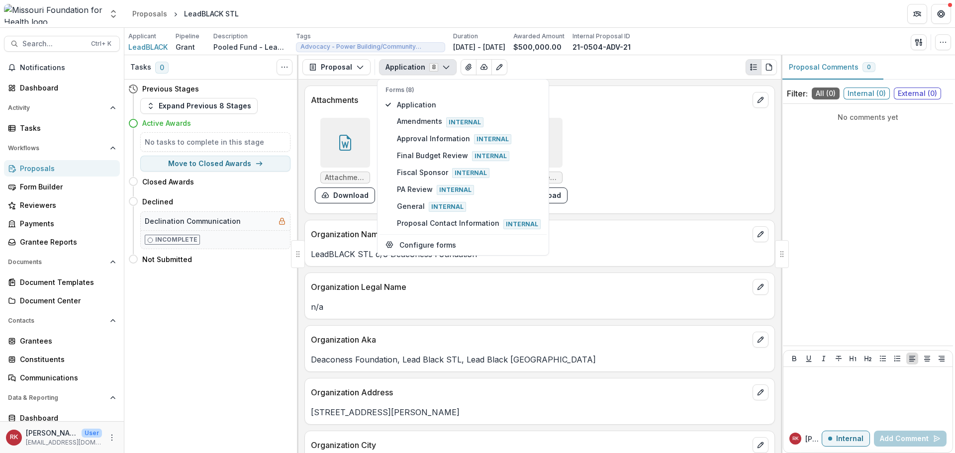
click at [331, 298] on div "n/a" at bounding box center [540, 304] width 470 height 18
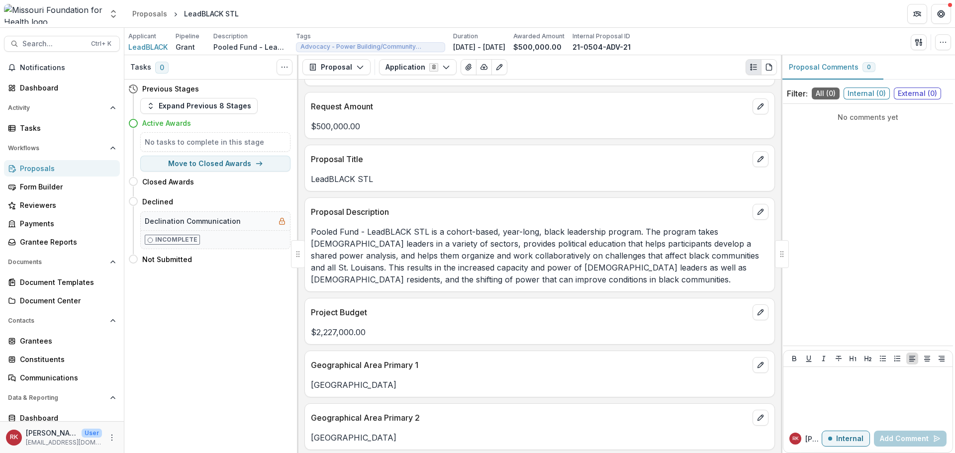
scroll to position [1244, 0]
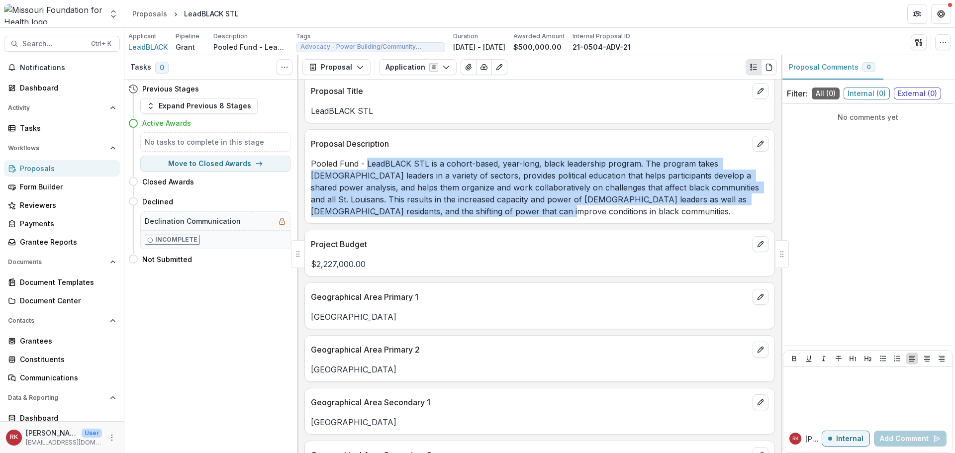
drag, startPoint x: 368, startPoint y: 166, endPoint x: 457, endPoint y: 213, distance: 101.5
click at [456, 213] on p "Pooled Fund - LeadBLACK STL is a cohort-based, year-long, black leadership prog…" at bounding box center [540, 188] width 458 height 60
click at [433, 208] on p "Pooled Fund - LeadBLACK STL is a cohort-based, year-long, black leadership prog…" at bounding box center [540, 188] width 458 height 60
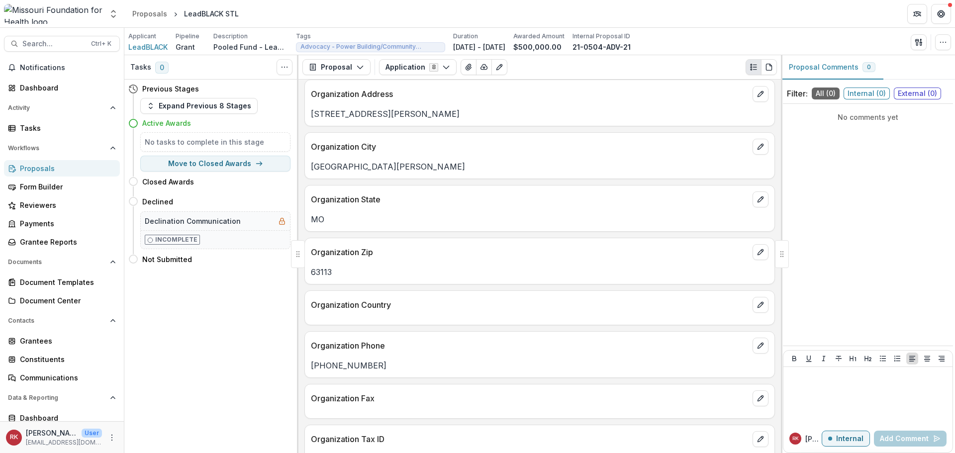
scroll to position [0, 0]
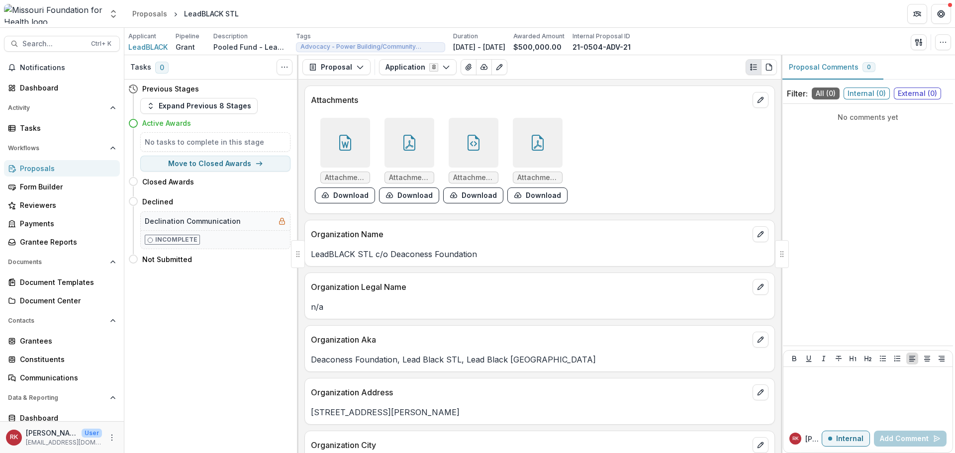
click at [347, 141] on icon at bounding box center [345, 143] width 16 height 16
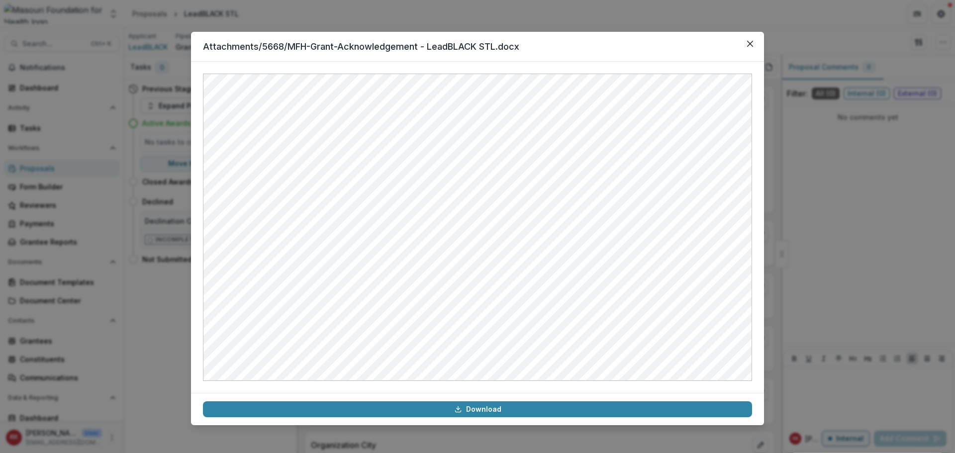
click at [787, 261] on div "Attachments/5668/MFH-Grant-Acknowledgement - LeadBLACK STL.docx Download" at bounding box center [477, 226] width 955 height 453
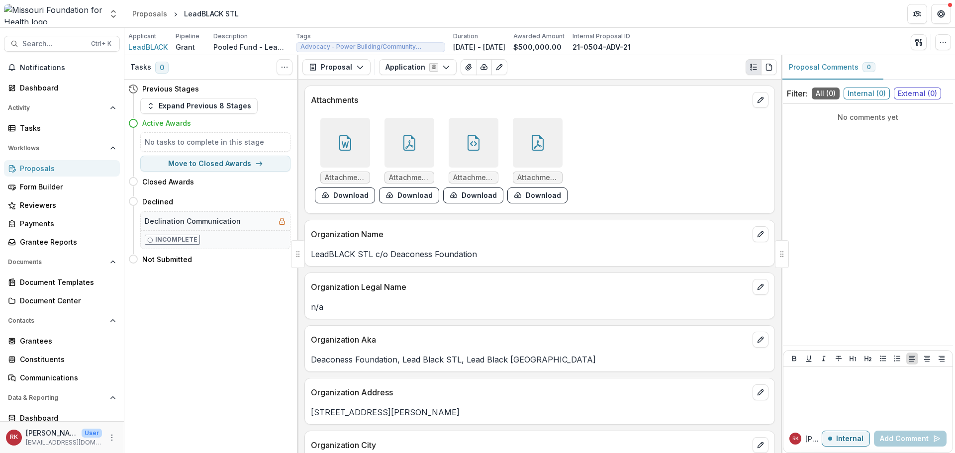
click at [532, 146] on icon at bounding box center [538, 143] width 12 height 16
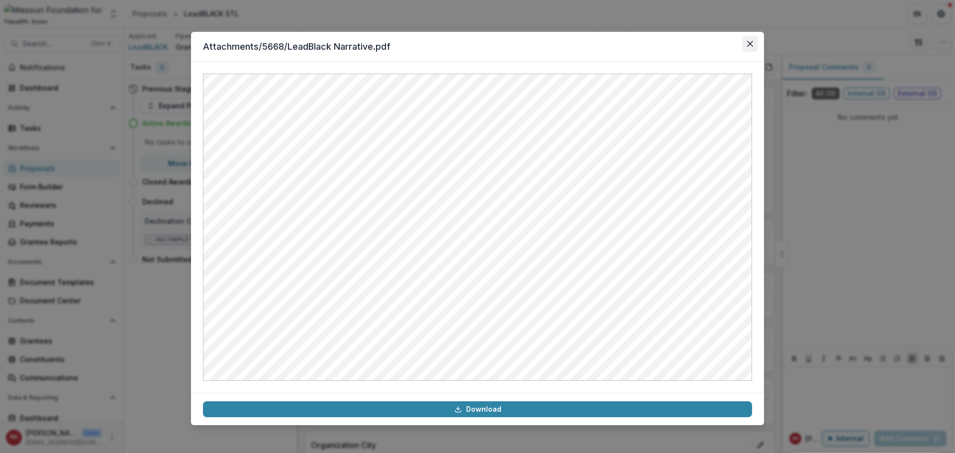
click at [748, 45] on icon "Close" at bounding box center [750, 44] width 6 height 6
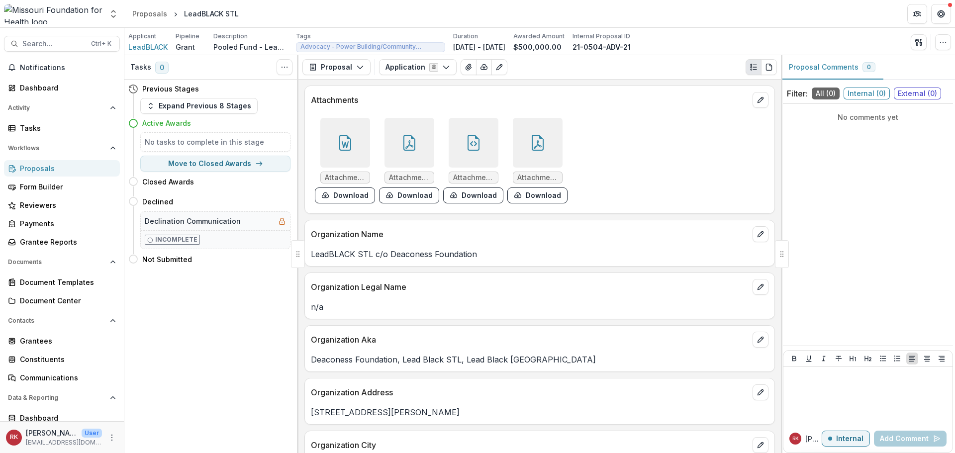
click at [458, 137] on div at bounding box center [474, 143] width 50 height 50
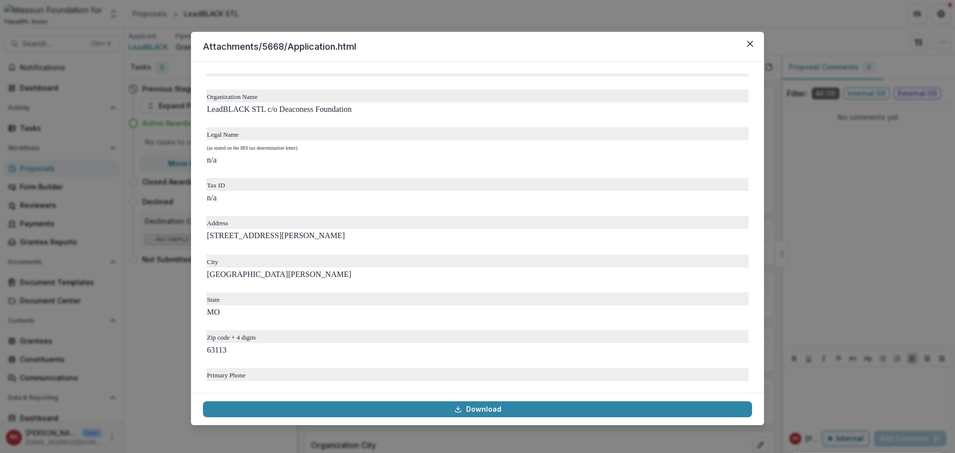
scroll to position [100, 0]
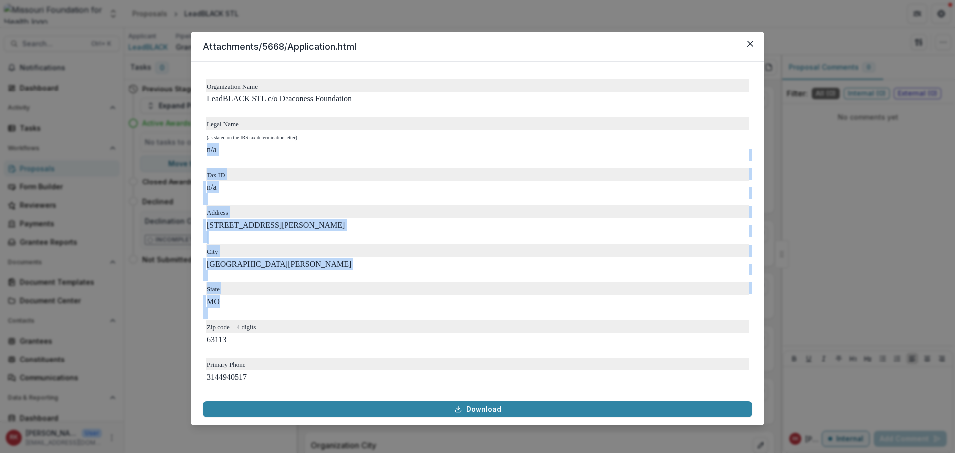
drag, startPoint x: 208, startPoint y: 158, endPoint x: 323, endPoint y: 299, distance: 182.2
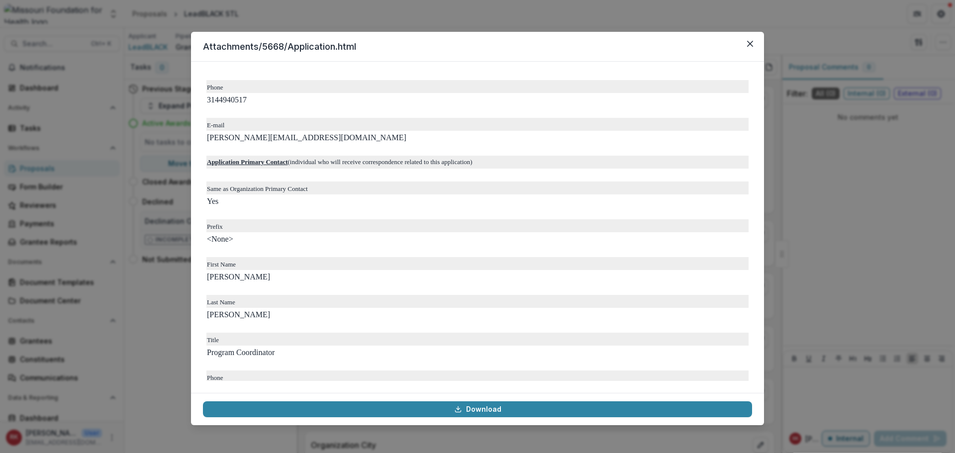
scroll to position [846, 0]
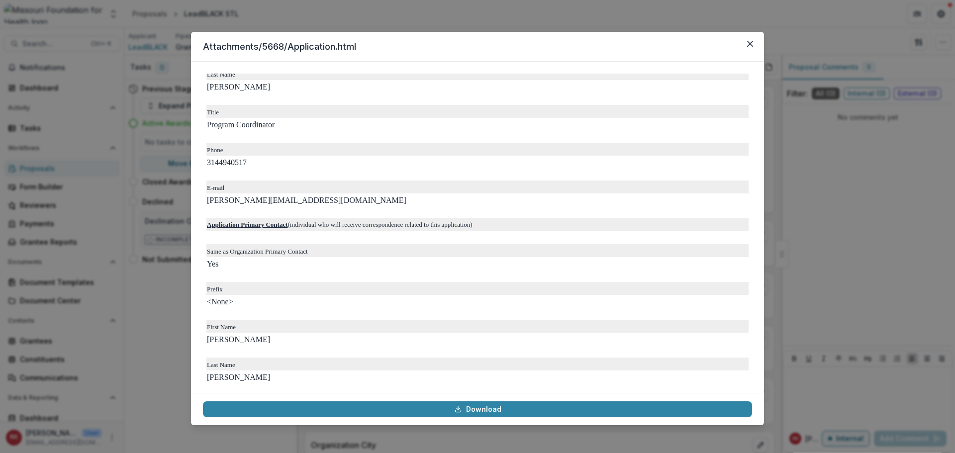
click at [909, 218] on div "Attachments/5668/Application.html MFH Individual Request for Applications - No …" at bounding box center [477, 226] width 955 height 453
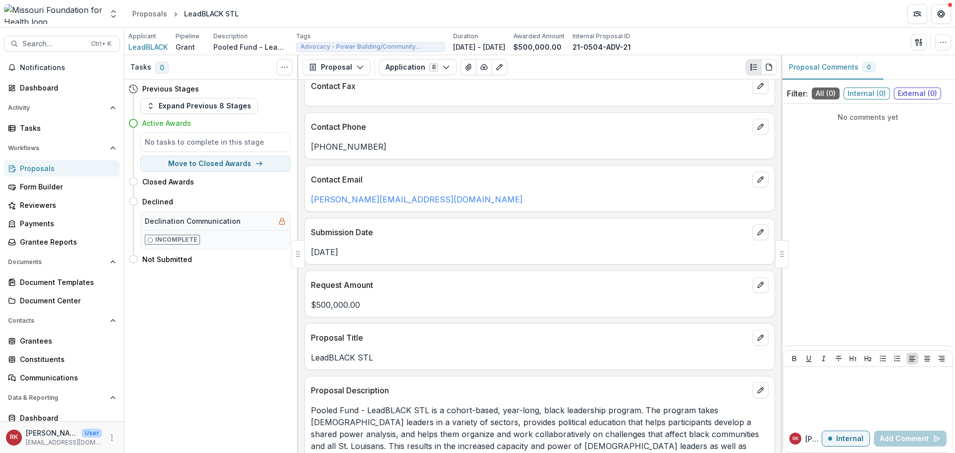
scroll to position [995, 0]
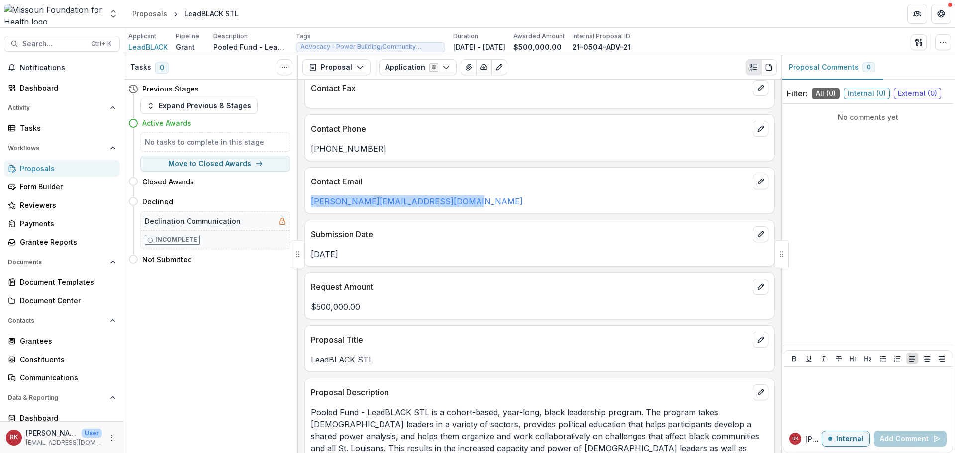
drag, startPoint x: 474, startPoint y: 200, endPoint x: 308, endPoint y: 193, distance: 165.4
click at [308, 193] on div "[PERSON_NAME][EMAIL_ADDRESS][DOMAIN_NAME]" at bounding box center [540, 199] width 470 height 18
copy link "[PERSON_NAME][EMAIL_ADDRESS][DOMAIN_NAME]"
click at [541, 318] on div "Request Amount $500,000.00" at bounding box center [540, 296] width 471 height 47
drag, startPoint x: 478, startPoint y: 205, endPoint x: 308, endPoint y: 205, distance: 170.2
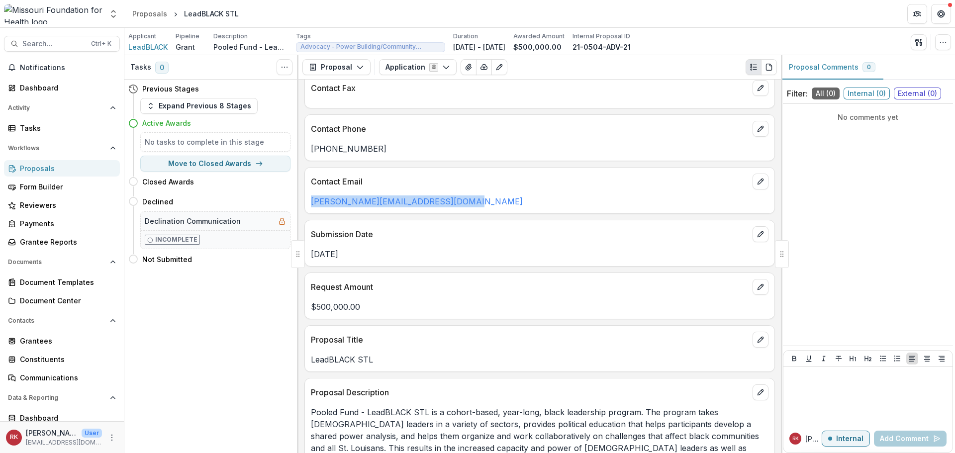
click at [308, 205] on div "[PERSON_NAME][EMAIL_ADDRESS][DOMAIN_NAME]" at bounding box center [540, 202] width 470 height 12
copy link "[PERSON_NAME][EMAIL_ADDRESS][DOMAIN_NAME]"
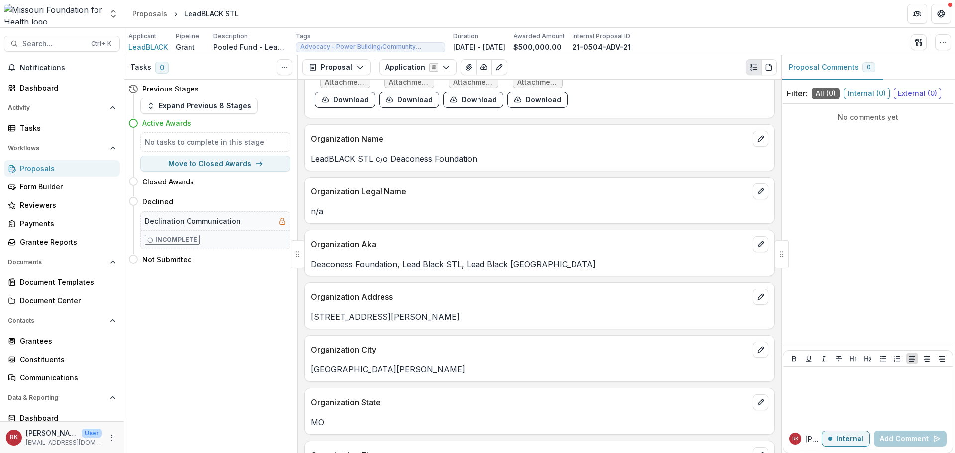
scroll to position [0, 0]
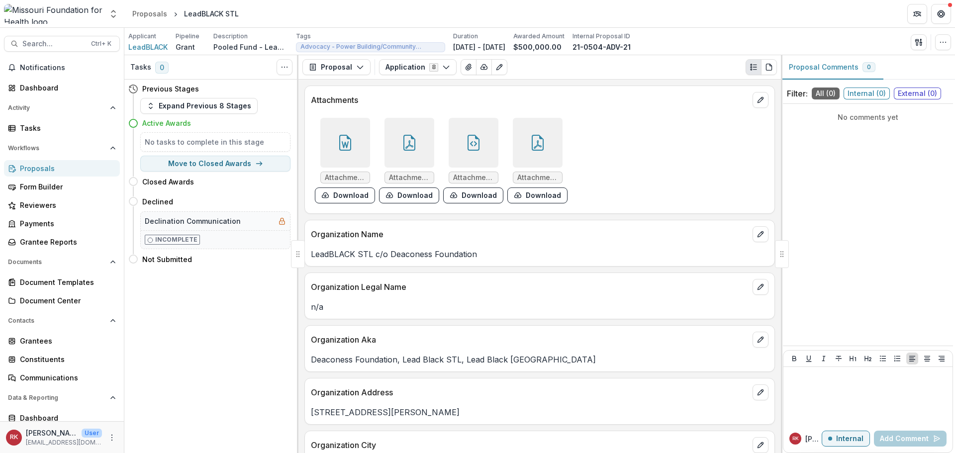
click at [334, 154] on div at bounding box center [345, 143] width 50 height 50
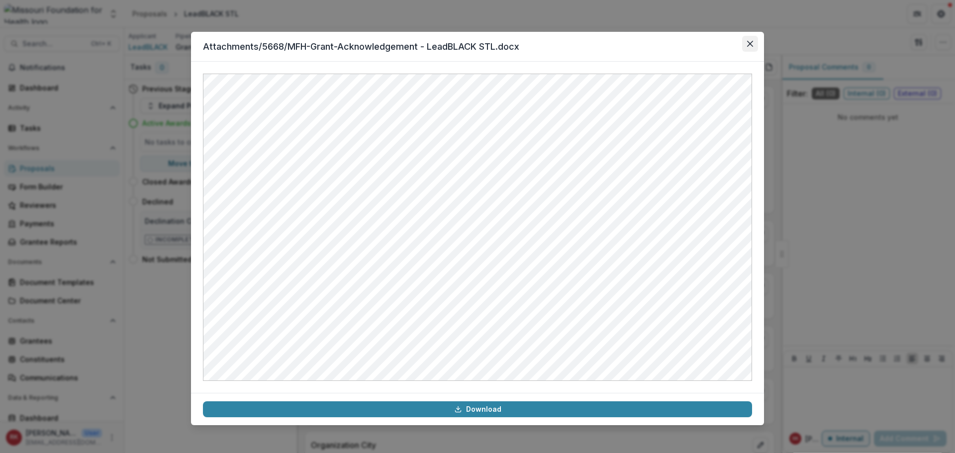
click at [749, 41] on icon "Close" at bounding box center [750, 44] width 6 height 6
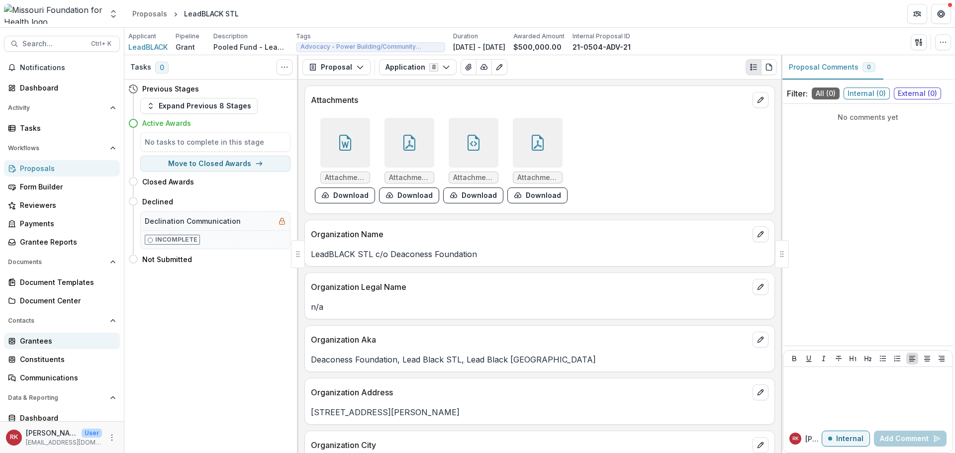
click at [76, 335] on link "Grantees" at bounding box center [62, 341] width 116 height 16
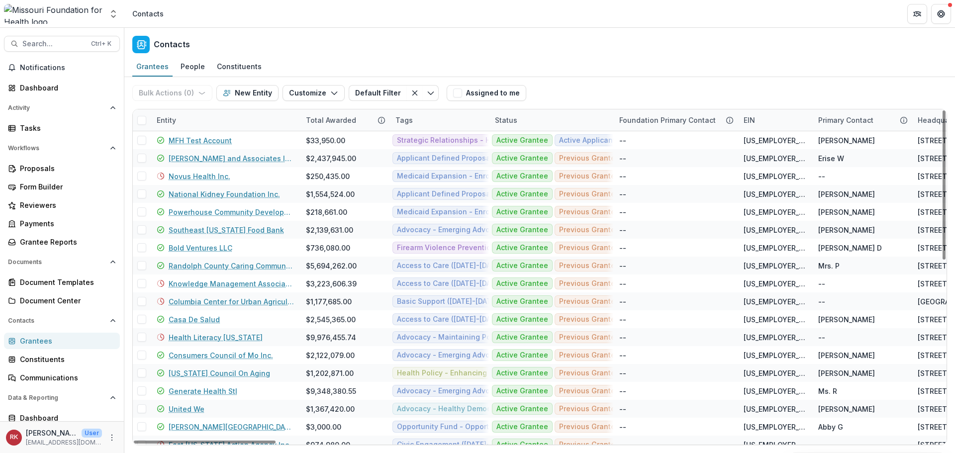
drag, startPoint x: 169, startPoint y: 117, endPoint x: 181, endPoint y: 132, distance: 19.1
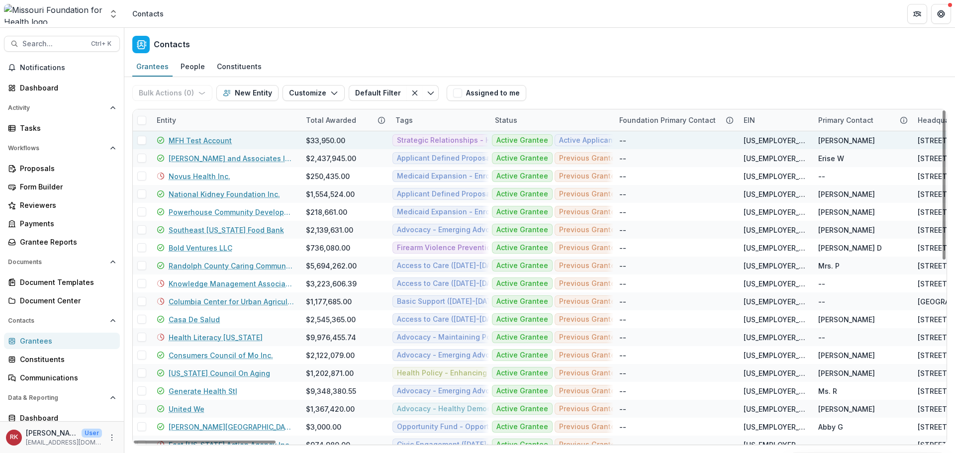
click at [169, 117] on div "Entity" at bounding box center [166, 120] width 31 height 10
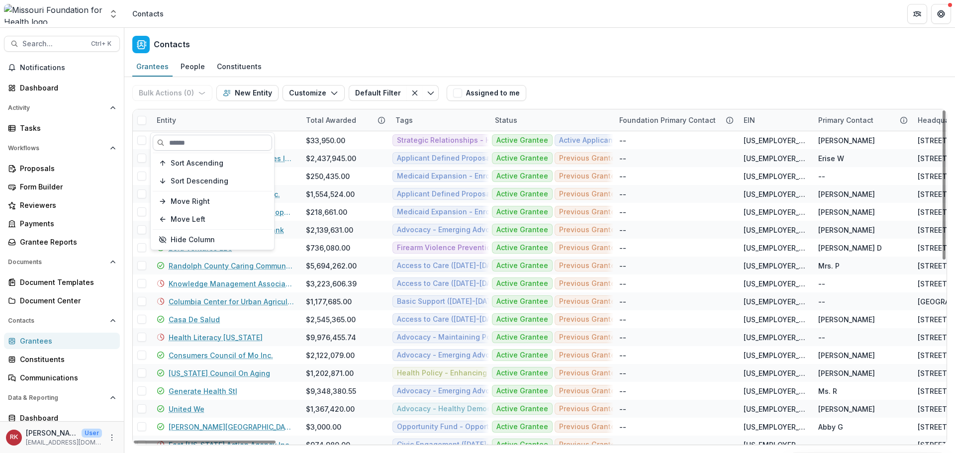
click at [188, 140] on input at bounding box center [212, 143] width 119 height 16
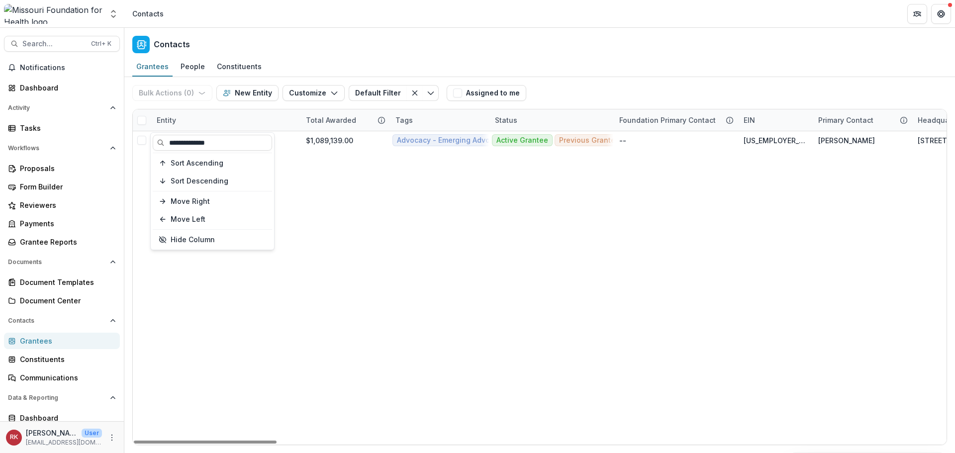
type input "**********"
drag, startPoint x: 423, startPoint y: 228, endPoint x: 374, endPoint y: 197, distance: 58.8
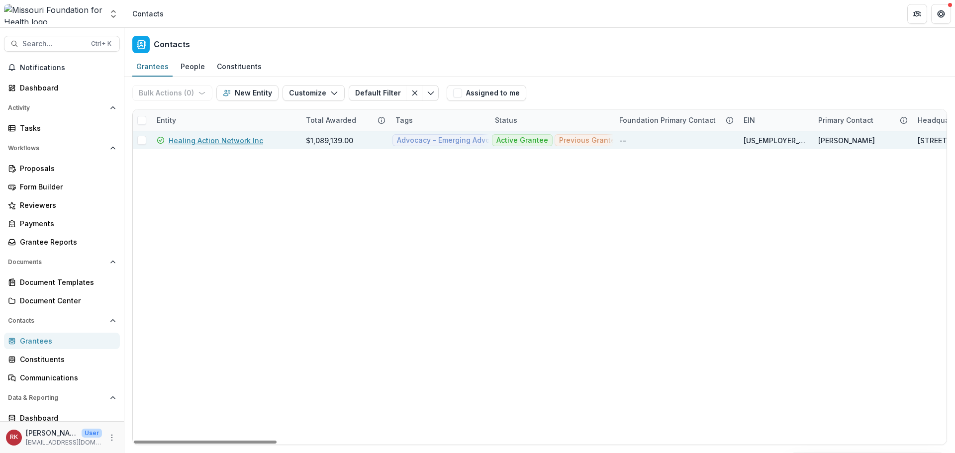
click at [215, 142] on link "Healing Action Network Inc" at bounding box center [216, 140] width 95 height 10
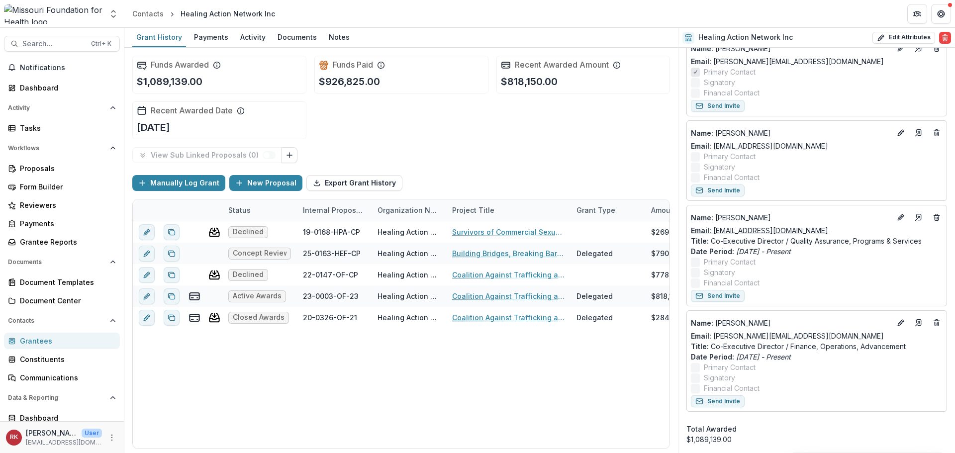
scroll to position [547, 0]
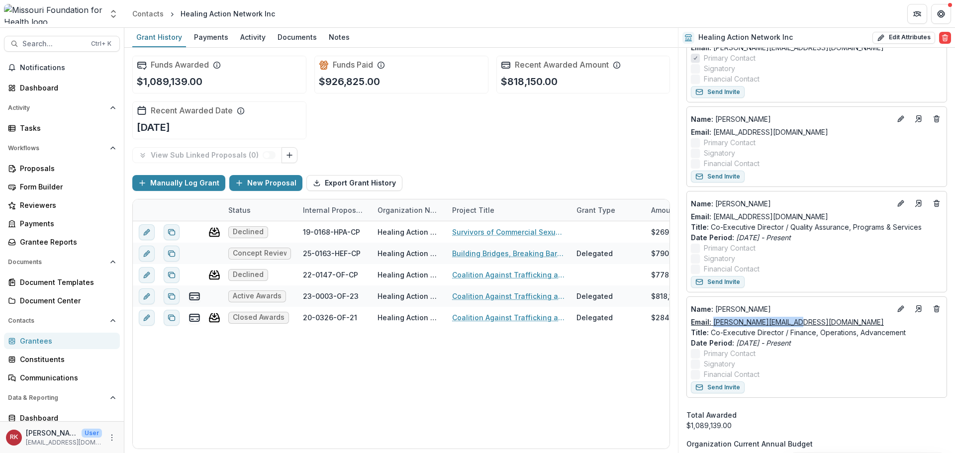
drag, startPoint x: 804, startPoint y: 324, endPoint x: 714, endPoint y: 324, distance: 90.1
click at [714, 324] on div "Email: [PERSON_NAME][EMAIL_ADDRESS][DOMAIN_NAME]" at bounding box center [817, 322] width 252 height 10
copy link "[PERSON_NAME][EMAIL_ADDRESS][DOMAIN_NAME]"
click at [815, 312] on p "Name : [PERSON_NAME]" at bounding box center [791, 309] width 200 height 10
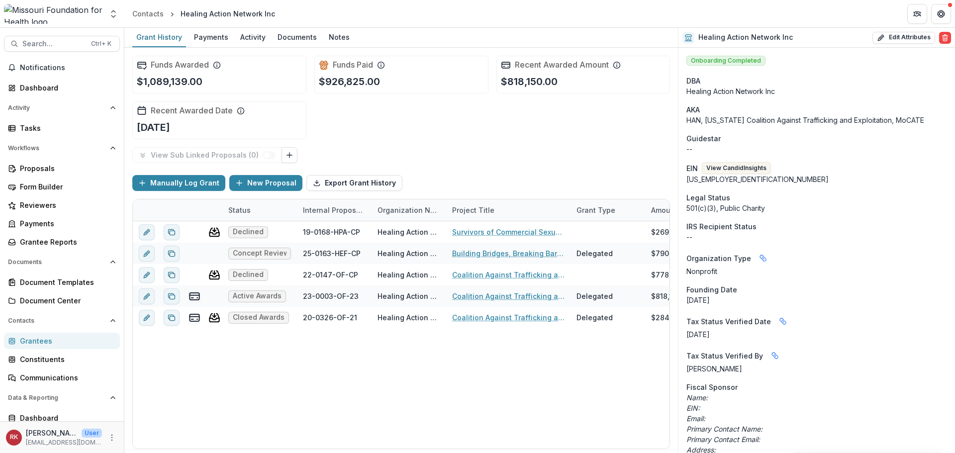
scroll to position [697, 0]
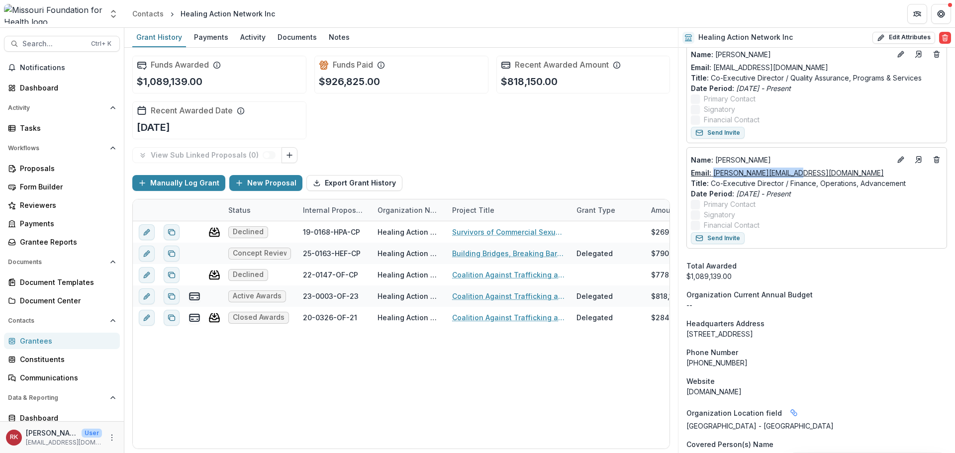
drag, startPoint x: 808, startPoint y: 174, endPoint x: 714, endPoint y: 176, distance: 94.1
click at [714, 176] on div "Email: [PERSON_NAME][EMAIL_ADDRESS][DOMAIN_NAME]" at bounding box center [817, 173] width 252 height 10
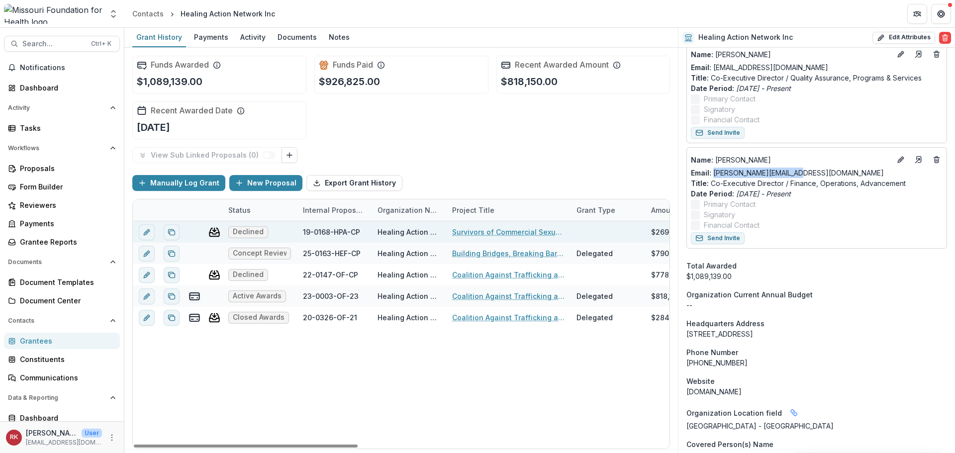
copy link "[PERSON_NAME][EMAIL_ADDRESS][DOMAIN_NAME]"
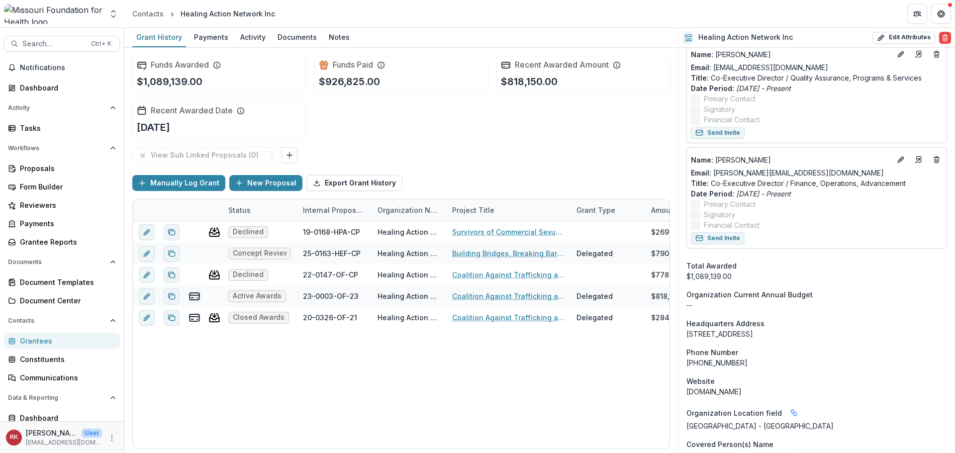
click at [567, 136] on div "Funds Awarded $1,089,139.00 Funds Paid $926,825.00 Recent Awarded Amount $818,1…" at bounding box center [401, 98] width 538 height 100
click at [75, 342] on div "Grantees" at bounding box center [66, 341] width 92 height 10
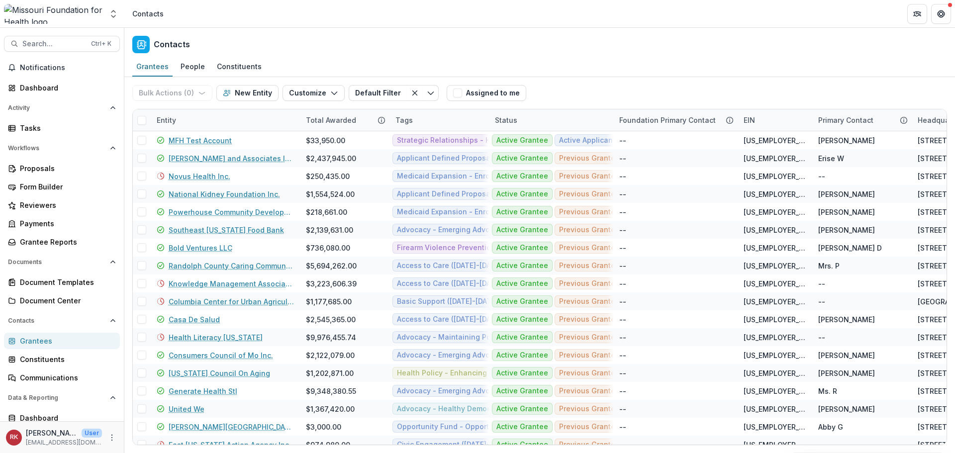
click at [172, 119] on div "Entity" at bounding box center [166, 120] width 31 height 10
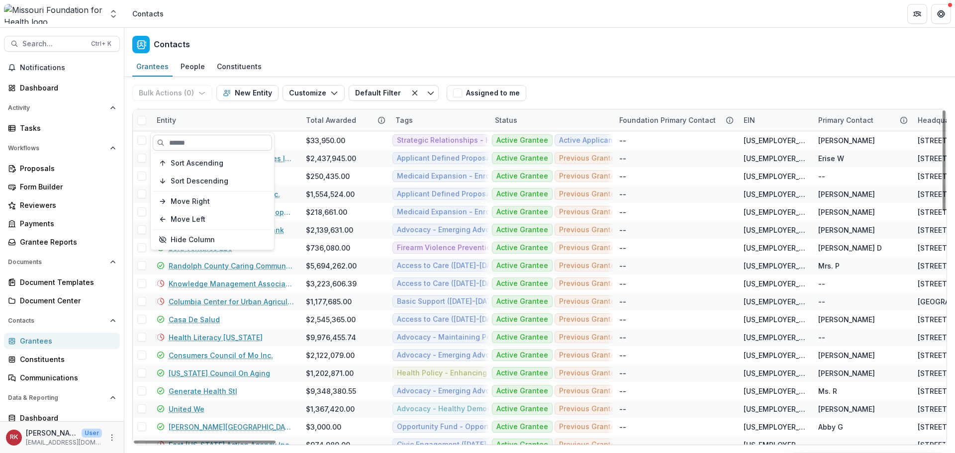
click at [193, 146] on input at bounding box center [212, 143] width 119 height 16
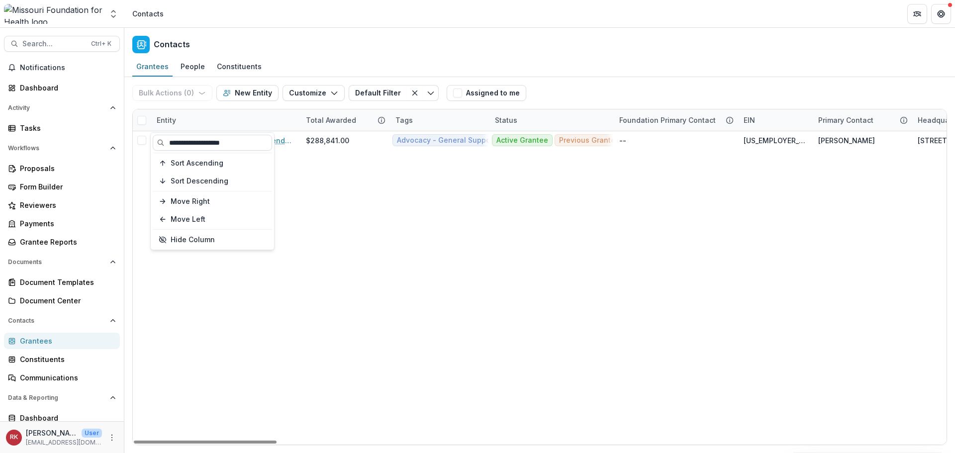
type input "**********"
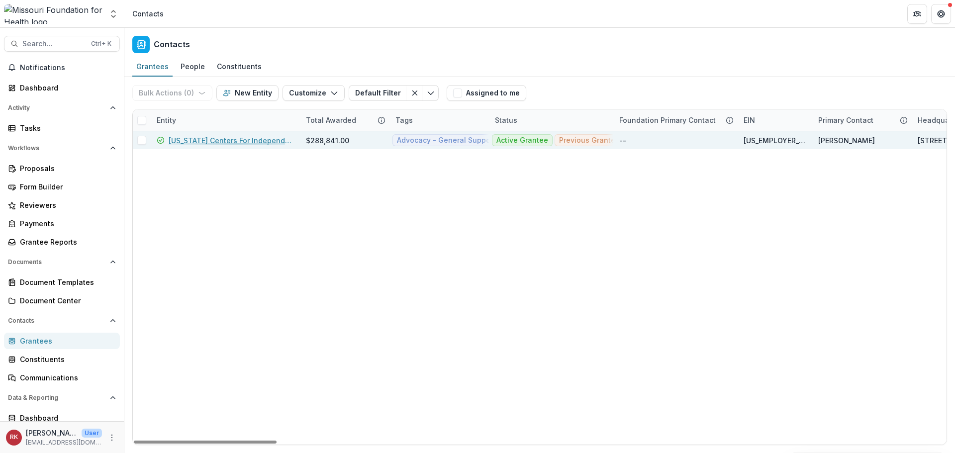
click at [259, 141] on link "[US_STATE] Centers For Independent Living" at bounding box center [231, 140] width 125 height 10
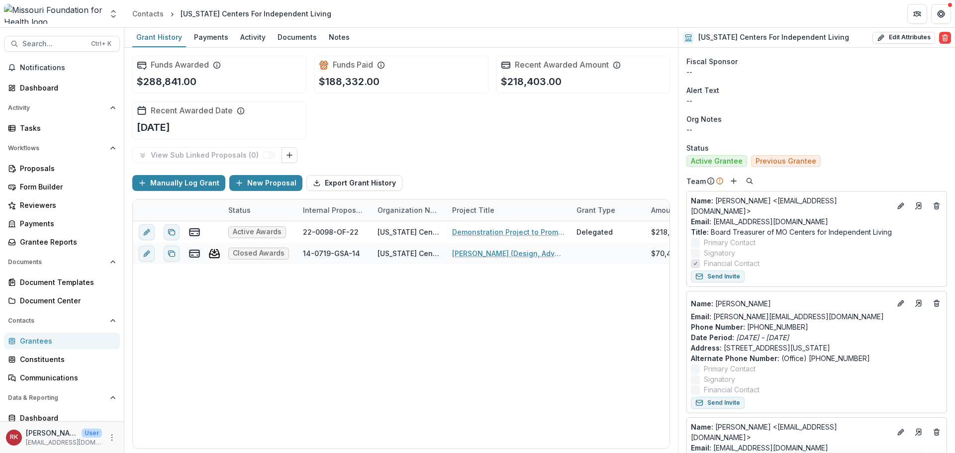
scroll to position [398, 0]
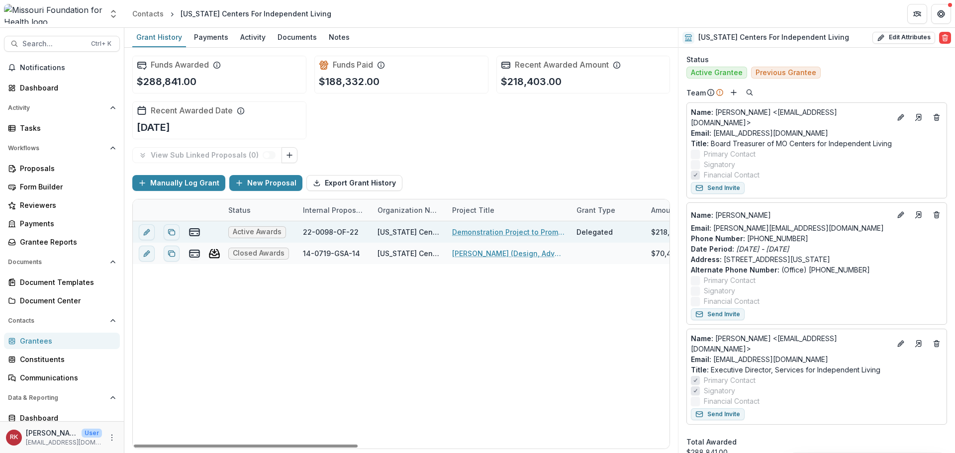
click at [463, 231] on link "Demonstration Project to Promote Independent Living and Equity for those with D…" at bounding box center [508, 232] width 112 height 10
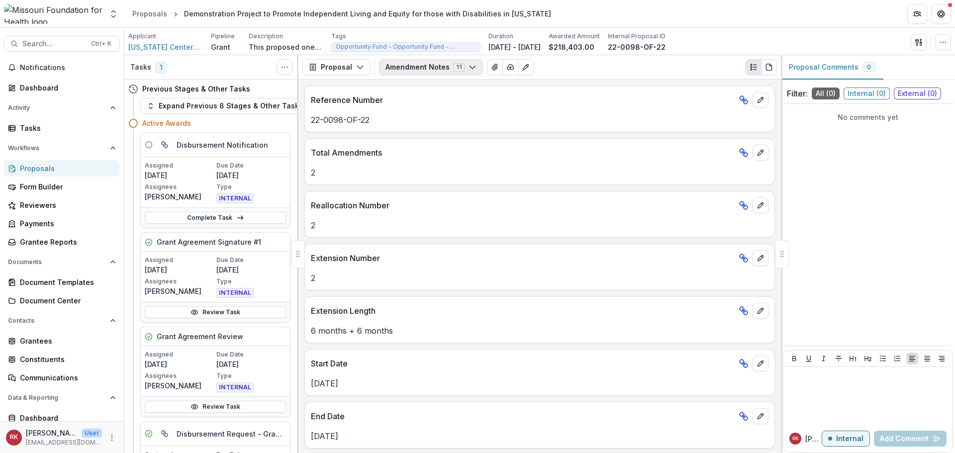
click at [410, 70] on button "Amendment Notes 11" at bounding box center [431, 67] width 104 height 16
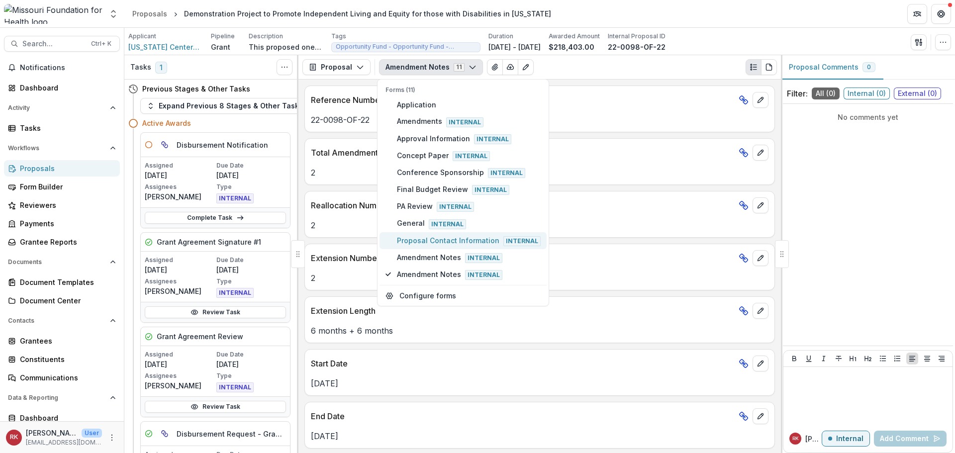
click at [415, 242] on span "Proposal Contact Information Internal" at bounding box center [469, 240] width 144 height 11
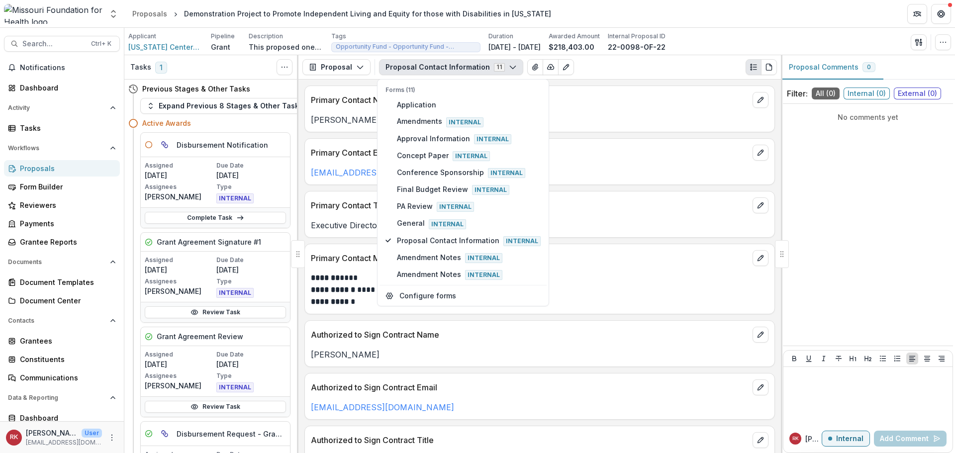
click at [314, 230] on p "Executive Director, Services for Independent Living" at bounding box center [540, 225] width 458 height 12
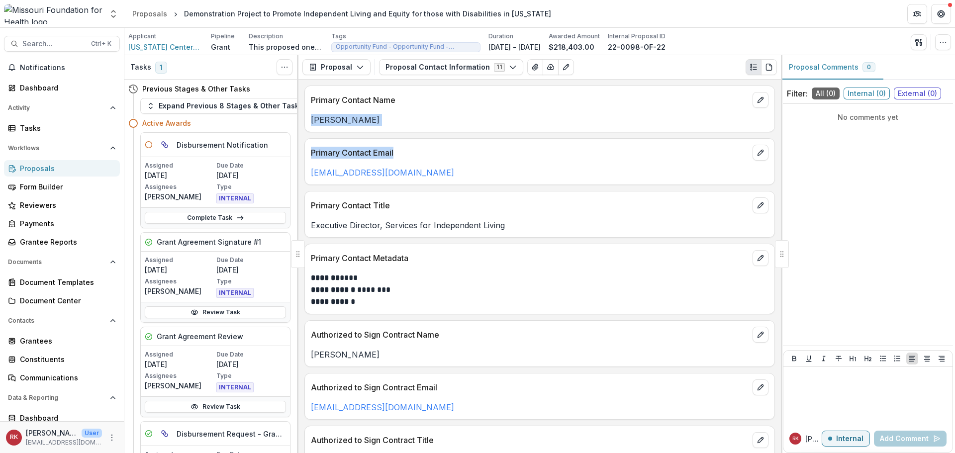
drag, startPoint x: 313, startPoint y: 109, endPoint x: 423, endPoint y: 136, distance: 113.3
click at [423, 136] on div "**********" at bounding box center [540, 267] width 483 height 374
click at [353, 229] on p "Executive Director, Services for Independent Living" at bounding box center [540, 225] width 458 height 12
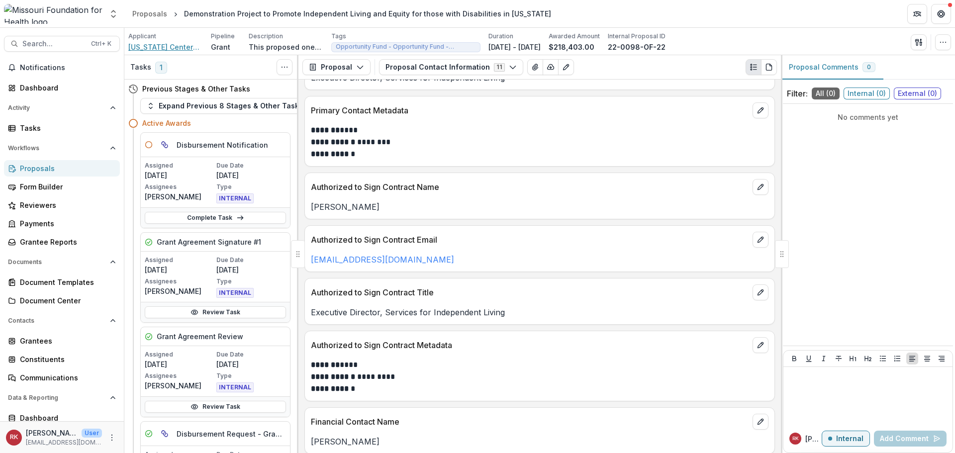
scroll to position [138, 0]
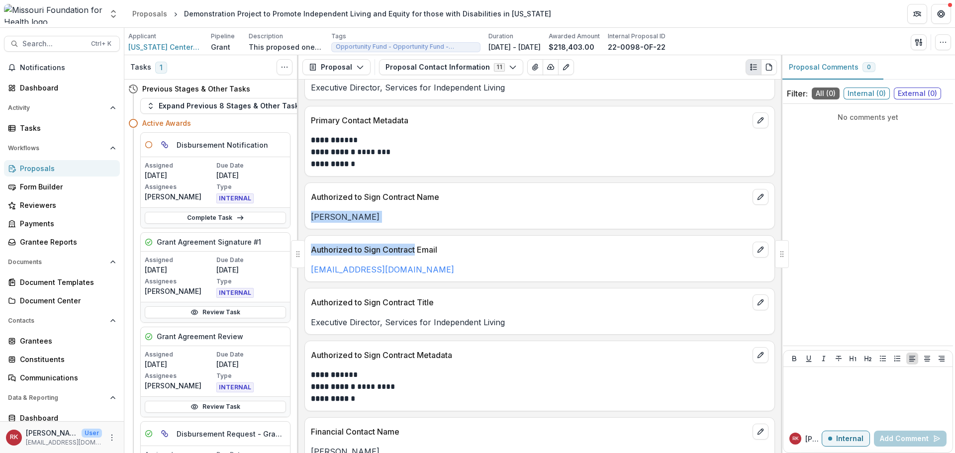
drag, startPoint x: 313, startPoint y: 215, endPoint x: 425, endPoint y: 242, distance: 114.5
click at [416, 234] on div "**********" at bounding box center [540, 267] width 483 height 374
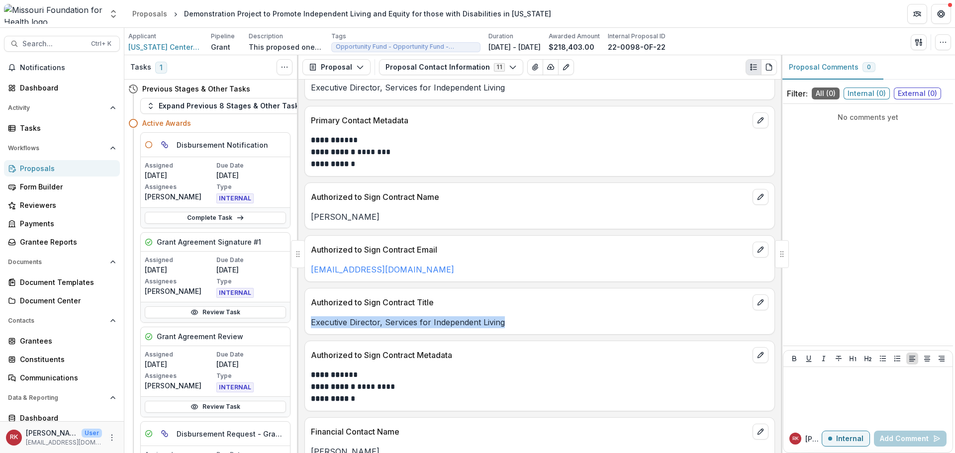
drag, startPoint x: 517, startPoint y: 320, endPoint x: 303, endPoint y: 324, distance: 214.0
click at [303, 324] on div "**********" at bounding box center [540, 267] width 483 height 374
copy p "Executive Director, Services for Independent Living"
click at [834, 175] on div "No comments yet" at bounding box center [868, 225] width 170 height 234
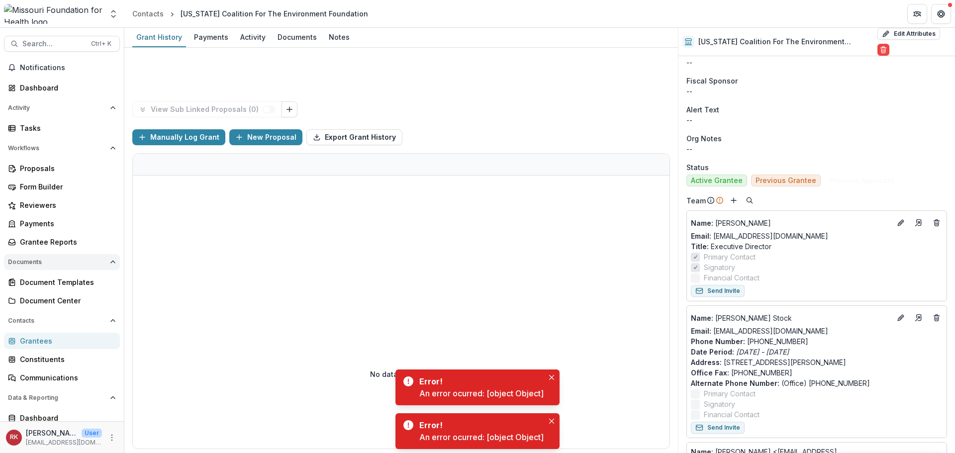
scroll to position [348, 0]
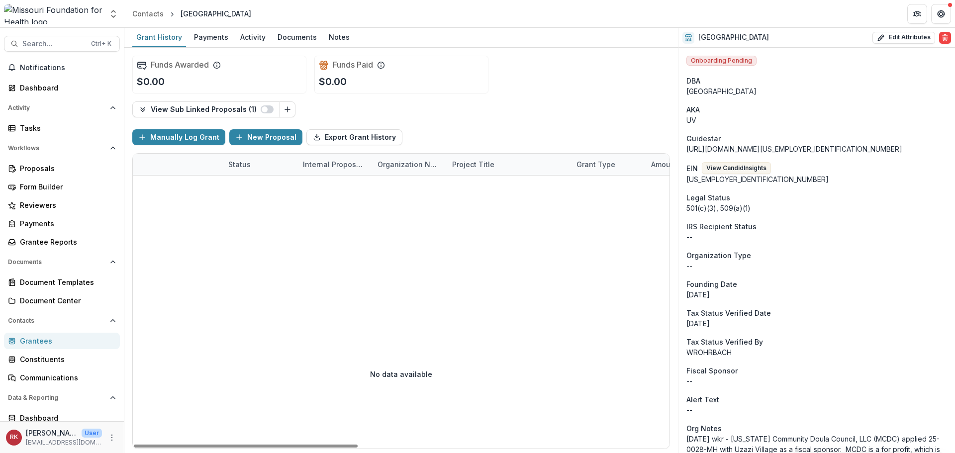
drag, startPoint x: 30, startPoint y: 339, endPoint x: 39, endPoint y: 338, distance: 9.1
click at [30, 339] on div "Grantees" at bounding box center [66, 341] width 92 height 10
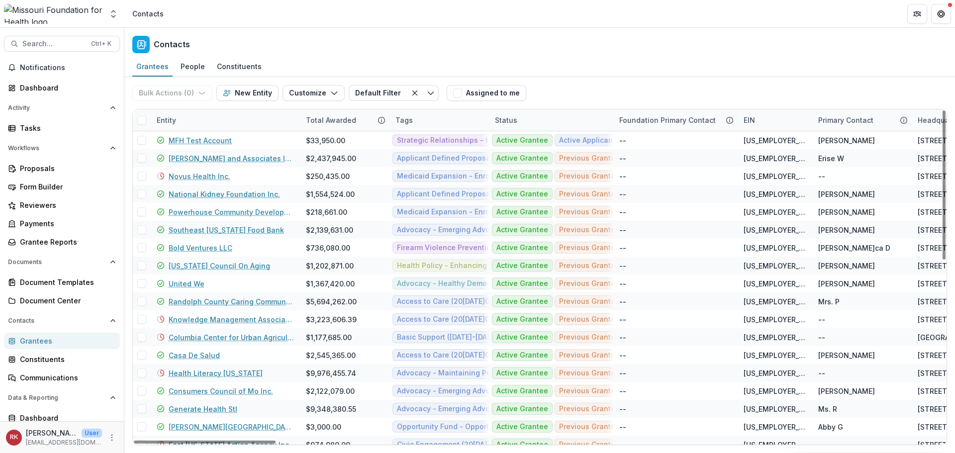
click at [167, 122] on div "Entity" at bounding box center [166, 120] width 31 height 10
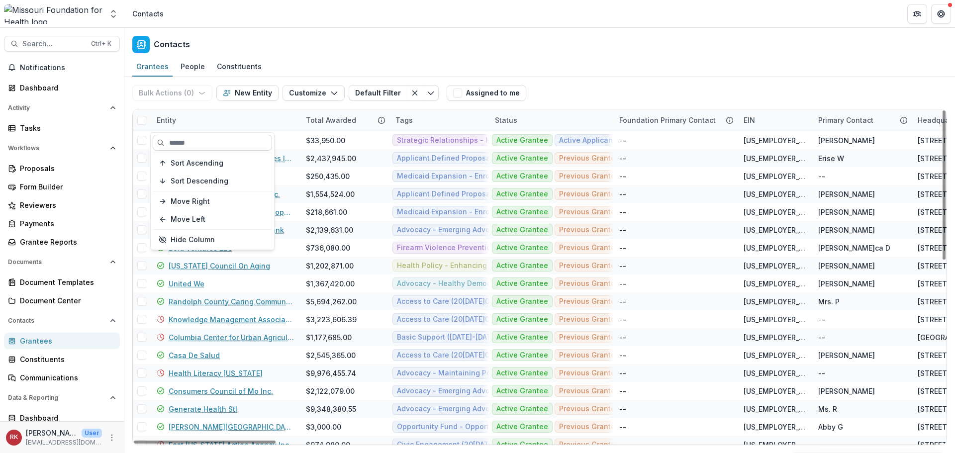
click at [199, 144] on input at bounding box center [212, 143] width 119 height 16
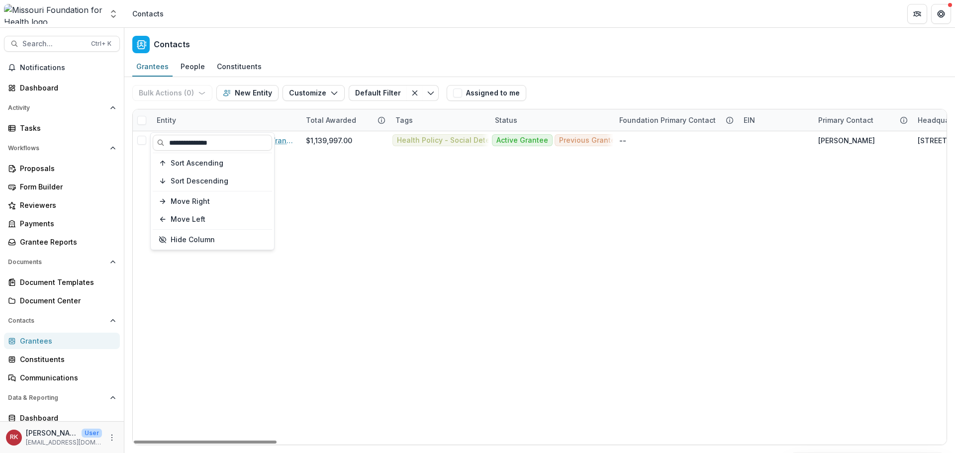
type input "**********"
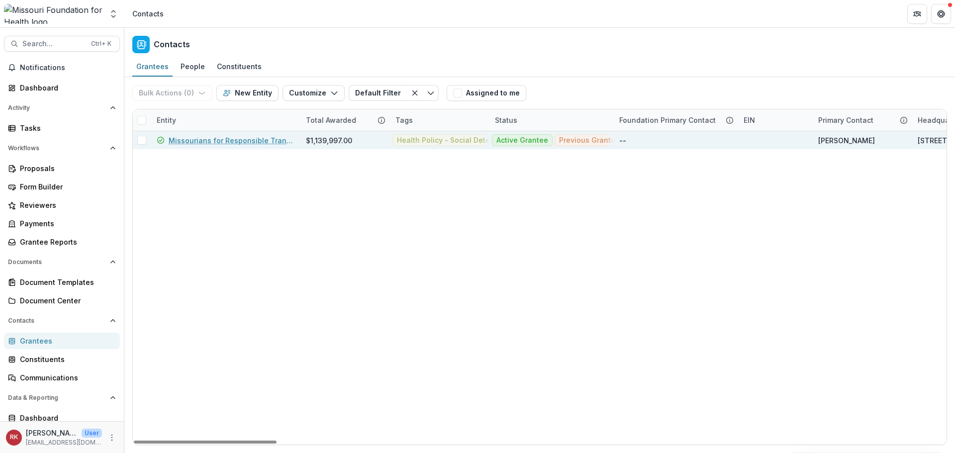
click at [229, 145] on link "Missourians for Responsible Transportation" at bounding box center [231, 140] width 125 height 10
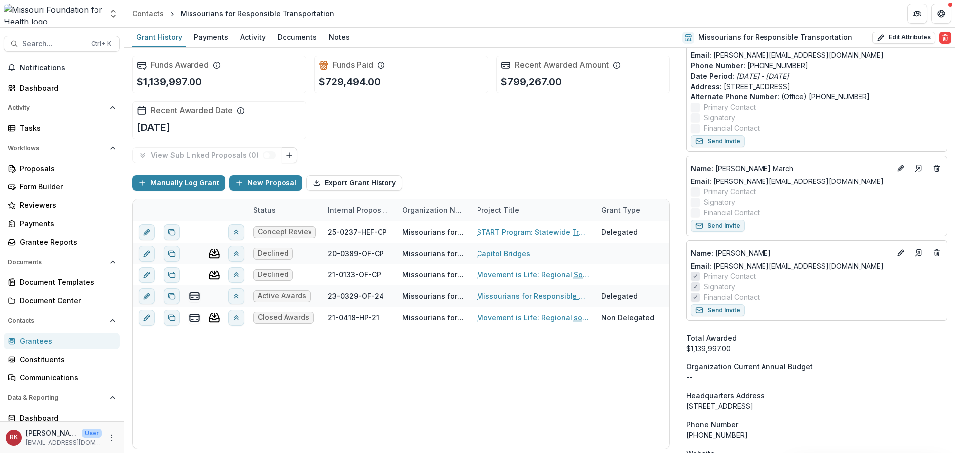
scroll to position [647, 0]
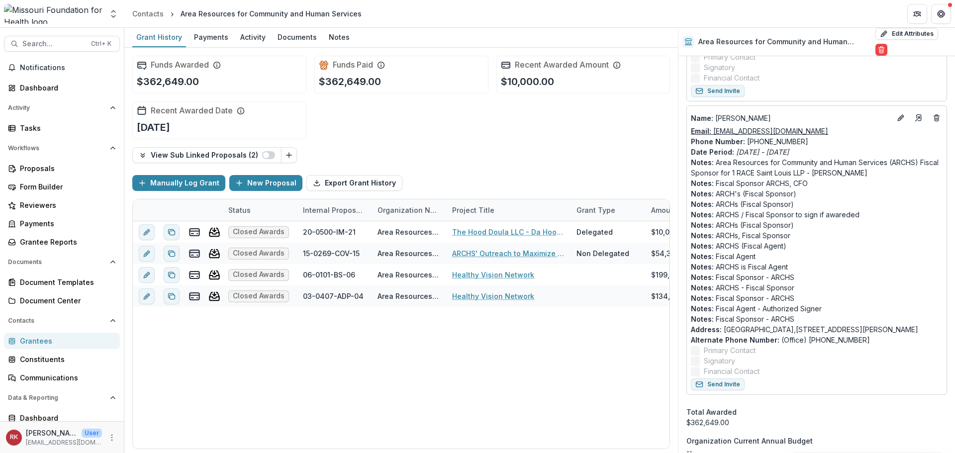
scroll to position [547, 0]
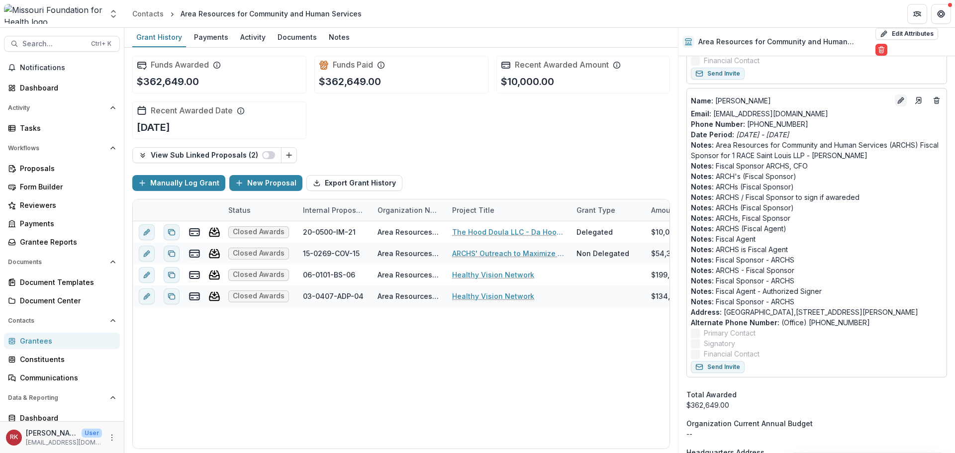
click at [897, 102] on icon "Edit" at bounding box center [901, 101] width 8 height 8
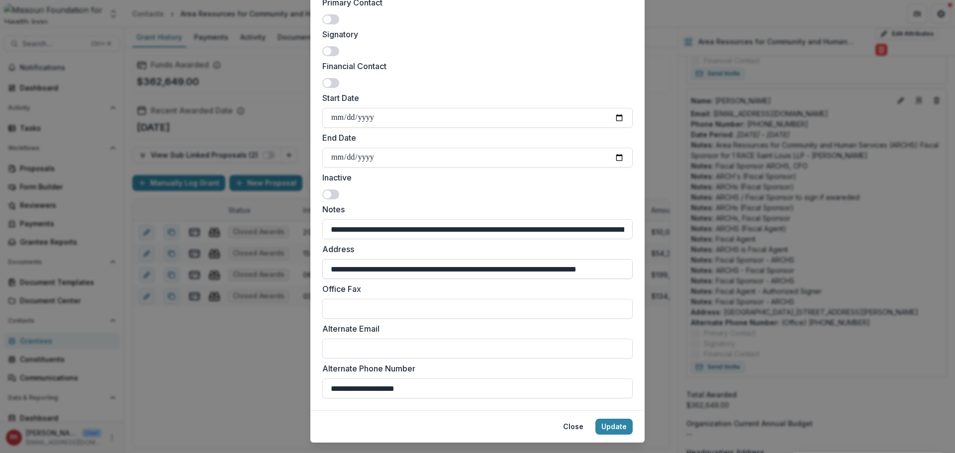
scroll to position [270, 0]
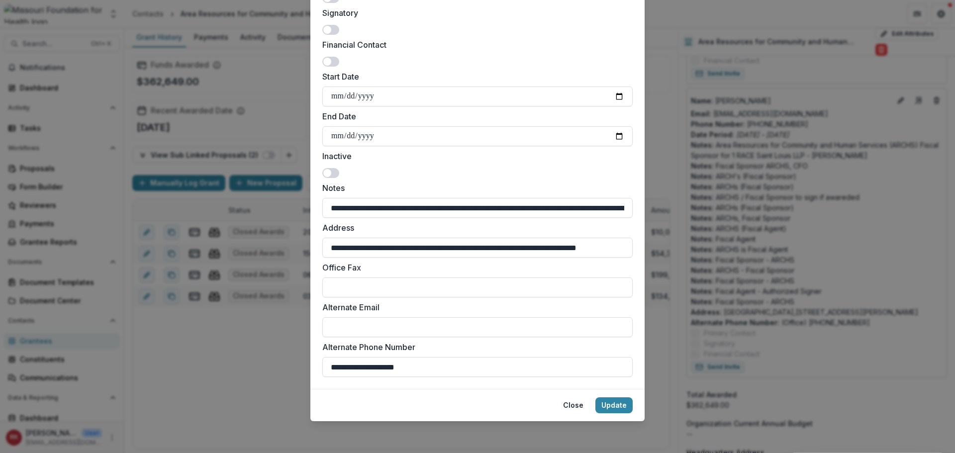
click at [760, 250] on div "**********" at bounding box center [477, 226] width 955 height 453
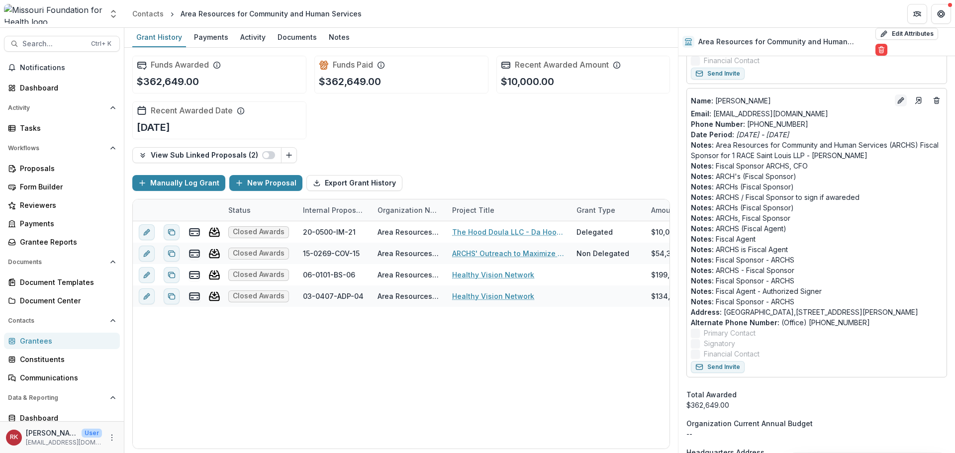
click at [902, 100] on icon "Edit" at bounding box center [903, 99] width 2 height 2
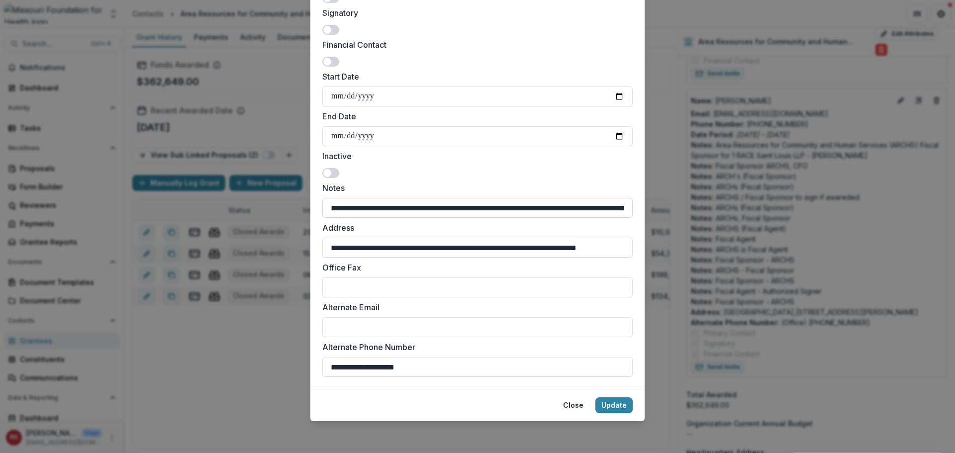
type input "**********"
click at [325, 208] on input "**********" at bounding box center [477, 208] width 310 height 20
drag, startPoint x: 328, startPoint y: 207, endPoint x: 626, endPoint y: 213, distance: 298.1
click at [648, 213] on div "**********" at bounding box center [477, 226] width 955 height 453
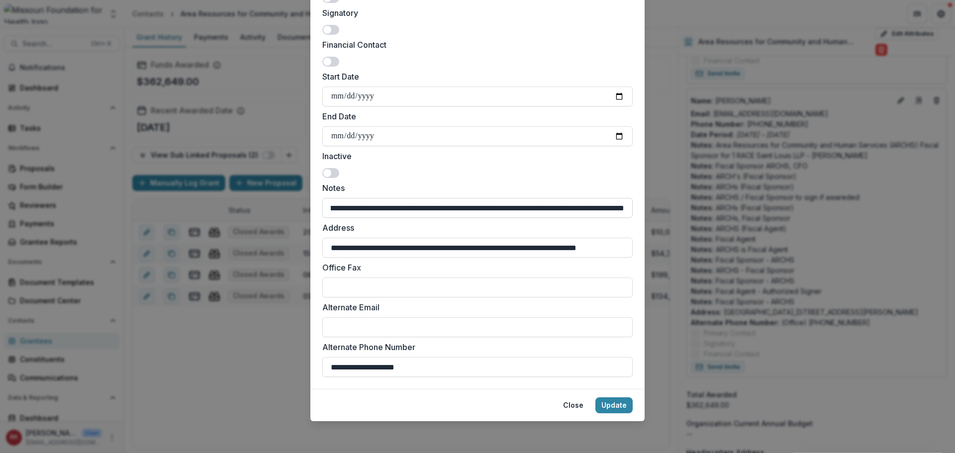
click at [610, 213] on input "**********" at bounding box center [477, 208] width 310 height 20
drag, startPoint x: 622, startPoint y: 210, endPoint x: 309, endPoint y: 199, distance: 312.7
click at [310, 199] on form "**********" at bounding box center [477, 91] width 334 height 598
click at [408, 200] on input "**********" at bounding box center [477, 208] width 310 height 20
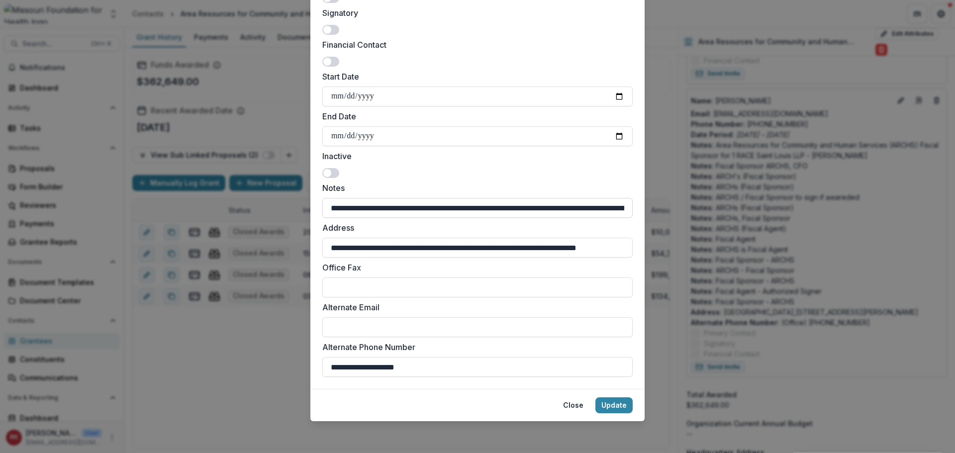
click at [413, 205] on input "**********" at bounding box center [477, 208] width 310 height 20
drag, startPoint x: 328, startPoint y: 208, endPoint x: 733, endPoint y: 211, distance: 405.0
click at [732, 211] on div "**********" at bounding box center [477, 226] width 955 height 453
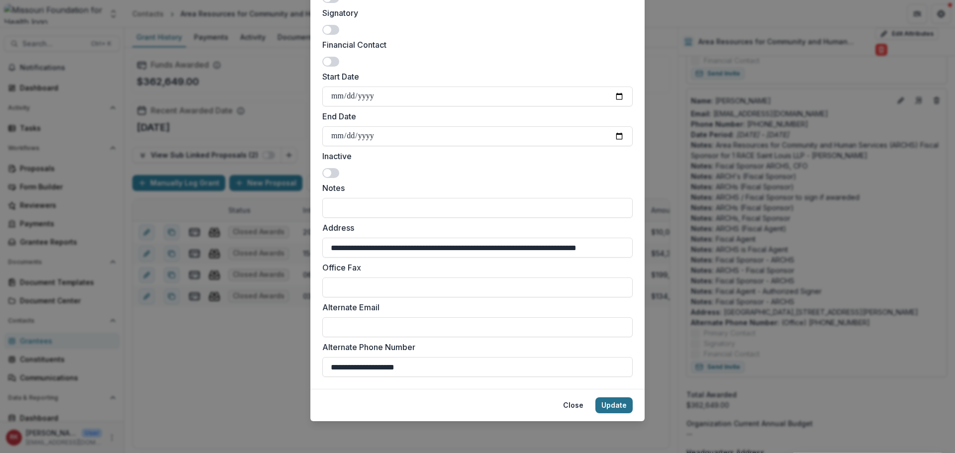
click at [611, 405] on button "Update" at bounding box center [614, 406] width 37 height 16
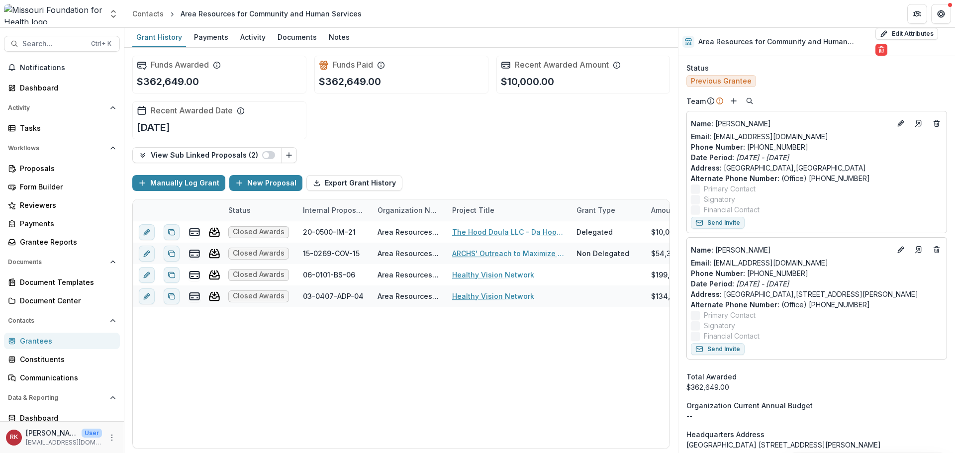
scroll to position [448, 0]
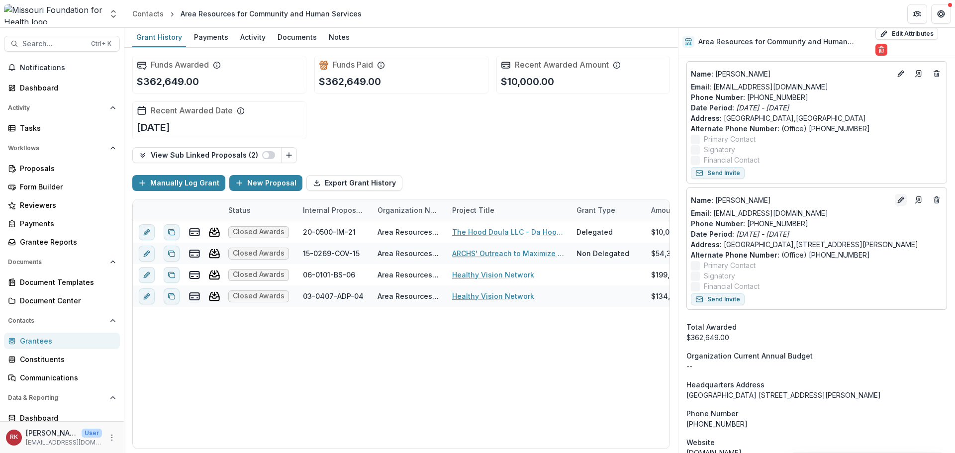
click at [899, 200] on icon "Edit" at bounding box center [901, 200] width 8 height 8
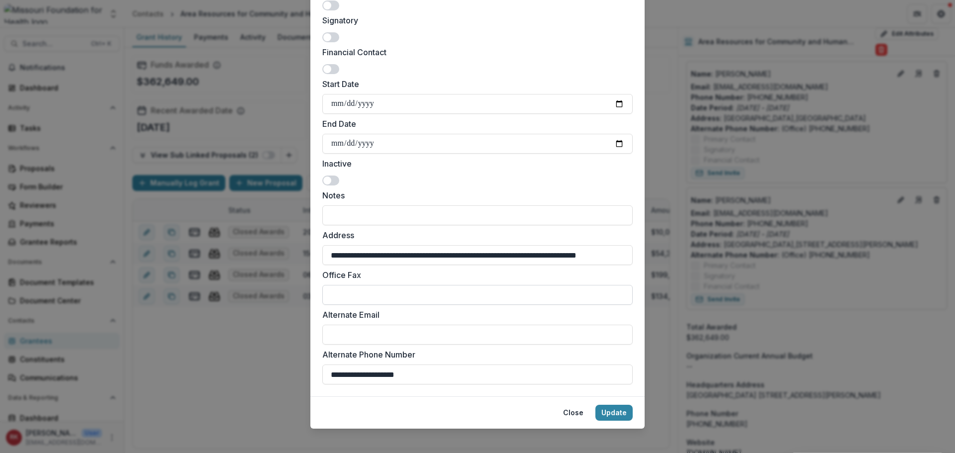
scroll to position [270, 0]
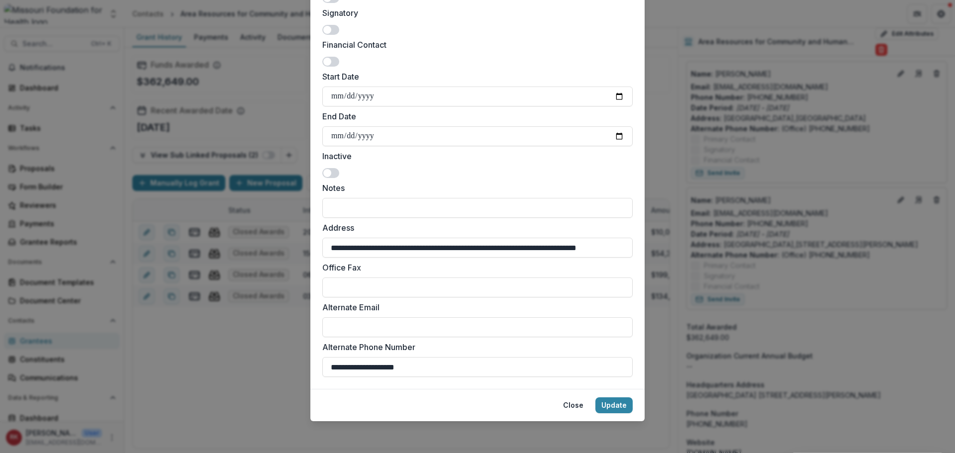
drag, startPoint x: 449, startPoint y: 370, endPoint x: 283, endPoint y: 351, distance: 167.2
click at [283, 351] on div "**********" at bounding box center [477, 226] width 955 height 453
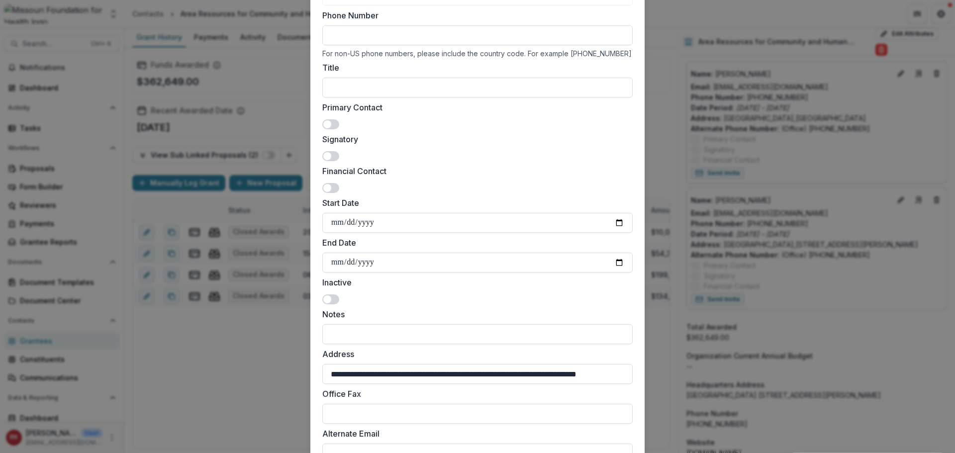
scroll to position [21, 0]
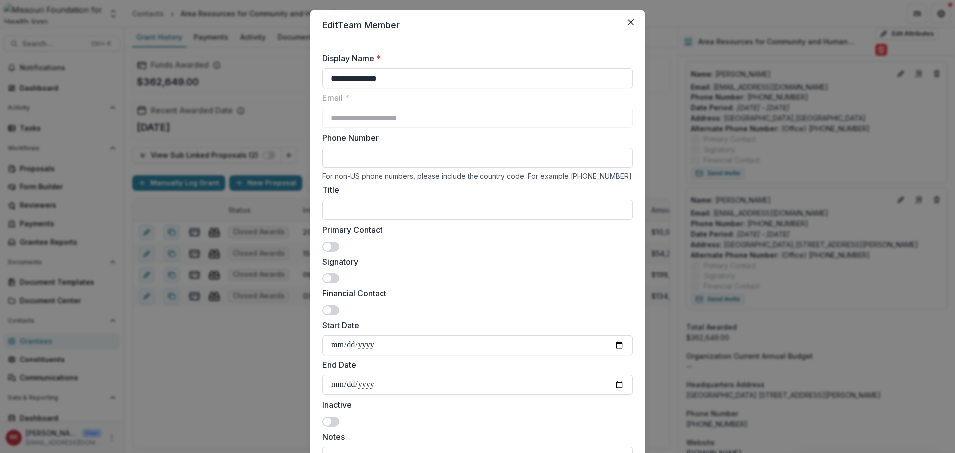
click at [341, 164] on input "Phone Number" at bounding box center [477, 158] width 310 height 20
paste input "**********"
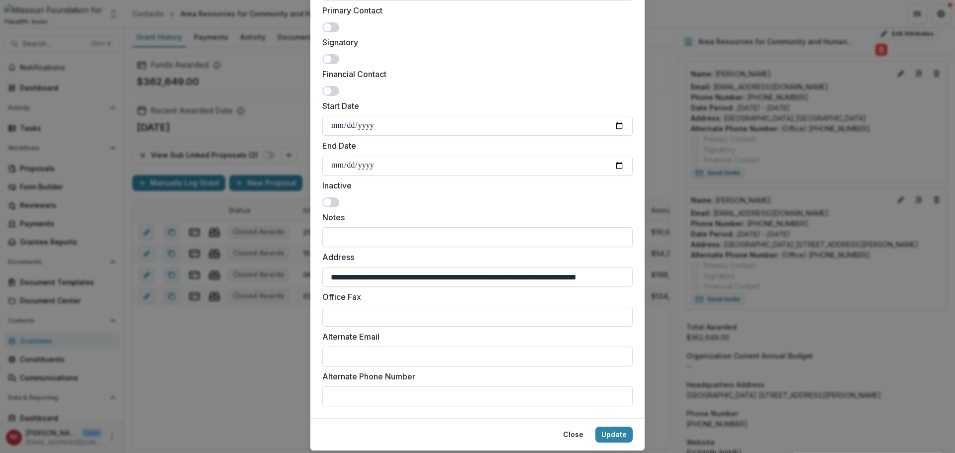
scroll to position [270, 0]
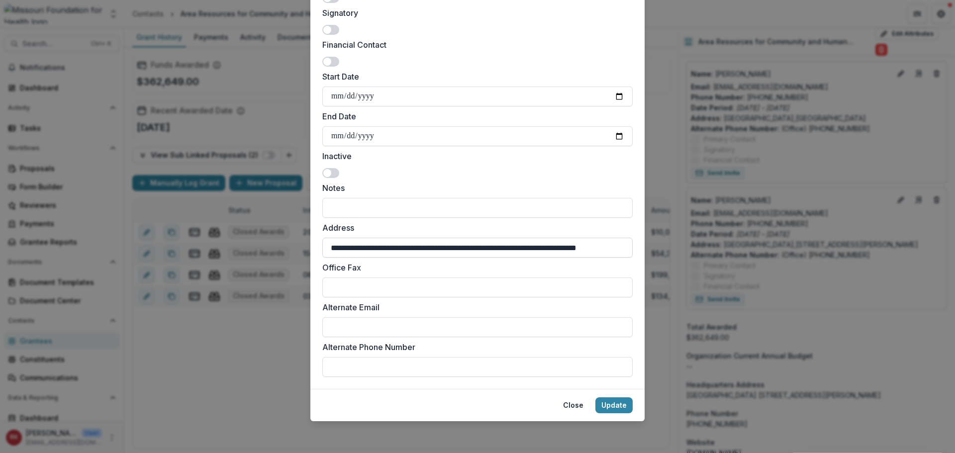
type input "**********"
click at [561, 249] on input "**********" at bounding box center [477, 248] width 310 height 20
click at [598, 249] on input "**********" at bounding box center [477, 248] width 310 height 20
click at [616, 248] on input "**********" at bounding box center [477, 248] width 310 height 20
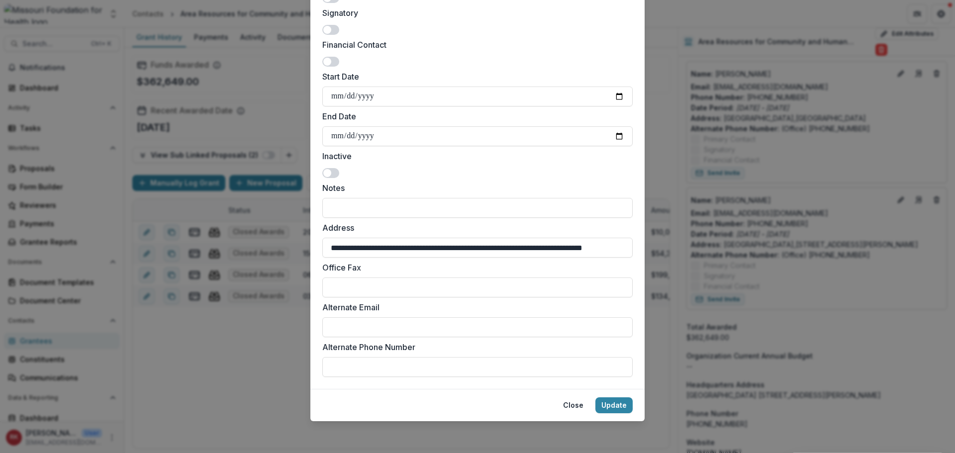
drag, startPoint x: 540, startPoint y: 246, endPoint x: 662, endPoint y: 250, distance: 121.5
click at [662, 250] on div "**********" at bounding box center [477, 226] width 955 height 453
click at [462, 240] on input "**********" at bounding box center [477, 248] width 310 height 20
drag, startPoint x: 456, startPoint y: 246, endPoint x: 308, endPoint y: 239, distance: 147.5
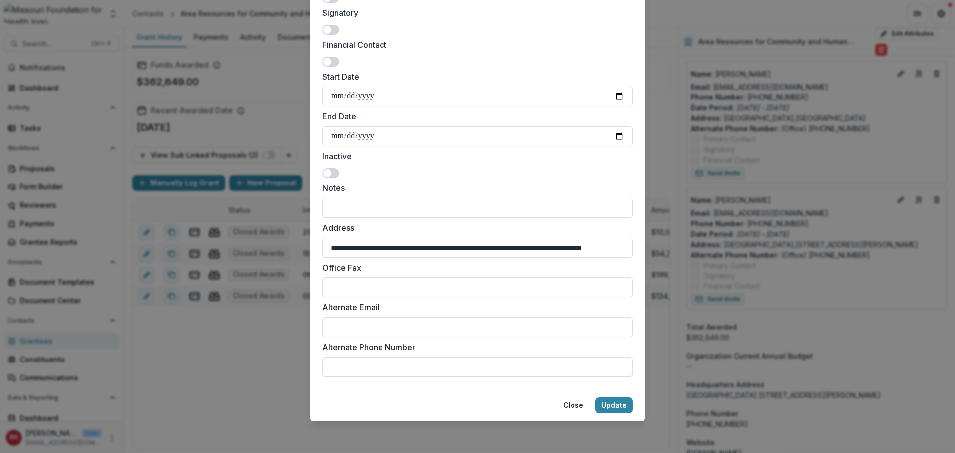
click at [308, 239] on div "**********" at bounding box center [477, 226] width 955 height 453
click at [417, 239] on input "**********" at bounding box center [477, 248] width 310 height 20
click at [529, 250] on input "**********" at bounding box center [477, 248] width 310 height 20
click at [527, 250] on input "**********" at bounding box center [477, 248] width 310 height 20
type input "**********"
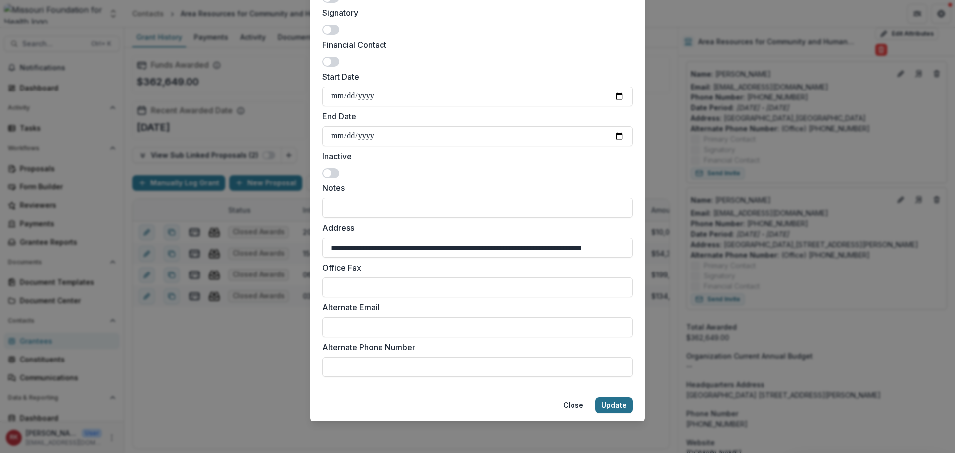
click at [605, 406] on button "Update" at bounding box center [614, 406] width 37 height 16
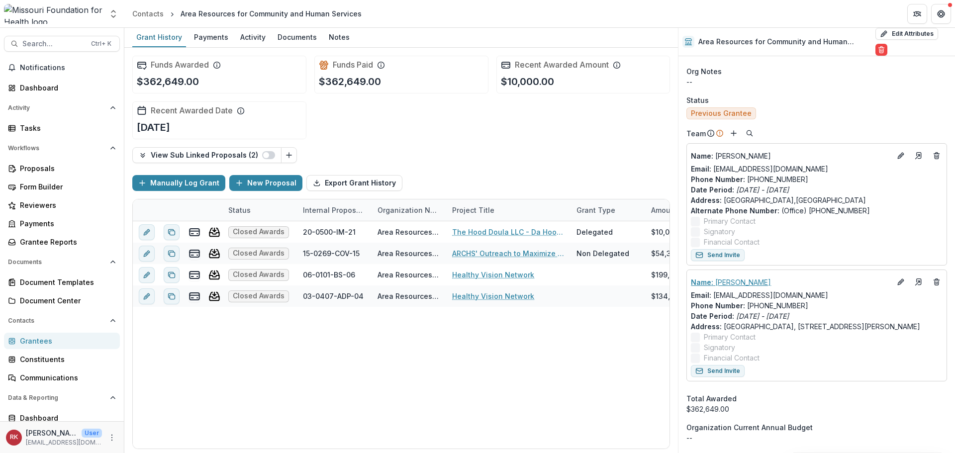
scroll to position [348, 0]
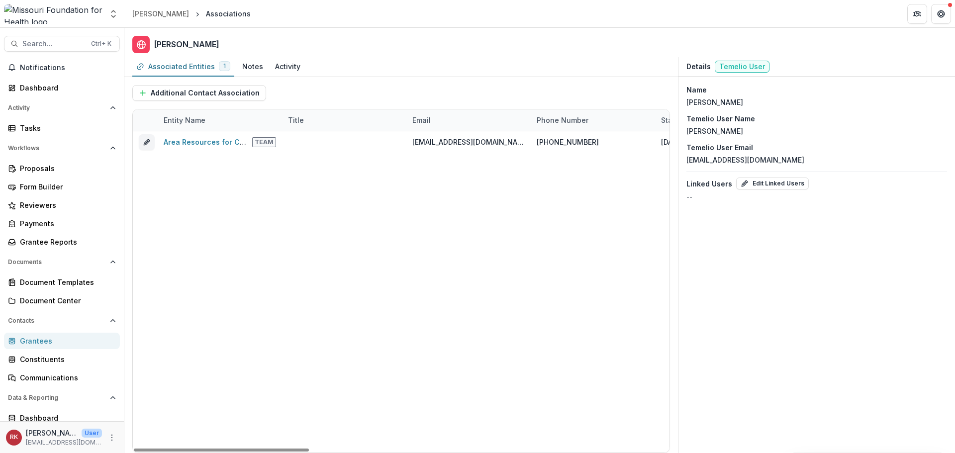
drag, startPoint x: 197, startPoint y: 450, endPoint x: 130, endPoint y: 426, distance: 71.3
click at [134, 449] on div at bounding box center [221, 450] width 175 height 3
click at [250, 68] on div "Notes" at bounding box center [252, 66] width 21 height 10
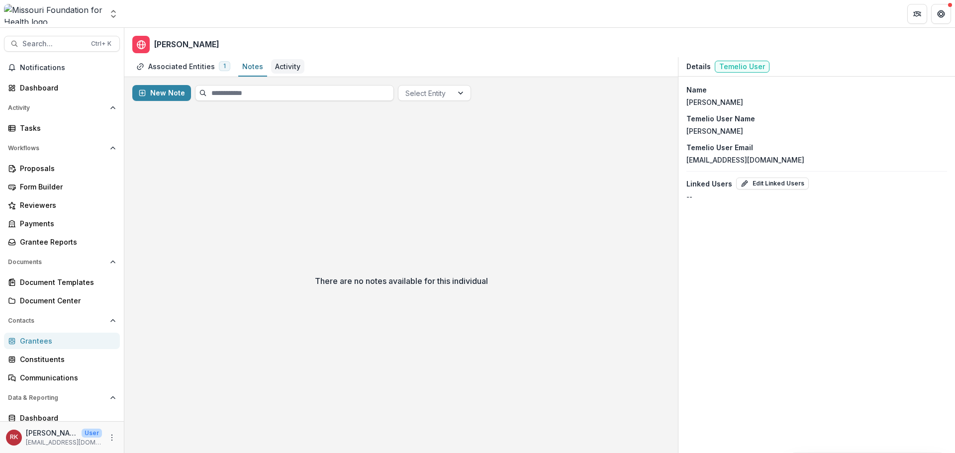
click at [279, 71] on div "Activity" at bounding box center [287, 66] width 25 height 10
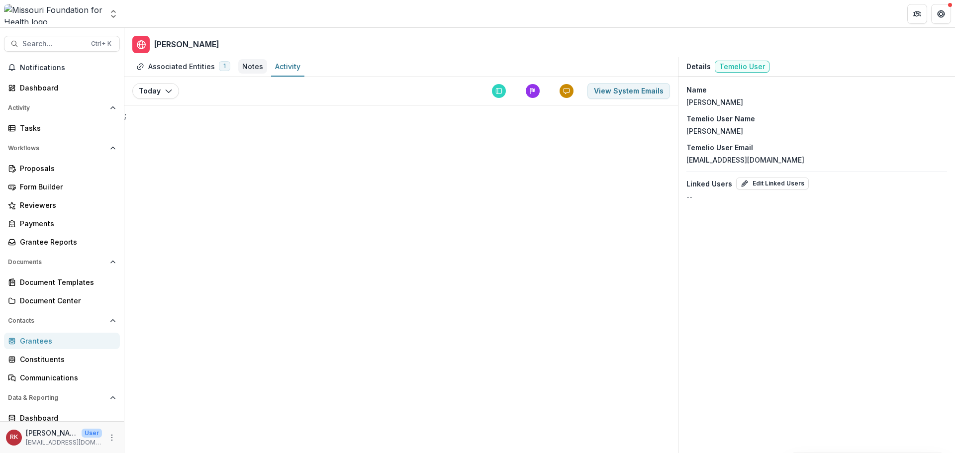
click at [247, 69] on div "Notes" at bounding box center [252, 66] width 21 height 10
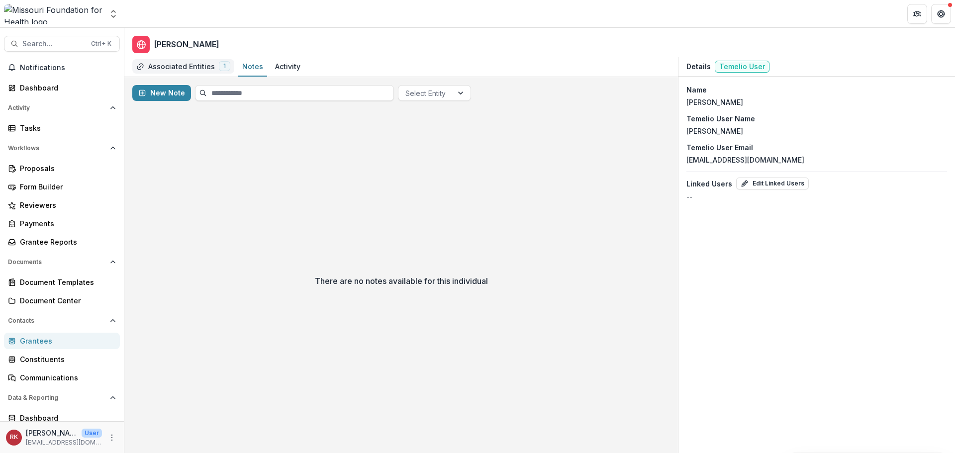
click at [167, 67] on div "Associated Entities" at bounding box center [181, 66] width 67 height 10
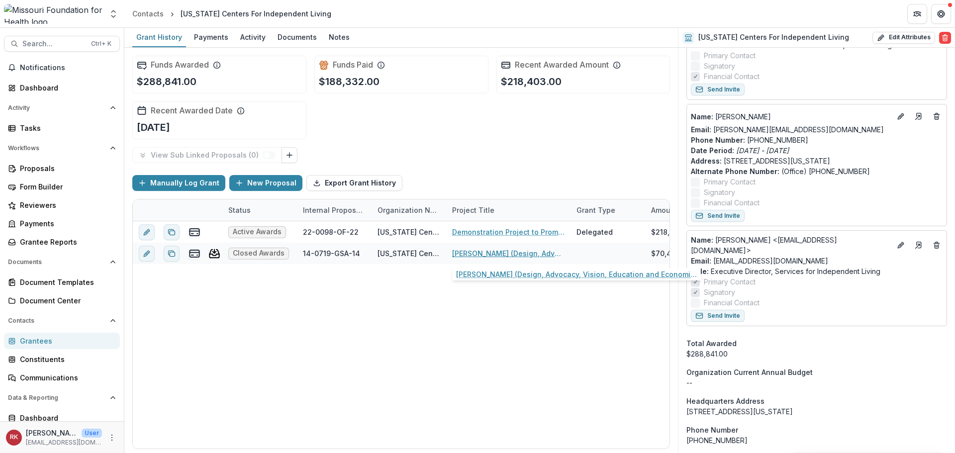
scroll to position [498, 0]
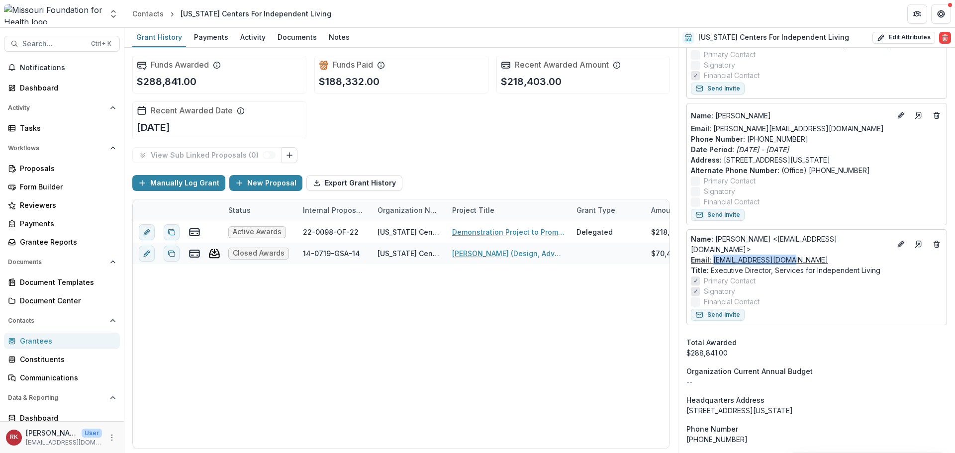
drag, startPoint x: 815, startPoint y: 252, endPoint x: 714, endPoint y: 249, distance: 101.0
click at [714, 255] on div "Email: [EMAIL_ADDRESS][DOMAIN_NAME]" at bounding box center [817, 260] width 252 height 10
copy link "[EMAIL_ADDRESS][DOMAIN_NAME]"
click at [33, 343] on div "Grantees" at bounding box center [66, 341] width 92 height 10
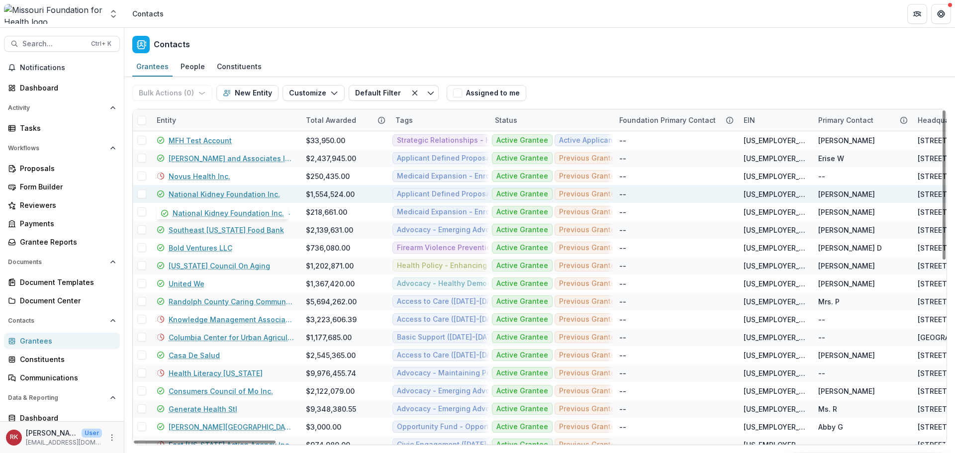
click at [204, 194] on link "National Kidney Foundation Inc." at bounding box center [224, 194] width 111 height 10
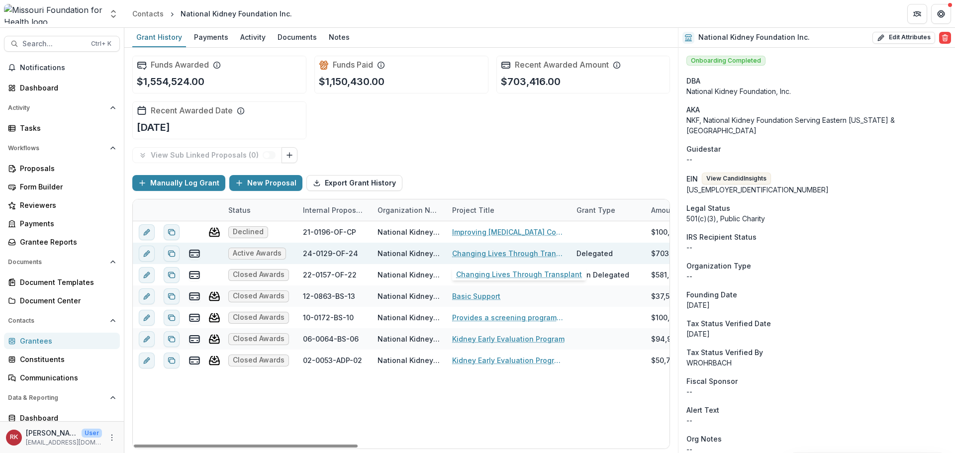
click at [486, 254] on link "Changing Lives Through Transplant" at bounding box center [508, 253] width 112 height 10
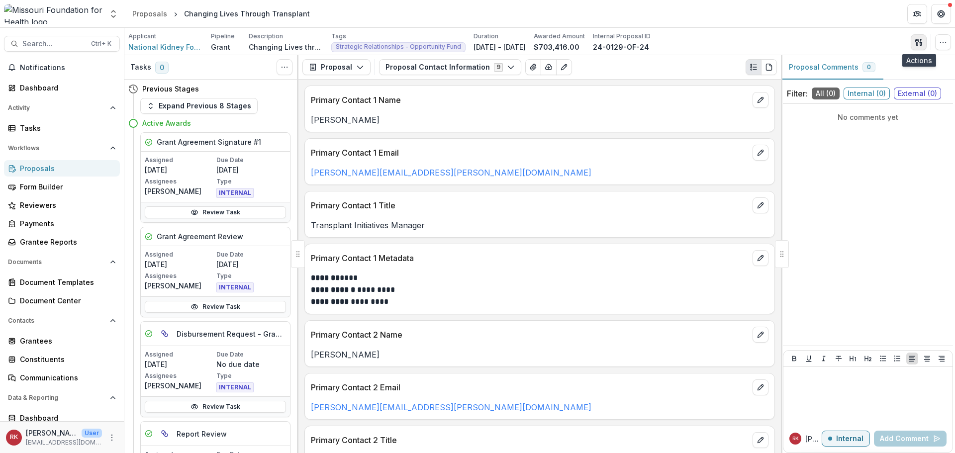
click at [920, 40] on icon "button" at bounding box center [919, 42] width 8 height 8
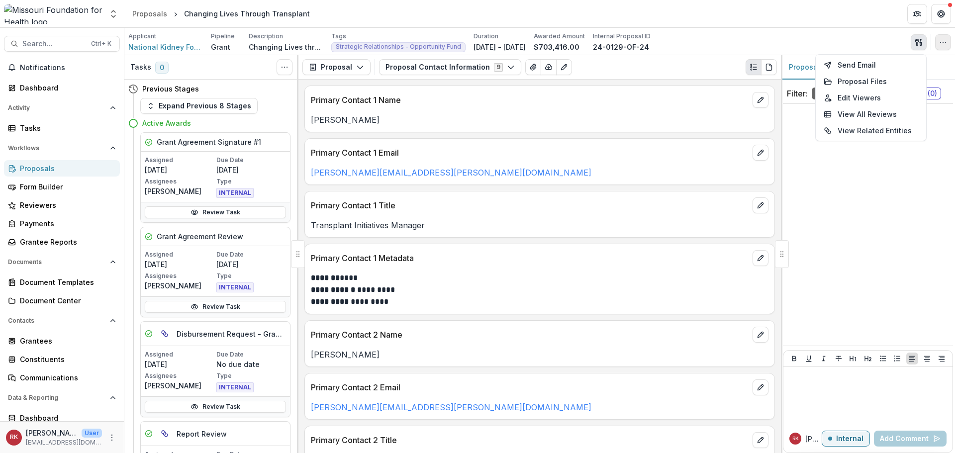
click at [943, 38] on icon "button" at bounding box center [943, 42] width 8 height 8
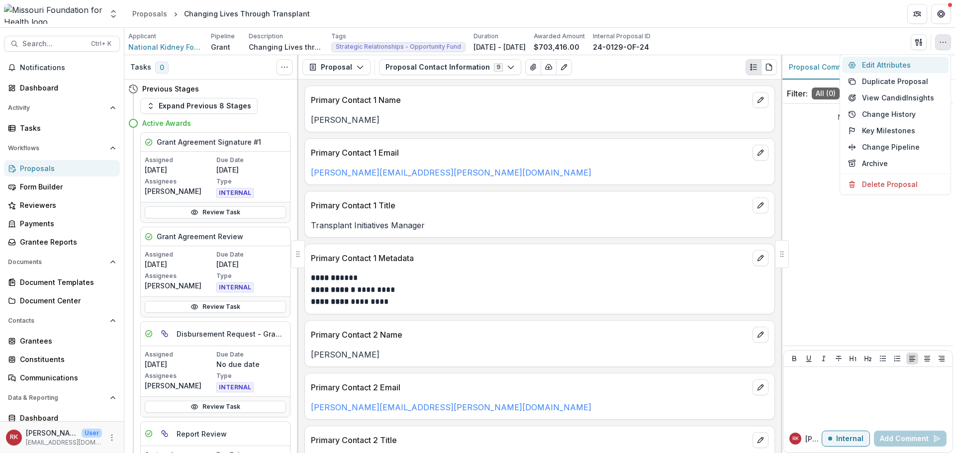
click at [882, 61] on button "Edit Attributes" at bounding box center [895, 65] width 106 height 16
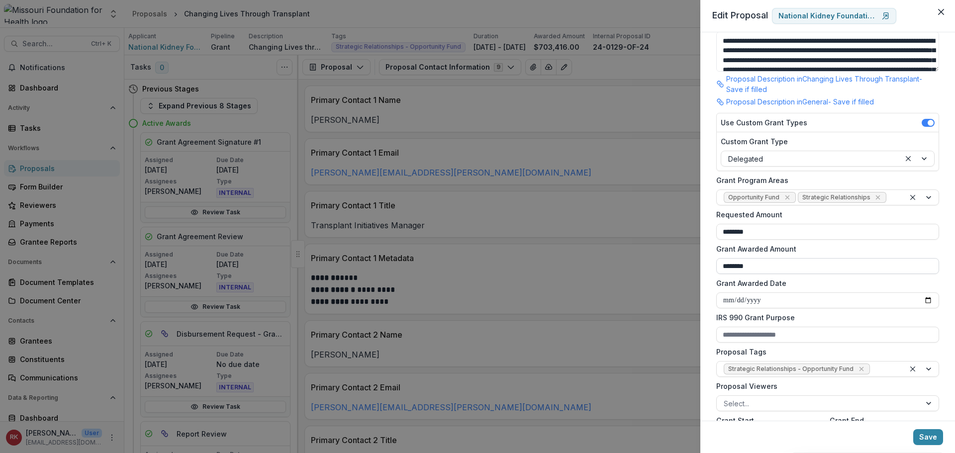
scroll to position [149, 0]
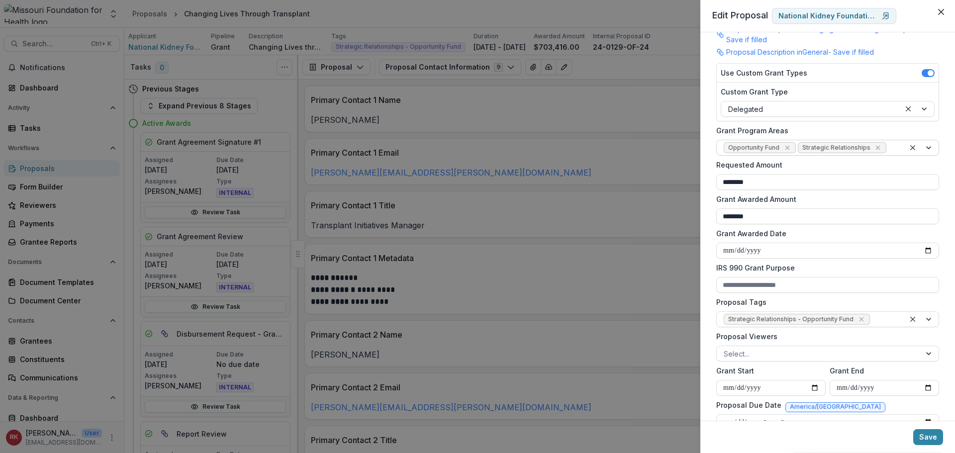
click at [893, 149] on div at bounding box center [893, 148] width 9 height 12
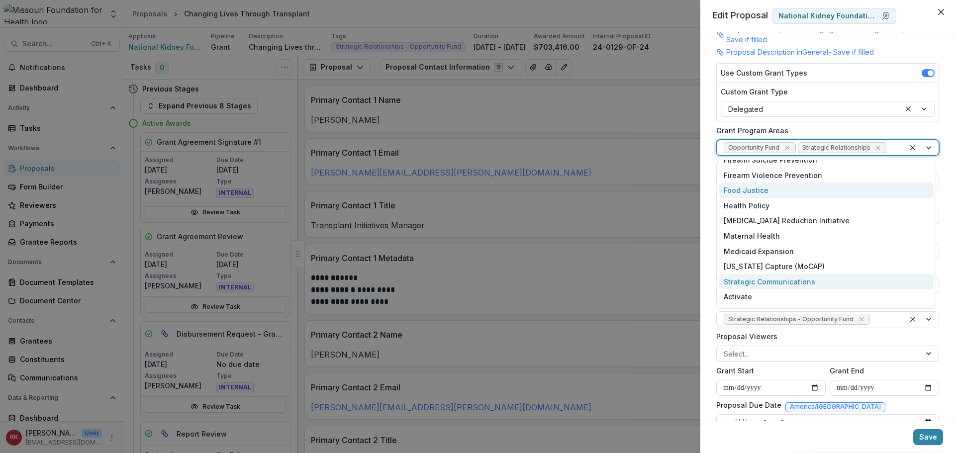
scroll to position [0, 0]
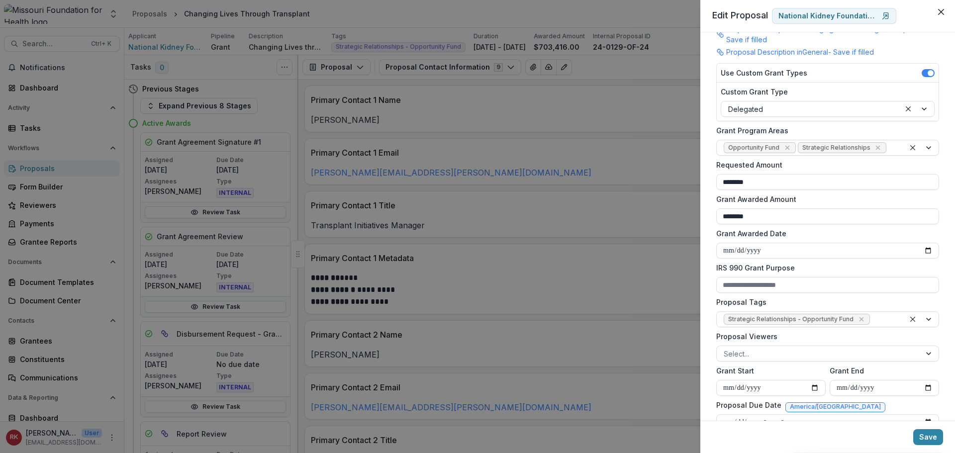
drag, startPoint x: 710, startPoint y: 236, endPoint x: 715, endPoint y: 239, distance: 5.8
click at [710, 236] on div "**********" at bounding box center [828, 226] width 255 height 389
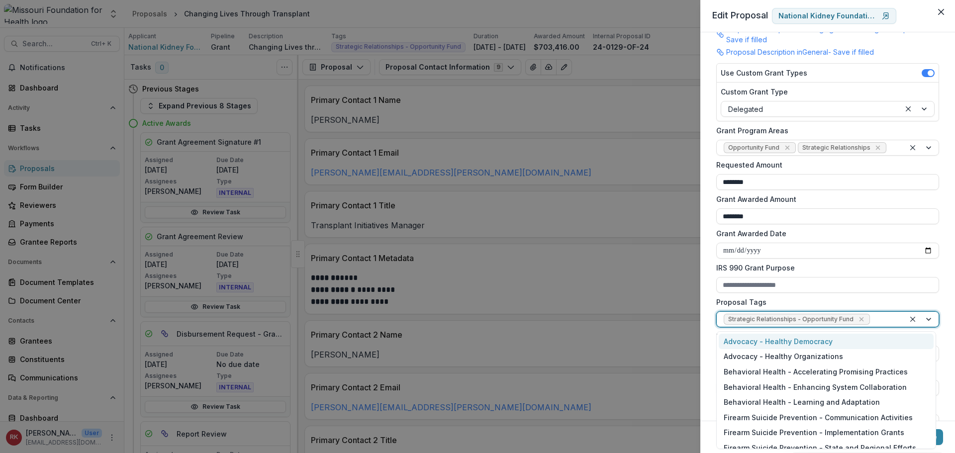
click at [885, 320] on div at bounding box center [885, 319] width 26 height 12
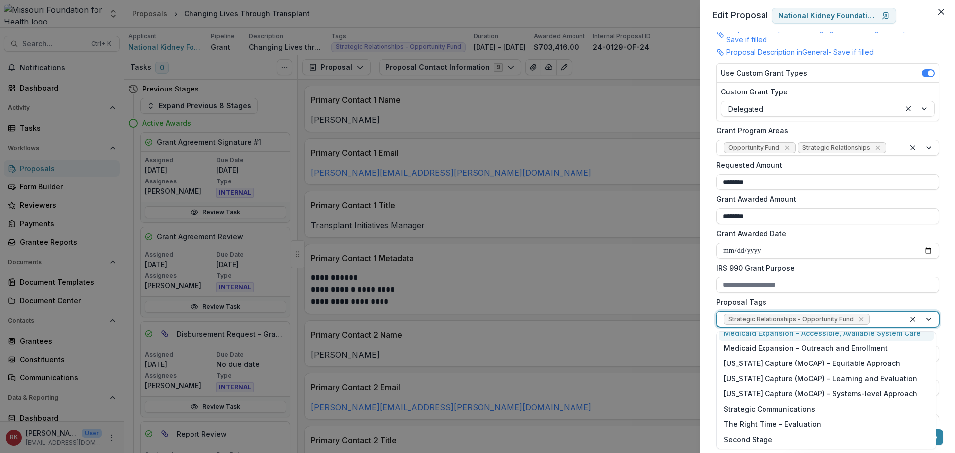
scroll to position [770, 0]
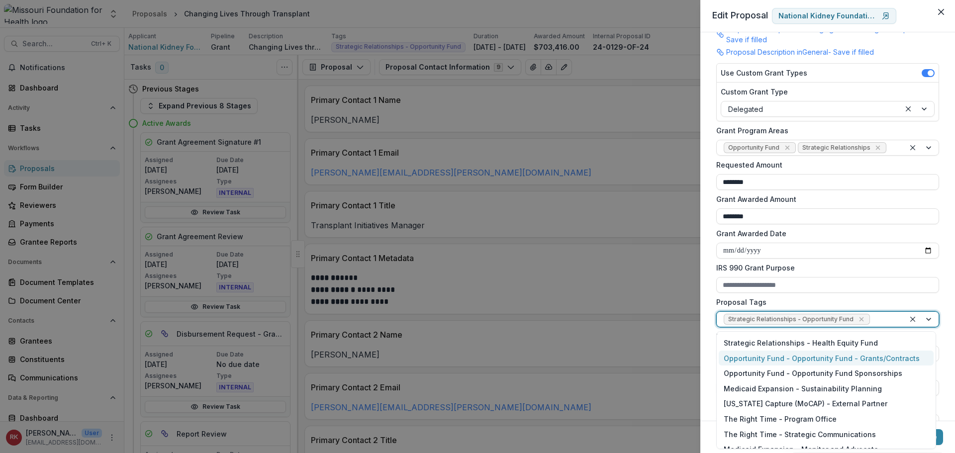
click at [707, 345] on div "**********" at bounding box center [828, 226] width 255 height 389
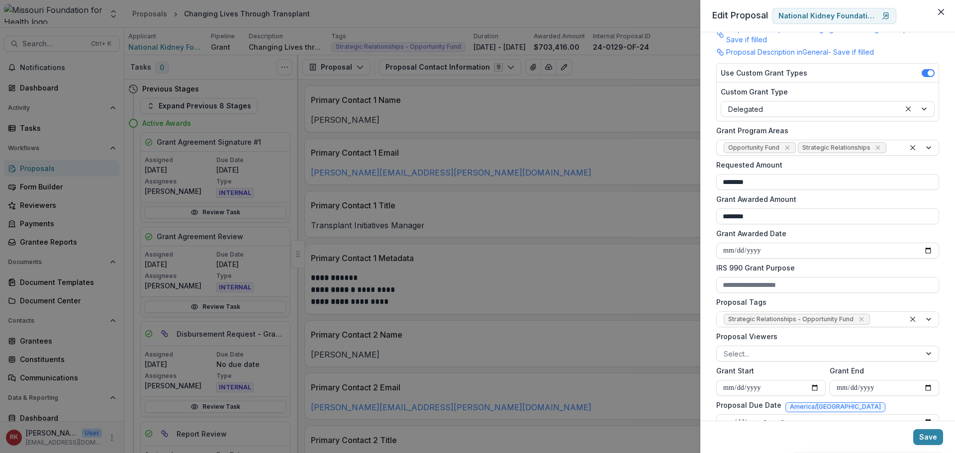
click at [664, 340] on div "**********" at bounding box center [477, 226] width 955 height 453
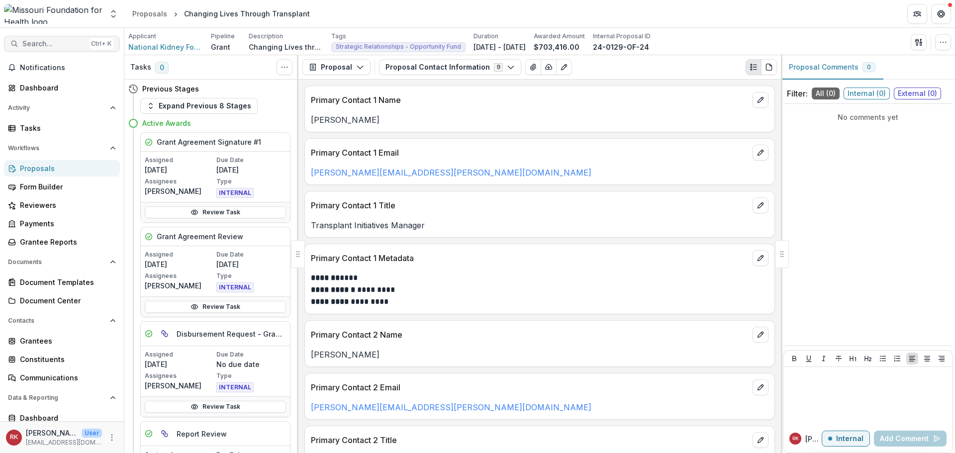
click at [47, 46] on span "Search..." at bounding box center [53, 44] width 63 height 8
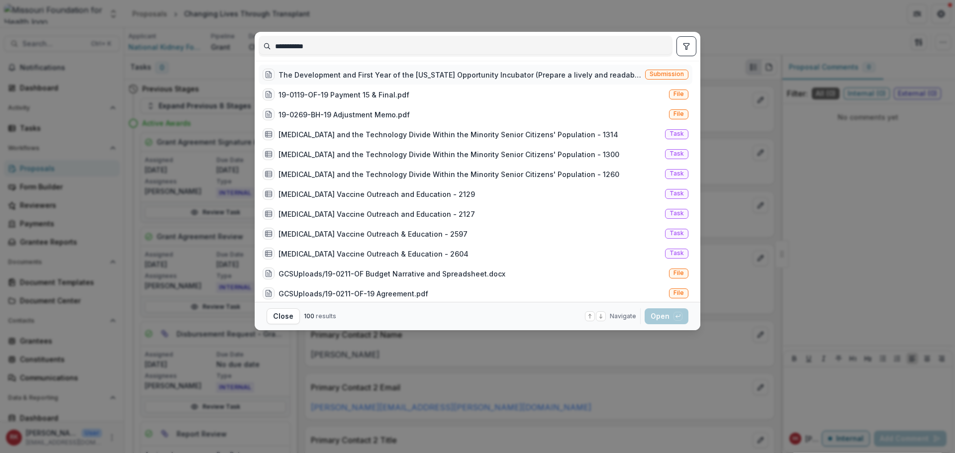
type input "**********"
click at [590, 78] on div "The Development and First Year of the [US_STATE] Opportunity Incubator (Prepare…" at bounding box center [460, 75] width 363 height 10
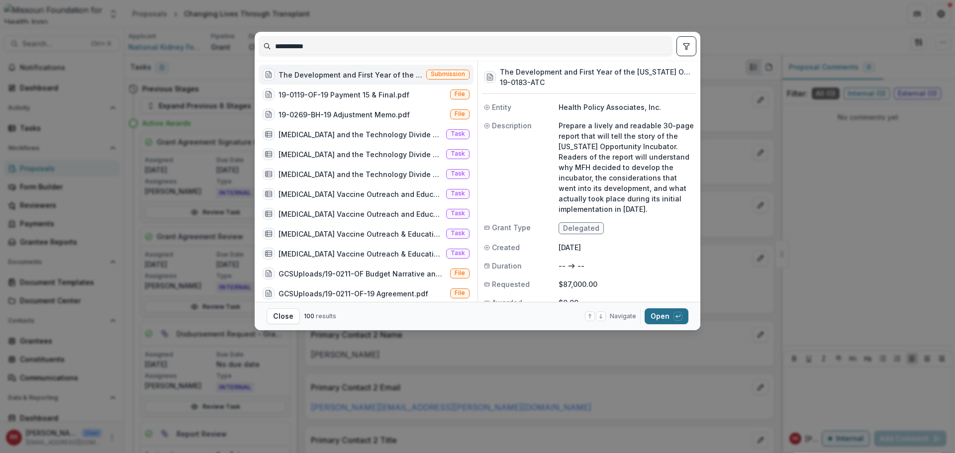
click at [660, 316] on button "Open with enter key" at bounding box center [667, 316] width 44 height 16
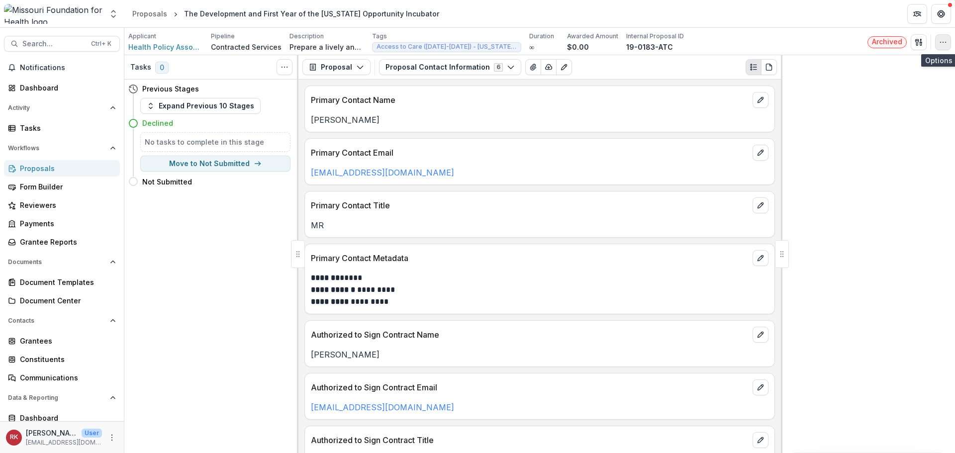
click at [944, 41] on icon "button" at bounding box center [943, 42] width 8 height 8
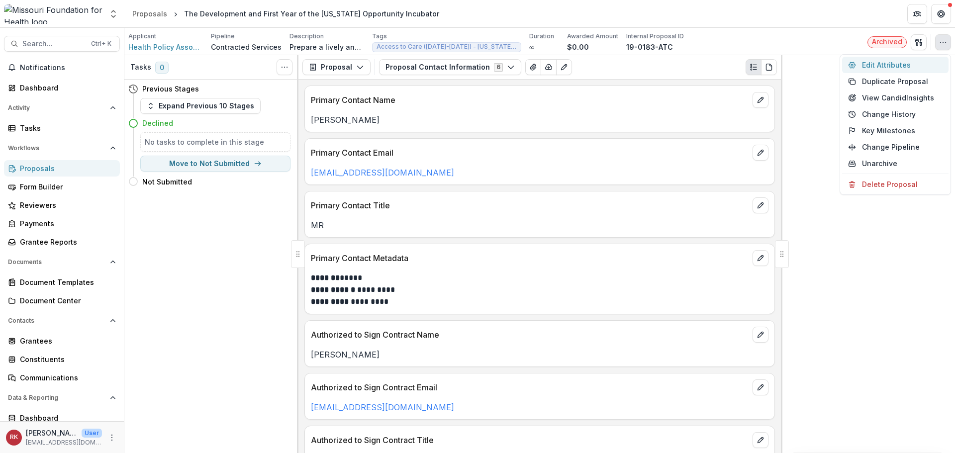
click at [896, 67] on button "Edit Attributes" at bounding box center [895, 65] width 106 height 16
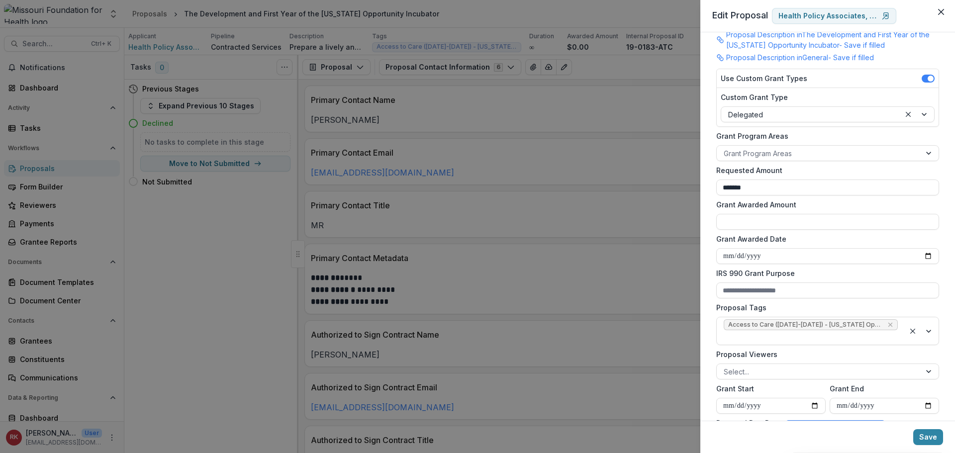
scroll to position [149, 0]
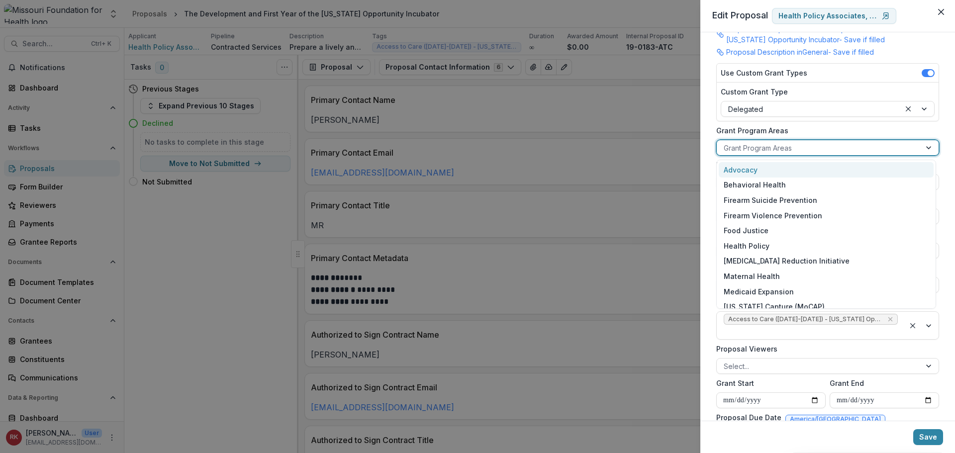
click at [753, 147] on div at bounding box center [819, 148] width 190 height 12
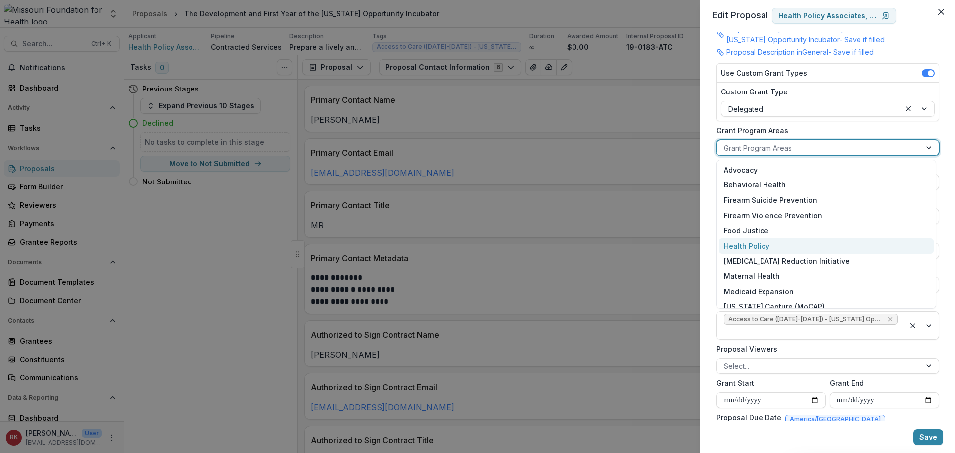
scroll to position [114, 0]
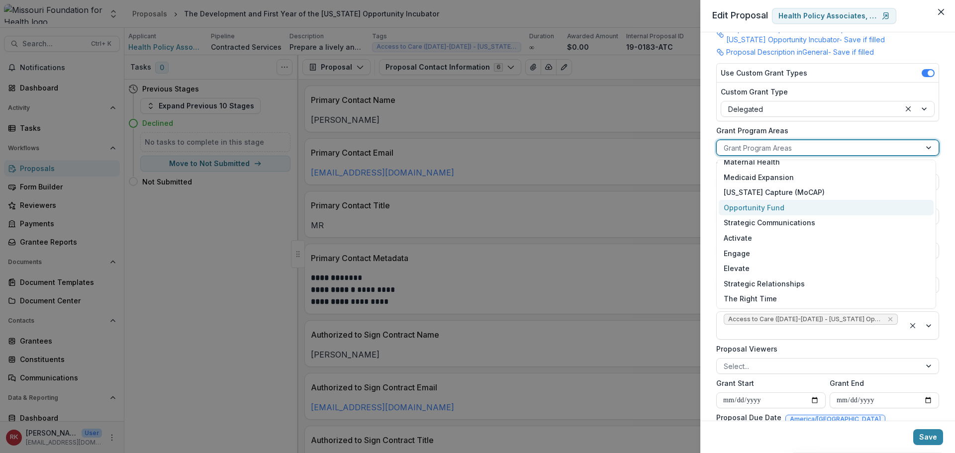
click at [708, 188] on div "**********" at bounding box center [828, 226] width 255 height 389
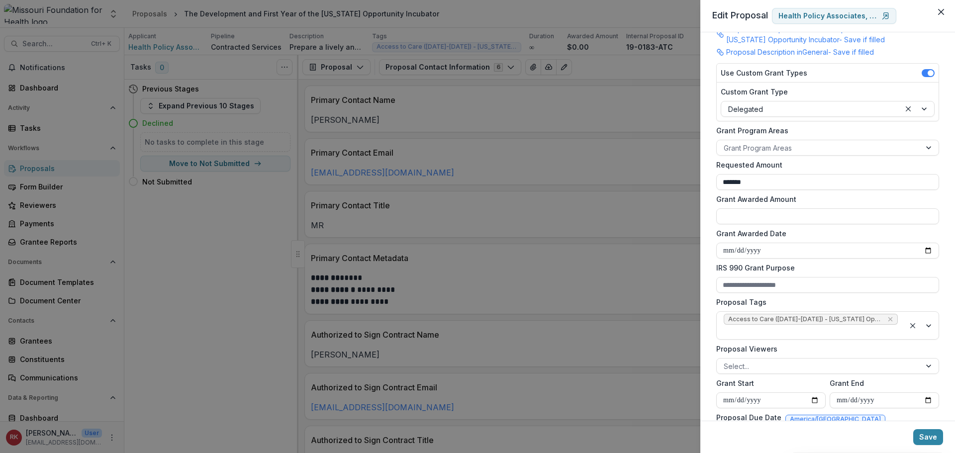
click at [541, 133] on div "**********" at bounding box center [477, 226] width 955 height 453
